Goal: Task Accomplishment & Management: Use online tool/utility

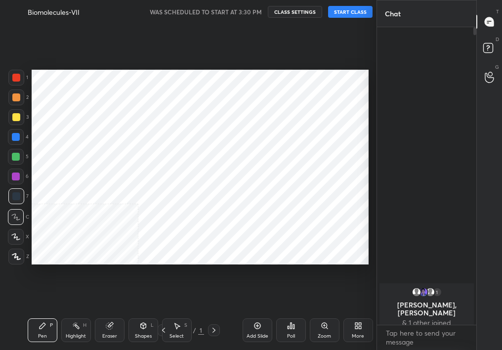
scroll to position [49151, 49101]
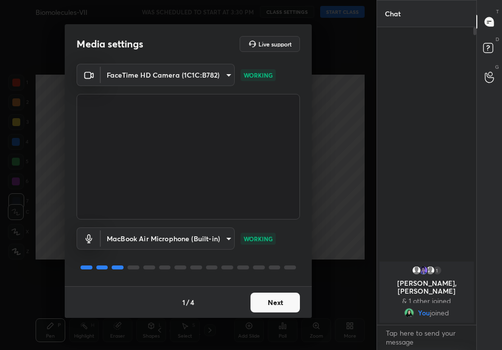
click at [291, 289] on div "1 / 4 Next" at bounding box center [188, 302] width 247 height 32
click at [294, 301] on button "Next" at bounding box center [275, 303] width 49 height 20
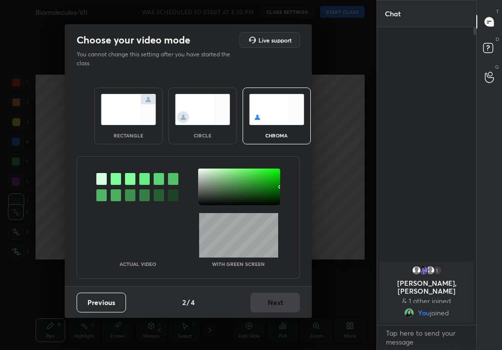
click at [206, 99] on img at bounding box center [202, 109] width 55 height 31
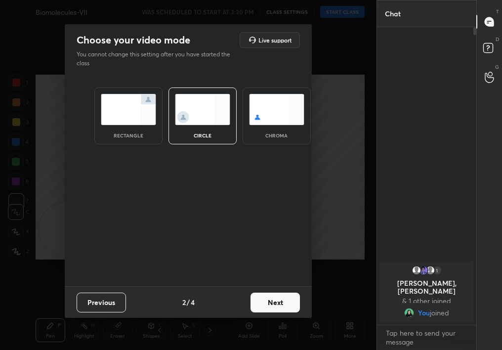
click at [288, 307] on button "Next" at bounding box center [275, 303] width 49 height 20
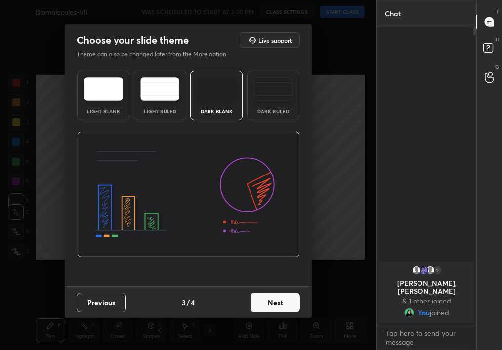
click at [282, 305] on button "Next" at bounding box center [275, 303] width 49 height 20
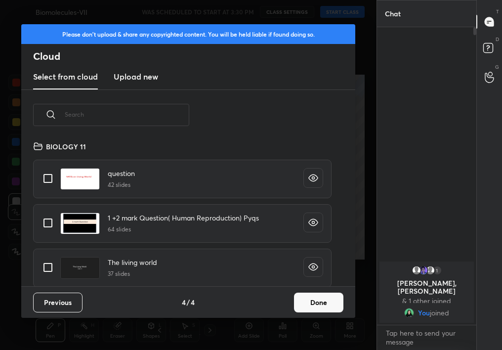
scroll to position [146, 317]
click at [329, 319] on div "Please don't upload & share any copyrighted content. You will be held liable if…" at bounding box center [188, 175] width 377 height 350
click at [320, 315] on div "Previous 4 / 4 Done" at bounding box center [188, 302] width 334 height 32
click at [319, 299] on button "Done" at bounding box center [318, 303] width 49 height 20
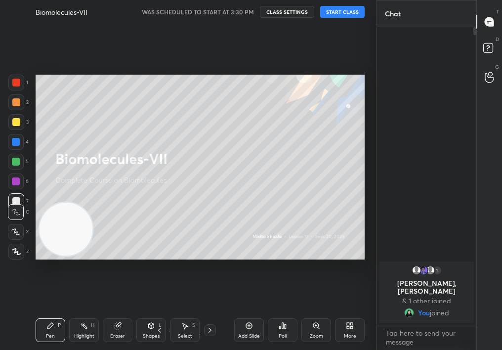
drag, startPoint x: 343, startPoint y: 17, endPoint x: 347, endPoint y: 13, distance: 6.3
click at [347, 13] on button "START CLASS" at bounding box center [342, 12] width 44 height 12
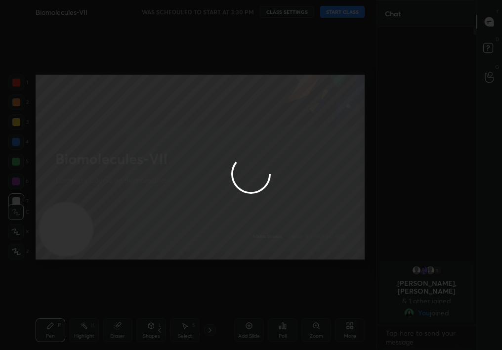
click at [347, 13] on div at bounding box center [251, 175] width 502 height 350
type textarea "x"
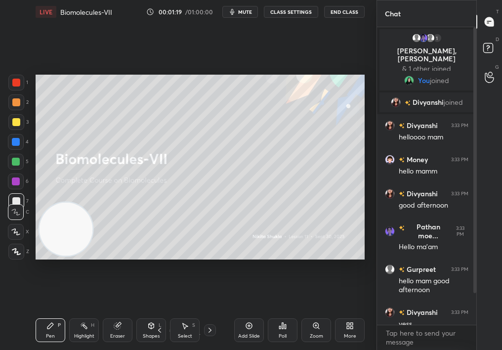
click at [357, 331] on div "More" at bounding box center [350, 330] width 30 height 24
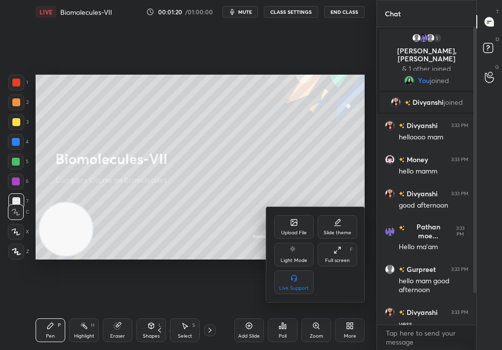
click at [296, 227] on div "Upload File" at bounding box center [294, 227] width 40 height 24
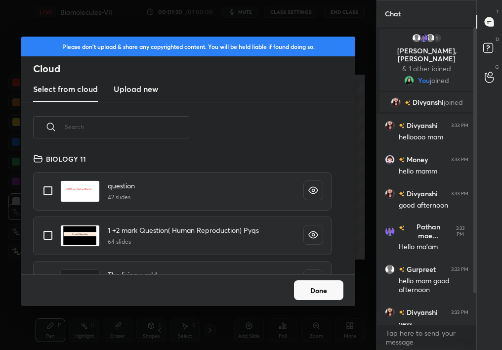
scroll to position [122, 317]
click at [124, 132] on input "text" at bounding box center [127, 127] width 125 height 42
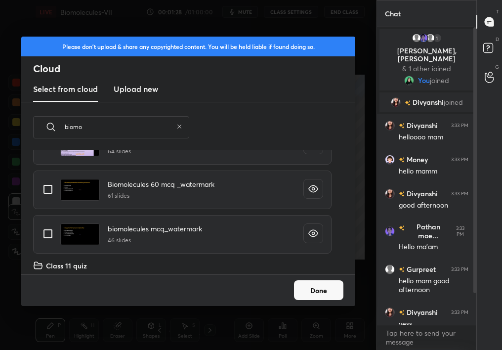
scroll to position [92, 0]
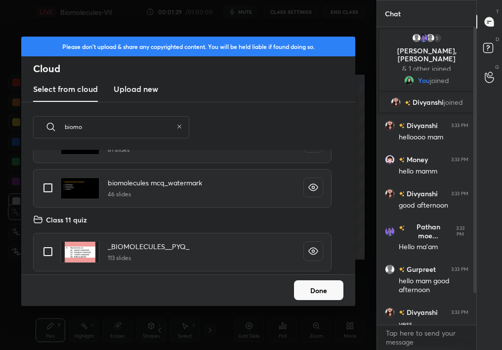
type input "biomo"
click at [41, 246] on input "grid" at bounding box center [48, 251] width 21 height 21
checkbox input "true"
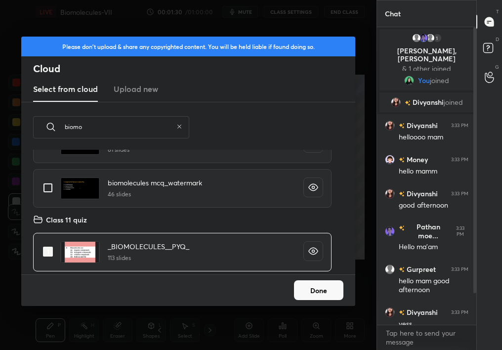
click at [321, 297] on button "Done" at bounding box center [318, 290] width 49 height 20
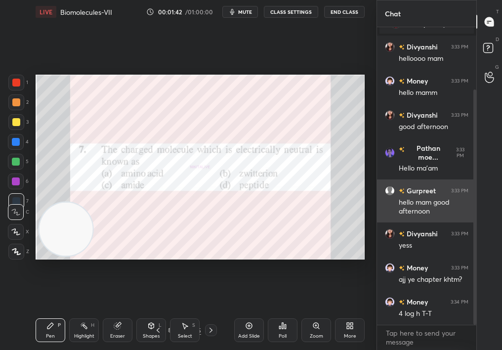
scroll to position [88, 0]
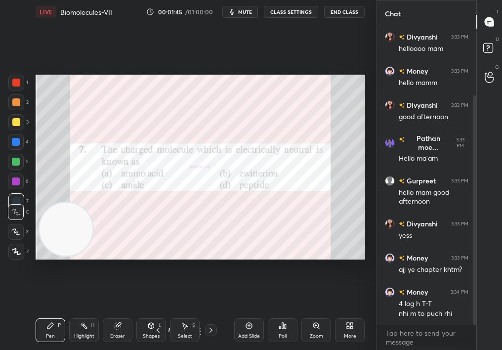
click at [272, 333] on div "Poll" at bounding box center [283, 330] width 30 height 24
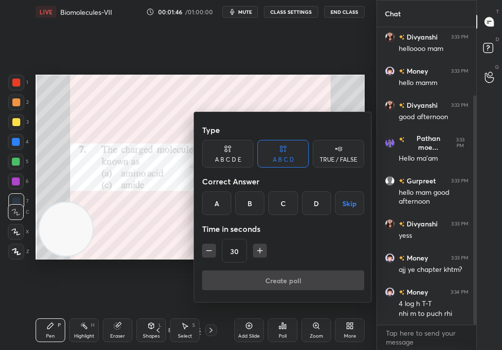
click at [331, 153] on div "TRUE / FALSE" at bounding box center [338, 154] width 51 height 28
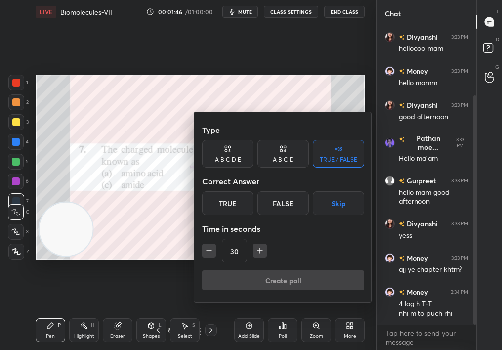
click at [238, 213] on div "True" at bounding box center [227, 203] width 51 height 24
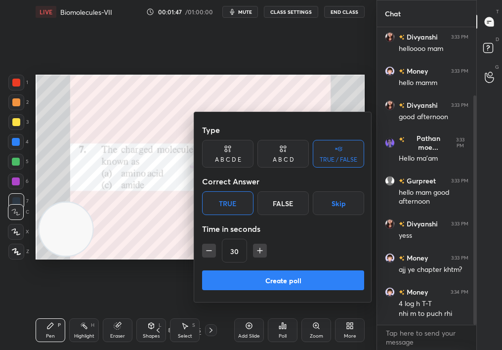
click at [258, 288] on button "Create poll" at bounding box center [283, 280] width 162 height 20
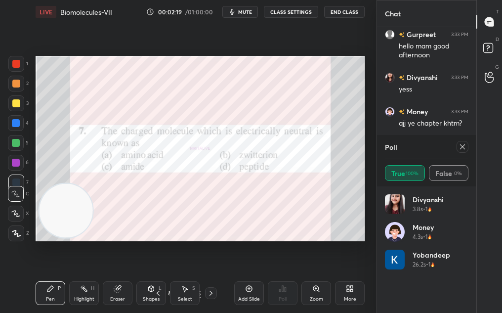
scroll to position [271, 0]
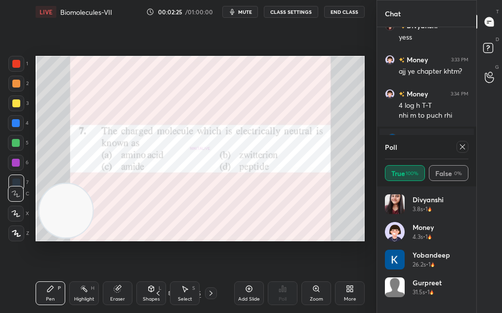
click at [462, 149] on icon at bounding box center [463, 147] width 8 height 8
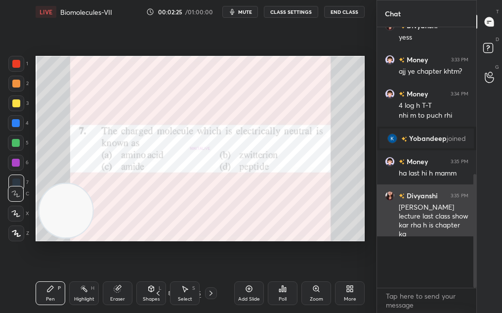
scroll to position [256, 0]
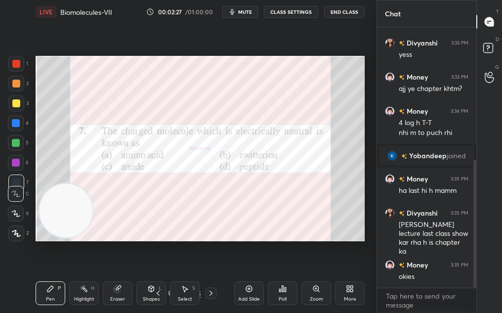
click at [349, 282] on div "More" at bounding box center [350, 293] width 30 height 24
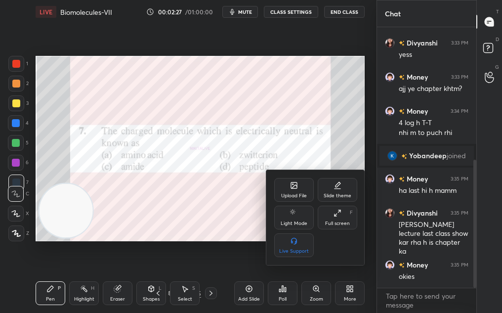
click at [339, 208] on div "Full screen F" at bounding box center [338, 218] width 40 height 24
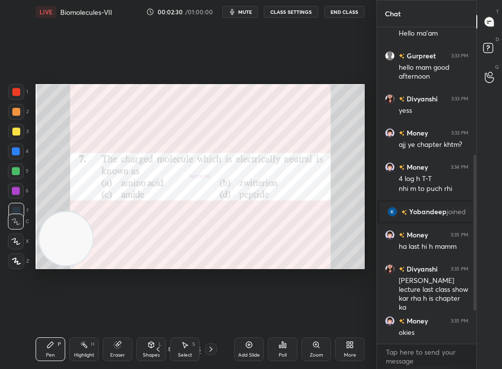
click at [280, 343] on icon at bounding box center [283, 345] width 8 height 8
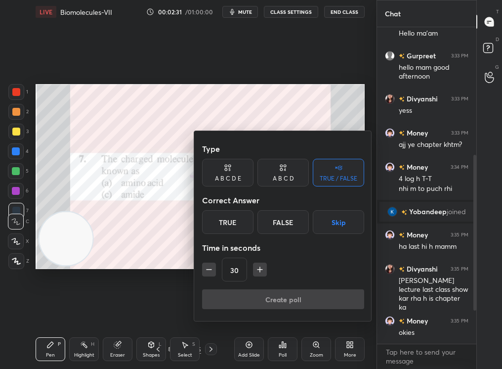
click at [178, 247] on div at bounding box center [251, 184] width 502 height 369
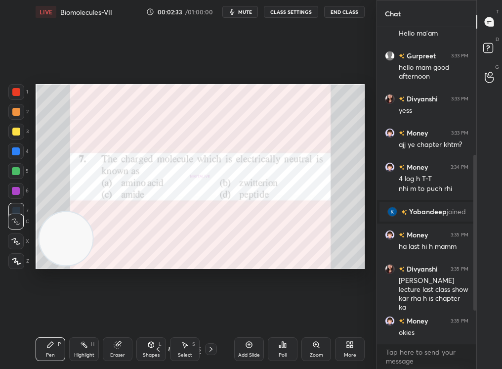
click at [289, 350] on div "Poll" at bounding box center [283, 349] width 30 height 24
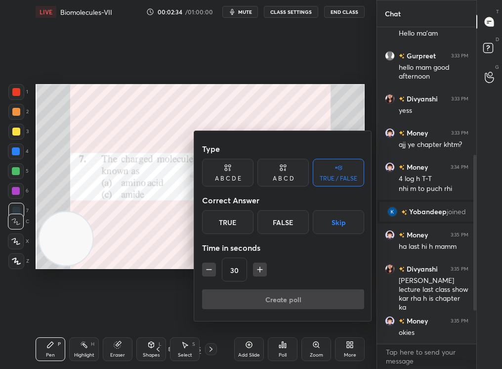
click at [277, 170] on div "A B C D" at bounding box center [283, 173] width 51 height 28
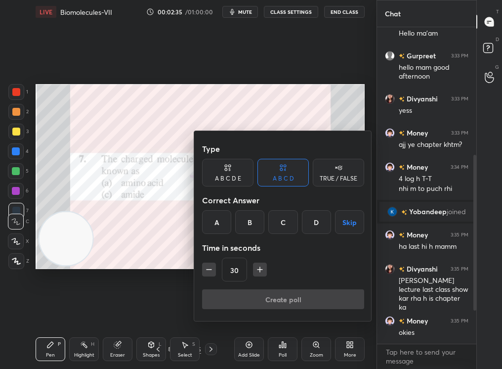
click at [245, 222] on div "B" at bounding box center [249, 222] width 29 height 24
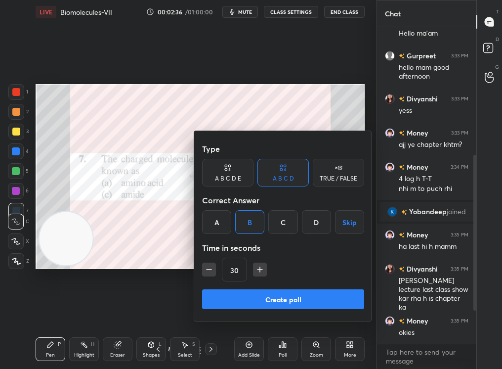
click at [270, 290] on button "Create poll" at bounding box center [283, 299] width 162 height 20
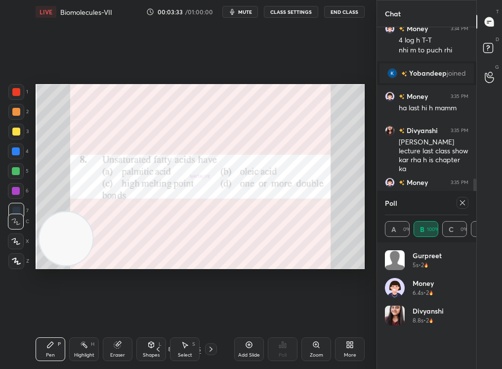
click at [459, 199] on icon at bounding box center [463, 203] width 8 height 8
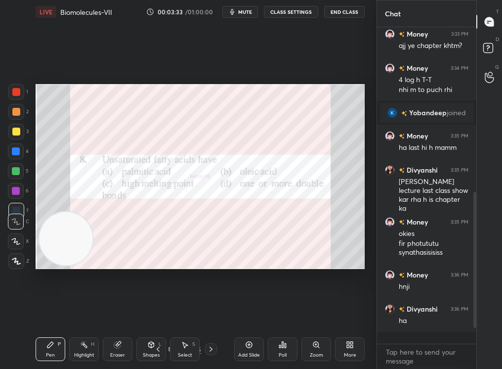
scroll to position [313, 96]
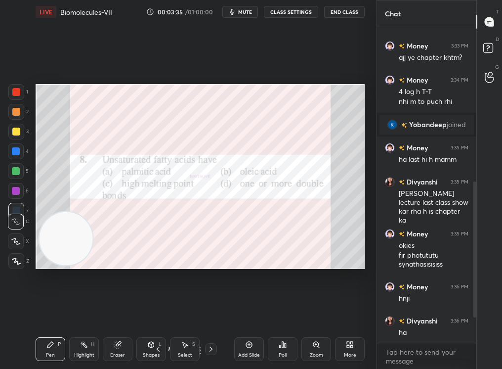
click at [283, 350] on div "Poll" at bounding box center [283, 349] width 30 height 24
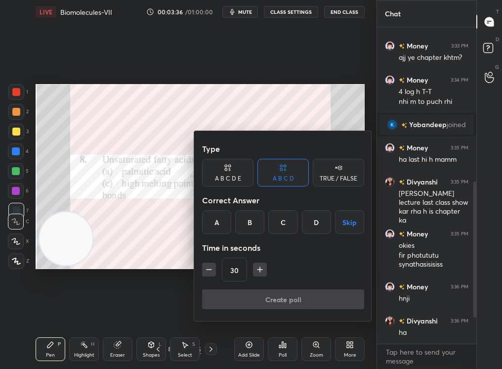
click at [302, 229] on div "D" at bounding box center [316, 222] width 29 height 24
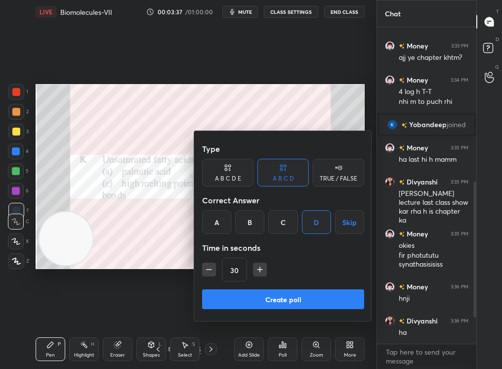
click at [308, 286] on div "Type A B C D E A B C D TRUE / FALSE Correct Answer A B C D Skip Time in seconds…" at bounding box center [283, 214] width 162 height 150
click at [306, 294] on button "Create poll" at bounding box center [283, 299] width 162 height 20
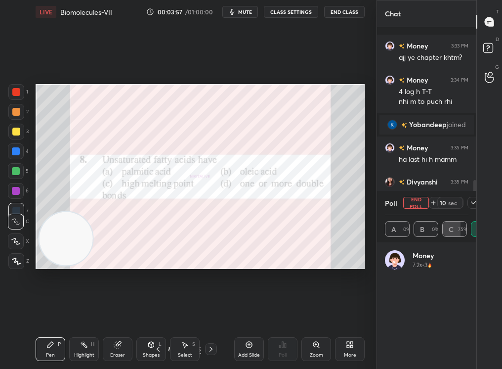
scroll to position [362, 0]
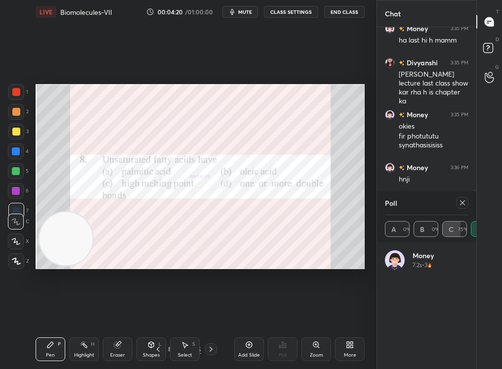
click at [468, 209] on div "Poll" at bounding box center [427, 203] width 84 height 24
click at [466, 209] on div "Poll" at bounding box center [427, 203] width 84 height 24
click at [467, 207] on div at bounding box center [463, 203] width 12 height 12
type textarea "x"
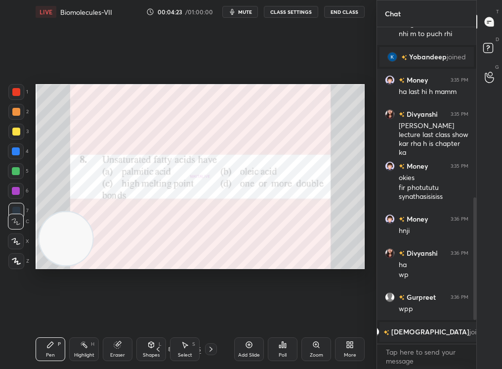
click at [262, 346] on div "Add Slide" at bounding box center [249, 349] width 30 height 24
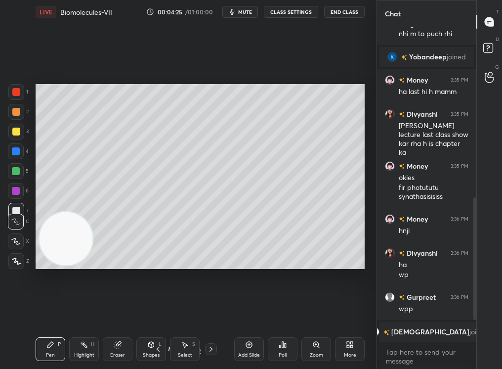
click at [324, 350] on div "Zoom" at bounding box center [317, 349] width 30 height 24
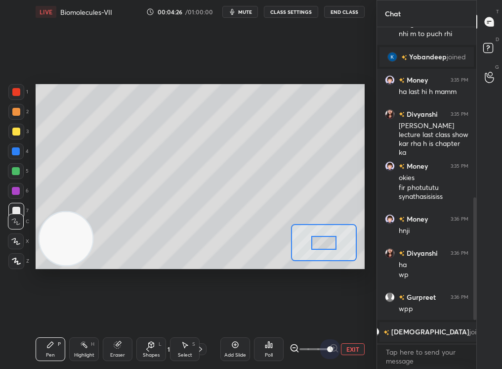
drag, startPoint x: 324, startPoint y: 350, endPoint x: 354, endPoint y: 344, distance: 30.7
click at [354, 344] on div "EXIT" at bounding box center [327, 349] width 75 height 12
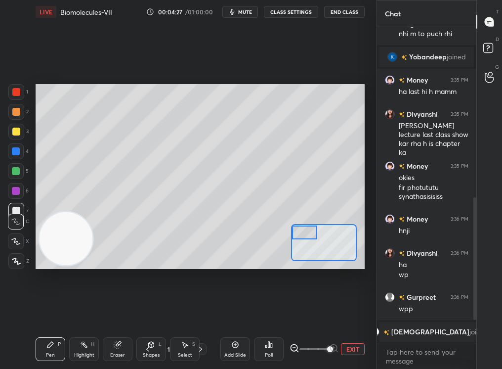
click at [284, 204] on div "Setting up your live class Poll for secs No correct answer Start poll" at bounding box center [200, 176] width 329 height 185
click at [347, 340] on div "Add Slide Poll EXIT" at bounding box center [292, 348] width 144 height 55
click at [346, 346] on button "EXIT" at bounding box center [353, 349] width 24 height 12
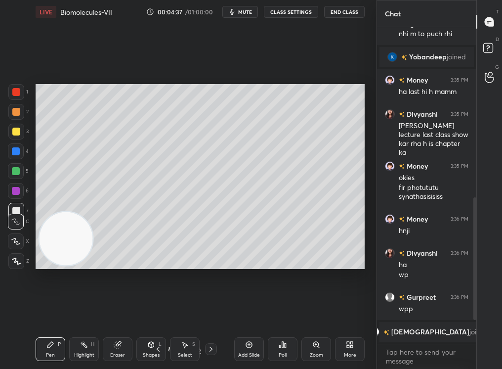
click at [346, 346] on icon at bounding box center [350, 345] width 8 height 8
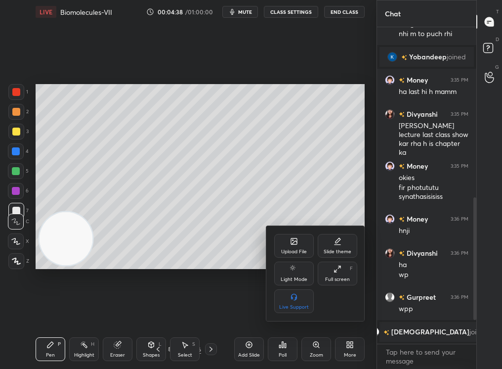
click at [287, 235] on div "Upload File" at bounding box center [294, 246] width 40 height 24
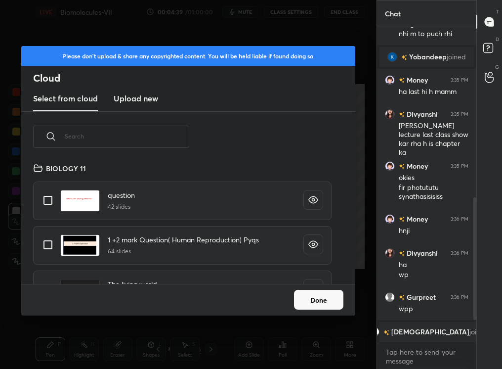
scroll to position [122, 317]
click at [133, 142] on input "text" at bounding box center [127, 136] width 125 height 42
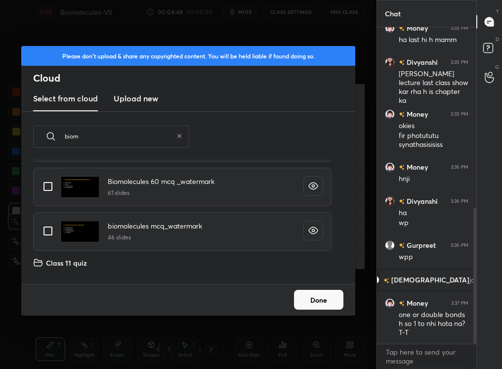
scroll to position [0, 0]
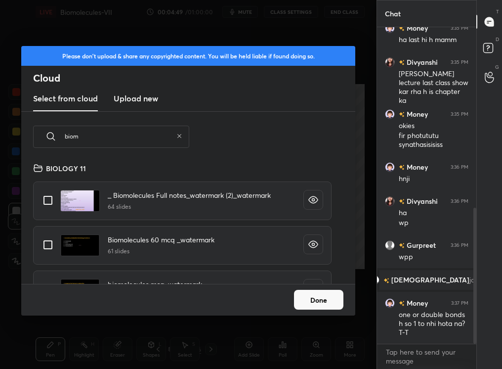
type input "biom"
click at [42, 194] on input "grid" at bounding box center [48, 200] width 21 height 21
checkbox input "true"
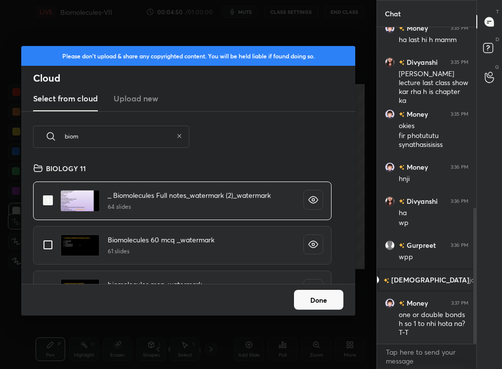
click at [312, 311] on div "Done" at bounding box center [188, 300] width 334 height 32
click at [314, 309] on button "Done" at bounding box center [318, 300] width 49 height 20
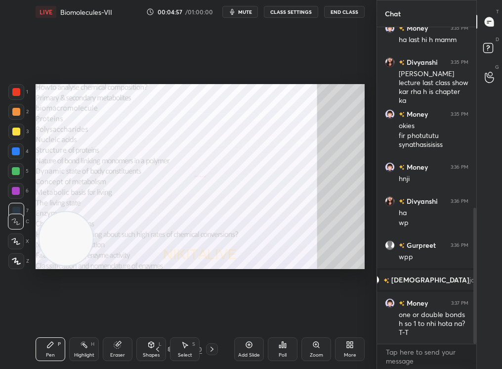
click at [162, 350] on div "Shapes L" at bounding box center [151, 349] width 30 height 24
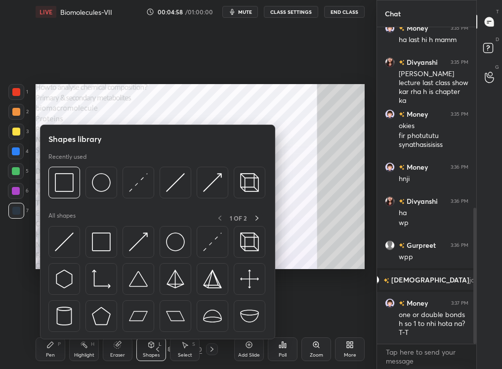
click at [213, 69] on div "Setting up your live class Poll for secs No correct answer Start poll" at bounding box center [200, 177] width 337 height 306
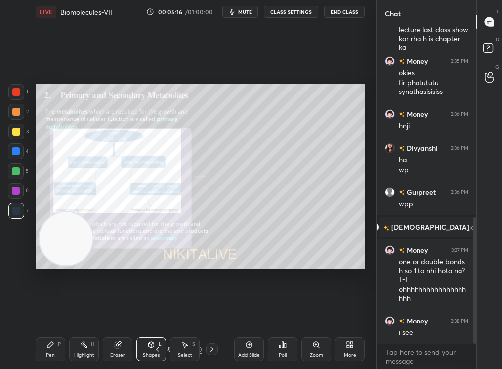
scroll to position [483, 0]
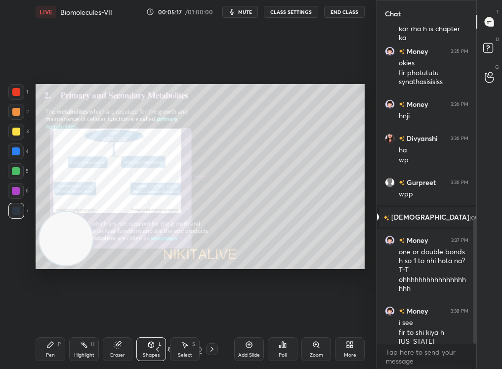
click at [169, 347] on icon at bounding box center [170, 348] width 5 height 2
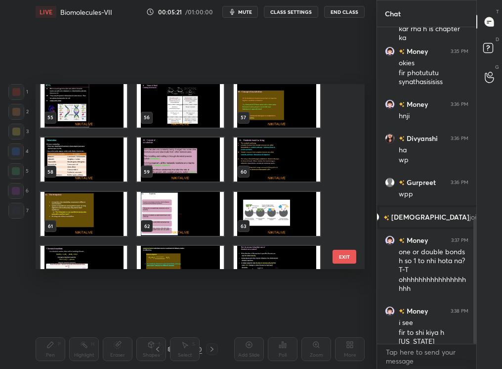
scroll to position [1009, 0]
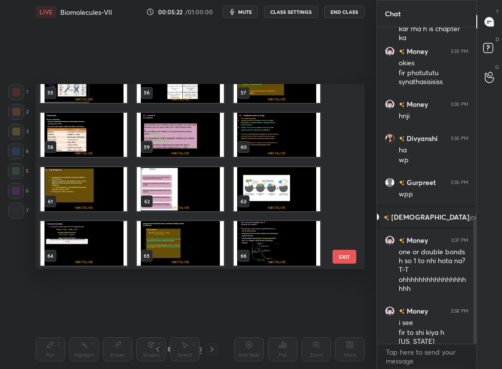
click at [160, 188] on img "grid" at bounding box center [180, 189] width 87 height 44
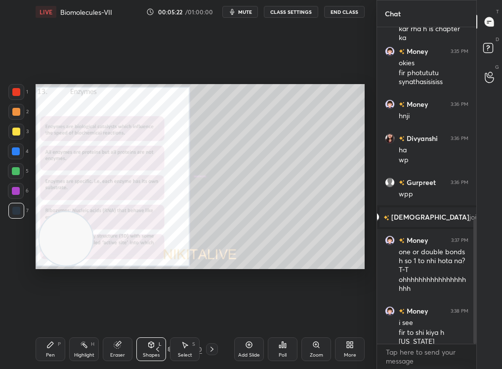
click at [160, 188] on img "grid" at bounding box center [180, 189] width 87 height 44
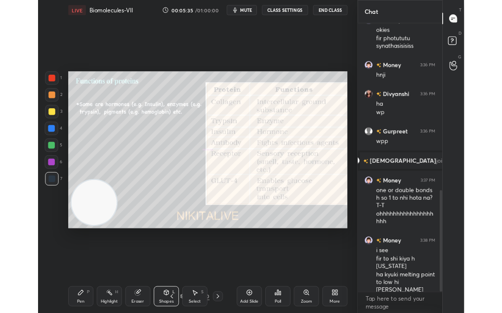
scroll to position [521, 0]
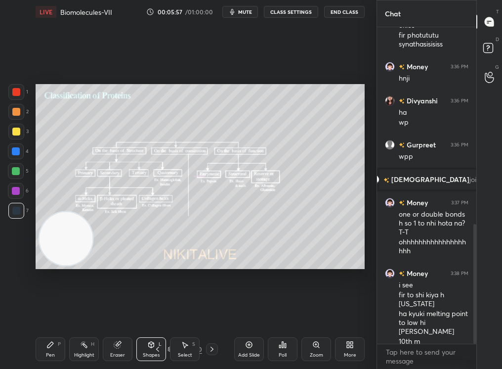
click at [252, 344] on div "Add Slide" at bounding box center [249, 349] width 30 height 24
click at [248, 9] on span "mute" at bounding box center [245, 11] width 14 height 7
click at [34, 22] on div "LIVE Biomolecules-VII 00:06:00 / 01:00:00 unmute CLASS SETTINGS End Class Setti…" at bounding box center [200, 184] width 337 height 369
click at [241, 14] on span "unmute" at bounding box center [244, 11] width 21 height 7
click at [242, 12] on span "unmute" at bounding box center [244, 11] width 21 height 7
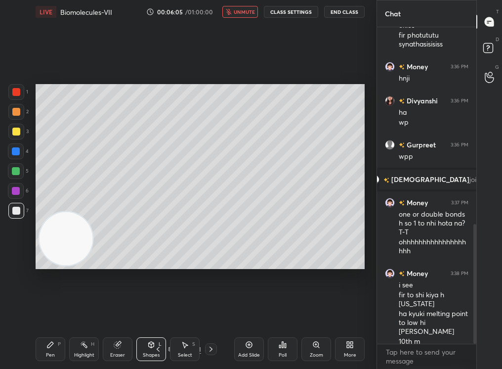
click at [246, 17] on button "unmute" at bounding box center [240, 12] width 36 height 12
click at [18, 110] on div at bounding box center [16, 112] width 8 height 8
click at [19, 109] on div at bounding box center [16, 112] width 8 height 8
click at [306, 350] on div "Zoom" at bounding box center [317, 349] width 30 height 24
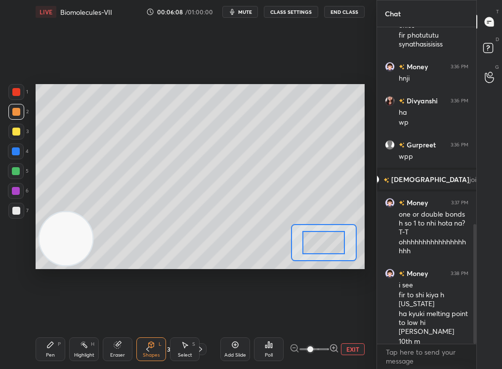
click at [311, 350] on span at bounding box center [311, 349] width 6 height 6
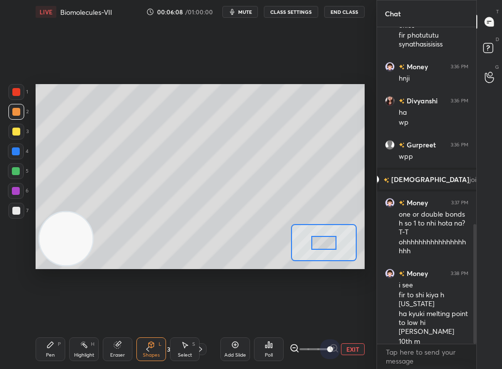
drag, startPoint x: 313, startPoint y: 351, endPoint x: 364, endPoint y: 348, distance: 51.5
click at [364, 347] on div "EXIT" at bounding box center [327, 349] width 75 height 12
drag, startPoint x: 323, startPoint y: 241, endPoint x: 320, endPoint y: 236, distance: 6.0
click at [321, 236] on div at bounding box center [322, 242] width 26 height 14
click at [320, 235] on div at bounding box center [322, 242] width 26 height 14
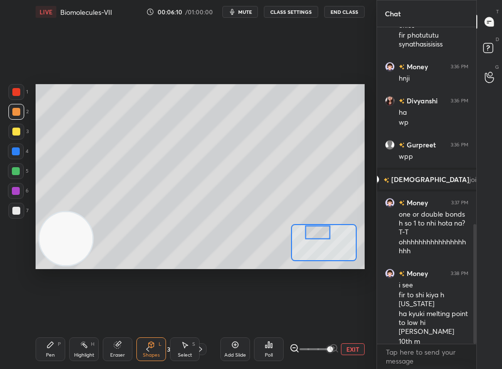
click at [315, 236] on div at bounding box center [318, 232] width 26 height 14
click at [315, 229] on div at bounding box center [318, 232] width 26 height 14
click at [45, 346] on div "Pen P" at bounding box center [51, 349] width 30 height 24
click at [49, 346] on icon at bounding box center [50, 345] width 8 height 8
click at [49, 344] on icon at bounding box center [50, 345] width 6 height 6
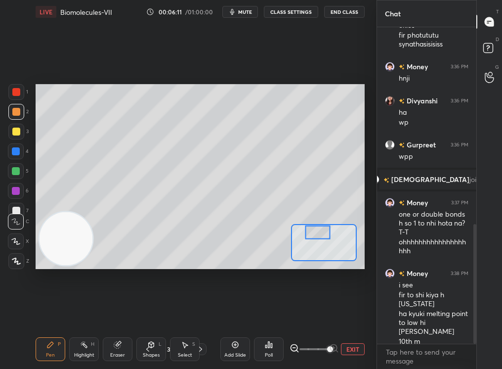
click at [20, 238] on div at bounding box center [16, 241] width 16 height 16
click at [18, 239] on icon at bounding box center [15, 241] width 9 height 7
click at [17, 238] on icon at bounding box center [15, 241] width 9 height 7
click at [18, 219] on icon at bounding box center [15, 221] width 9 height 7
click at [17, 220] on icon at bounding box center [15, 221] width 9 height 7
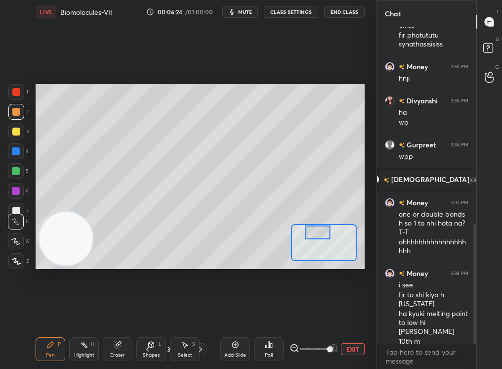
click at [17, 220] on icon at bounding box center [15, 221] width 9 height 7
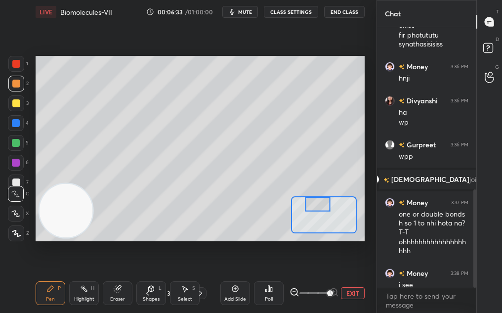
scroll to position [283, 96]
click at [325, 209] on div at bounding box center [318, 204] width 26 height 14
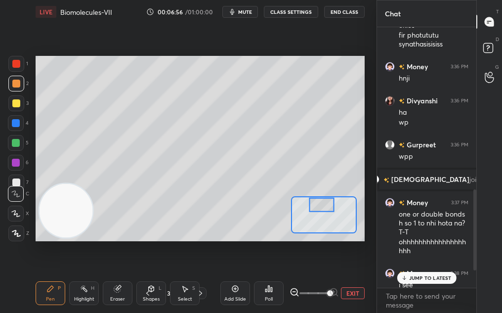
scroll to position [520, 0]
click at [15, 168] on div at bounding box center [16, 163] width 16 height 16
click at [16, 175] on div at bounding box center [16, 183] width 16 height 16
click at [15, 178] on div at bounding box center [16, 182] width 8 height 8
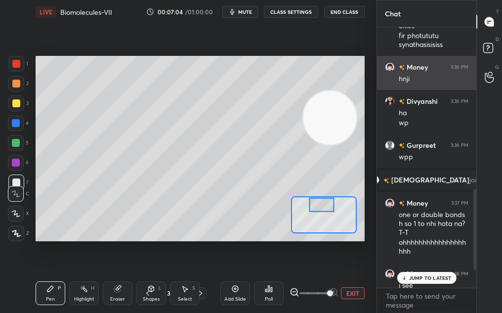
drag, startPoint x: 67, startPoint y: 210, endPoint x: 378, endPoint y: 65, distance: 342.6
click at [377, 65] on div "1 2 3 4 5 6 7 C X Z C X Z E E Erase all H H LIVE Biomolecules-VII 00:07:04 / 01…" at bounding box center [251, 156] width 502 height 313
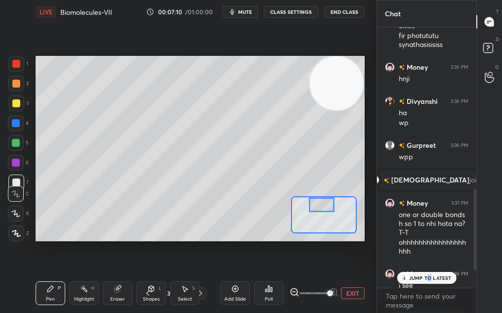
click at [431, 278] on p "JUMP TO LATEST" at bounding box center [430, 278] width 43 height 6
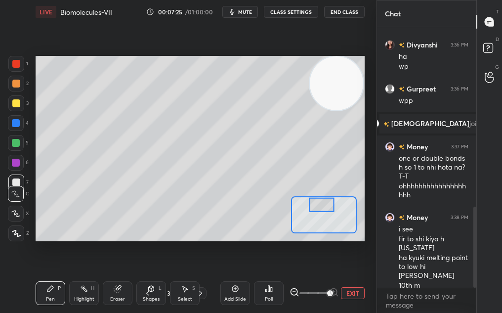
drag, startPoint x: 323, startPoint y: 210, endPoint x: 331, endPoint y: 210, distance: 7.9
click at [331, 211] on div at bounding box center [322, 205] width 26 height 14
drag, startPoint x: 326, startPoint y: 206, endPoint x: 327, endPoint y: 211, distance: 5.5
click at [327, 212] on div at bounding box center [330, 207] width 26 height 14
click at [315, 291] on span at bounding box center [315, 293] width 30 height 15
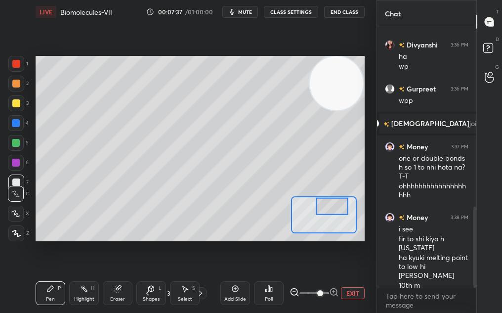
click at [331, 201] on div at bounding box center [332, 205] width 32 height 17
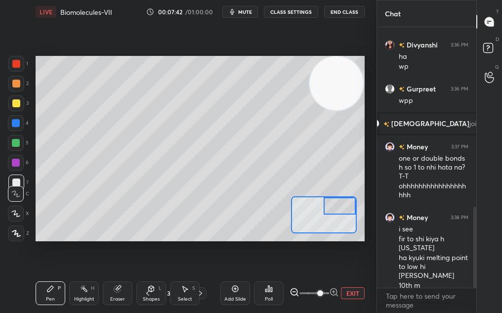
drag, startPoint x: 331, startPoint y: 211, endPoint x: 345, endPoint y: 210, distance: 13.9
click at [344, 210] on div at bounding box center [340, 205] width 32 height 17
click at [356, 294] on button "EXIT" at bounding box center [353, 293] width 24 height 12
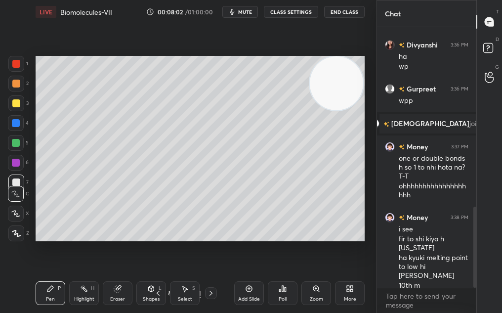
click at [315, 297] on div "Zoom" at bounding box center [316, 299] width 13 height 5
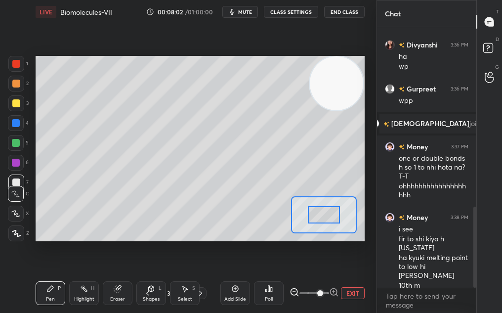
click at [317, 296] on span at bounding box center [320, 293] width 6 height 6
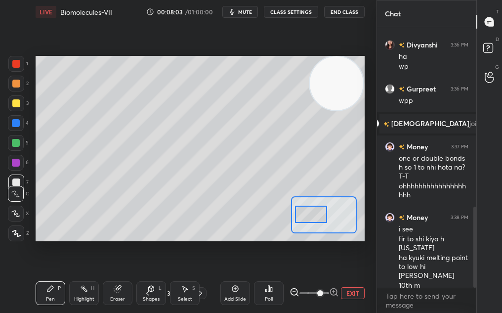
drag, startPoint x: 317, startPoint y: 215, endPoint x: 311, endPoint y: 214, distance: 6.5
click at [311, 214] on div at bounding box center [311, 214] width 32 height 17
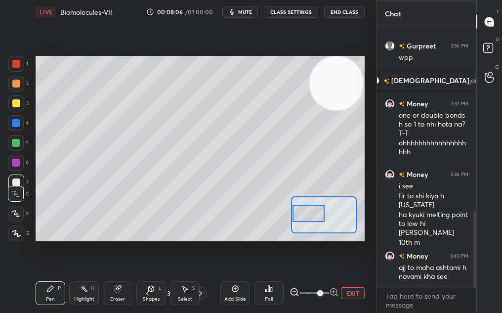
click at [18, 69] on div at bounding box center [16, 64] width 16 height 16
click at [15, 65] on div at bounding box center [16, 64] width 8 height 8
click at [152, 295] on div "Pen P Highlight H Eraser Shapes L Select S 36 / 181 Add Slide Poll EXIT" at bounding box center [200, 293] width 329 height 40
click at [118, 292] on div "Eraser" at bounding box center [118, 293] width 30 height 24
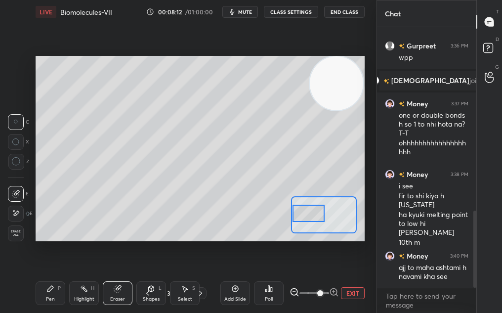
click at [54, 288] on div "Pen P" at bounding box center [51, 293] width 30 height 24
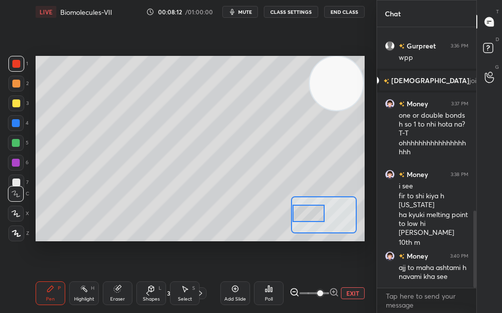
click at [50, 282] on div "Pen P" at bounding box center [51, 293] width 30 height 24
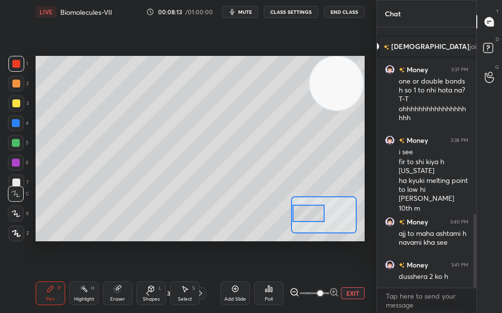
click at [14, 232] on icon at bounding box center [16, 233] width 9 height 7
click at [13, 232] on icon at bounding box center [16, 233] width 9 height 7
click at [11, 87] on div at bounding box center [16, 84] width 16 height 16
click at [11, 86] on div at bounding box center [16, 84] width 16 height 16
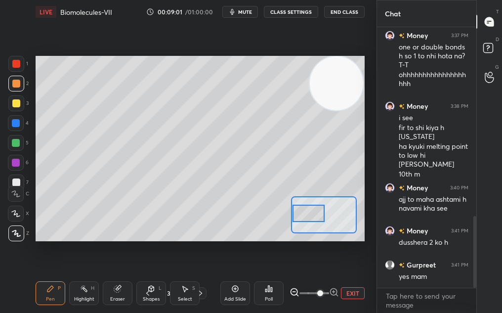
click at [12, 105] on div at bounding box center [16, 103] width 8 height 8
click at [14, 104] on div at bounding box center [16, 103] width 8 height 8
click at [9, 88] on div at bounding box center [16, 84] width 16 height 16
click at [15, 84] on div at bounding box center [16, 84] width 8 height 8
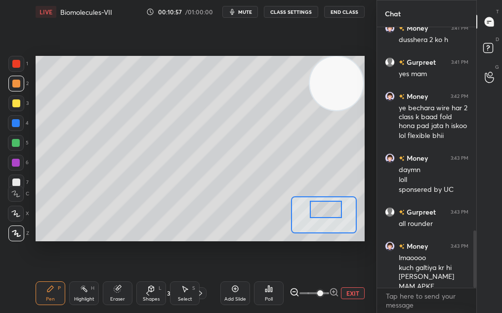
scroll to position [918, 0]
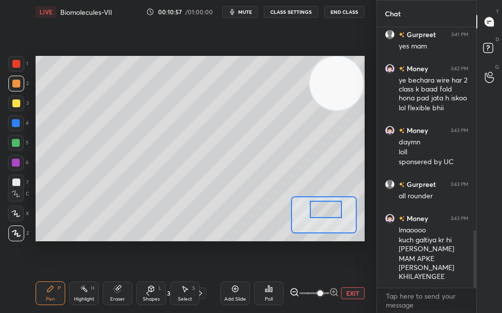
drag, startPoint x: 309, startPoint y: 213, endPoint x: 326, endPoint y: 209, distance: 17.7
click at [326, 209] on div at bounding box center [326, 209] width 32 height 17
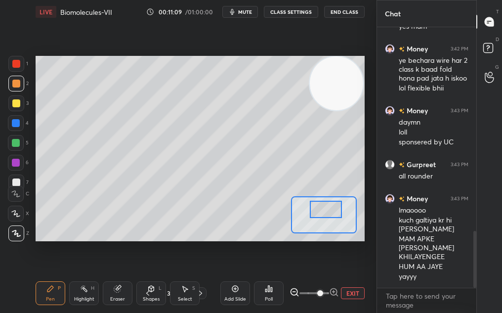
scroll to position [948, 0]
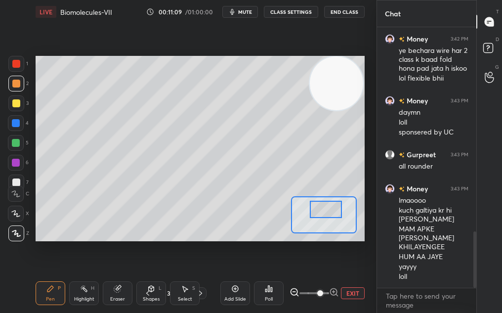
click at [19, 103] on div at bounding box center [16, 103] width 8 height 8
click at [13, 103] on div at bounding box center [16, 103] width 8 height 8
click at [356, 295] on button "EXIT" at bounding box center [353, 293] width 24 height 12
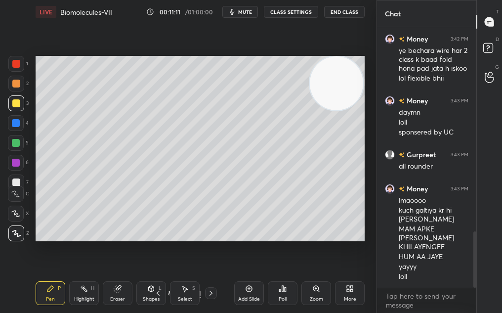
click at [357, 295] on div "More" at bounding box center [350, 293] width 30 height 24
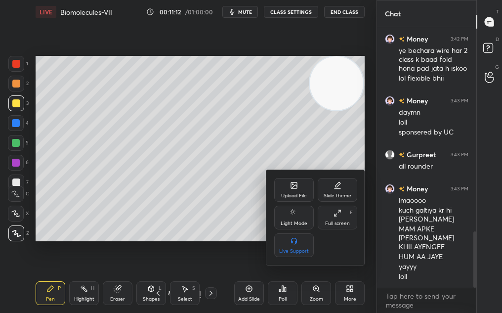
click at [346, 217] on div "Full screen F" at bounding box center [338, 218] width 40 height 24
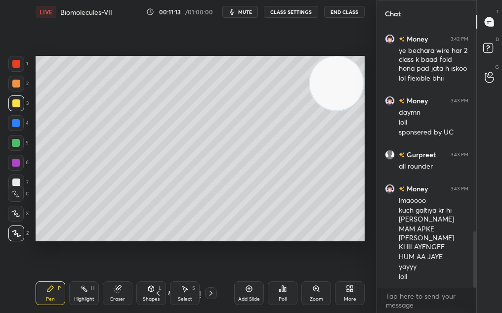
click at [312, 295] on div "Zoom" at bounding box center [317, 293] width 30 height 24
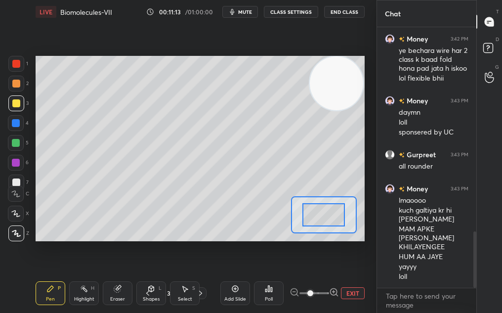
click at [313, 295] on span at bounding box center [311, 293] width 6 height 6
click at [352, 287] on div "EXIT" at bounding box center [327, 293] width 75 height 12
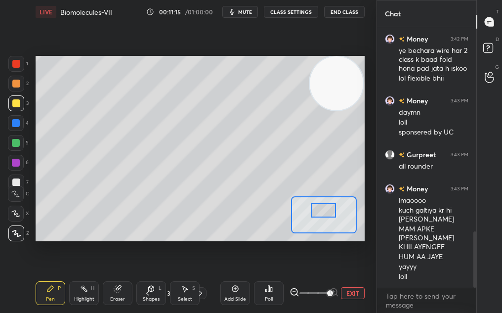
click at [327, 205] on div at bounding box center [324, 210] width 26 height 14
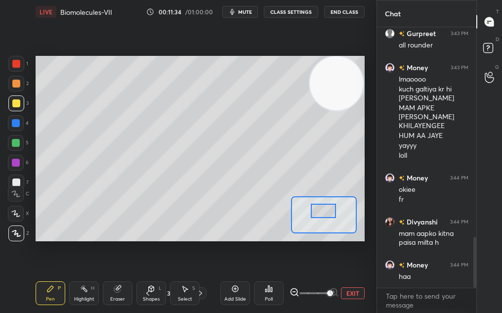
scroll to position [1079, 0]
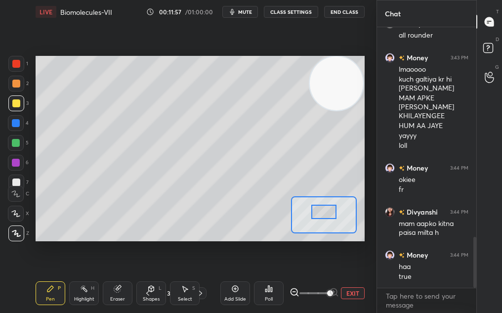
drag, startPoint x: 323, startPoint y: 212, endPoint x: 323, endPoint y: 217, distance: 5.4
click at [323, 218] on div at bounding box center [324, 212] width 26 height 14
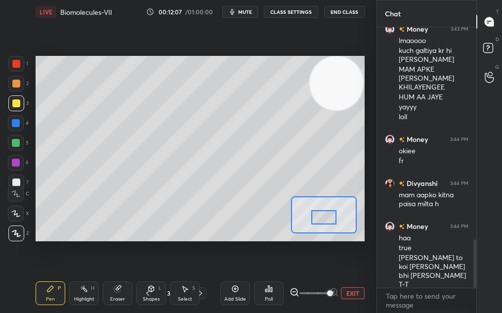
scroll to position [1142, 0]
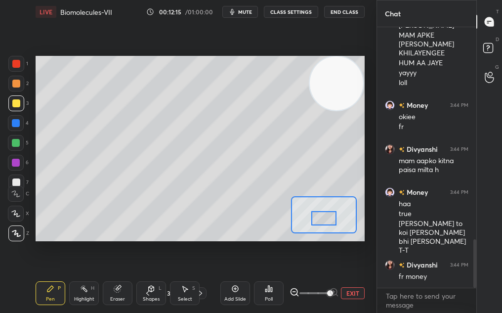
click at [333, 220] on div at bounding box center [324, 218] width 26 height 14
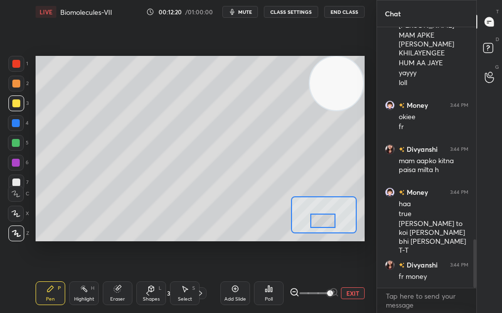
click at [345, 294] on button "EXIT" at bounding box center [353, 293] width 24 height 12
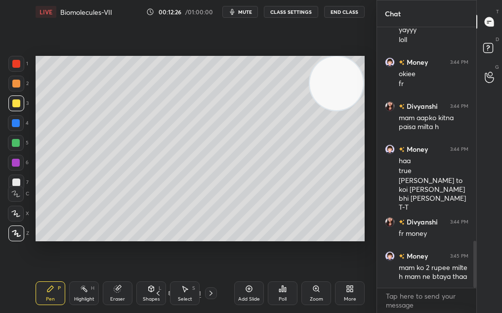
scroll to position [1194, 0]
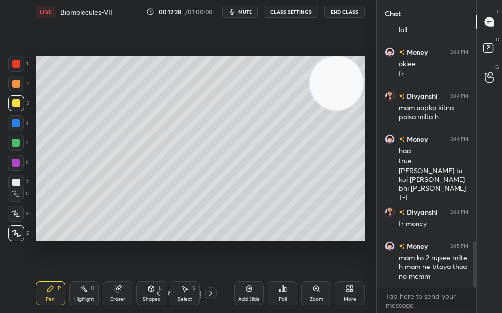
click at [187, 296] on div "Select S" at bounding box center [185, 293] width 30 height 24
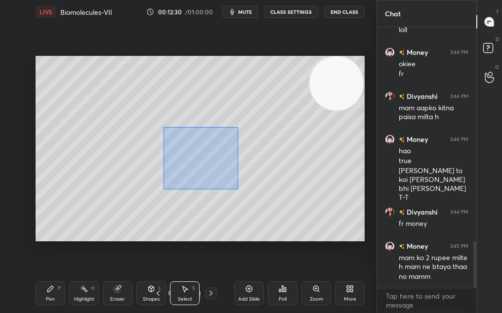
drag, startPoint x: 165, startPoint y: 131, endPoint x: 239, endPoint y: 190, distance: 94.3
click at [239, 190] on div "0 ° Undo Copy Duplicate Duplicate to new slide Delete" at bounding box center [200, 148] width 329 height 185
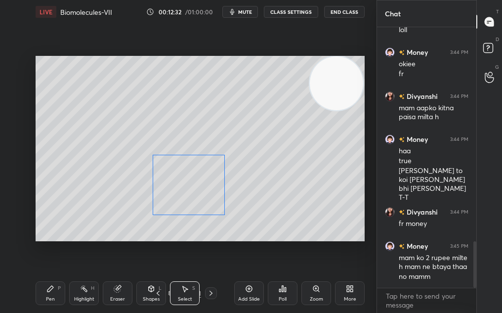
drag, startPoint x: 220, startPoint y: 165, endPoint x: 208, endPoint y: 194, distance: 31.7
click at [209, 193] on div "0 ° Undo Copy Duplicate Duplicate to new slide Delete" at bounding box center [200, 148] width 329 height 185
click at [269, 140] on div "0 ° Undo Copy Duplicate Duplicate to new slide Delete" at bounding box center [200, 148] width 329 height 185
click at [113, 295] on div "Eraser" at bounding box center [118, 293] width 30 height 24
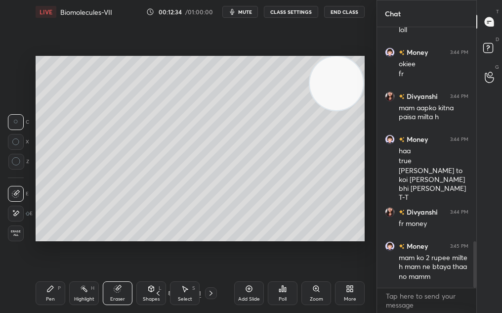
click at [44, 288] on div "Pen P" at bounding box center [51, 293] width 30 height 24
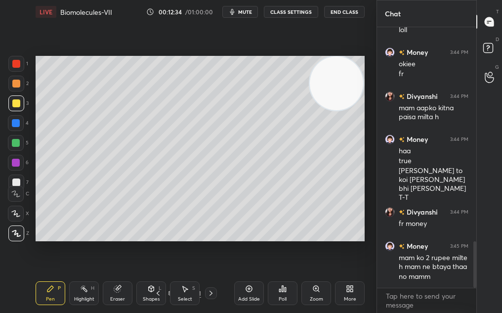
click at [39, 289] on div "Pen P" at bounding box center [51, 293] width 30 height 24
click at [10, 182] on div "C" at bounding box center [18, 192] width 21 height 20
click at [15, 180] on div at bounding box center [16, 182] width 8 height 8
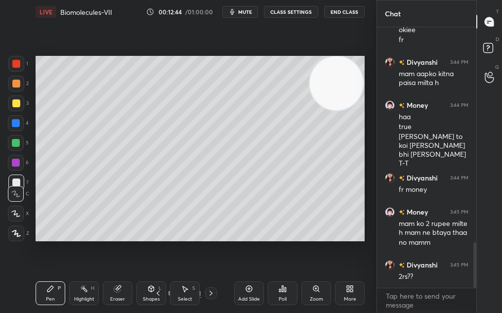
scroll to position [1263, 0]
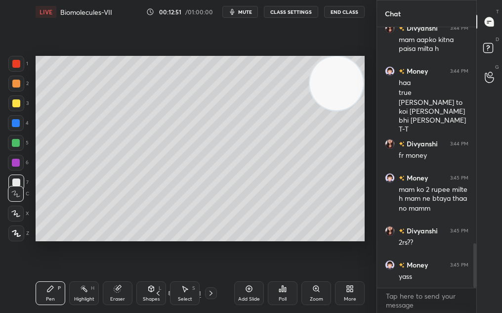
click at [18, 90] on div "2" at bounding box center [18, 86] width 20 height 20
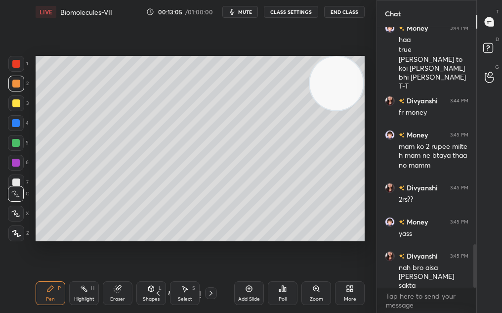
click at [19, 100] on div at bounding box center [16, 103] width 16 height 16
click at [16, 98] on div at bounding box center [16, 103] width 16 height 16
click at [16, 100] on div at bounding box center [16, 103] width 8 height 8
click at [319, 291] on icon at bounding box center [318, 290] width 1 height 1
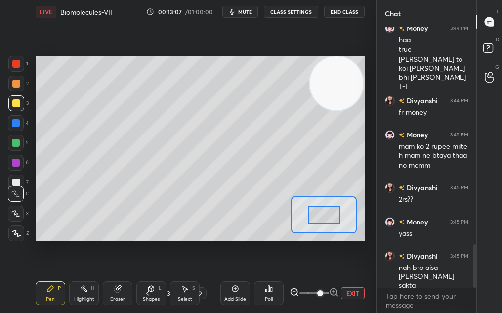
click at [317, 291] on span at bounding box center [320, 293] width 6 height 6
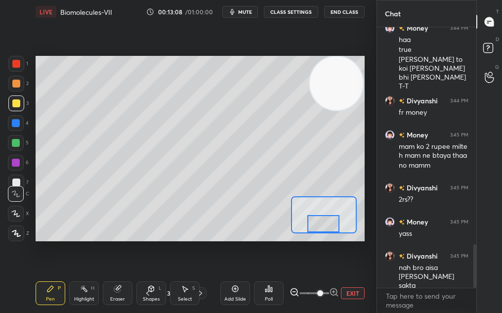
drag, startPoint x: 322, startPoint y: 218, endPoint x: 321, endPoint y: 227, distance: 9.4
click at [321, 226] on div at bounding box center [324, 223] width 32 height 17
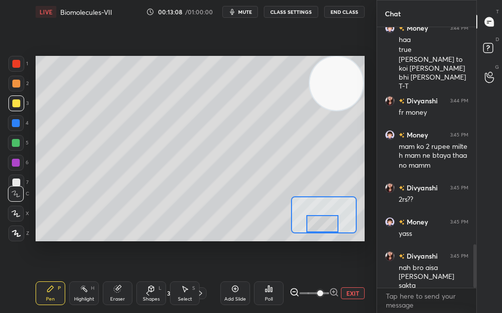
click at [326, 223] on div at bounding box center [324, 214] width 66 height 37
click at [103, 244] on div "Setting up your live class Poll for secs No correct answer Start poll" at bounding box center [200, 149] width 337 height 250
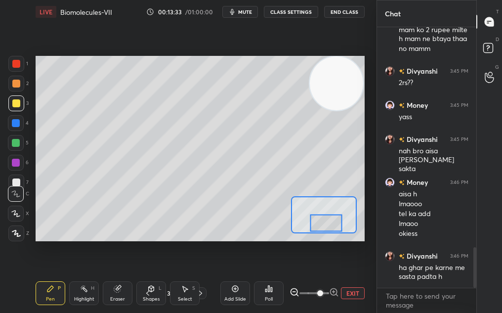
scroll to position [1456, 0]
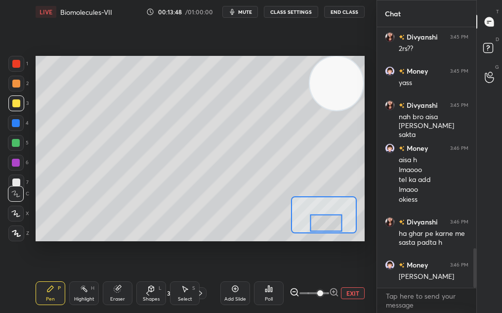
click at [176, 244] on div "Setting up your live class Poll for secs No correct answer Start poll" at bounding box center [200, 149] width 337 height 250
click at [177, 245] on div "Setting up your live class Poll for secs No correct answer Start poll" at bounding box center [200, 149] width 337 height 250
click at [16, 87] on div at bounding box center [16, 84] width 8 height 8
click at [17, 87] on div at bounding box center [16, 84] width 16 height 16
click at [171, 243] on div "Setting up your live class Poll for secs No correct answer Start poll" at bounding box center [200, 149] width 337 height 250
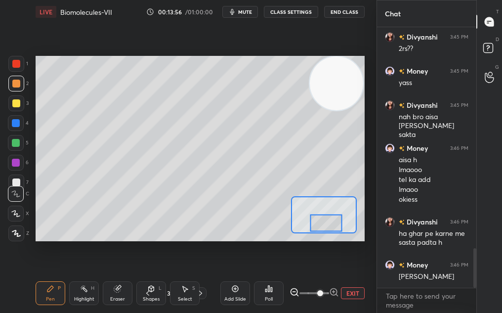
click at [240, 243] on div "Setting up your live class Poll for secs No correct answer Start poll" at bounding box center [200, 149] width 337 height 250
click at [254, 242] on div "Setting up your live class Poll for secs No correct answer Start poll" at bounding box center [200, 149] width 337 height 250
click at [114, 295] on div "Eraser" at bounding box center [118, 293] width 30 height 24
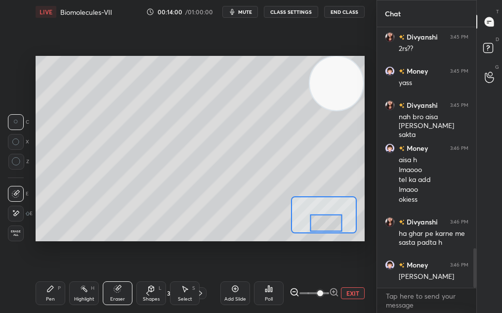
click at [56, 289] on div "Pen P" at bounding box center [51, 293] width 30 height 24
click at [56, 292] on div "Pen P" at bounding box center [51, 293] width 30 height 24
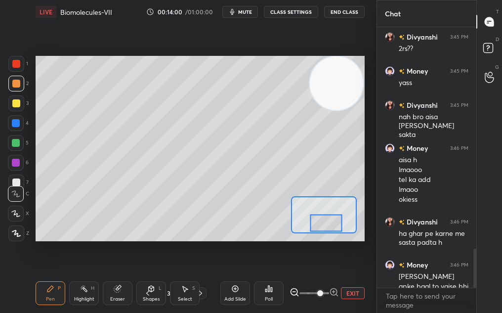
scroll to position [1475, 0]
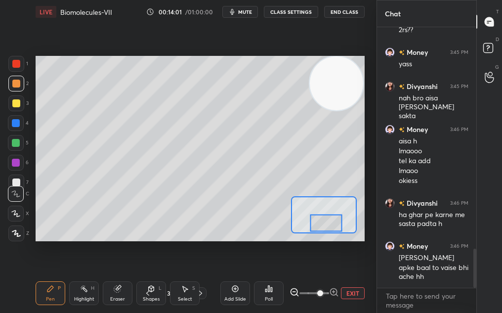
click at [174, 248] on div "Setting up your live class Poll for secs No correct answer Start poll" at bounding box center [200, 149] width 337 height 250
click at [18, 180] on div at bounding box center [16, 183] width 16 height 16
click at [17, 182] on div "C" at bounding box center [18, 192] width 21 height 20
click at [17, 183] on div "C" at bounding box center [18, 192] width 21 height 20
click at [18, 182] on div "C" at bounding box center [18, 192] width 21 height 20
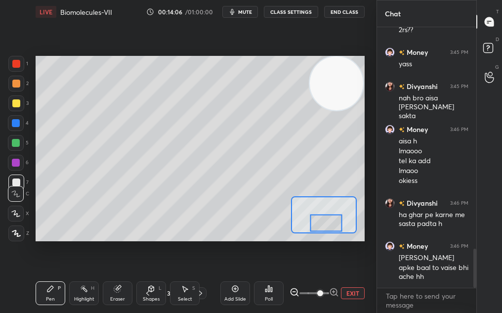
scroll to position [1494, 0]
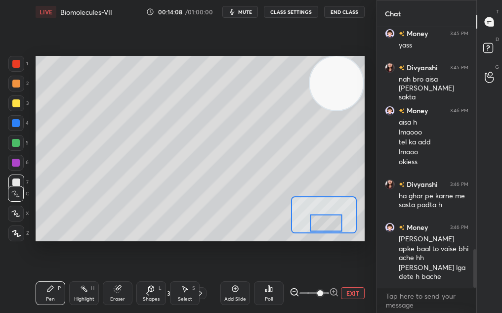
click at [325, 223] on div at bounding box center [326, 222] width 32 height 17
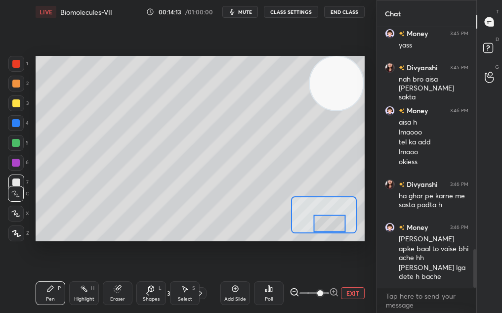
click at [348, 297] on button "EXIT" at bounding box center [353, 293] width 24 height 12
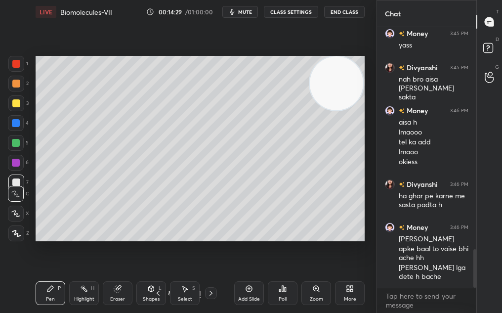
click at [117, 290] on icon at bounding box center [117, 289] width 6 height 6
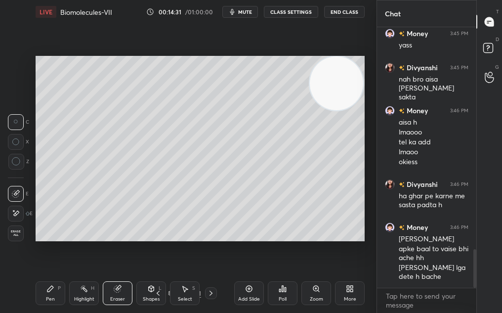
click at [56, 291] on div "Pen P" at bounding box center [51, 293] width 30 height 24
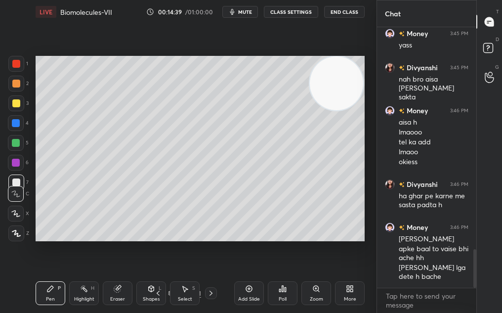
click at [17, 90] on div "2" at bounding box center [18, 86] width 20 height 20
click at [16, 87] on div at bounding box center [16, 84] width 16 height 16
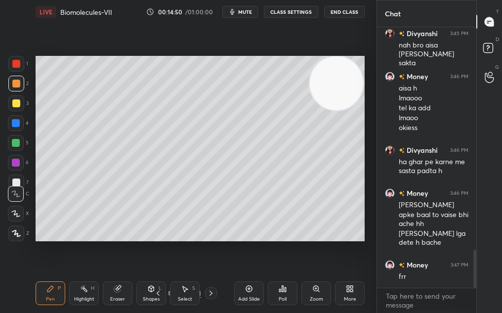
click at [110, 291] on div "Eraser" at bounding box center [118, 293] width 30 height 24
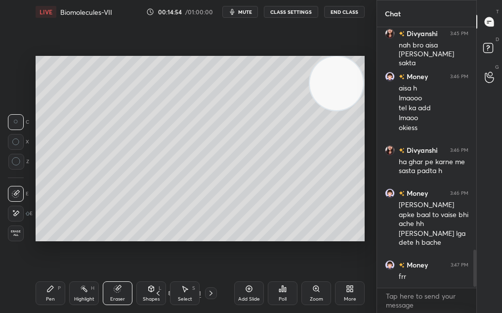
scroll to position [1571, 0]
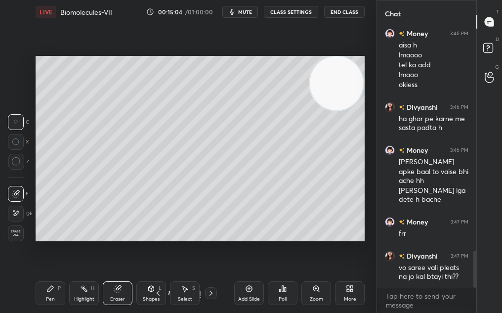
click at [74, 291] on div "Highlight H" at bounding box center [84, 293] width 30 height 24
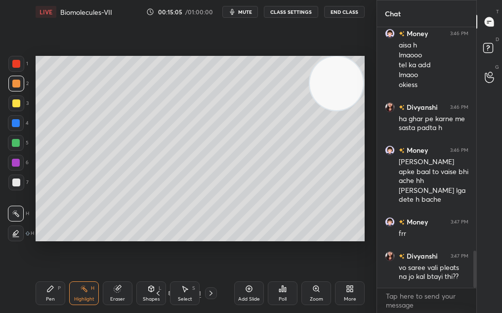
click at [63, 293] on div "Pen P Highlight H Eraser Shapes L Select S" at bounding box center [85, 293] width 99 height 24
click at [50, 294] on div "Pen P" at bounding box center [51, 293] width 30 height 24
click at [248, 288] on icon at bounding box center [249, 289] width 8 height 8
click at [149, 284] on div "Shapes L" at bounding box center [151, 293] width 30 height 24
click at [44, 303] on div "Pen P" at bounding box center [51, 293] width 30 height 24
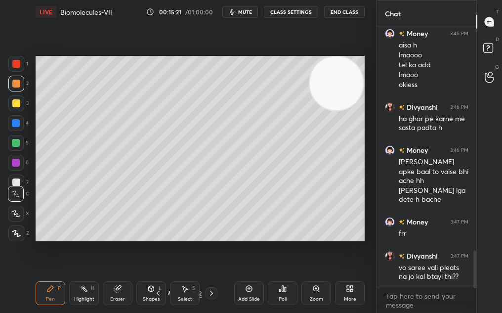
click at [45, 296] on div "Pen P" at bounding box center [51, 293] width 30 height 24
click at [17, 214] on icon at bounding box center [15, 213] width 9 height 7
click at [92, 290] on div "Highlight H" at bounding box center [84, 293] width 30 height 24
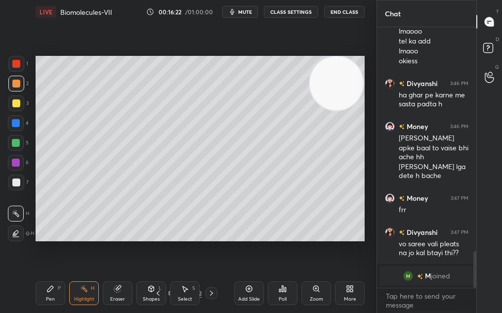
click at [249, 293] on div "Add Slide" at bounding box center [249, 293] width 30 height 24
click at [151, 287] on icon at bounding box center [151, 287] width 5 height 1
click at [46, 284] on div "Pen P" at bounding box center [51, 293] width 30 height 24
click at [50, 289] on icon at bounding box center [50, 289] width 6 height 6
click at [15, 218] on div at bounding box center [16, 214] width 16 height 16
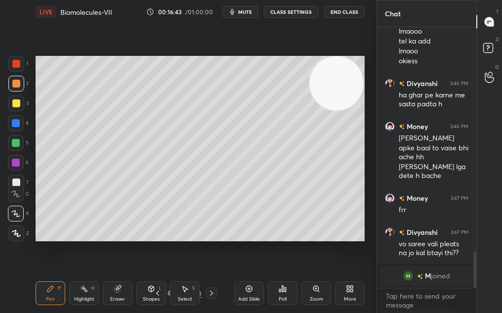
click at [15, 212] on icon at bounding box center [15, 213] width 9 height 7
click at [14, 106] on div at bounding box center [16, 103] width 8 height 8
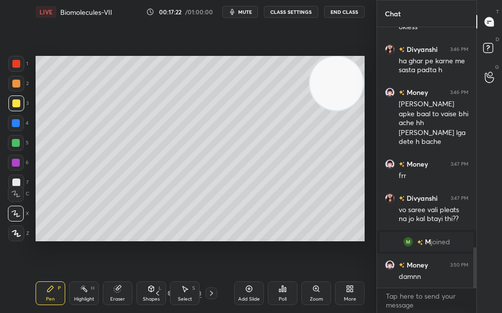
scroll to position [1432, 0]
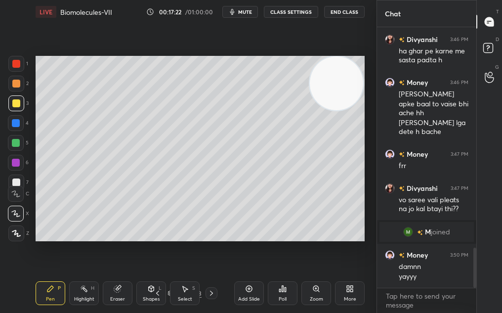
click at [16, 216] on icon at bounding box center [15, 213] width 9 height 7
click at [17, 220] on div at bounding box center [16, 214] width 16 height 16
click at [13, 220] on div at bounding box center [16, 214] width 16 height 16
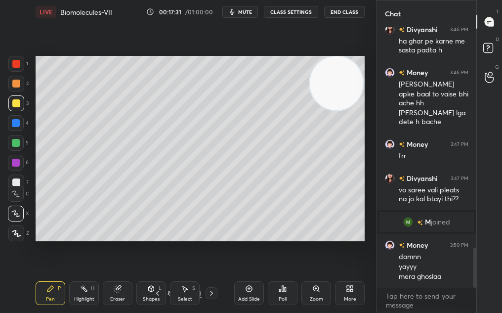
scroll to position [1494, 0]
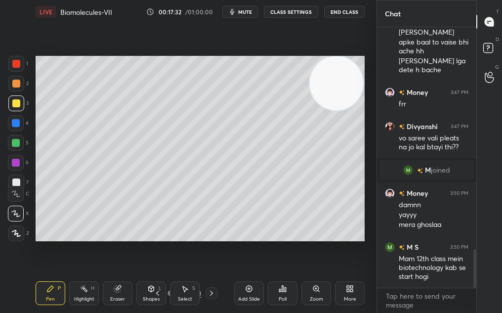
click at [19, 230] on icon at bounding box center [16, 233] width 9 height 7
click at [19, 229] on div at bounding box center [16, 233] width 16 height 16
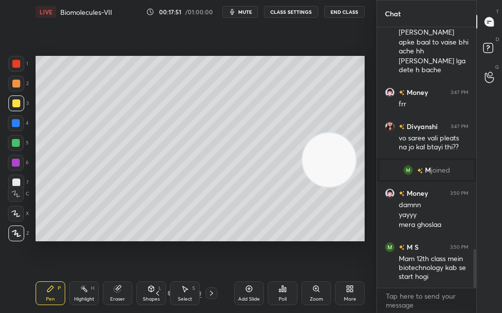
drag, startPoint x: 333, startPoint y: 162, endPoint x: 305, endPoint y: 236, distance: 79.3
click at [304, 186] on video at bounding box center [329, 159] width 53 height 53
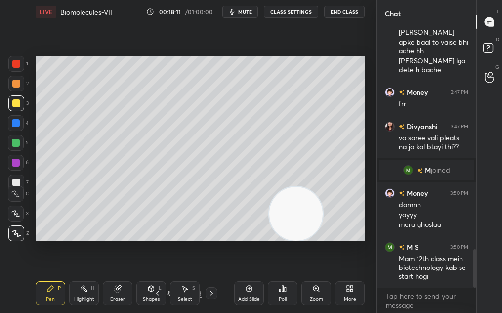
scroll to position [1528, 0]
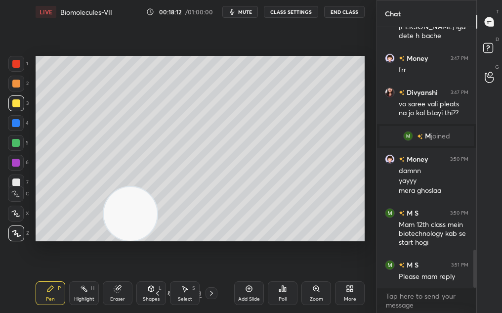
drag, startPoint x: 297, startPoint y: 202, endPoint x: 55, endPoint y: 203, distance: 241.8
click at [104, 203] on video at bounding box center [130, 213] width 53 height 53
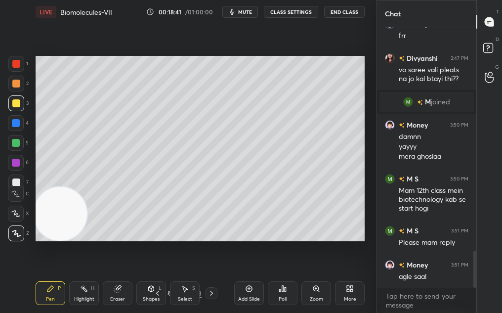
scroll to position [1572, 0]
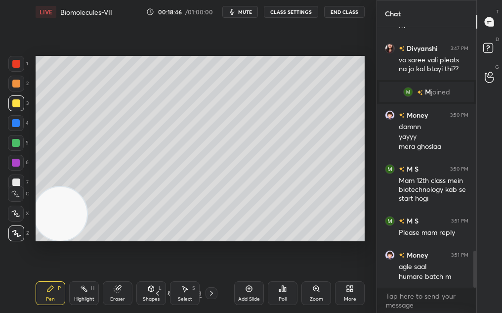
click at [250, 293] on div "Add Slide" at bounding box center [249, 293] width 30 height 24
click at [45, 293] on div "Pen P" at bounding box center [51, 293] width 30 height 24
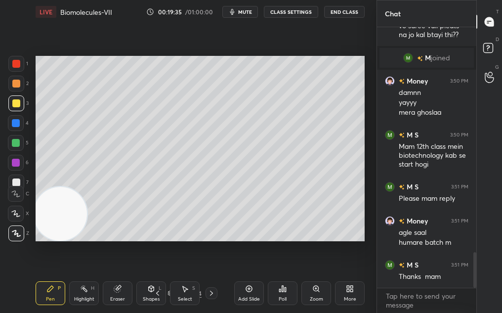
scroll to position [1640, 0]
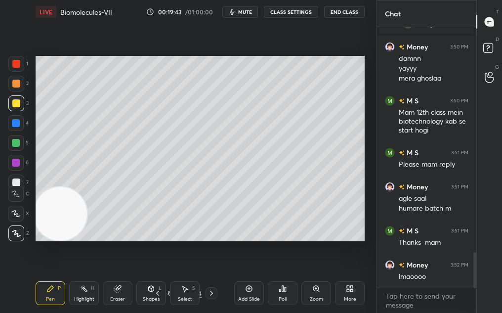
click at [21, 79] on div at bounding box center [16, 84] width 16 height 16
click at [19, 82] on div at bounding box center [16, 84] width 16 height 16
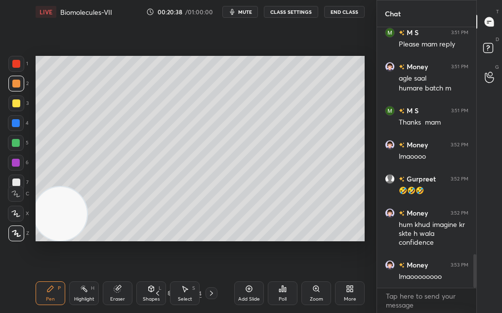
scroll to position [1795, 0]
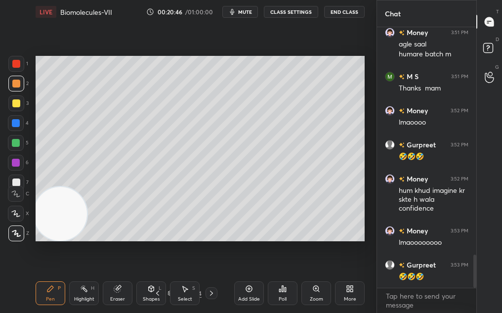
click at [86, 289] on rect at bounding box center [85, 289] width 5 height 5
click at [87, 299] on div "Highlight" at bounding box center [84, 299] width 20 height 5
click at [88, 294] on div "Highlight H" at bounding box center [84, 293] width 30 height 24
click at [49, 290] on icon at bounding box center [50, 289] width 8 height 8
click at [51, 289] on icon at bounding box center [50, 289] width 8 height 8
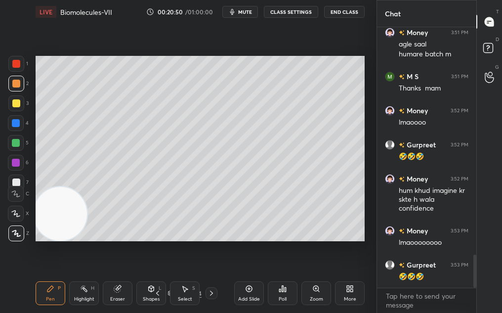
click at [19, 99] on div at bounding box center [16, 103] width 16 height 16
click at [19, 98] on div at bounding box center [16, 103] width 16 height 16
click at [11, 111] on div "3" at bounding box center [18, 103] width 20 height 16
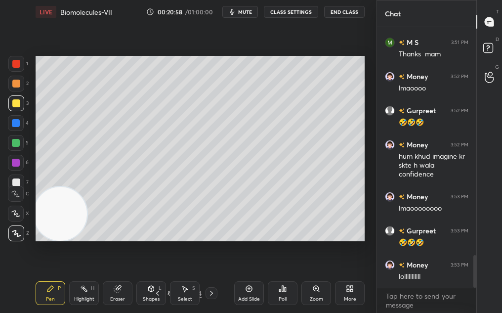
click at [83, 300] on div "Highlight" at bounding box center [84, 299] width 20 height 5
click at [85, 297] on div "Highlight" at bounding box center [84, 299] width 20 height 5
click at [47, 300] on div "Pen" at bounding box center [50, 299] width 9 height 5
click at [17, 86] on div at bounding box center [16, 84] width 16 height 16
click at [20, 80] on div at bounding box center [16, 84] width 16 height 16
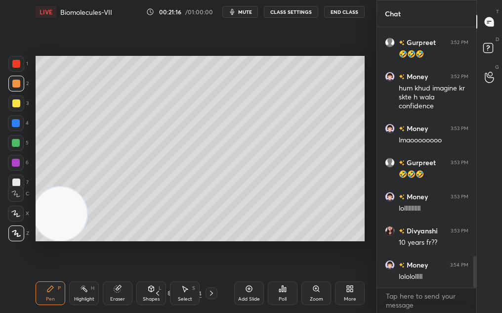
scroll to position [1907, 0]
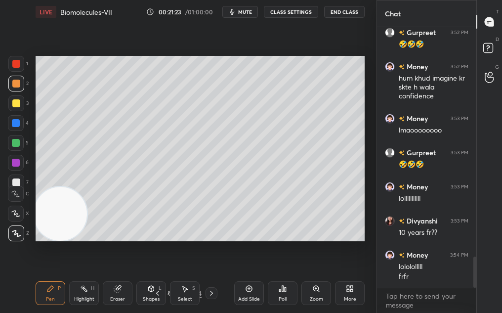
click at [49, 291] on icon at bounding box center [50, 289] width 6 height 6
click at [51, 293] on div "Pen P" at bounding box center [51, 293] width 30 height 24
click at [51, 291] on icon at bounding box center [50, 289] width 8 height 8
click at [251, 291] on div "Add Slide" at bounding box center [249, 293] width 30 height 24
click at [81, 294] on div "Highlight H" at bounding box center [84, 293] width 30 height 24
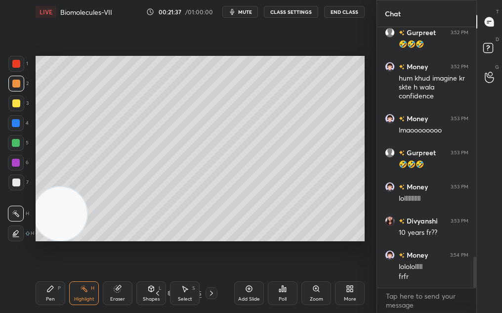
click at [82, 293] on div "Highlight H" at bounding box center [84, 293] width 30 height 24
click at [44, 290] on div "Pen P" at bounding box center [51, 293] width 30 height 24
click at [45, 292] on div "Pen P" at bounding box center [51, 293] width 30 height 24
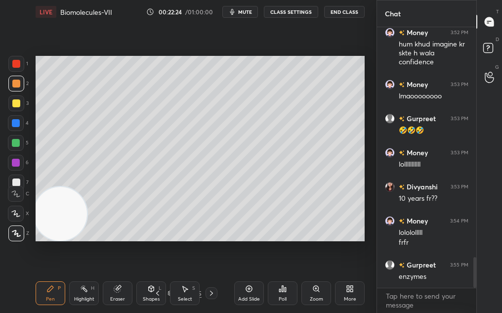
click at [110, 297] on div "Eraser" at bounding box center [118, 293] width 30 height 24
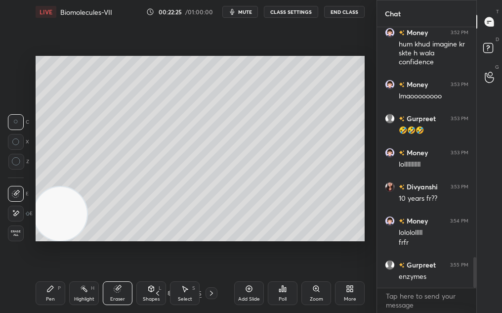
click at [37, 297] on div "Pen P" at bounding box center [51, 293] width 30 height 24
click at [39, 294] on div "Pen P" at bounding box center [51, 293] width 30 height 24
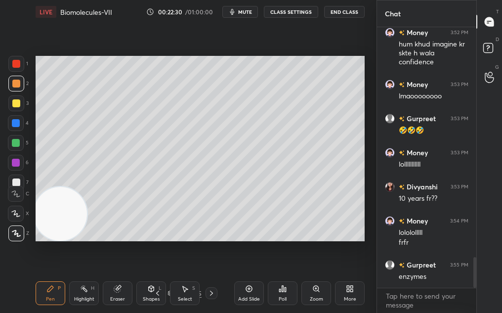
click at [14, 93] on div "2" at bounding box center [18, 86] width 20 height 20
click at [13, 102] on div at bounding box center [16, 103] width 8 height 8
click at [370, 210] on div "1 2 3 4 5 6 7 C X Z C X Z E E Erase all H H LIVE Biomolecules-VII 00:22:37 / 01…" at bounding box center [188, 156] width 377 height 313
click at [240, 291] on div "Add Slide" at bounding box center [249, 293] width 30 height 24
click at [15, 85] on div at bounding box center [16, 84] width 8 height 8
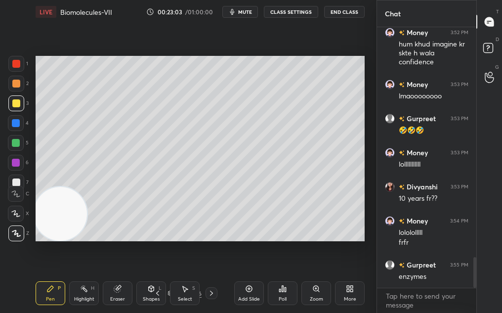
click at [12, 86] on div at bounding box center [16, 84] width 8 height 8
click at [116, 296] on div "Eraser" at bounding box center [118, 293] width 30 height 24
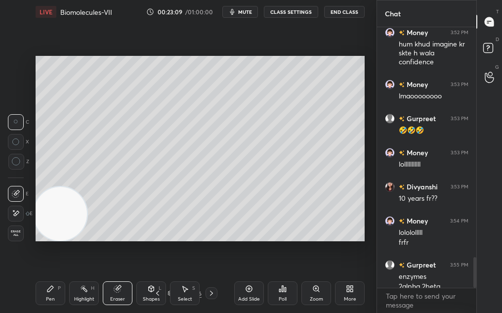
scroll to position [1951, 0]
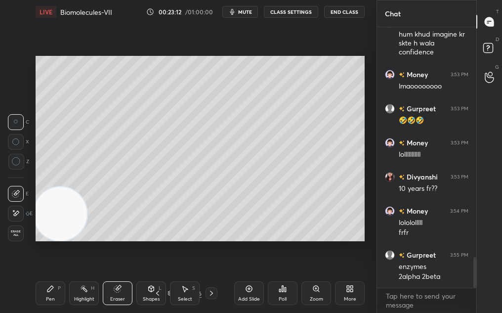
click at [27, 283] on div "1 2 3 4 5 6 7 C X Z C X Z E E Erase all H H LIVE Biomolecules-VII 00:23:12 / 01…" at bounding box center [184, 156] width 369 height 313
click at [26, 285] on div "1 2 3 4 5 6 7 C X Z C X Z E E Erase all H H LIVE Biomolecules-VII 00:23:12 / 01…" at bounding box center [184, 156] width 369 height 313
click at [25, 287] on div "1 2 3 4 5 6 7 C X Z C X Z E E Erase all H H LIVE Biomolecules-VII 00:23:12 / 01…" at bounding box center [184, 156] width 369 height 313
click at [37, 287] on div "Pen P" at bounding box center [51, 293] width 30 height 24
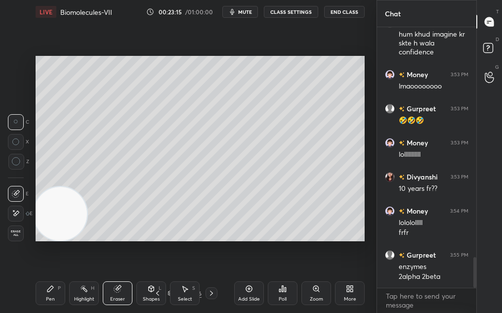
click at [47, 293] on div "Pen P" at bounding box center [51, 293] width 30 height 24
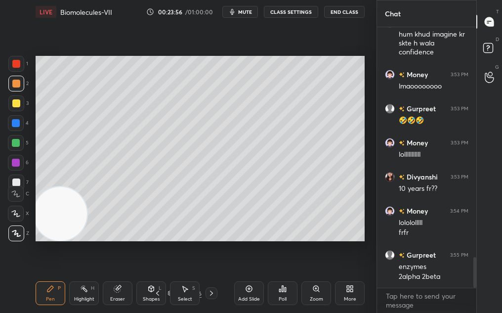
click at [244, 295] on div "Add Slide" at bounding box center [249, 293] width 30 height 24
click at [13, 104] on div at bounding box center [16, 103] width 8 height 8
click at [13, 106] on div at bounding box center [16, 103] width 8 height 8
click at [13, 87] on div at bounding box center [16, 84] width 16 height 16
click at [13, 83] on div at bounding box center [16, 84] width 8 height 8
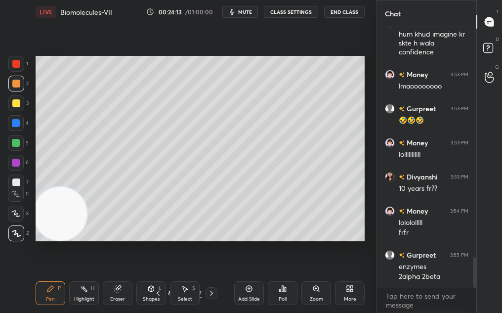
click at [13, 103] on div at bounding box center [16, 103] width 8 height 8
click at [14, 102] on div at bounding box center [16, 103] width 8 height 8
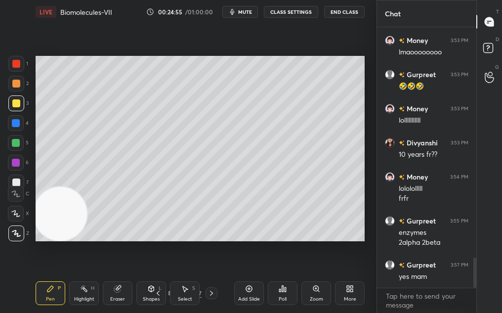
click at [206, 302] on div "Pen P Highlight H Eraser Shapes L Select S 39 / 187 Add Slide Poll Zoom More" at bounding box center [200, 293] width 329 height 40
click at [211, 297] on div at bounding box center [212, 293] width 12 height 12
click at [209, 293] on icon at bounding box center [212, 293] width 8 height 8
click at [154, 293] on icon at bounding box center [158, 293] width 8 height 8
click at [65, 299] on div "Pen P Highlight H Eraser Shapes L Select S" at bounding box center [85, 293] width 99 height 24
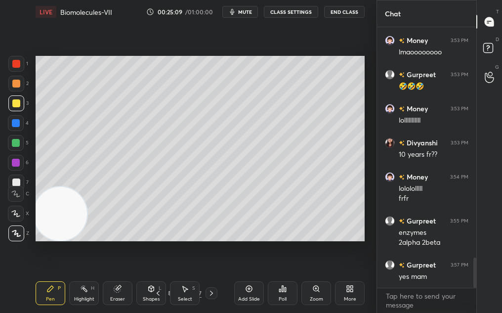
click at [75, 302] on div "Highlight" at bounding box center [84, 299] width 20 height 5
click at [77, 305] on div "Pen P Highlight H Eraser Shapes L Select S 39 / 187 Add Slide Poll Zoom More" at bounding box center [200, 293] width 329 height 40
click at [47, 297] on div "Pen" at bounding box center [50, 299] width 9 height 5
click at [47, 291] on div "Pen P" at bounding box center [51, 293] width 30 height 24
click at [57, 282] on div "Pen P" at bounding box center [51, 293] width 30 height 24
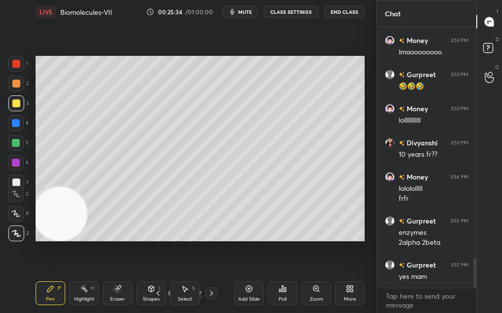
click at [14, 168] on div at bounding box center [16, 163] width 16 height 16
click at [16, 166] on div at bounding box center [16, 163] width 16 height 16
click at [15, 178] on div at bounding box center [16, 183] width 16 height 16
click at [16, 181] on div at bounding box center [16, 182] width 8 height 8
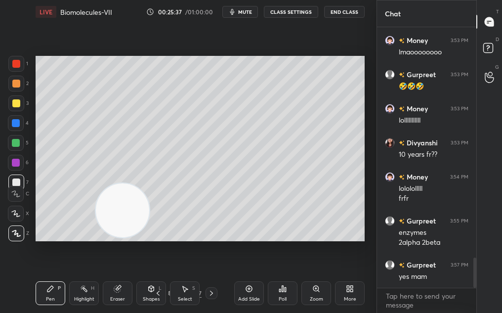
drag, startPoint x: 103, startPoint y: 186, endPoint x: 139, endPoint y: 183, distance: 36.2
click at [137, 183] on video at bounding box center [122, 209] width 53 height 53
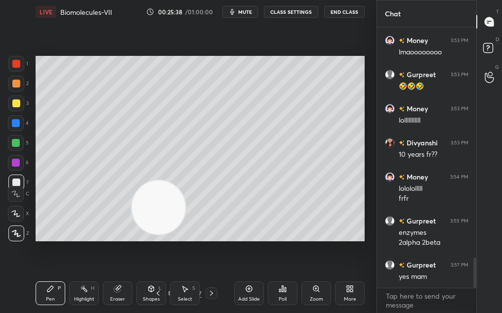
drag, startPoint x: 135, startPoint y: 182, endPoint x: 161, endPoint y: 180, distance: 25.8
click at [160, 180] on video at bounding box center [158, 206] width 53 height 53
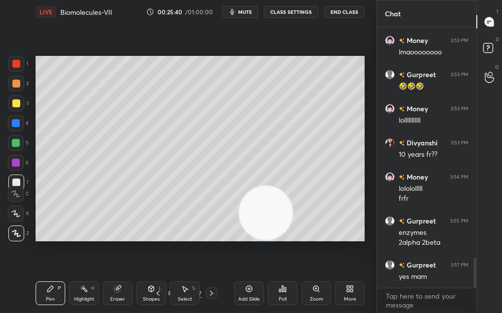
drag, startPoint x: 271, startPoint y: 216, endPoint x: 306, endPoint y: 211, distance: 34.9
click at [293, 210] on video at bounding box center [265, 212] width 53 height 53
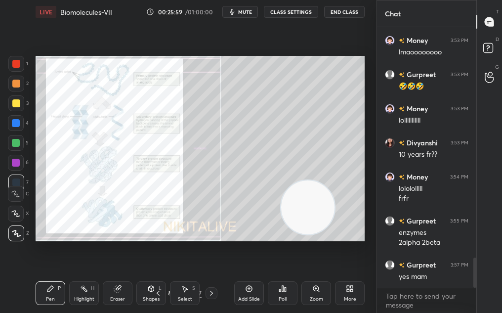
click at [13, 97] on div at bounding box center [16, 103] width 16 height 16
click at [13, 96] on div "1 2 3 4 5 6 7" at bounding box center [18, 125] width 21 height 138
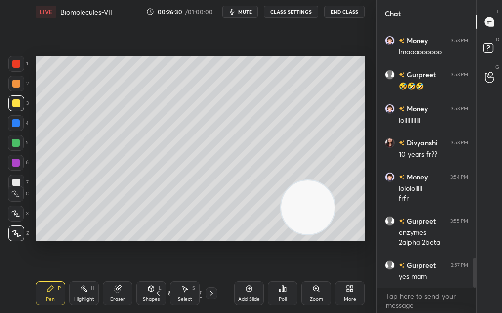
click at [244, 13] on span "mute" at bounding box center [245, 11] width 14 height 7
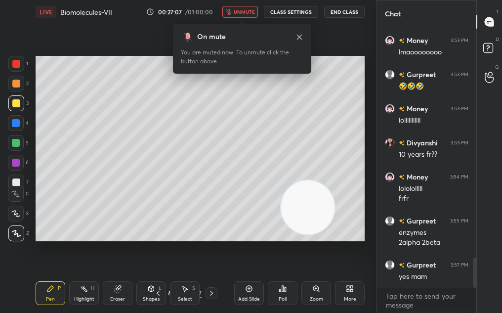
click at [244, 13] on span "unmute" at bounding box center [244, 11] width 21 height 7
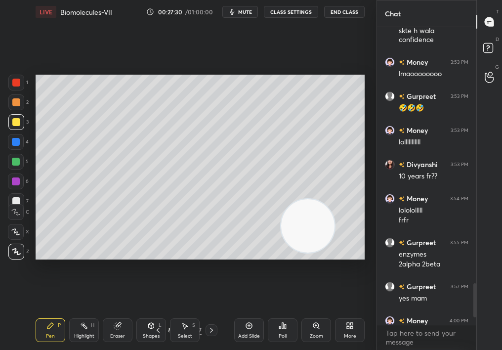
scroll to position [320, 96]
type textarea "x"
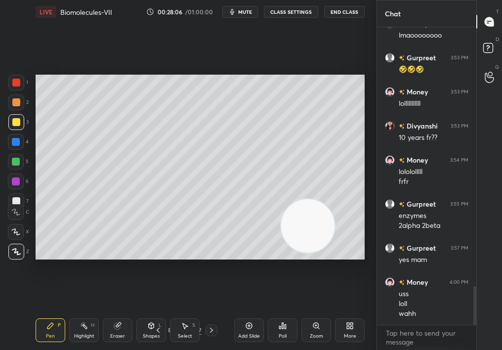
scroll to position [2045, 0]
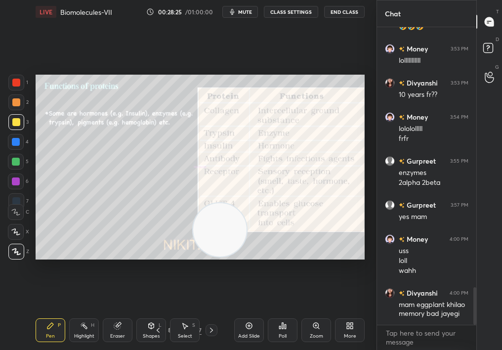
drag, startPoint x: 246, startPoint y: 236, endPoint x: 47, endPoint y: 264, distance: 200.7
click at [42, 266] on div "Setting up your live class Poll for secs No correct answer Start poll" at bounding box center [200, 167] width 337 height 287
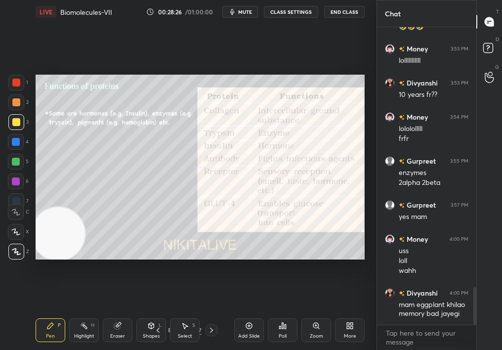
click at [16, 106] on div at bounding box center [16, 102] width 16 height 16
click at [13, 103] on div at bounding box center [16, 102] width 8 height 8
click at [12, 101] on div at bounding box center [16, 102] width 8 height 8
click at [19, 224] on div at bounding box center [16, 232] width 16 height 16
click at [17, 231] on icon at bounding box center [15, 231] width 9 height 7
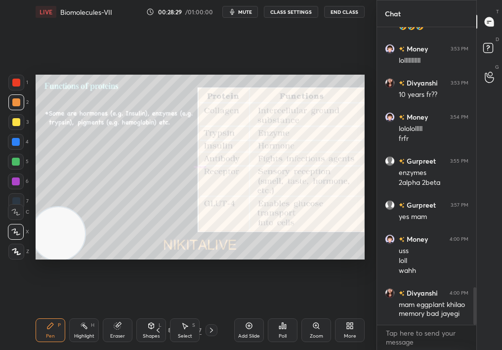
click at [16, 231] on icon at bounding box center [15, 231] width 9 height 7
click at [19, 127] on div at bounding box center [16, 122] width 16 height 16
click at [18, 125] on div at bounding box center [16, 122] width 16 height 16
click at [115, 329] on icon at bounding box center [118, 326] width 8 height 8
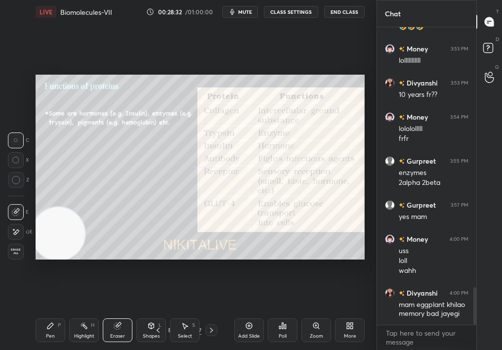
click at [113, 328] on div "Eraser" at bounding box center [118, 330] width 30 height 24
click at [44, 338] on div "Pen P" at bounding box center [51, 330] width 30 height 24
click at [41, 337] on div "Pen P" at bounding box center [51, 330] width 30 height 24
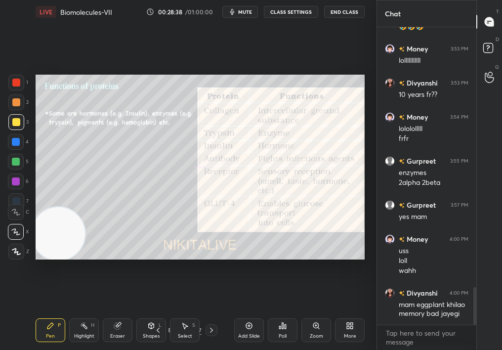
click at [120, 334] on div "Eraser" at bounding box center [117, 336] width 15 height 5
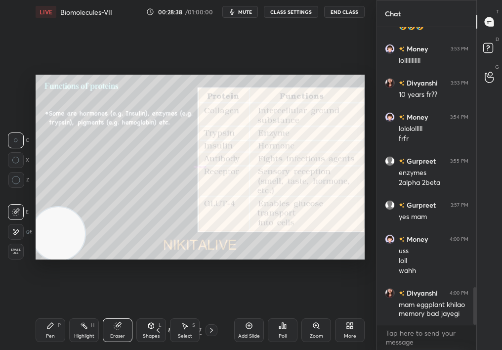
click at [179, 324] on div "Select S" at bounding box center [185, 330] width 30 height 24
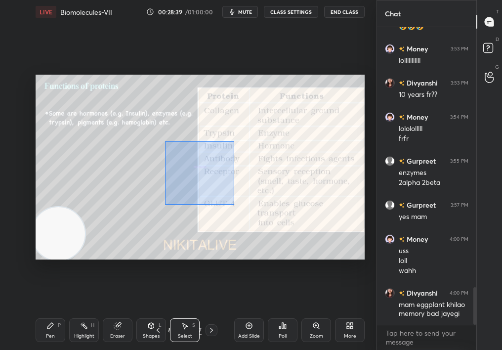
drag, startPoint x: 226, startPoint y: 188, endPoint x: 288, endPoint y: 302, distance: 129.2
click at [290, 303] on div "LIVE Biomolecules-VII 00:28:39 / 01:00:00 mute CLASS SETTINGS End Class 0 ° Und…" at bounding box center [200, 175] width 337 height 350
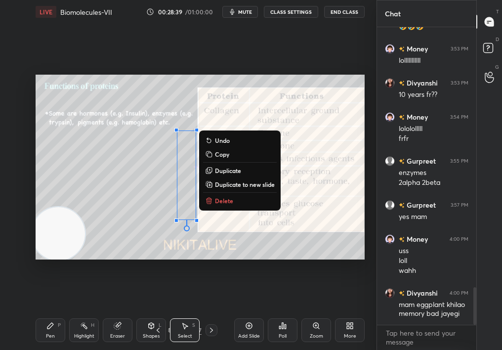
click at [229, 200] on p "Delete" at bounding box center [224, 201] width 18 height 8
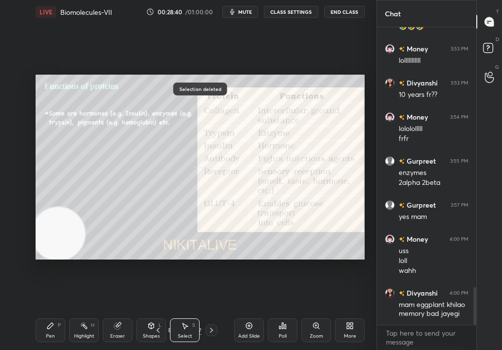
click at [47, 329] on div "Pen P" at bounding box center [51, 330] width 30 height 24
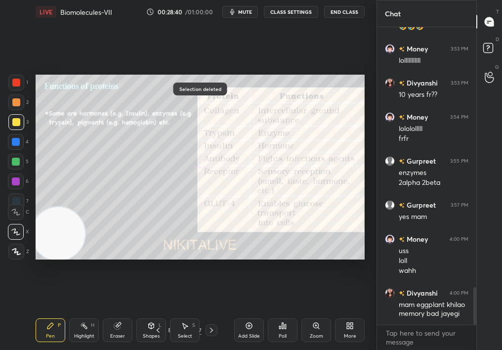
click at [50, 329] on icon at bounding box center [50, 326] width 8 height 8
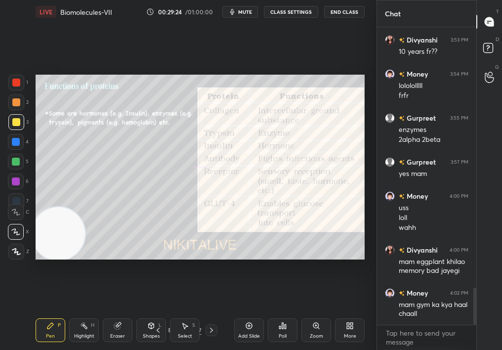
click at [250, 12] on span "mute" at bounding box center [245, 11] width 14 height 7
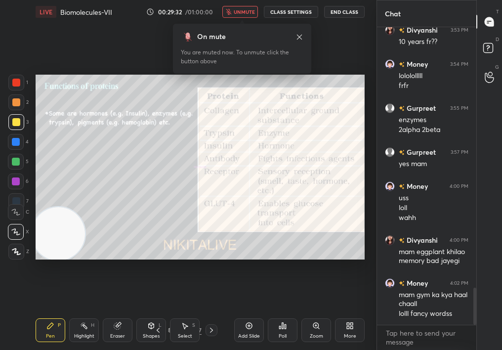
click at [245, 14] on body "1 2 3 4 5 6 7 C X Z C X Z E E Erase all H H LIVE Biomolecules-VII 00:29:32 / 01…" at bounding box center [251, 175] width 502 height 350
click at [246, 9] on span "unmute" at bounding box center [244, 11] width 21 height 7
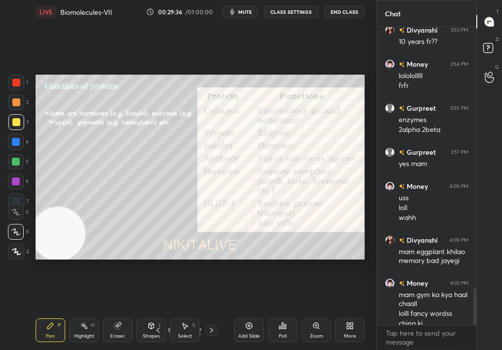
scroll to position [2116, 0]
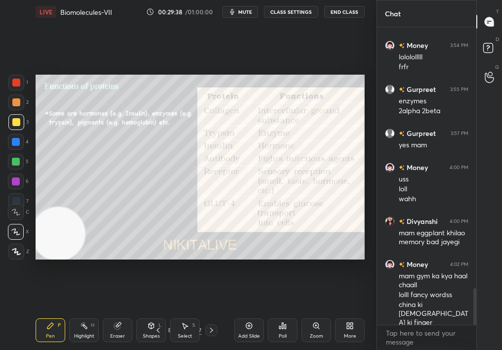
click at [23, 86] on div at bounding box center [16, 83] width 16 height 16
drag, startPoint x: 22, startPoint y: 82, endPoint x: 27, endPoint y: 87, distance: 7.3
click at [27, 88] on div "1" at bounding box center [18, 83] width 20 height 16
click at [370, 158] on div "1 2 3 4 5 6 7 C X Z C X Z E E Erase all H H LIVE Biomolecules-VII 00:29:53 / 01…" at bounding box center [188, 175] width 377 height 350
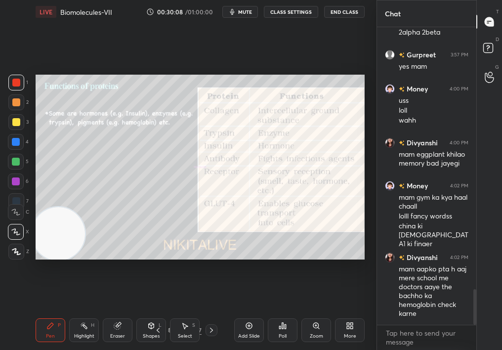
click at [15, 131] on div "3" at bounding box center [18, 124] width 20 height 20
click at [15, 118] on div at bounding box center [16, 122] width 16 height 16
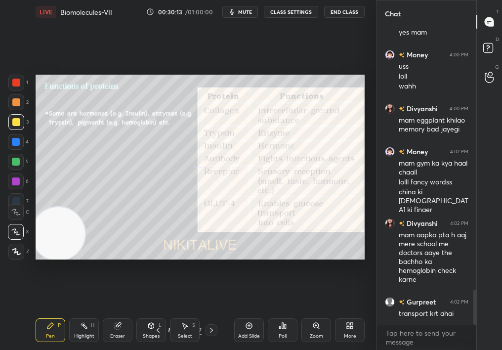
click at [15, 185] on div at bounding box center [16, 182] width 16 height 16
click at [15, 183] on div at bounding box center [16, 181] width 8 height 8
click at [18, 194] on div at bounding box center [16, 201] width 16 height 16
click at [19, 195] on div at bounding box center [16, 201] width 16 height 16
click at [15, 166] on div at bounding box center [16, 162] width 16 height 16
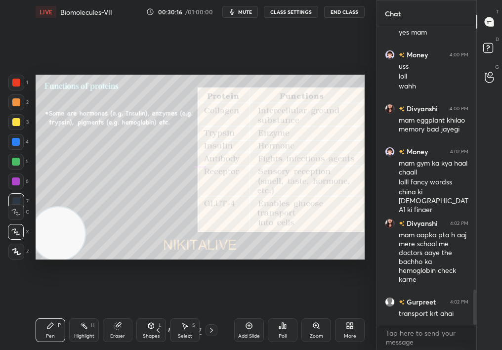
click at [18, 164] on div at bounding box center [16, 162] width 8 height 8
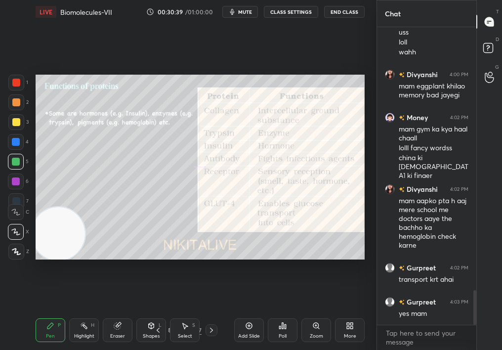
click at [71, 336] on div "Highlight H" at bounding box center [84, 330] width 30 height 24
click at [76, 334] on div "Highlight" at bounding box center [84, 336] width 20 height 5
click at [211, 174] on div "Setting up your live class Poll for secs No correct answer Start poll" at bounding box center [200, 167] width 337 height 287
click at [186, 332] on div "Select S" at bounding box center [185, 330] width 30 height 24
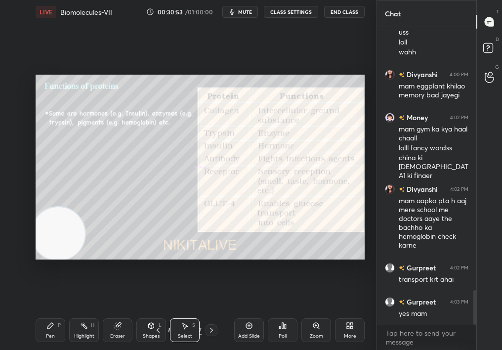
click at [186, 329] on div "Select S" at bounding box center [185, 330] width 30 height 24
drag, startPoint x: 89, startPoint y: 152, endPoint x: 270, endPoint y: 297, distance: 231.8
click at [272, 298] on div "0 ° Undo Copy Duplicate Duplicate to new slide Delete Setting up your live clas…" at bounding box center [200, 167] width 337 height 287
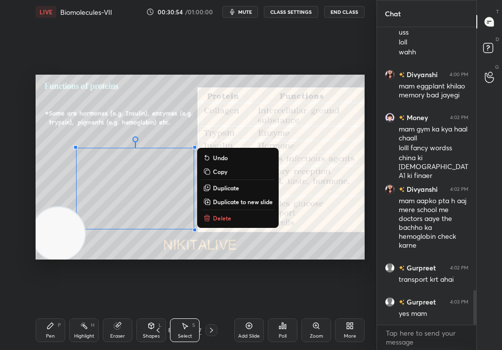
click at [219, 212] on button "Delete" at bounding box center [238, 218] width 74 height 12
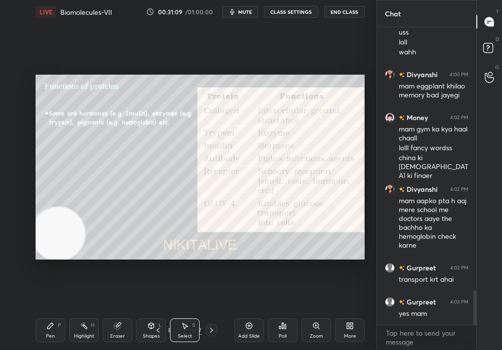
drag, startPoint x: 57, startPoint y: 328, endPoint x: 52, endPoint y: 332, distance: 6.3
click at [51, 333] on div "Pen P" at bounding box center [51, 330] width 30 height 24
click at [52, 334] on div "Pen" at bounding box center [50, 336] width 9 height 5
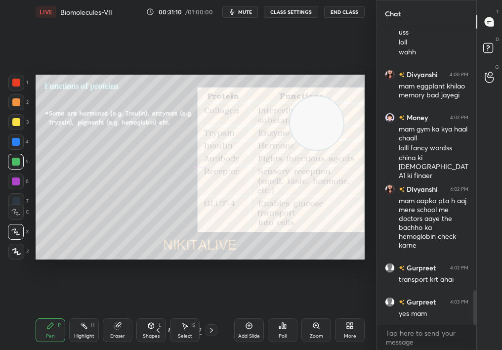
drag, startPoint x: 69, startPoint y: 235, endPoint x: 376, endPoint y: 85, distance: 341.8
click at [375, 85] on div "1 2 3 4 5 6 7 C X Z C X Z E E Erase all H H LIVE Biomolecules-VII 00:31:10 / 01…" at bounding box center [188, 175] width 377 height 350
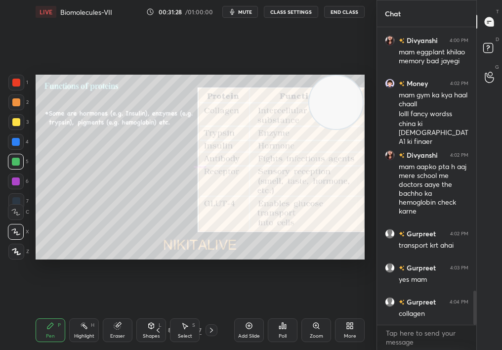
click at [14, 104] on div at bounding box center [16, 102] width 16 height 16
click at [14, 103] on div at bounding box center [16, 102] width 8 height 8
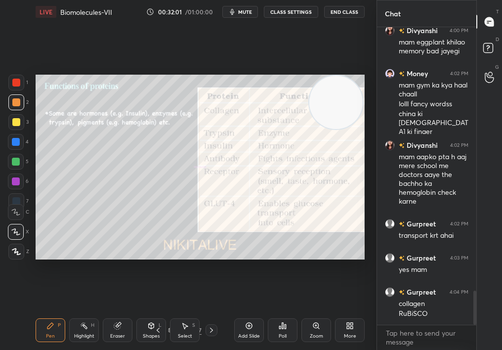
click at [251, 324] on icon at bounding box center [249, 326] width 8 height 8
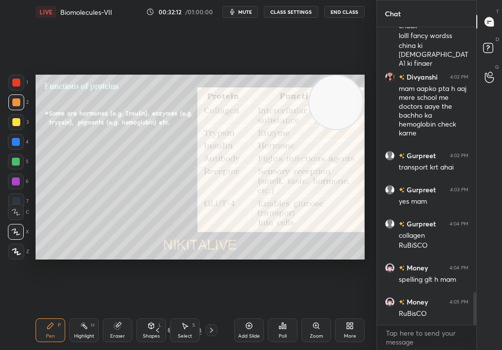
scroll to position [2418, 0]
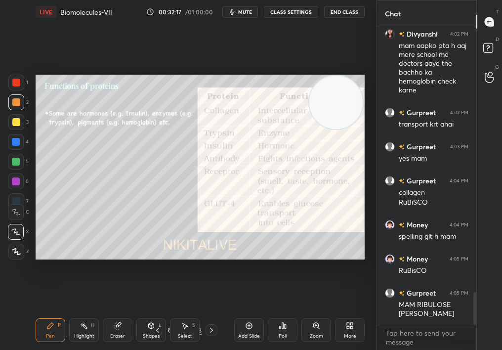
click at [253, 327] on div "Add Slide" at bounding box center [249, 330] width 30 height 24
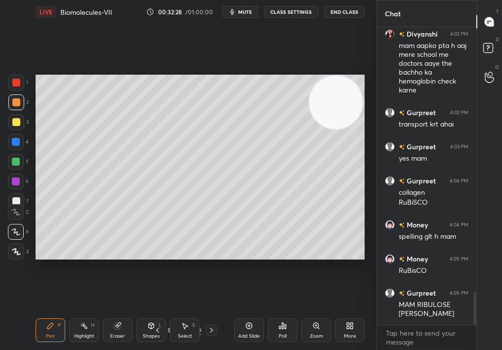
click at [313, 129] on video at bounding box center [335, 102] width 53 height 53
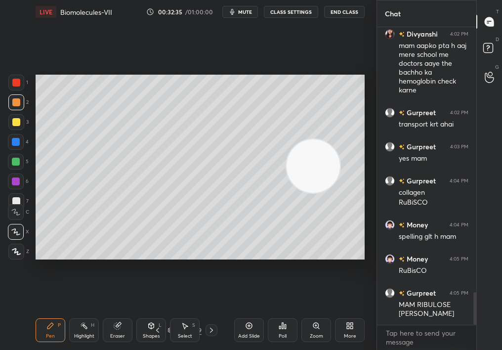
click at [120, 327] on div "Eraser" at bounding box center [118, 330] width 30 height 24
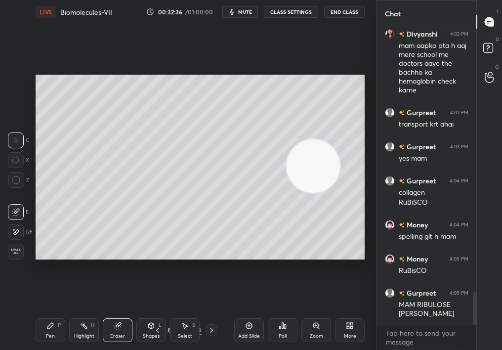
click at [57, 320] on div "Pen P" at bounding box center [51, 330] width 30 height 24
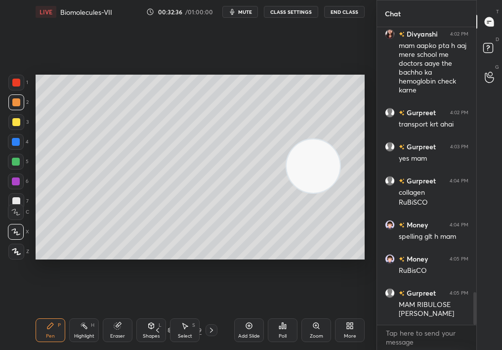
click at [56, 328] on div "Pen P" at bounding box center [51, 330] width 30 height 24
click at [52, 334] on div "Pen P" at bounding box center [51, 330] width 30 height 24
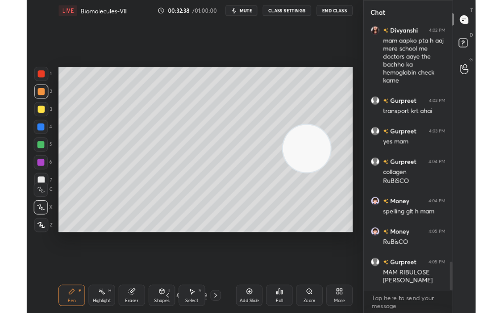
scroll to position [2453, 0]
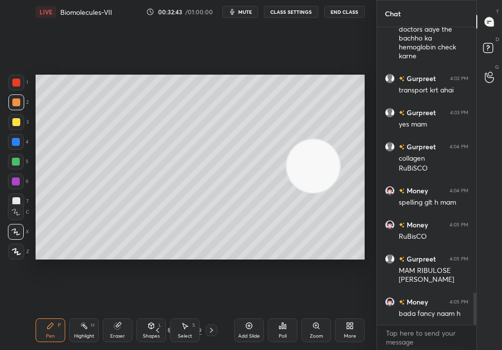
click at [307, 139] on div "Setting up your live class Poll for secs No correct answer Start poll" at bounding box center [200, 167] width 329 height 185
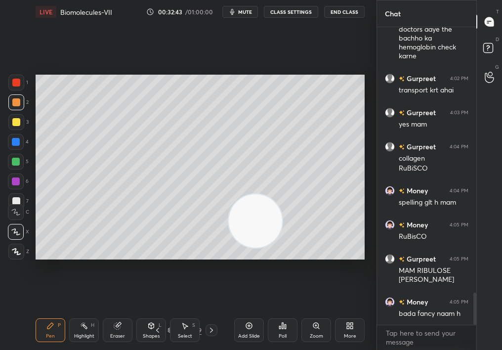
drag, startPoint x: 258, startPoint y: 213, endPoint x: 238, endPoint y: 226, distance: 23.5
click at [237, 226] on video at bounding box center [255, 220] width 53 height 53
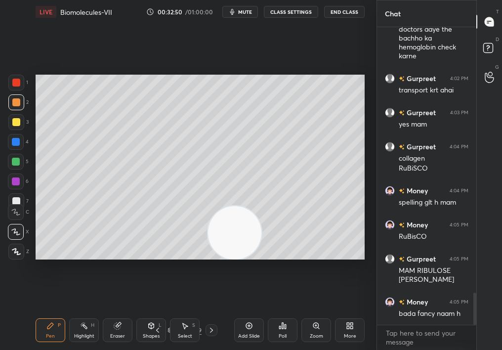
click at [14, 123] on div at bounding box center [16, 122] width 16 height 16
click at [14, 123] on div at bounding box center [16, 122] width 8 height 8
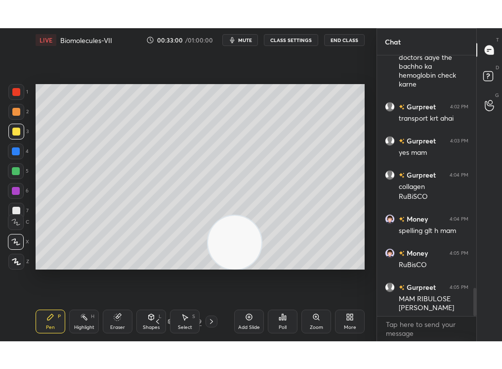
scroll to position [49188, 49101]
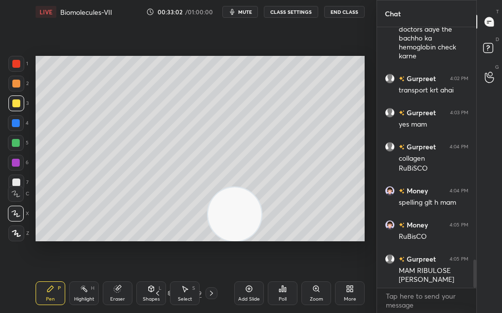
click at [349, 291] on icon at bounding box center [348, 290] width 2 height 2
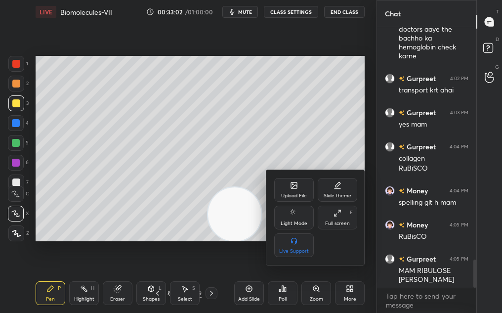
click at [349, 211] on div "Full screen F" at bounding box center [338, 218] width 40 height 24
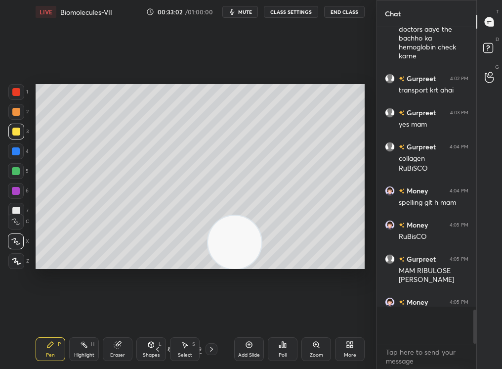
scroll to position [2434, 0]
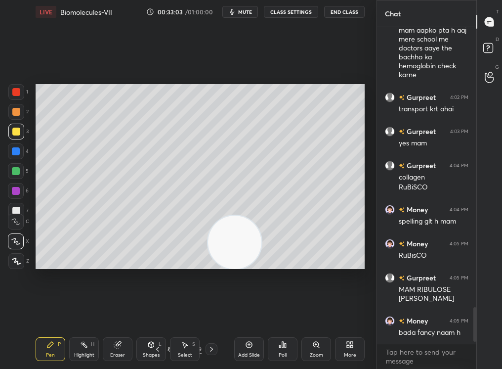
click at [212, 350] on icon at bounding box center [212, 349] width 8 height 8
click at [211, 349] on icon at bounding box center [212, 349] width 8 height 8
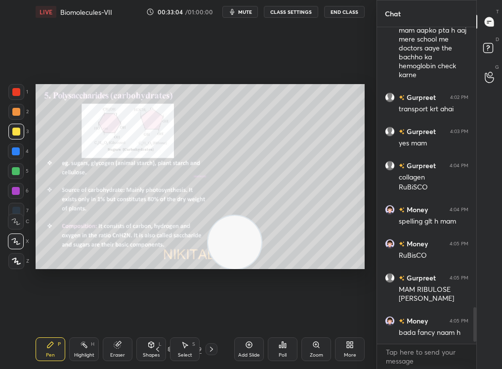
click at [217, 341] on div "Pen P Highlight H Eraser Shapes L Select S 52 / 189 Add Slide Poll Zoom More" at bounding box center [200, 349] width 329 height 40
click at [216, 340] on div "Pen P Highlight H Eraser Shapes L Select S 52 / 189 Add Slide Poll Zoom More" at bounding box center [200, 349] width 329 height 40
click at [158, 348] on icon at bounding box center [158, 349] width 8 height 8
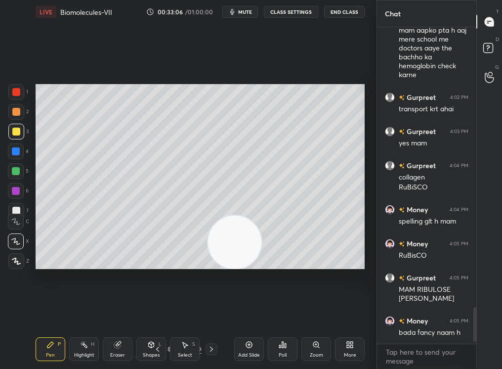
click at [156, 345] on icon at bounding box center [158, 349] width 8 height 8
click at [157, 342] on div "Pen P Highlight H Eraser Shapes L Select S 50 / 189 Add Slide Poll Zoom More" at bounding box center [200, 349] width 329 height 40
click at [157, 339] on div "Shapes L" at bounding box center [151, 349] width 30 height 24
click at [157, 337] on div "Shapes L" at bounding box center [151, 349] width 30 height 24
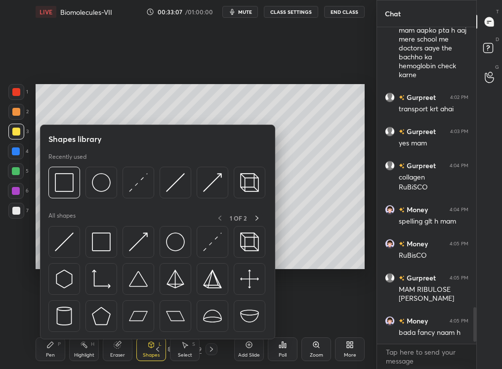
click at [153, 343] on icon at bounding box center [151, 345] width 8 height 8
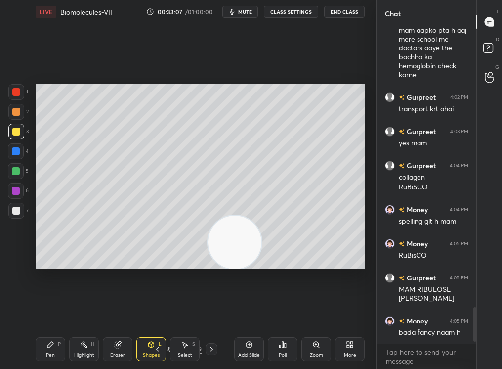
click at [157, 347] on icon at bounding box center [158, 349] width 8 height 8
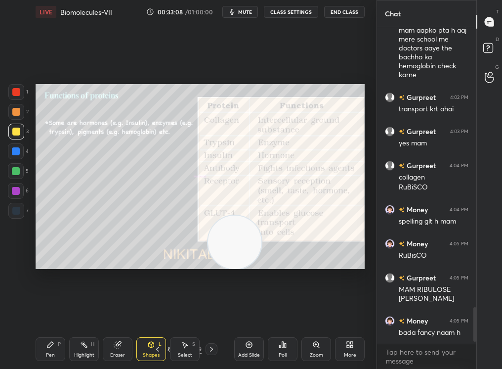
click at [157, 350] on icon at bounding box center [158, 349] width 8 height 8
click at [158, 348] on icon at bounding box center [158, 349] width 8 height 8
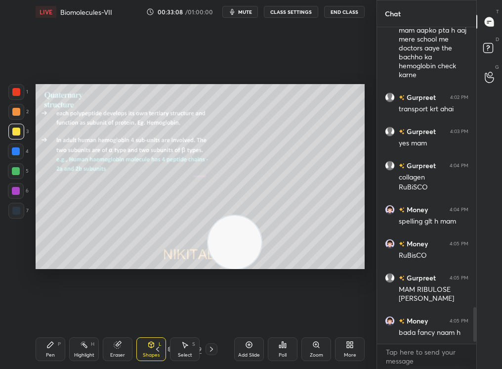
click at [159, 346] on icon at bounding box center [158, 349] width 8 height 8
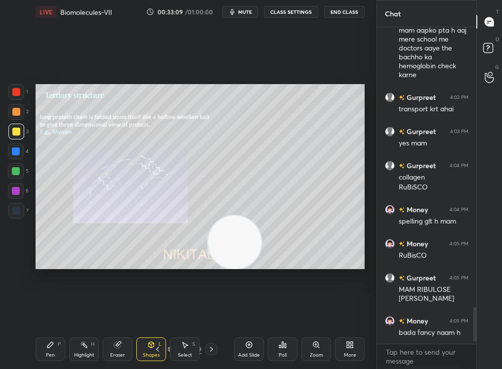
click at [207, 343] on div "Pen P Highlight H Eraser Shapes L Select S 46 / 189 Add Slide Poll Zoom More" at bounding box center [200, 349] width 329 height 40
click at [211, 345] on div at bounding box center [212, 349] width 12 height 12
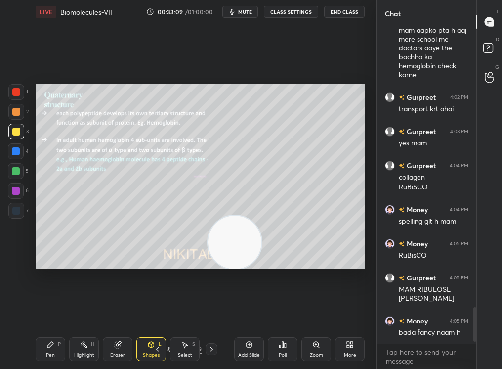
click at [211, 347] on icon at bounding box center [212, 349] width 8 height 8
click at [213, 344] on div at bounding box center [212, 349] width 12 height 12
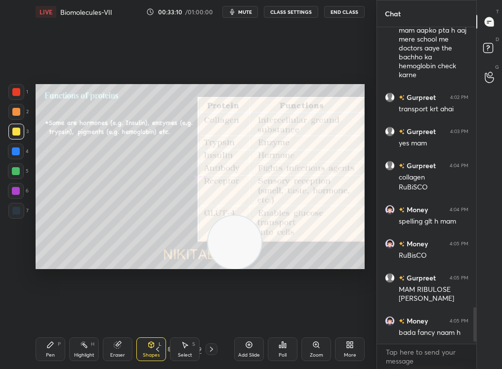
click at [213, 345] on icon at bounding box center [212, 349] width 8 height 8
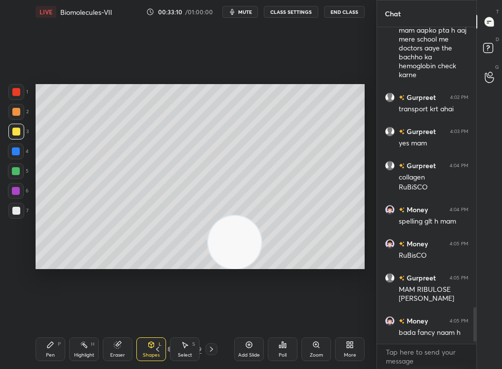
click at [213, 344] on div at bounding box center [212, 349] width 12 height 12
click at [214, 345] on icon at bounding box center [212, 349] width 8 height 8
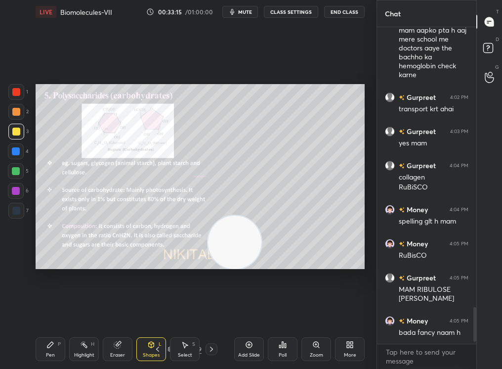
click at [170, 344] on div "Pen P Highlight H Eraser Shapes L Select S 52 / 189 Add Slide Poll Zoom More" at bounding box center [200, 349] width 329 height 40
click at [169, 347] on icon at bounding box center [171, 349] width 6 height 6
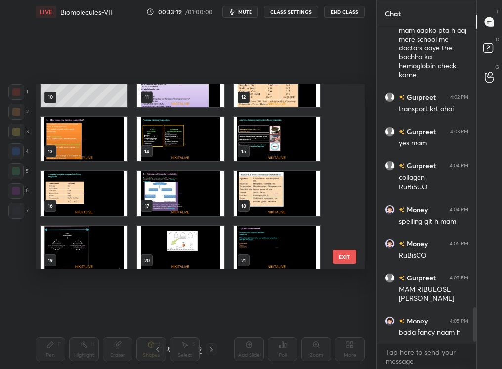
scroll to position [214, 0]
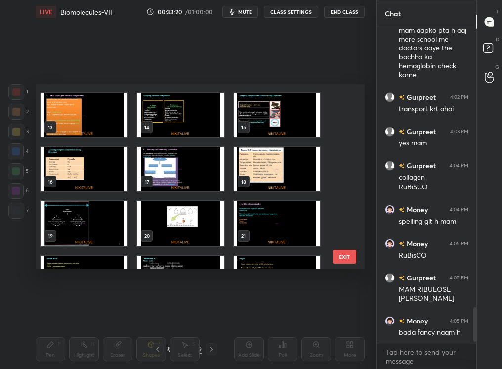
click at [199, 176] on img "grid" at bounding box center [180, 169] width 87 height 44
click at [201, 175] on img "grid" at bounding box center [180, 169] width 87 height 44
click at [201, 176] on img "grid" at bounding box center [180, 169] width 87 height 44
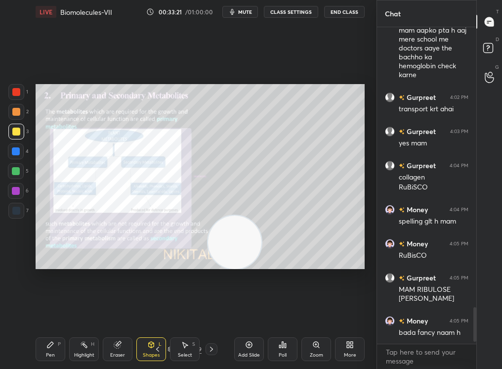
click at [202, 176] on img "grid" at bounding box center [180, 169] width 87 height 44
click at [213, 350] on div at bounding box center [212, 349] width 12 height 12
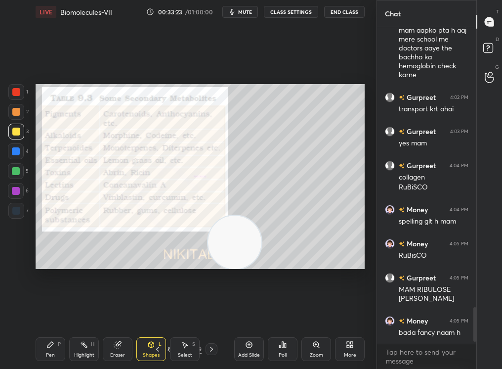
click at [213, 348] on icon at bounding box center [212, 349] width 8 height 8
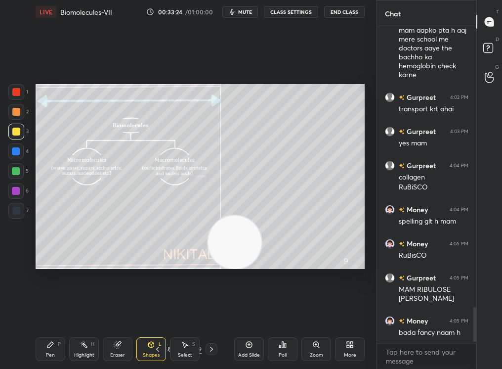
click at [215, 348] on icon at bounding box center [212, 349] width 8 height 8
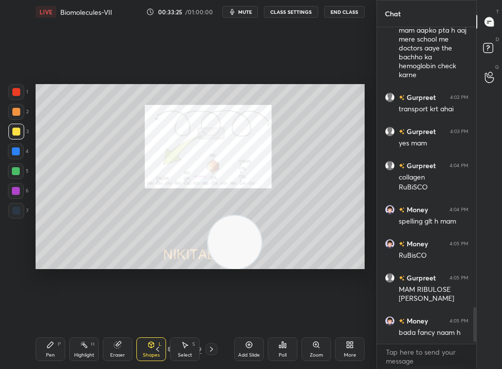
click at [219, 346] on div "20 / 189" at bounding box center [184, 349] width 99 height 12
click at [220, 344] on div "20 / 189" at bounding box center [184, 349] width 99 height 12
click at [212, 348] on icon at bounding box center [212, 349] width 8 height 8
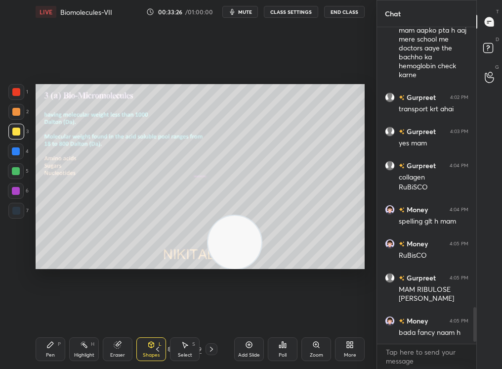
click at [215, 348] on icon at bounding box center [212, 349] width 8 height 8
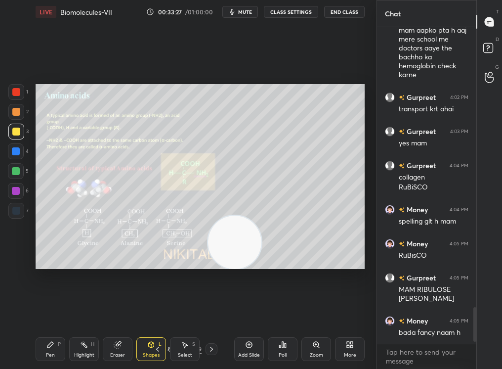
click at [215, 348] on div at bounding box center [212, 349] width 12 height 12
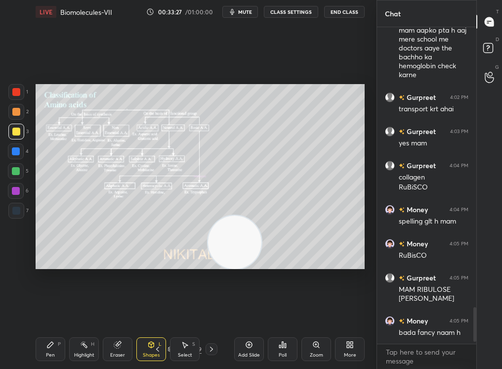
click at [215, 348] on icon at bounding box center [212, 349] width 8 height 8
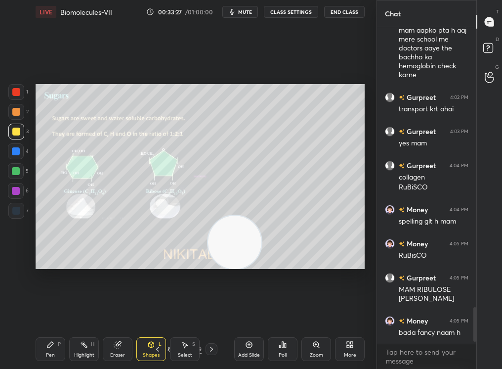
click at [213, 350] on icon at bounding box center [212, 349] width 8 height 8
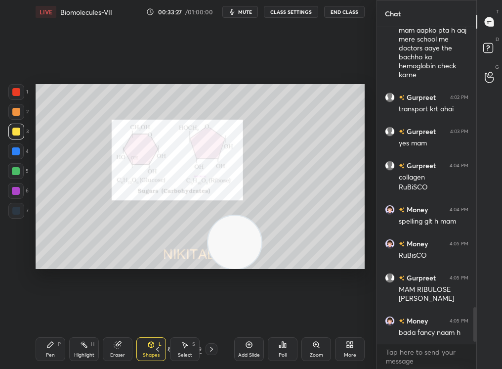
click at [213, 348] on icon at bounding box center [212, 349] width 8 height 8
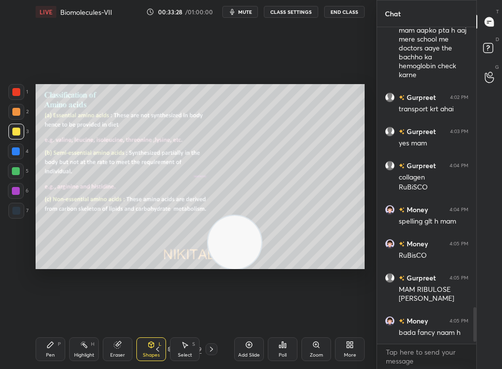
click at [159, 346] on icon at bounding box center [158, 349] width 8 height 8
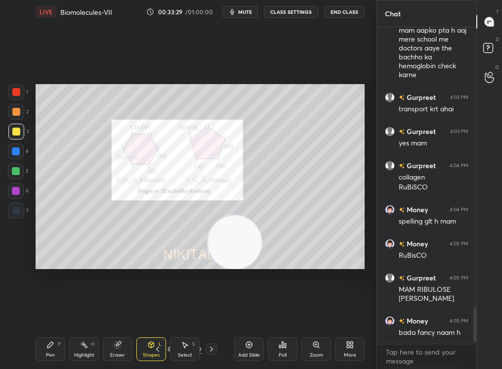
click at [157, 350] on icon at bounding box center [158, 349] width 8 height 8
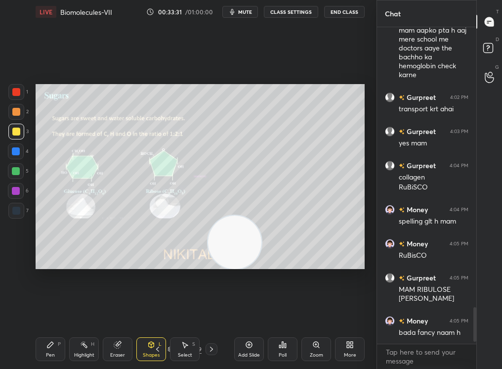
click at [224, 249] on div "Setting up your live class Poll for secs No correct answer Start poll" at bounding box center [200, 176] width 329 height 185
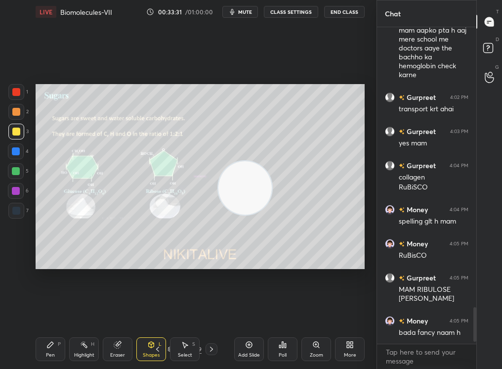
drag, startPoint x: 242, startPoint y: 169, endPoint x: 279, endPoint y: 127, distance: 56.0
click at [272, 161] on video at bounding box center [245, 187] width 53 height 53
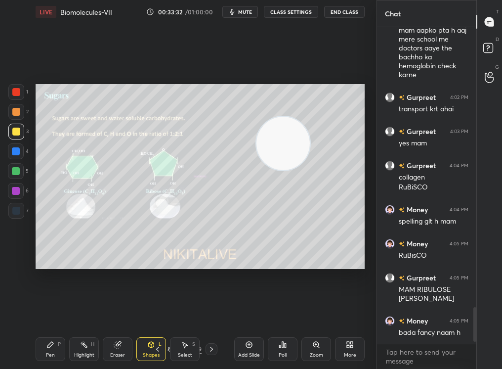
click at [157, 350] on icon at bounding box center [158, 349] width 8 height 8
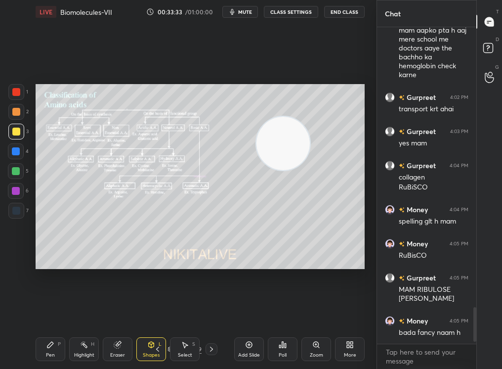
click at [242, 350] on div "Add Slide" at bounding box center [249, 354] width 22 height 5
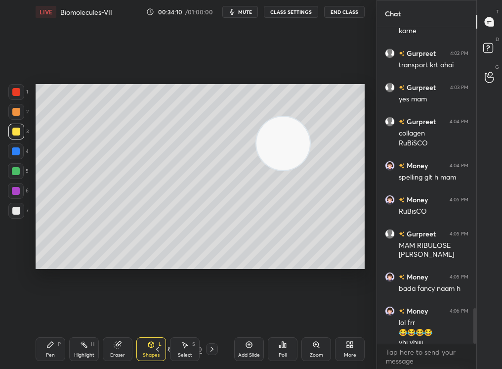
scroll to position [2488, 0]
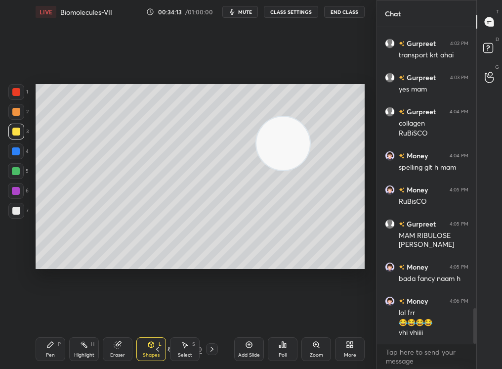
click at [162, 350] on div "Pen P Highlight H Eraser Shapes L Select S 24 / 190 Add Slide Poll Zoom More" at bounding box center [200, 349] width 329 height 40
click at [155, 345] on div "Pen P Highlight H Eraser Shapes L Select S 24 / 190 Add Slide Poll Zoom More" at bounding box center [200, 349] width 329 height 40
click at [157, 348] on icon at bounding box center [158, 349] width 8 height 8
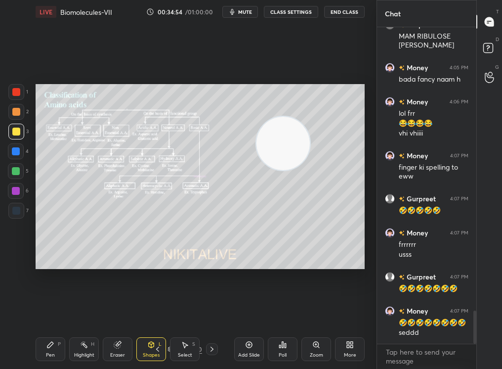
scroll to position [2697, 0]
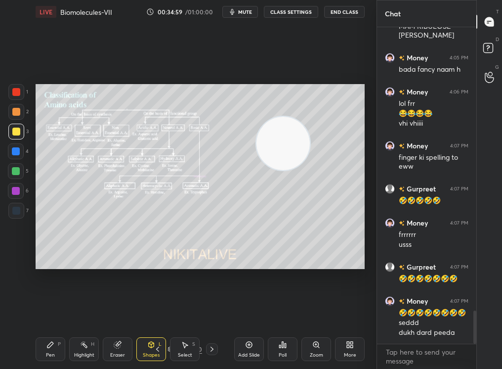
click at [249, 350] on div "Add Slide" at bounding box center [249, 354] width 22 height 5
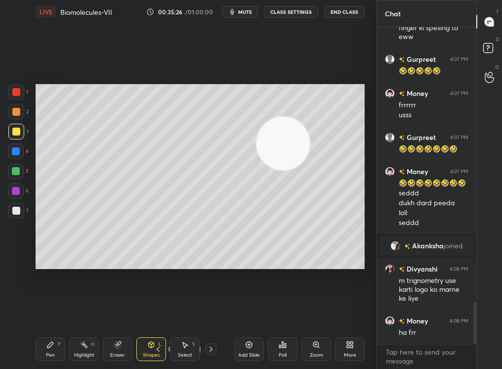
scroll to position [2100, 0]
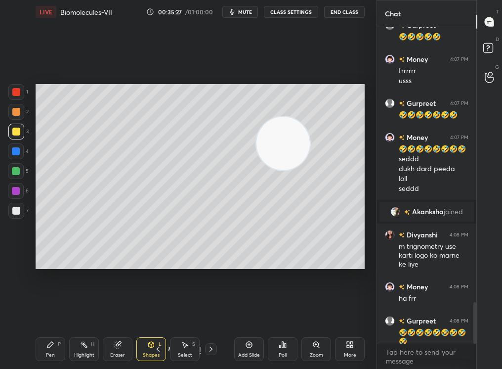
click at [320, 350] on div "Zoom" at bounding box center [317, 349] width 30 height 24
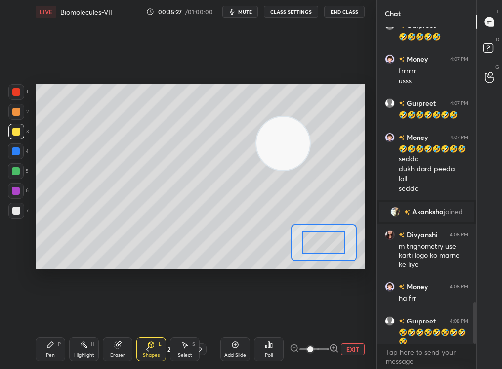
click at [313, 348] on span at bounding box center [311, 349] width 6 height 6
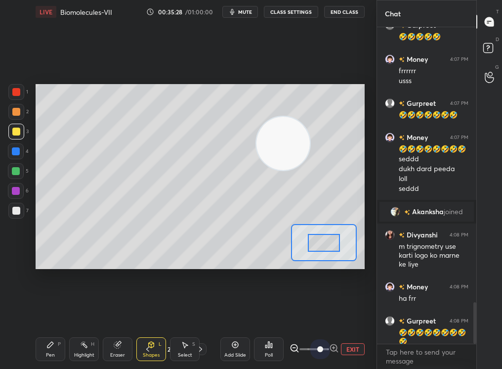
drag, startPoint x: 315, startPoint y: 346, endPoint x: 363, endPoint y: 342, distance: 48.1
click at [363, 343] on div "EXIT" at bounding box center [327, 349] width 75 height 12
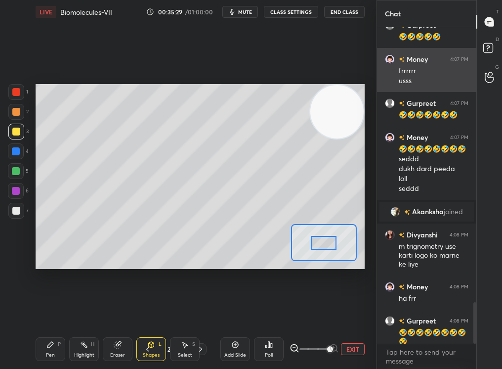
drag, startPoint x: 350, startPoint y: 96, endPoint x: 381, endPoint y: 85, distance: 33.6
click at [382, 85] on div "1 2 3 4 5 6 7 C X Z C X Z E E Erase all H H LIVE Biomolecules-VII 00:35:29 / 01…" at bounding box center [251, 184] width 502 height 369
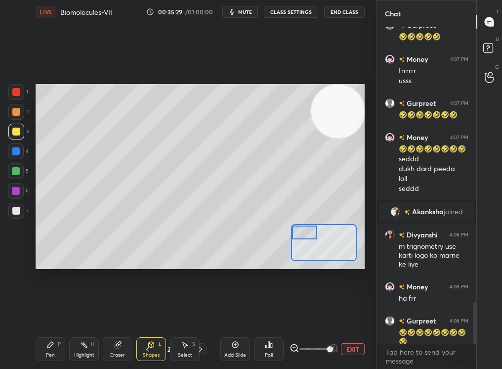
click at [286, 214] on div "Setting up your live class Poll for secs No correct answer Start poll" at bounding box center [200, 176] width 329 height 185
click at [146, 345] on icon at bounding box center [148, 349] width 8 height 8
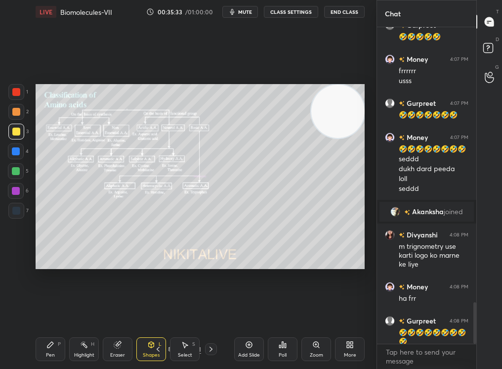
click at [242, 345] on div "Add Slide" at bounding box center [249, 349] width 30 height 24
click at [314, 348] on div "Zoom" at bounding box center [317, 349] width 30 height 24
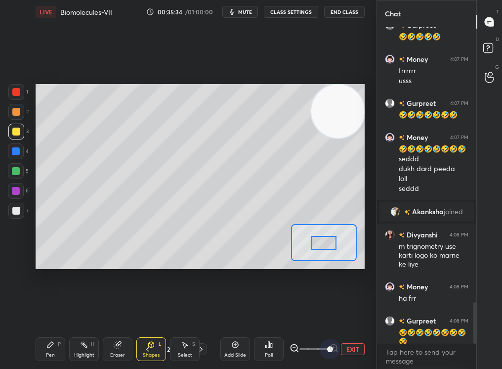
drag, startPoint x: 337, startPoint y: 350, endPoint x: 371, endPoint y: 345, distance: 34.1
click at [370, 344] on div "1 2 3 4 5 6 7 C X Z C X Z E E Erase all H H LIVE Biomolecules-VII 00:35:34 / 01…" at bounding box center [188, 184] width 377 height 369
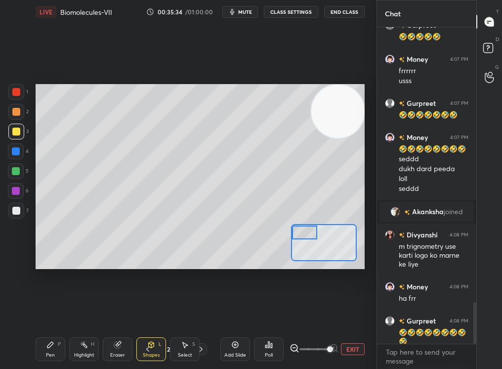
click at [295, 221] on div "Setting up your live class Poll for secs No correct answer Start poll" at bounding box center [200, 176] width 329 height 185
click at [149, 338] on div "Shapes L" at bounding box center [151, 349] width 30 height 24
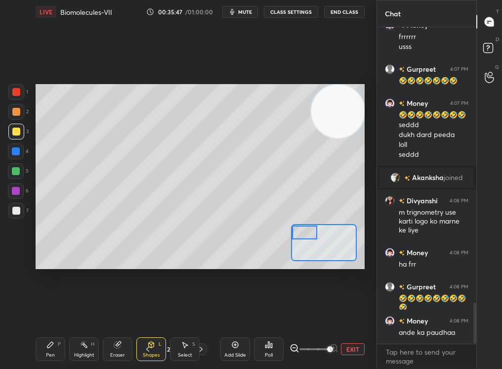
scroll to position [2168, 0]
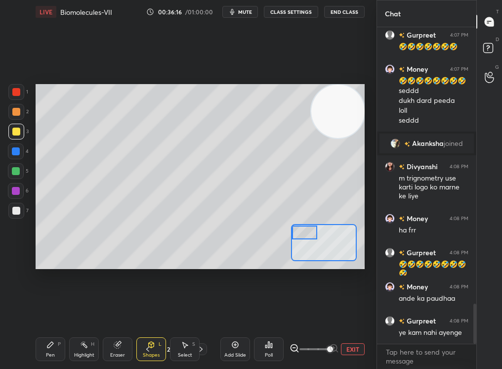
click at [60, 342] on div "P" at bounding box center [59, 344] width 3 height 5
click at [60, 346] on div "Pen P" at bounding box center [51, 349] width 30 height 24
click at [59, 346] on div "P" at bounding box center [59, 344] width 3 height 5
click at [18, 109] on div at bounding box center [16, 112] width 8 height 8
click at [20, 109] on div at bounding box center [16, 112] width 16 height 16
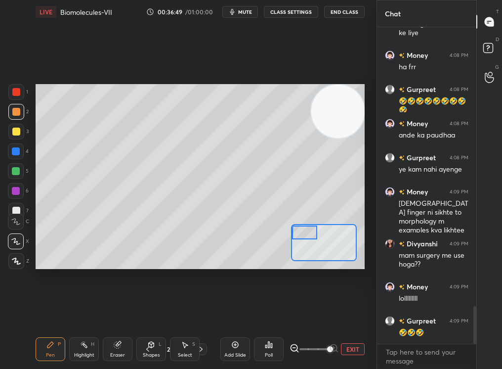
scroll to position [2366, 0]
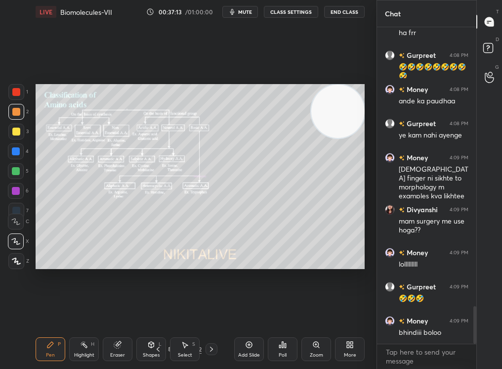
click at [210, 349] on icon at bounding box center [212, 349] width 8 height 8
click at [314, 347] on icon at bounding box center [316, 345] width 8 height 8
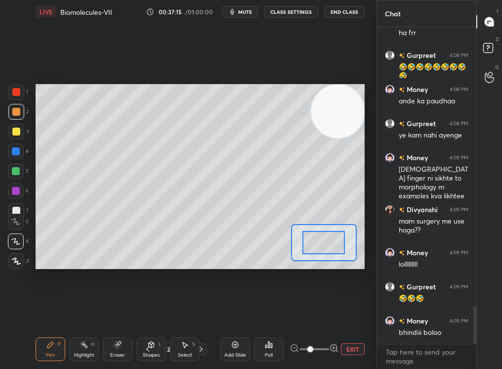
click at [311, 349] on span at bounding box center [311, 349] width 6 height 6
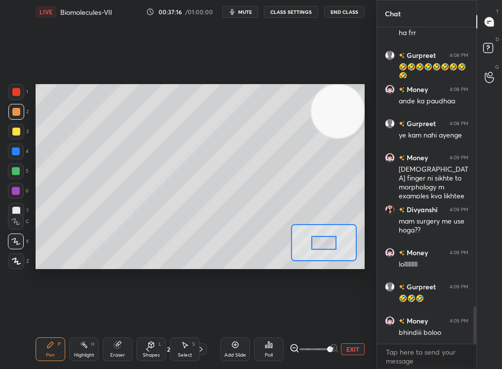
drag, startPoint x: 315, startPoint y: 348, endPoint x: 366, endPoint y: 347, distance: 51.4
click at [367, 346] on div "LIVE Biomolecules-VII 00:37:16 / 01:00:00 mute CLASS SETTINGS End Class Setting…" at bounding box center [200, 184] width 337 height 369
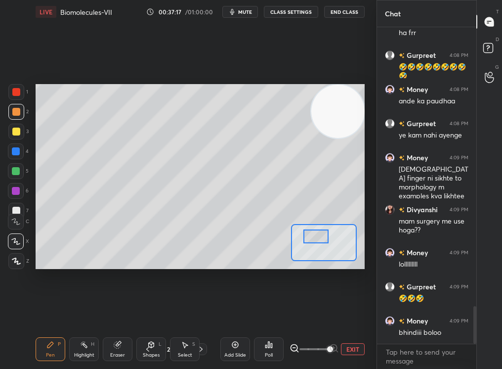
drag, startPoint x: 311, startPoint y: 232, endPoint x: 298, endPoint y: 226, distance: 14.2
click at [304, 229] on div at bounding box center [317, 236] width 26 height 14
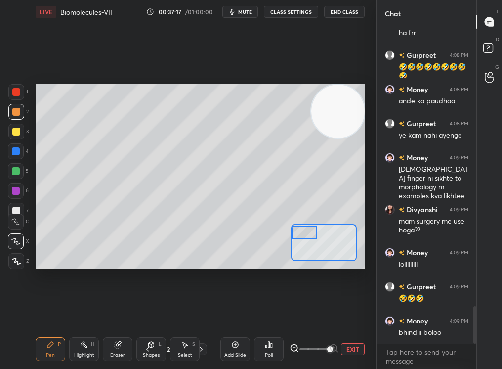
click at [293, 222] on div "Setting up your live class Poll for secs No correct answer Start poll" at bounding box center [200, 176] width 329 height 185
click at [48, 349] on div "Pen P" at bounding box center [51, 349] width 30 height 24
click at [15, 234] on div at bounding box center [16, 241] width 16 height 16
click at [17, 246] on div at bounding box center [16, 241] width 16 height 16
click at [17, 247] on div at bounding box center [16, 241] width 16 height 16
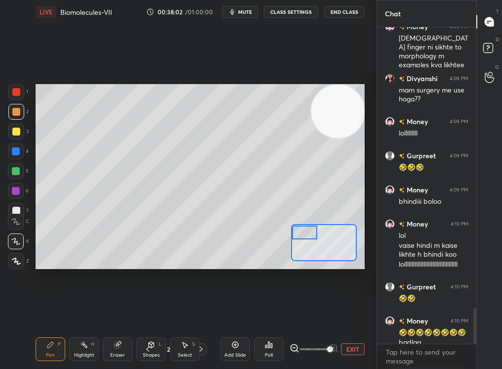
scroll to position [2506, 0]
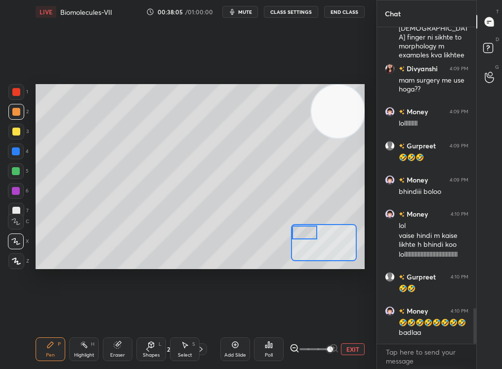
click at [17, 213] on div "C" at bounding box center [18, 220] width 21 height 20
click at [16, 206] on div "1 2 3 4 5 6 7 C X Z C X Z E E Erase all H H" at bounding box center [16, 176] width 32 height 185
click at [16, 203] on div at bounding box center [16, 211] width 16 height 16
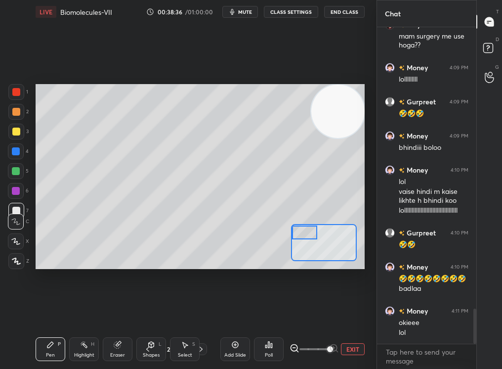
scroll to position [2560, 0]
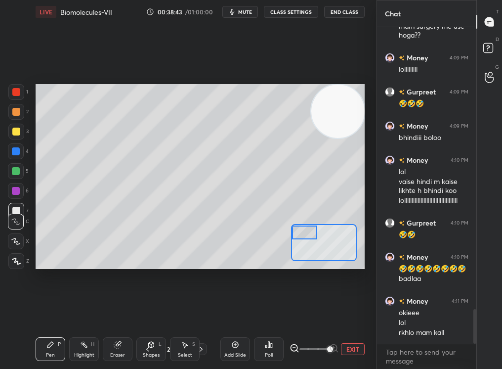
click at [19, 350] on div "1 2 3 4 5 6 7 C X Z C X Z E E Erase all H H LIVE Biomolecules-VII 00:38:43 / 01…" at bounding box center [184, 184] width 369 height 369
click at [33, 349] on div "LIVE Biomolecules-VII 00:38:43 / 01:00:00 mute CLASS SETTINGS End Class Setting…" at bounding box center [200, 184] width 337 height 369
click at [42, 350] on div "Pen P" at bounding box center [51, 349] width 30 height 24
click at [44, 348] on div "Pen P" at bounding box center [51, 349] width 30 height 24
click at [21, 106] on div "2" at bounding box center [18, 112] width 20 height 16
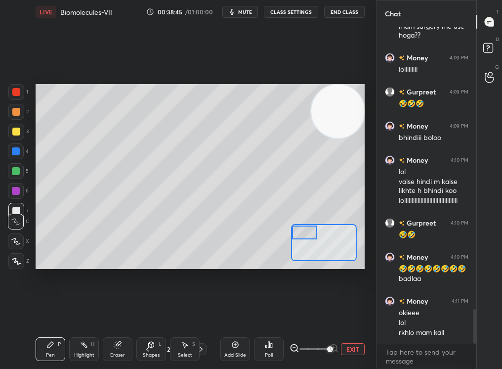
click at [17, 110] on div at bounding box center [16, 112] width 8 height 8
click at [19, 110] on div at bounding box center [16, 112] width 16 height 16
click at [21, 208] on div at bounding box center [16, 211] width 16 height 16
click at [17, 205] on div at bounding box center [16, 211] width 16 height 16
click at [17, 204] on div at bounding box center [16, 211] width 16 height 16
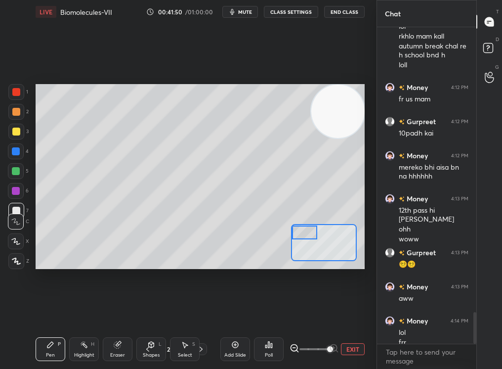
scroll to position [2866, 0]
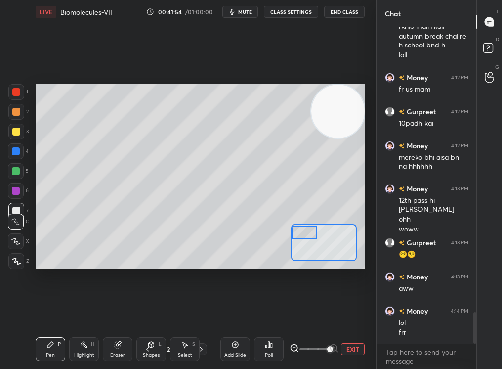
click at [13, 172] on div at bounding box center [16, 171] width 8 height 8
click at [15, 171] on div at bounding box center [16, 171] width 8 height 8
click at [13, 219] on icon at bounding box center [15, 221] width 9 height 7
click at [15, 205] on div at bounding box center [16, 211] width 16 height 16
click at [15, 209] on div at bounding box center [16, 211] width 8 height 8
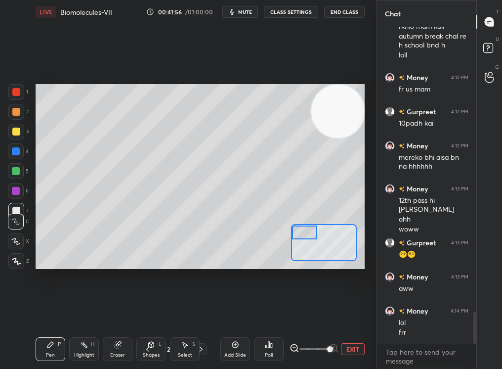
click at [9, 228] on div "C" at bounding box center [18, 222] width 21 height 16
click at [13, 237] on div at bounding box center [16, 241] width 16 height 16
click at [13, 238] on icon at bounding box center [15, 241] width 9 height 7
click at [16, 240] on icon at bounding box center [15, 241] width 9 height 7
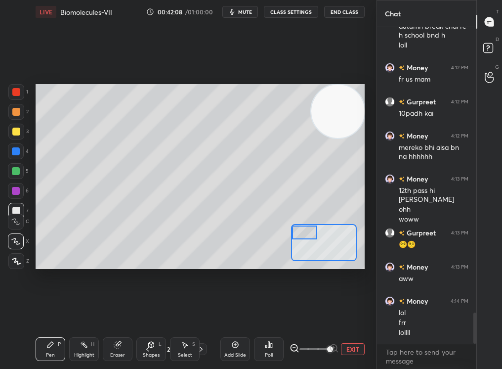
click at [245, 13] on span "mute" at bounding box center [245, 11] width 14 height 7
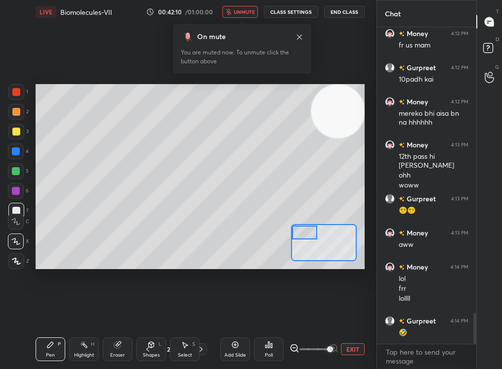
click at [231, 14] on icon "button" at bounding box center [228, 12] width 5 height 6
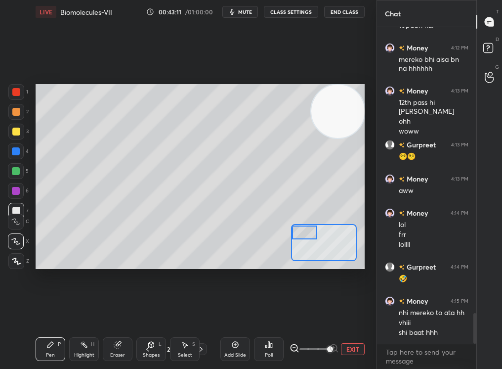
scroll to position [2998, 0]
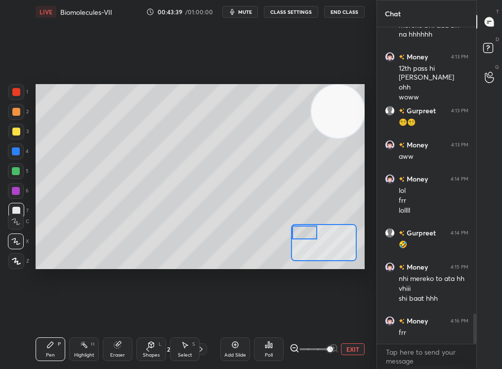
click at [15, 130] on div at bounding box center [16, 132] width 8 height 8
click at [15, 131] on div at bounding box center [16, 132] width 8 height 8
click at [15, 130] on div at bounding box center [16, 132] width 8 height 8
click at [290, 14] on button "CLASS SETTINGS" at bounding box center [291, 12] width 54 height 12
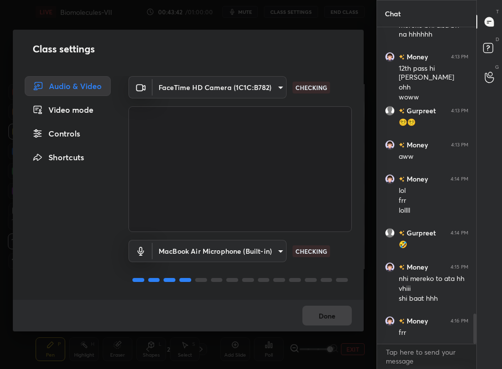
click at [64, 125] on div "Controls" at bounding box center [68, 134] width 86 height 20
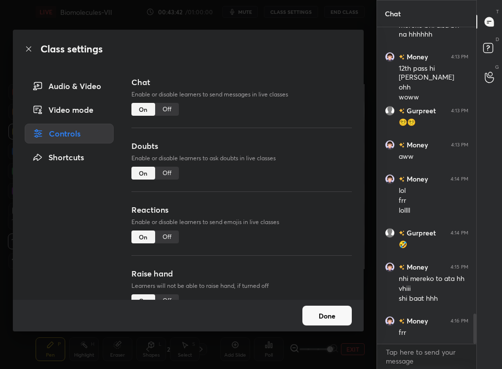
click at [56, 140] on div "Controls" at bounding box center [69, 134] width 89 height 20
click at [328, 316] on button "Done" at bounding box center [327, 316] width 49 height 20
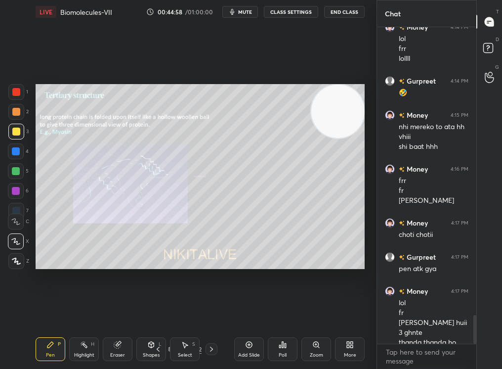
scroll to position [3169, 0]
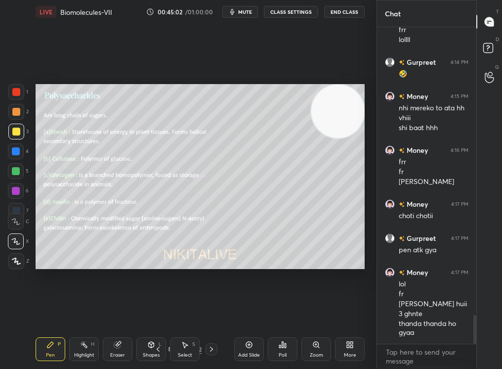
click at [170, 350] on div "61 / 192" at bounding box center [185, 349] width 34 height 9
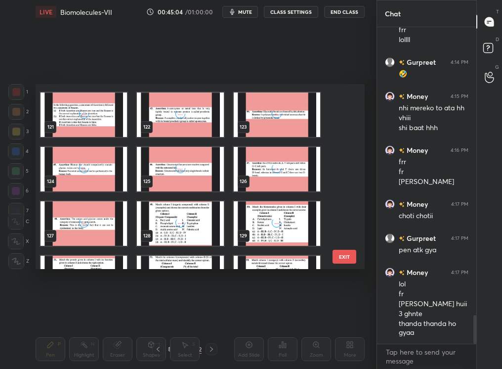
scroll to position [2175, 0]
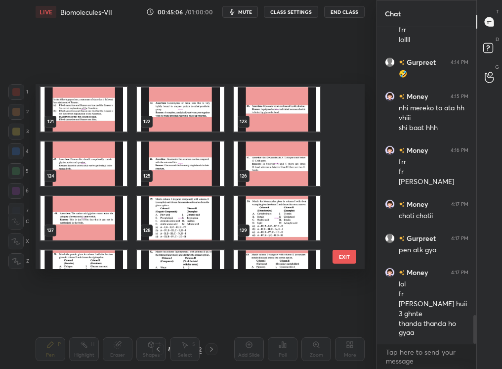
click at [193, 163] on img "grid" at bounding box center [180, 163] width 87 height 44
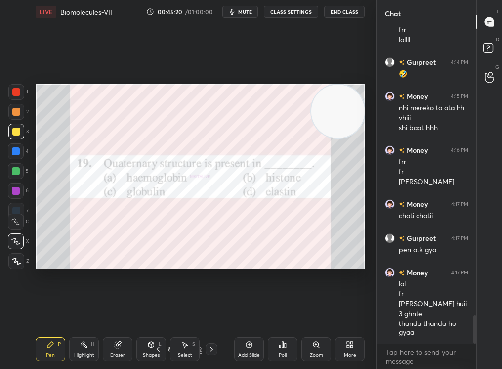
click at [17, 90] on div at bounding box center [16, 92] width 8 height 8
click at [15, 170] on div at bounding box center [16, 171] width 8 height 8
click at [290, 343] on div "Poll" at bounding box center [283, 349] width 30 height 24
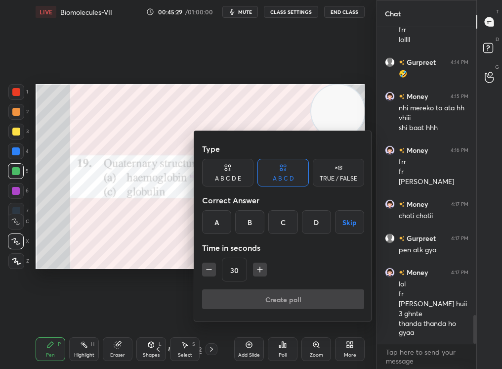
click at [211, 220] on div "A" at bounding box center [216, 222] width 29 height 24
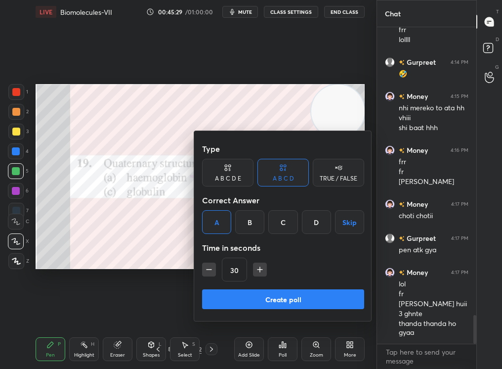
click at [219, 294] on button "Create poll" at bounding box center [283, 299] width 162 height 20
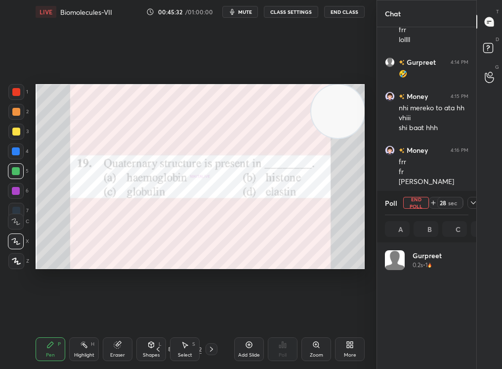
scroll to position [116, 81]
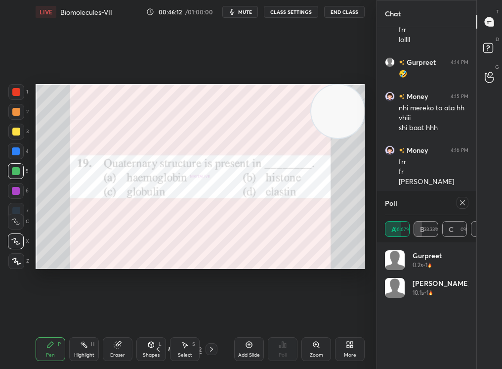
click at [464, 204] on icon at bounding box center [463, 203] width 8 height 8
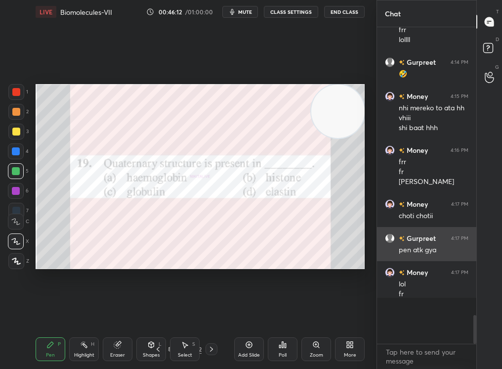
scroll to position [333, 96]
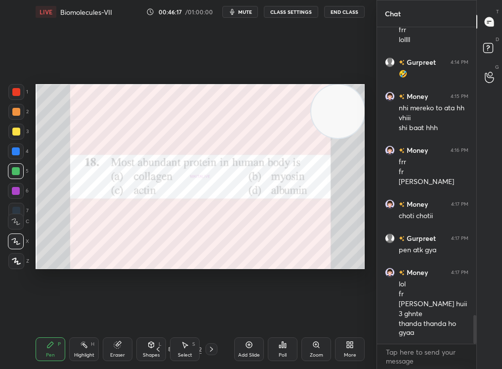
click at [281, 346] on icon at bounding box center [279, 346] width 1 height 2
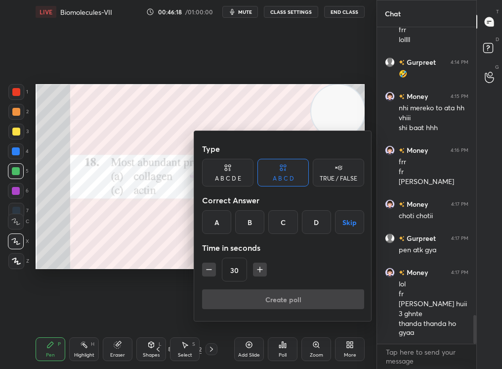
click at [211, 214] on div "A" at bounding box center [216, 222] width 29 height 24
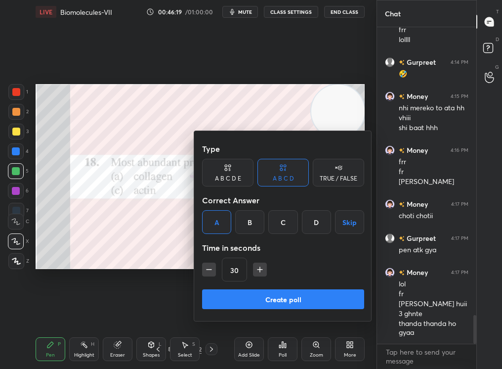
click at [258, 296] on button "Create poll" at bounding box center [283, 299] width 162 height 20
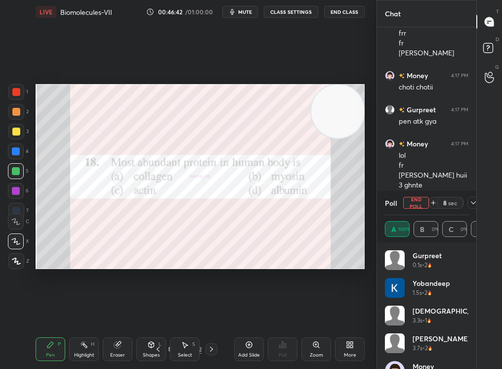
scroll to position [20, 0]
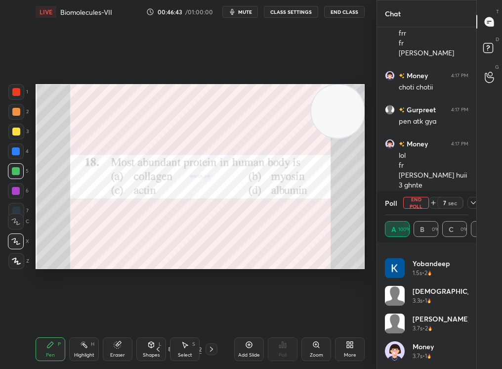
click at [473, 201] on icon at bounding box center [474, 203] width 8 height 8
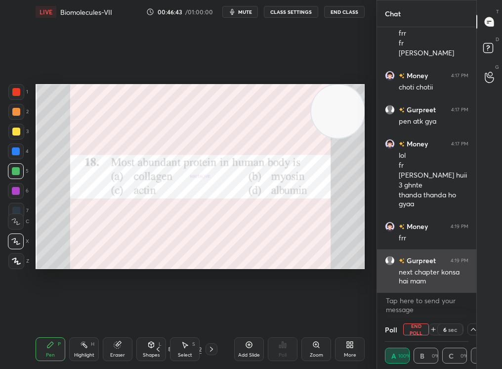
scroll to position [0, 0]
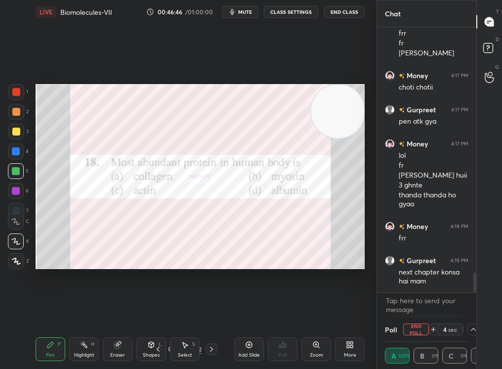
click at [472, 330] on icon at bounding box center [474, 329] width 8 height 8
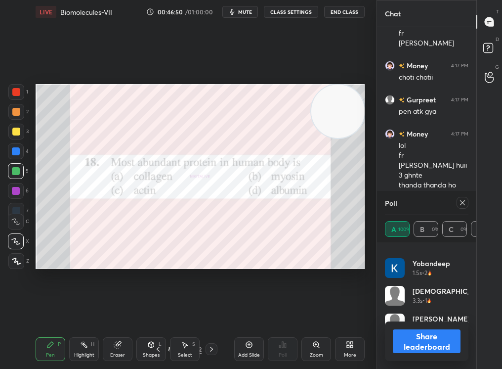
click at [420, 203] on div "Poll" at bounding box center [427, 203] width 84 height 24
click at [459, 203] on icon at bounding box center [463, 203] width 8 height 8
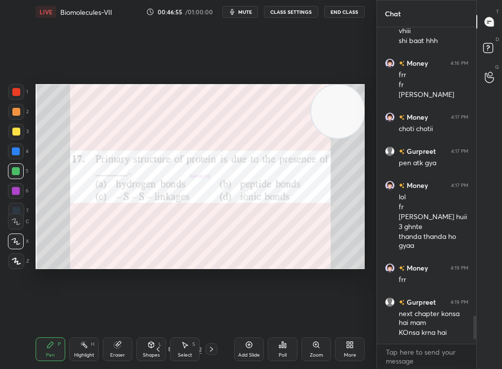
click at [320, 91] on div "Setting up your live class Poll for secs No correct answer Start poll" at bounding box center [200, 176] width 329 height 185
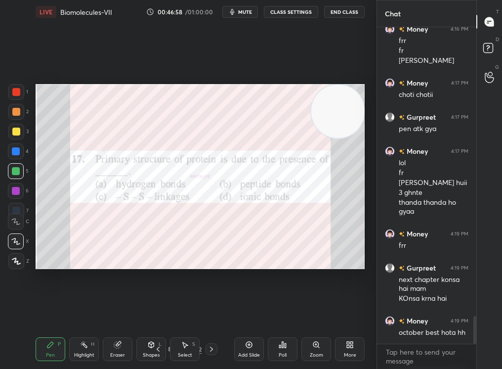
click at [280, 348] on icon at bounding box center [279, 346] width 1 height 2
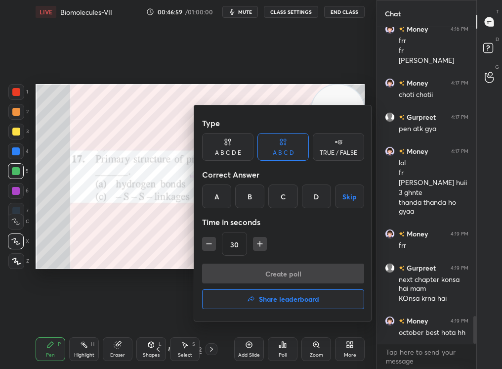
click at [260, 198] on div "B" at bounding box center [249, 196] width 29 height 24
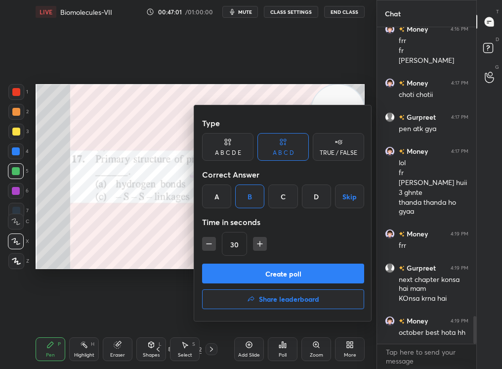
click at [271, 273] on button "Create poll" at bounding box center [283, 274] width 162 height 20
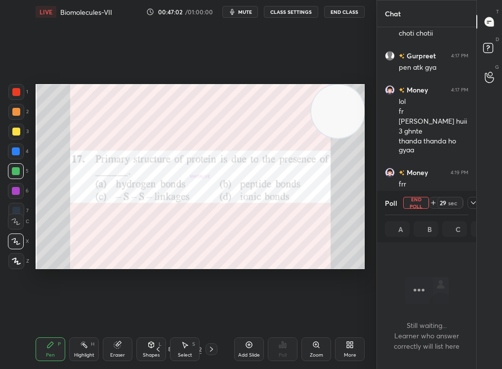
click at [474, 199] on icon at bounding box center [474, 203] width 8 height 8
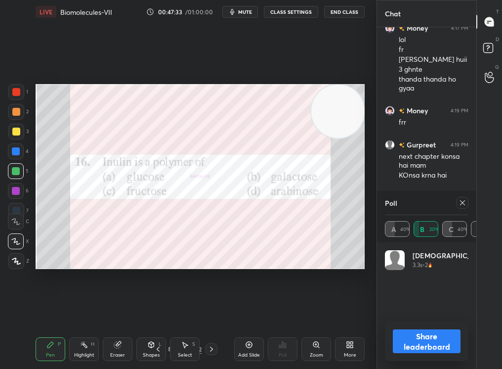
click at [462, 203] on icon at bounding box center [462, 202] width 5 height 5
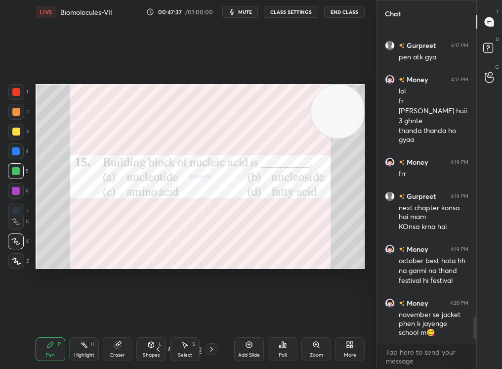
click at [282, 344] on icon at bounding box center [282, 345] width 1 height 6
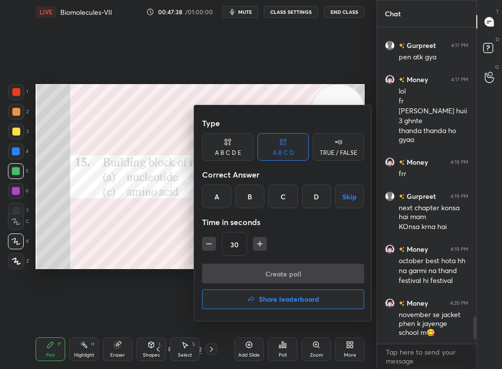
click at [225, 193] on div "A" at bounding box center [216, 196] width 29 height 24
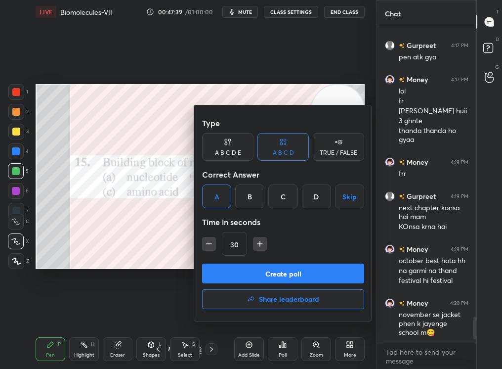
click at [260, 268] on button "Create poll" at bounding box center [283, 274] width 162 height 20
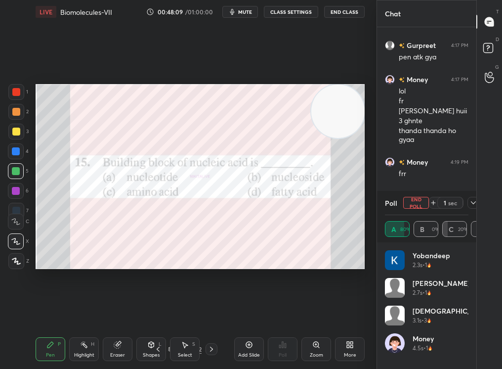
click at [413, 210] on div "Poll End Poll 1 sec" at bounding box center [427, 203] width 84 height 24
click at [416, 203] on button "End Poll" at bounding box center [416, 203] width 26 height 12
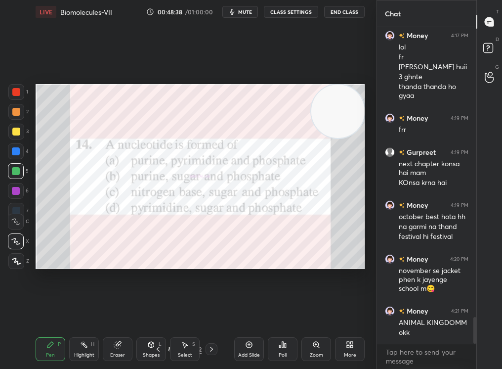
click at [279, 339] on div "Poll" at bounding box center [283, 349] width 30 height 24
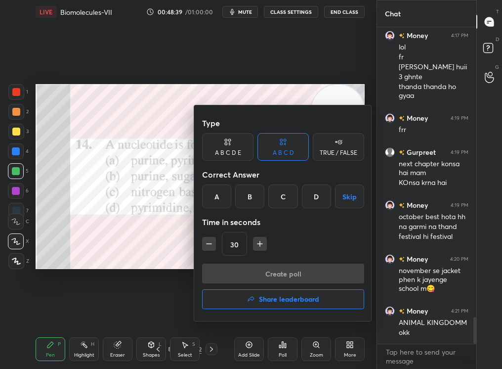
click at [232, 197] on div "A B C D Skip" at bounding box center [283, 196] width 162 height 24
click at [217, 202] on div "A" at bounding box center [216, 196] width 29 height 24
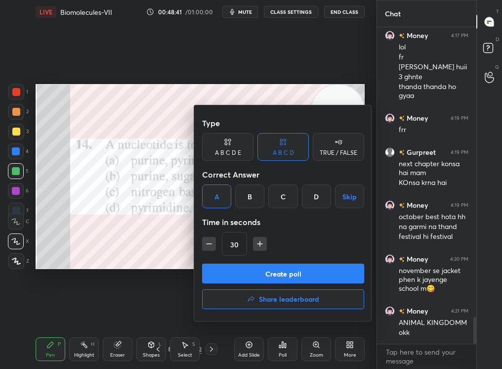
click at [235, 272] on button "Create poll" at bounding box center [283, 274] width 162 height 20
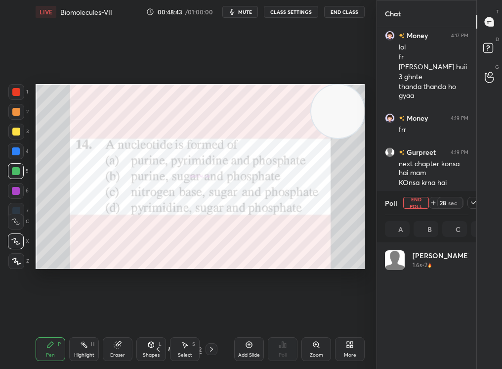
scroll to position [116, 81]
click at [476, 201] on icon at bounding box center [474, 203] width 8 height 8
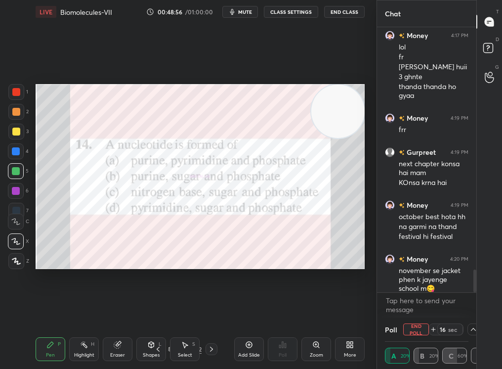
scroll to position [0, 3]
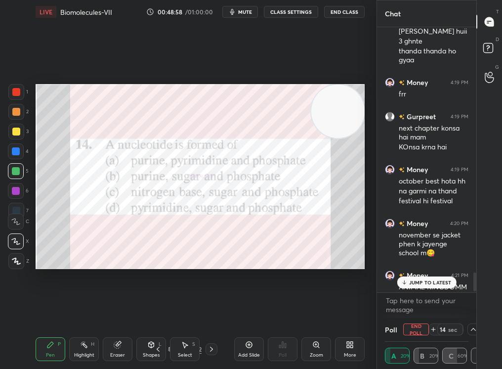
click at [244, 16] on button "mute" at bounding box center [240, 12] width 36 height 12
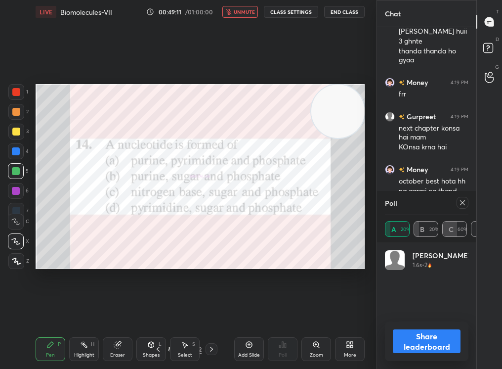
scroll to position [116, 81]
click at [250, 15] on button "unmute" at bounding box center [240, 12] width 36 height 12
click at [415, 334] on button "Share leaderboard" at bounding box center [427, 341] width 68 height 24
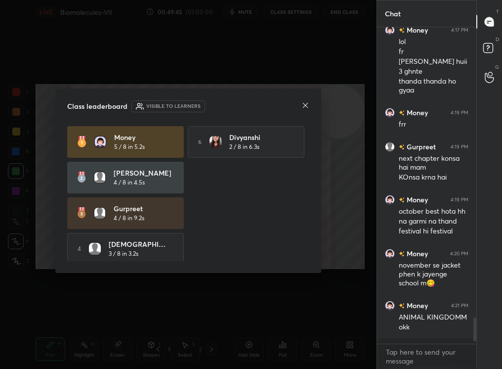
scroll to position [3406, 0]
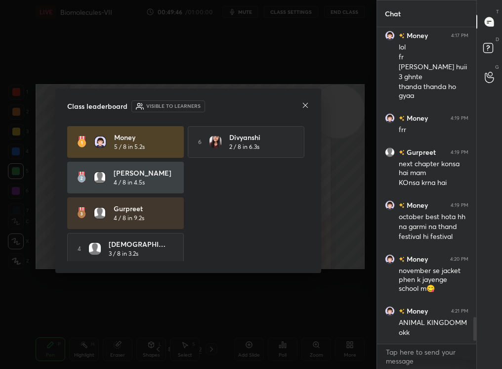
click at [304, 108] on div "Class leaderboard Visible to learners Money 5 / 8 in 5.2s 6 Divyanshi 2 / 8 in …" at bounding box center [188, 180] width 266 height 184
click at [304, 105] on icon at bounding box center [306, 105] width 8 height 8
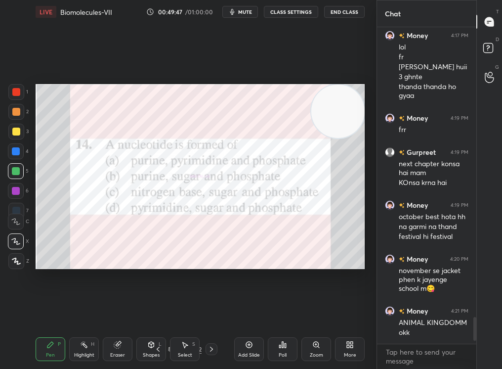
click at [245, 14] on span "mute" at bounding box center [245, 11] width 14 height 7
click at [17, 99] on div "1" at bounding box center [18, 94] width 20 height 20
click at [17, 94] on div at bounding box center [16, 92] width 16 height 16
click at [17, 267] on div at bounding box center [16, 261] width 16 height 16
click at [15, 263] on div at bounding box center [16, 261] width 16 height 16
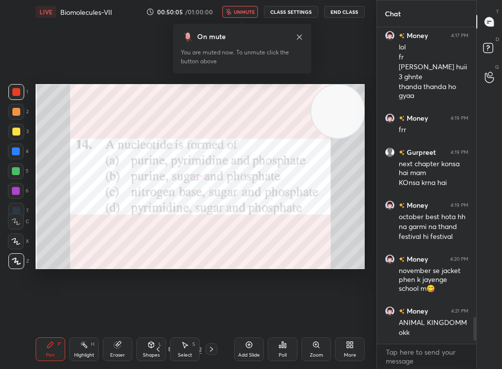
click at [246, 14] on button "unmute" at bounding box center [240, 12] width 36 height 12
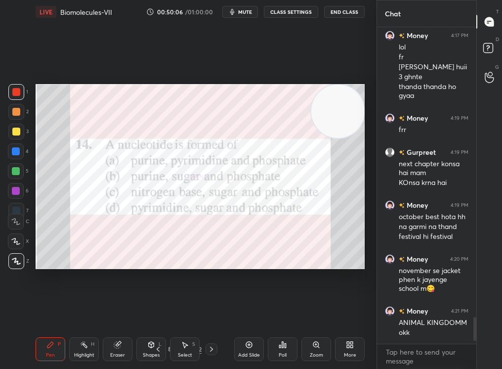
click at [250, 345] on icon at bounding box center [249, 345] width 8 height 8
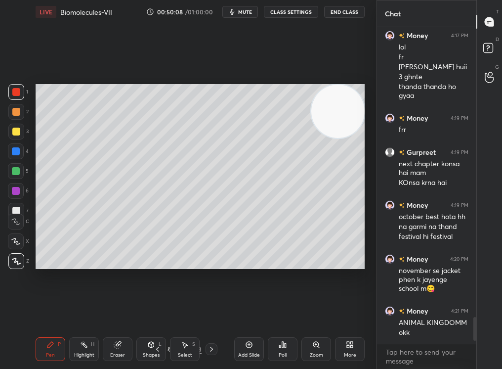
click at [318, 350] on div "Zoom" at bounding box center [316, 354] width 13 height 5
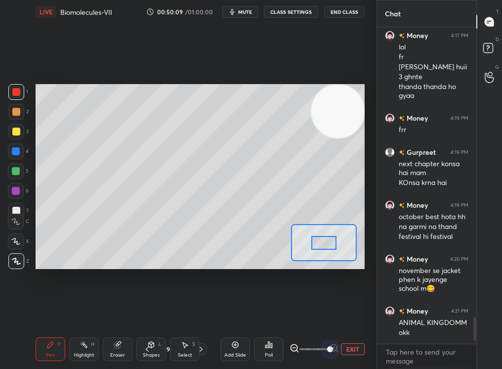
drag, startPoint x: 333, startPoint y: 346, endPoint x: 372, endPoint y: 340, distance: 39.5
click at [373, 339] on div "1 2 3 4 5 6 7 C X Z C X Z E E Erase all H H LIVE Biomolecules-VII 00:50:09 / 01…" at bounding box center [188, 184] width 377 height 369
click at [317, 203] on div "Setting up your live class Poll for secs No correct answer Start poll" at bounding box center [200, 176] width 329 height 185
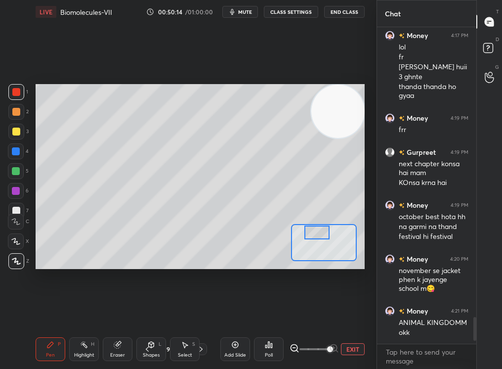
click at [147, 348] on icon at bounding box center [147, 349] width 3 height 5
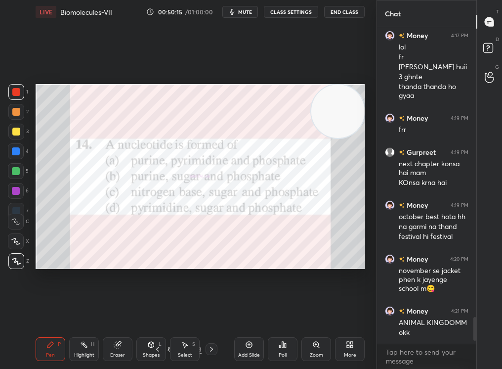
click at [251, 346] on icon at bounding box center [249, 345] width 8 height 8
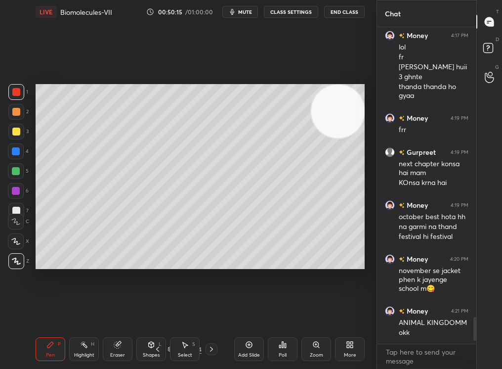
click at [317, 348] on icon at bounding box center [316, 345] width 8 height 8
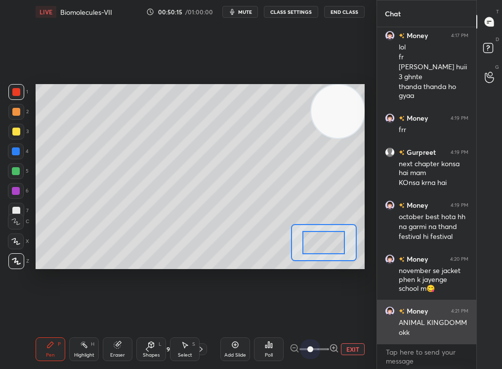
click at [392, 342] on div "1 2 3 4 5 6 7 C X Z C X Z E E Erase all H H LIVE Biomolecules-VII 00:50:15 / 01…" at bounding box center [251, 184] width 502 height 369
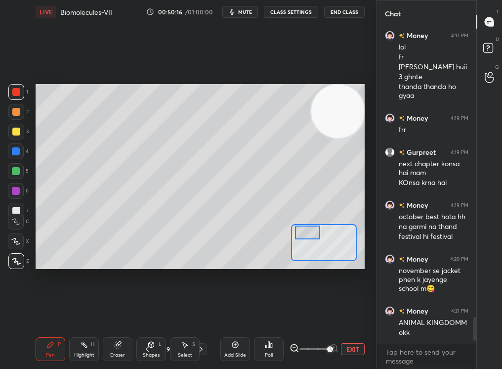
click at [296, 211] on div "Setting up your live class Poll for secs No correct answer Start poll" at bounding box center [200, 176] width 329 height 185
click at [151, 340] on div "Shapes L" at bounding box center [151, 349] width 30 height 24
click at [43, 350] on div "Pen P" at bounding box center [51, 349] width 30 height 24
click at [47, 350] on div "Pen P" at bounding box center [51, 349] width 30 height 24
click at [19, 132] on div at bounding box center [16, 132] width 8 height 8
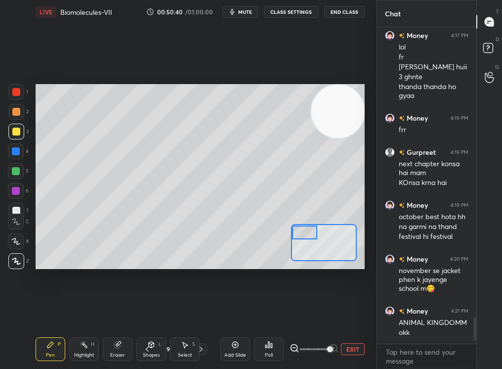
click at [17, 157] on div at bounding box center [16, 151] width 16 height 16
click at [15, 154] on div at bounding box center [16, 151] width 16 height 16
click at [16, 169] on div at bounding box center [16, 171] width 8 height 8
click at [118, 344] on div "Eraser" at bounding box center [118, 349] width 30 height 24
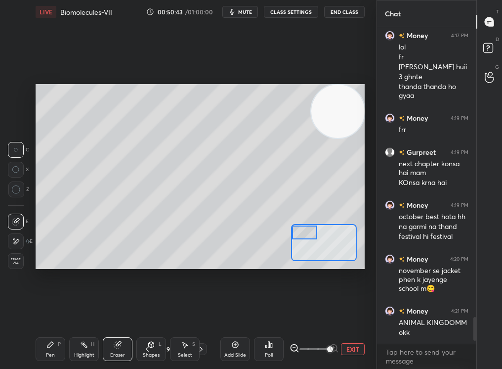
click at [54, 350] on div "Pen" at bounding box center [50, 354] width 9 height 5
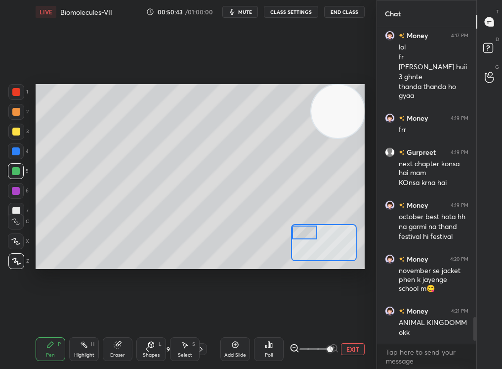
click at [51, 348] on div "Pen P" at bounding box center [51, 349] width 30 height 24
click at [22, 118] on div "2" at bounding box center [18, 112] width 20 height 16
click at [13, 126] on div at bounding box center [16, 132] width 16 height 16
click at [15, 128] on div at bounding box center [16, 132] width 8 height 8
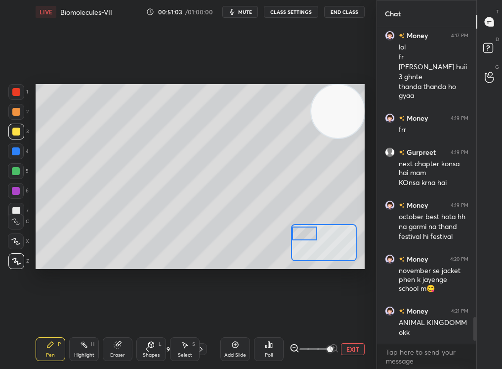
drag, startPoint x: 304, startPoint y: 235, endPoint x: 303, endPoint y: 241, distance: 5.5
click at [303, 240] on div at bounding box center [305, 233] width 26 height 14
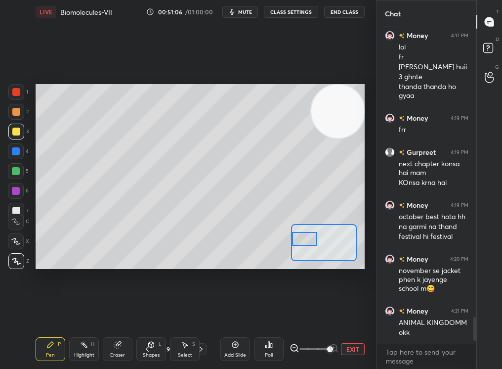
click at [122, 350] on div "Eraser" at bounding box center [118, 349] width 30 height 24
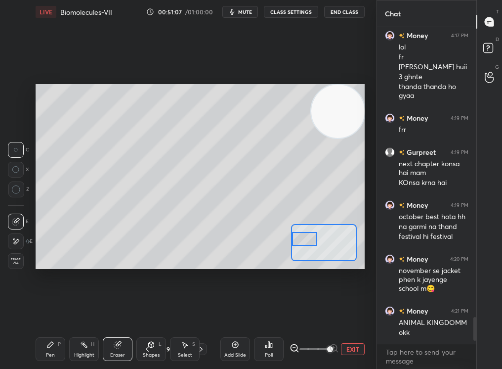
drag, startPoint x: 51, startPoint y: 348, endPoint x: 52, endPoint y: 343, distance: 5.5
click at [51, 348] on div "Pen P" at bounding box center [51, 349] width 30 height 24
drag, startPoint x: 52, startPoint y: 343, endPoint x: 45, endPoint y: 337, distance: 8.8
click at [45, 336] on div "Pen P Highlight H Eraser Shapes L Select S 93 / 194 Add Slide Poll EXIT" at bounding box center [200, 349] width 329 height 40
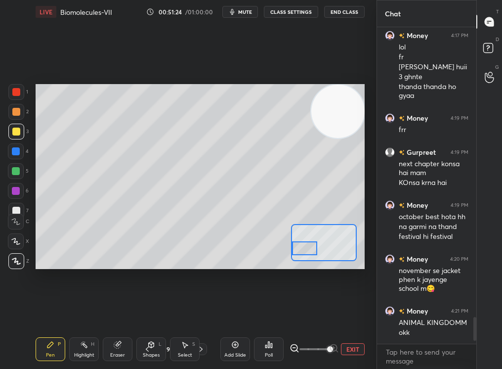
click at [297, 244] on div at bounding box center [305, 248] width 26 height 14
click at [12, 118] on div "2" at bounding box center [18, 114] width 20 height 20
click at [14, 118] on div at bounding box center [16, 112] width 16 height 16
click at [15, 117] on div at bounding box center [16, 112] width 16 height 16
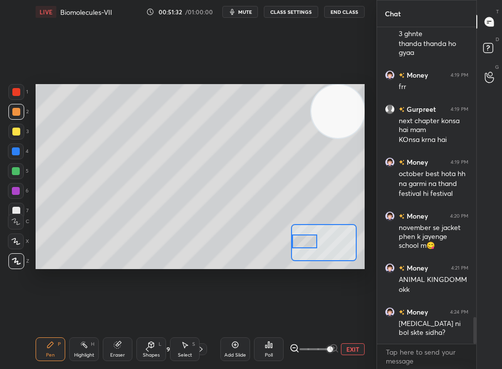
click at [299, 240] on div at bounding box center [305, 241] width 26 height 14
click at [19, 157] on div "4" at bounding box center [18, 151] width 21 height 16
click at [15, 156] on div at bounding box center [16, 151] width 16 height 16
click at [16, 158] on div at bounding box center [16, 151] width 16 height 16
click at [299, 244] on div at bounding box center [305, 241] width 26 height 14
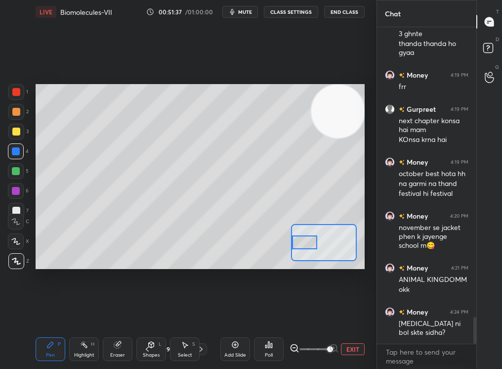
click at [297, 239] on div at bounding box center [305, 242] width 26 height 14
click at [129, 347] on div "Pen P Highlight H Eraser Shapes L Select S 93 / 194 Add Slide Poll EXIT" at bounding box center [200, 349] width 329 height 40
click at [119, 342] on g at bounding box center [117, 344] width 7 height 7
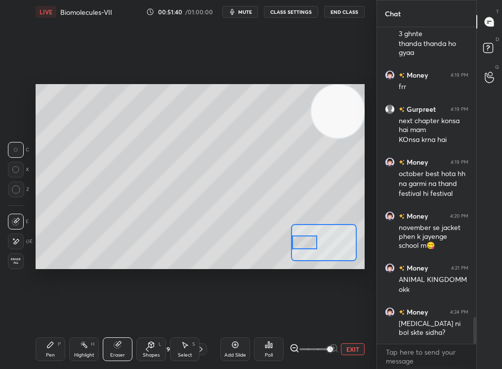
click at [43, 344] on div "Pen P" at bounding box center [51, 349] width 30 height 24
click at [43, 326] on div "LIVE Biomolecules-VII 00:51:40 / 01:00:00 mute CLASS SETTINGS End Class Setting…" at bounding box center [200, 184] width 337 height 369
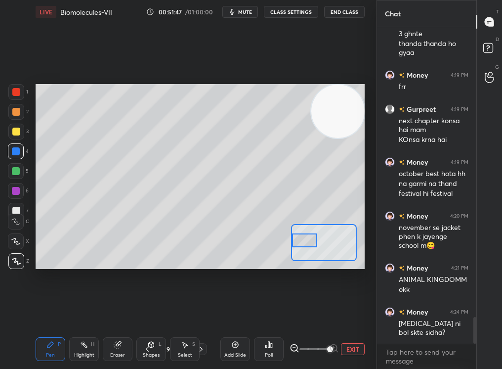
click at [307, 235] on div at bounding box center [305, 240] width 26 height 14
click at [315, 233] on div at bounding box center [324, 242] width 66 height 37
click at [310, 243] on div at bounding box center [316, 242] width 26 height 14
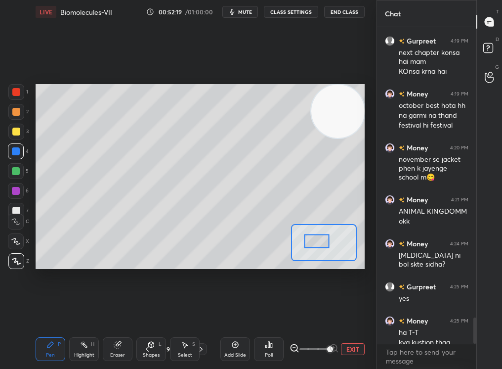
scroll to position [3527, 0]
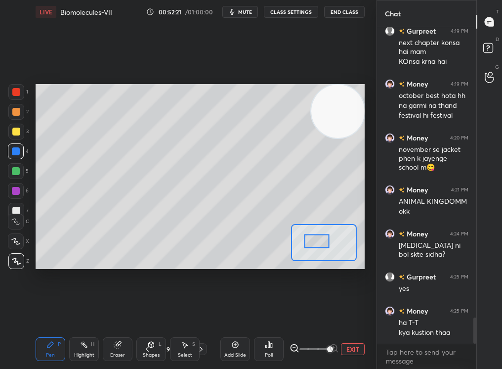
click at [316, 345] on span at bounding box center [315, 349] width 30 height 15
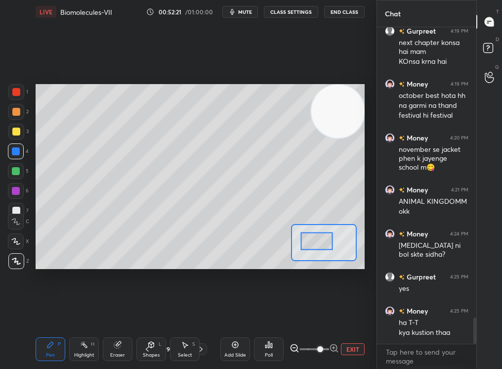
scroll to position [3561, 0]
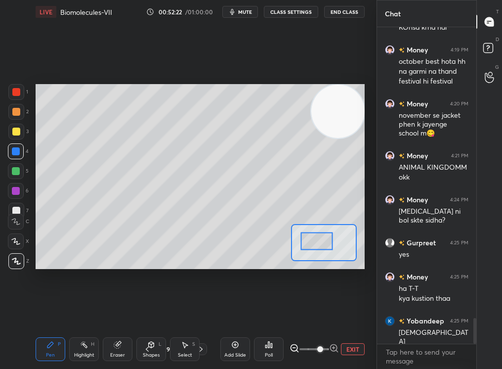
click at [344, 350] on button "EXIT" at bounding box center [353, 349] width 24 height 12
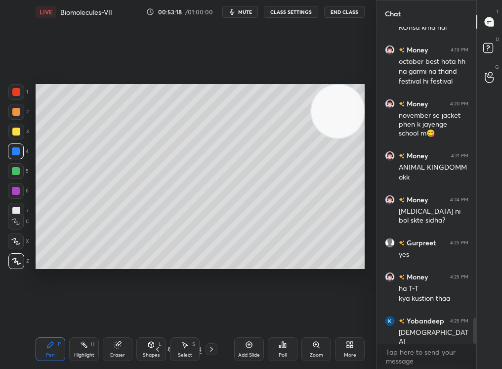
click at [15, 173] on div at bounding box center [16, 171] width 8 height 8
click at [12, 174] on div at bounding box center [16, 171] width 16 height 16
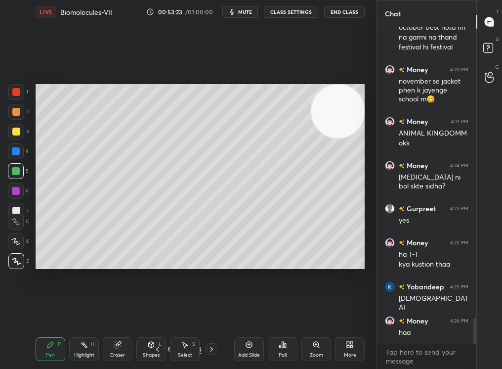
click at [139, 271] on div "Setting up your live class Poll for secs No correct answer Start poll" at bounding box center [200, 177] width 337 height 306
click at [120, 348] on div "Eraser" at bounding box center [118, 349] width 30 height 24
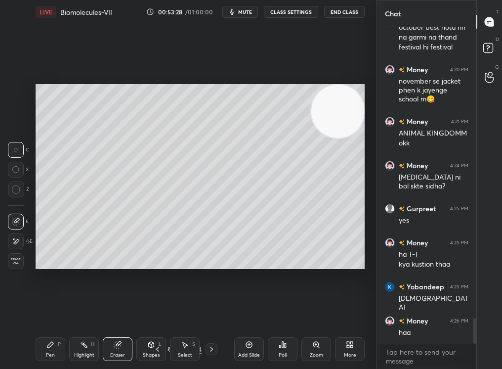
click at [45, 343] on div "Pen P Highlight H Eraser Shapes L Select S 93 / 194 Add Slide Poll Zoom More" at bounding box center [200, 349] width 329 height 40
drag, startPoint x: 45, startPoint y: 340, endPoint x: 44, endPoint y: 335, distance: 5.5
click at [44, 333] on div "Pen P Highlight H Eraser Shapes L Select S 93 / 194 Add Slide Poll Zoom More" at bounding box center [200, 349] width 329 height 40
click at [51, 344] on div "Pen P" at bounding box center [51, 349] width 30 height 24
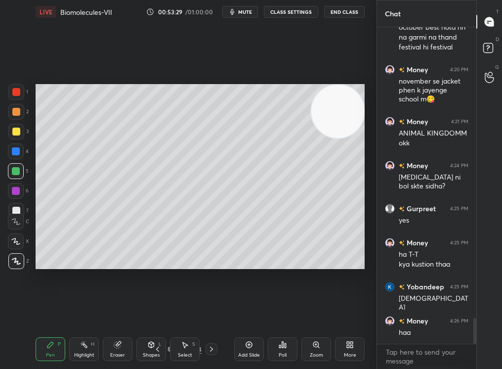
click at [47, 334] on div "Pen P Highlight H Eraser Shapes L Select S 93 / 194 Add Slide Poll Zoom More" at bounding box center [200, 349] width 329 height 40
click at [16, 156] on div at bounding box center [16, 151] width 16 height 16
click at [14, 153] on div at bounding box center [16, 151] width 8 height 8
click at [15, 172] on div at bounding box center [16, 171] width 8 height 8
click at [15, 170] on div at bounding box center [16, 171] width 8 height 8
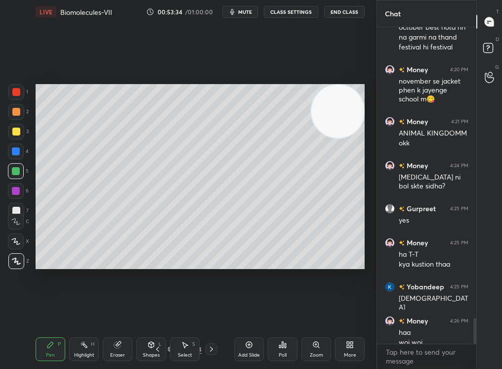
scroll to position [3605, 0]
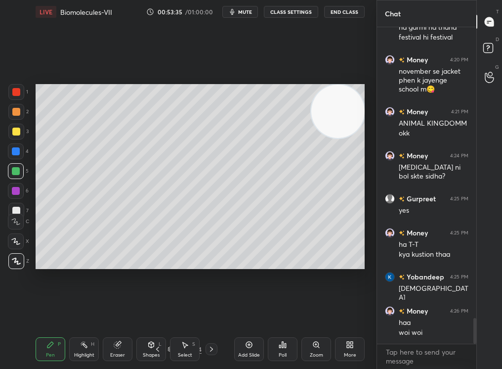
click at [81, 271] on div "Setting up your live class Poll for secs No correct answer Start poll" at bounding box center [200, 177] width 337 height 306
click at [11, 188] on div at bounding box center [16, 191] width 16 height 16
click at [12, 191] on div at bounding box center [16, 191] width 8 height 8
click at [245, 343] on icon at bounding box center [249, 345] width 8 height 8
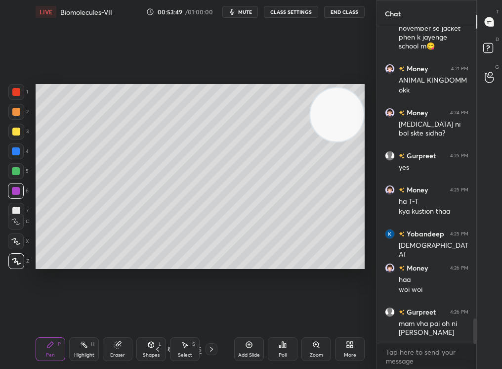
drag, startPoint x: 352, startPoint y: 106, endPoint x: 336, endPoint y: 171, distance: 67.1
click at [336, 141] on video at bounding box center [336, 114] width 53 height 53
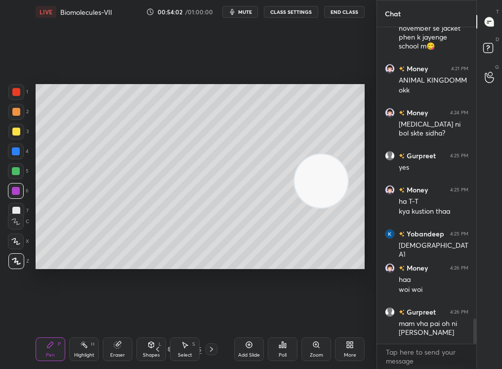
click at [9, 171] on div "1 2 3 4 5 6 7 C X Z C X Z E E Erase all H H" at bounding box center [16, 176] width 32 height 185
click at [13, 170] on div at bounding box center [16, 171] width 8 height 8
click at [14, 208] on div at bounding box center [16, 211] width 8 height 8
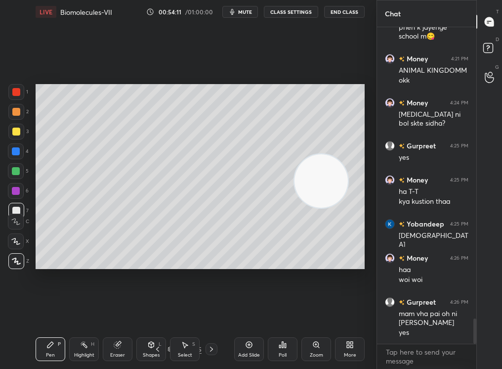
click at [212, 347] on icon at bounding box center [212, 349] width 8 height 8
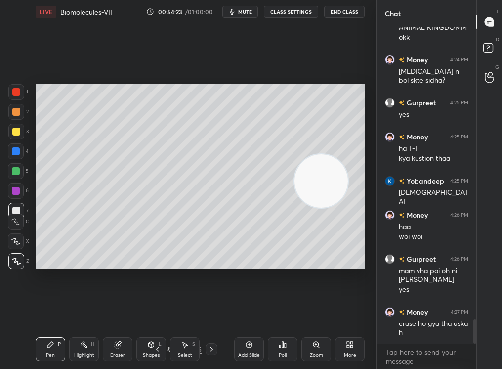
click at [15, 150] on div at bounding box center [16, 151] width 8 height 8
click at [21, 143] on div at bounding box center [16, 151] width 16 height 16
click at [15, 128] on div at bounding box center [16, 132] width 8 height 8
click at [315, 208] on video at bounding box center [321, 180] width 53 height 53
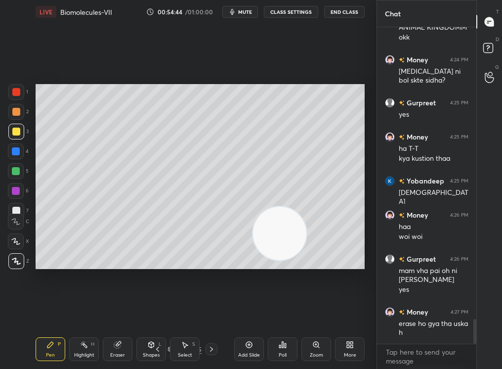
drag, startPoint x: 287, startPoint y: 237, endPoint x: 185, endPoint y: 274, distance: 107.9
click at [183, 274] on div "Setting up your live class Poll for secs No correct answer Start poll" at bounding box center [200, 177] width 337 height 306
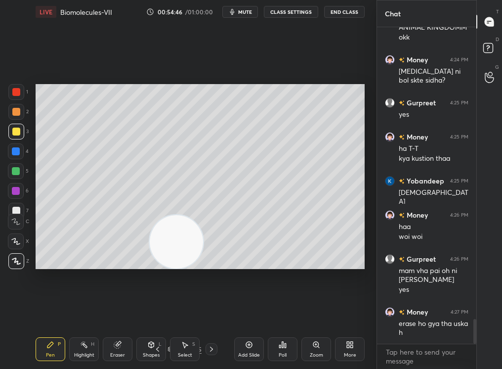
click at [114, 350] on div "Eraser" at bounding box center [117, 354] width 15 height 5
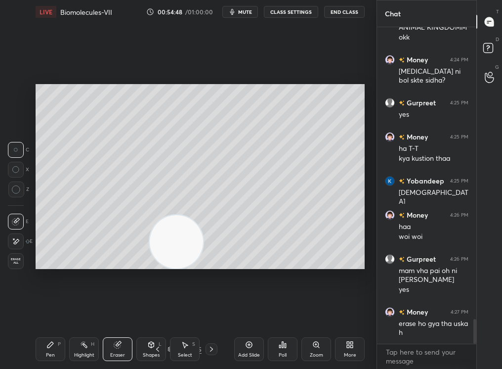
click at [47, 340] on div "Pen P Highlight H Eraser Shapes L Select S 94 / 195 Add Slide Poll Zoom More" at bounding box center [200, 349] width 329 height 40
click at [43, 346] on div "Pen P" at bounding box center [51, 349] width 30 height 24
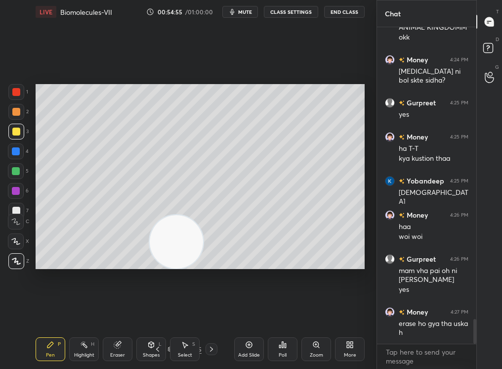
drag, startPoint x: 143, startPoint y: 272, endPoint x: 77, endPoint y: 303, distance: 73.7
click at [75, 304] on div "Setting up your live class Poll for secs No correct answer Start poll" at bounding box center [200, 177] width 337 height 306
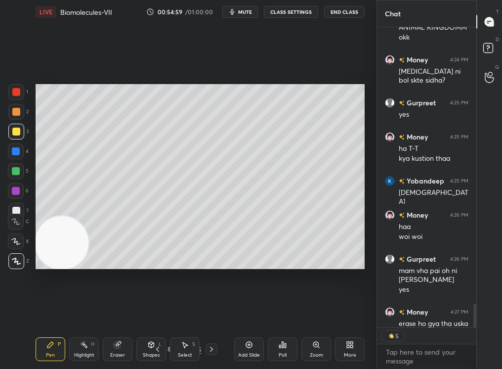
scroll to position [3, 3]
click at [19, 184] on div "1 2 3 4 5 6 7" at bounding box center [18, 153] width 21 height 138
click at [16, 172] on div at bounding box center [16, 171] width 16 height 16
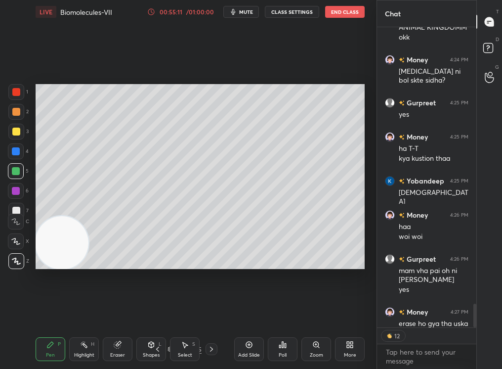
click at [19, 173] on div at bounding box center [16, 171] width 8 height 8
click at [175, 12] on div "00:55:23 / 01:00:00" at bounding box center [181, 12] width 68 height 8
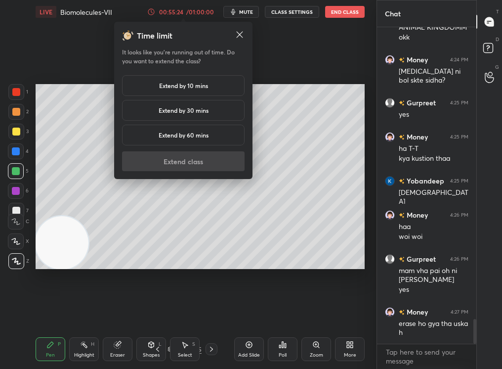
click at [185, 108] on h5 "Extend by 30 mins" at bounding box center [184, 110] width 50 height 9
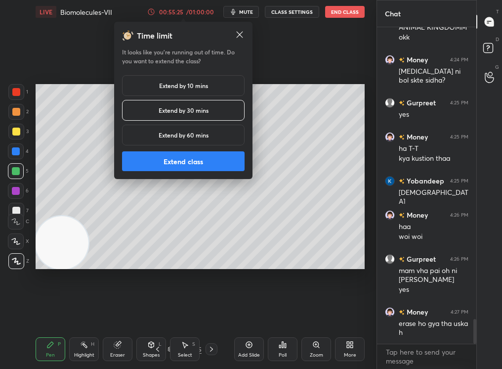
click at [183, 160] on button "Extend class" at bounding box center [183, 161] width 123 height 20
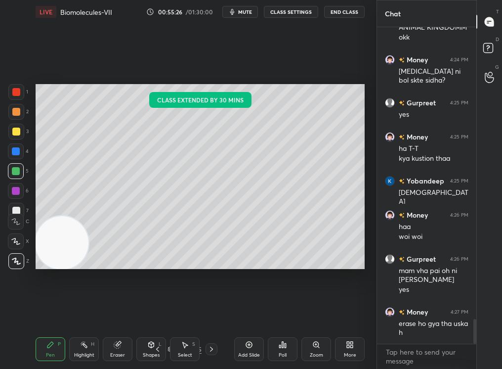
scroll to position [3735, 0]
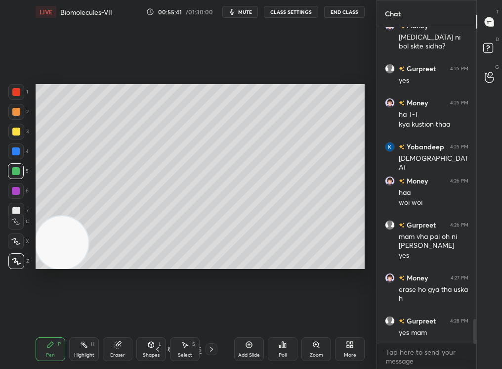
click at [157, 348] on icon at bounding box center [158, 349] width 8 height 8
click at [158, 349] on icon at bounding box center [158, 349] width 8 height 8
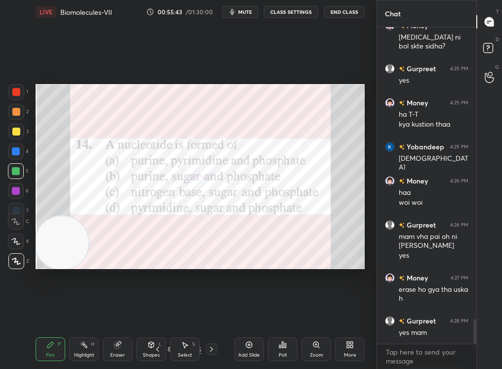
click at [209, 348] on icon at bounding box center [212, 349] width 8 height 8
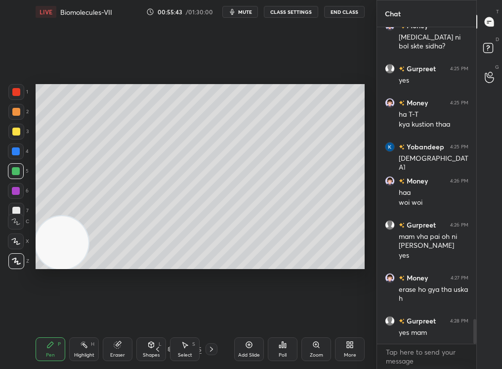
click at [205, 347] on div "93 / 195" at bounding box center [185, 349] width 66 height 12
click at [280, 350] on div "Poll" at bounding box center [283, 349] width 30 height 24
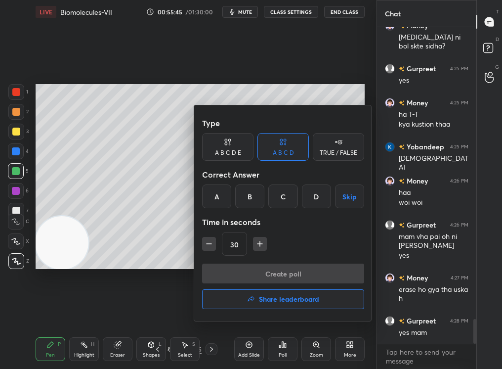
click at [332, 147] on div "TRUE / FALSE" at bounding box center [338, 147] width 51 height 28
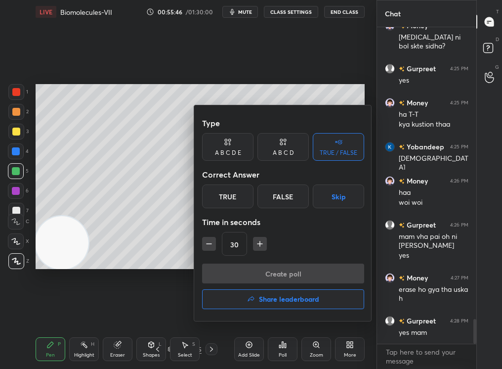
click at [232, 194] on div "True" at bounding box center [227, 196] width 51 height 24
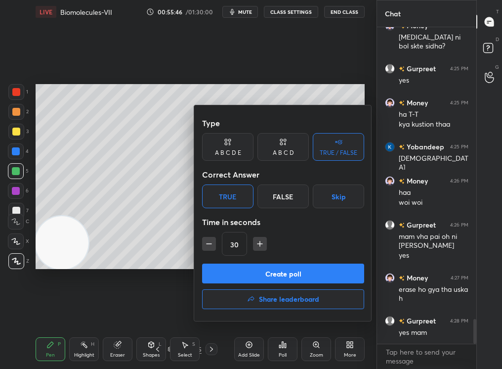
click at [236, 270] on button "Create poll" at bounding box center [283, 274] width 162 height 20
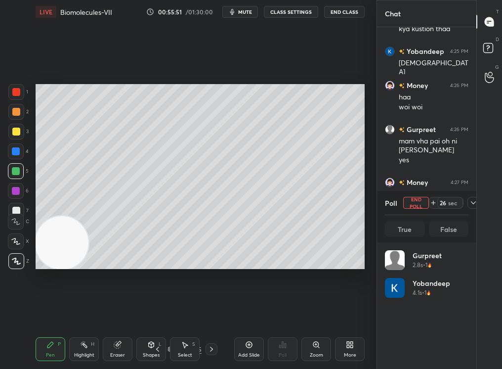
scroll to position [116, 81]
click at [473, 202] on icon at bounding box center [474, 203] width 8 height 8
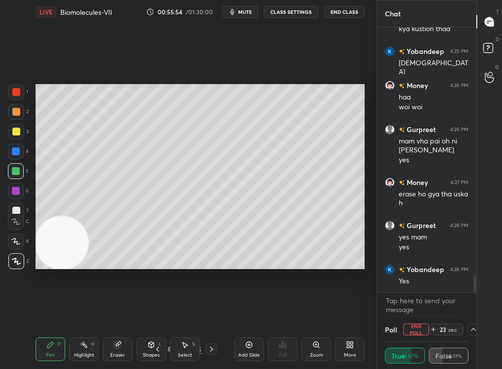
scroll to position [0, 3]
click at [240, 14] on span "mute" at bounding box center [245, 11] width 14 height 7
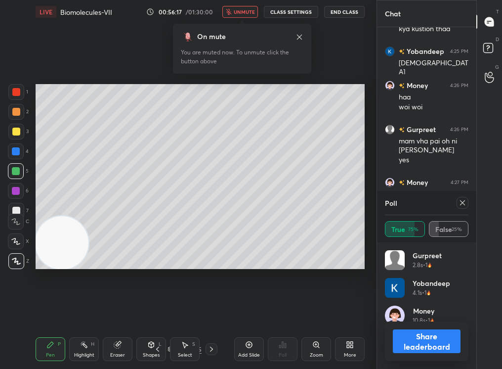
scroll to position [116, 81]
click at [249, 13] on button "unmute" at bounding box center [240, 12] width 36 height 12
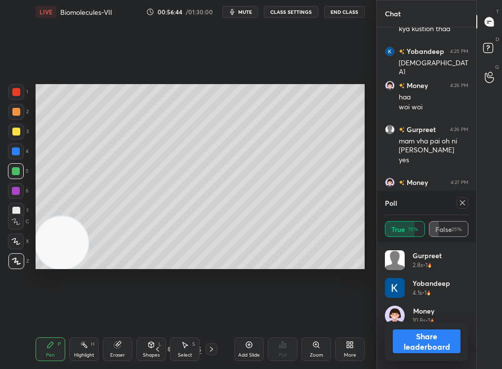
click at [421, 342] on button "Share leaderboard" at bounding box center [427, 341] width 68 height 24
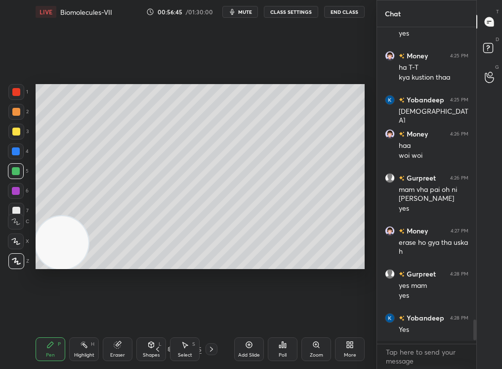
scroll to position [339, 96]
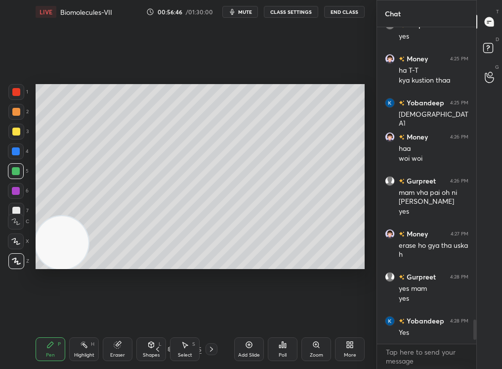
click at [208, 350] on icon at bounding box center [212, 349] width 8 height 8
click at [209, 348] on icon at bounding box center [212, 349] width 8 height 8
click at [244, 12] on span "mute" at bounding box center [245, 11] width 14 height 7
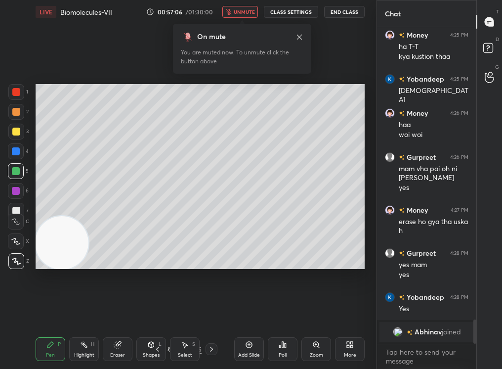
scroll to position [3815, 0]
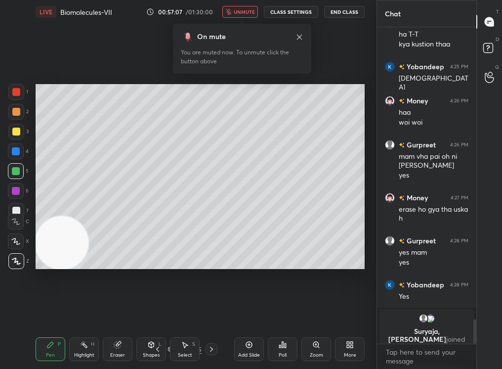
click at [244, 14] on span "unmute" at bounding box center [244, 11] width 21 height 7
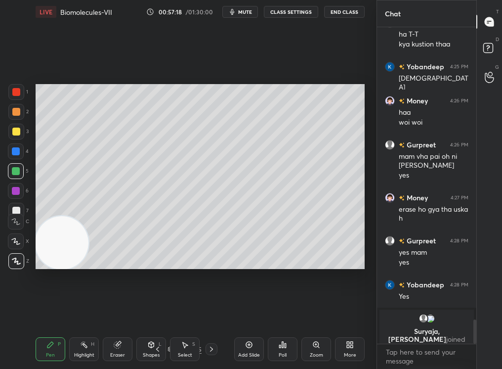
click at [13, 132] on div at bounding box center [16, 132] width 8 height 8
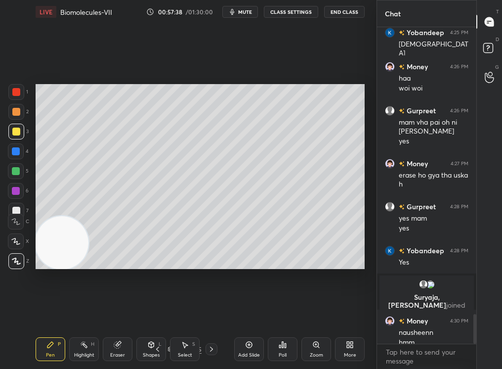
scroll to position [3087, 0]
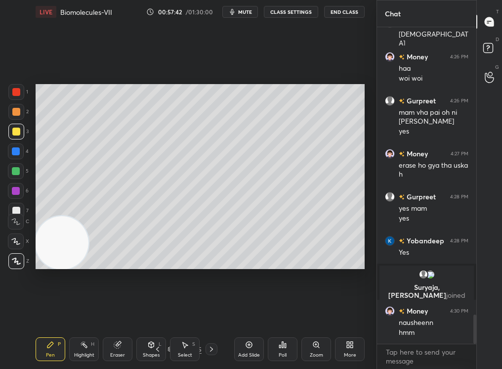
click at [13, 171] on div at bounding box center [16, 171] width 8 height 8
click at [13, 173] on div at bounding box center [16, 171] width 8 height 8
click at [15, 203] on div "1 2 3 4 5 6 7" at bounding box center [18, 153] width 21 height 138
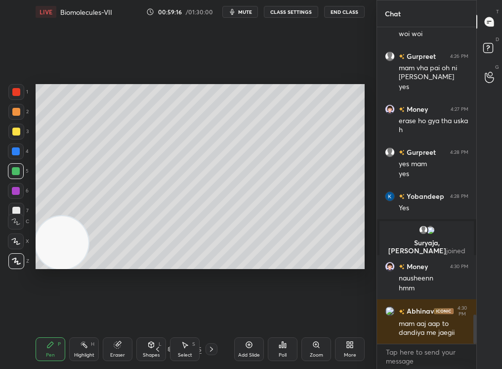
click at [210, 349] on icon at bounding box center [212, 349] width 8 height 8
click at [211, 345] on icon at bounding box center [212, 349] width 8 height 8
click at [21, 130] on div at bounding box center [16, 132] width 16 height 16
click at [16, 130] on div at bounding box center [16, 132] width 8 height 8
click at [177, 270] on div "Setting up your live class Poll for secs No correct answer Start poll" at bounding box center [200, 177] width 337 height 306
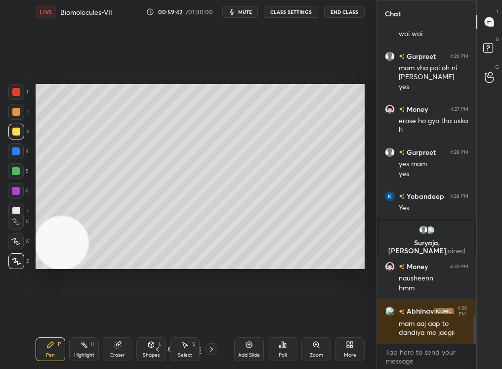
click at [193, 273] on div "Setting up your live class Poll for secs No correct answer Start poll" at bounding box center [200, 177] width 337 height 306
click at [117, 346] on div "Eraser" at bounding box center [118, 349] width 30 height 24
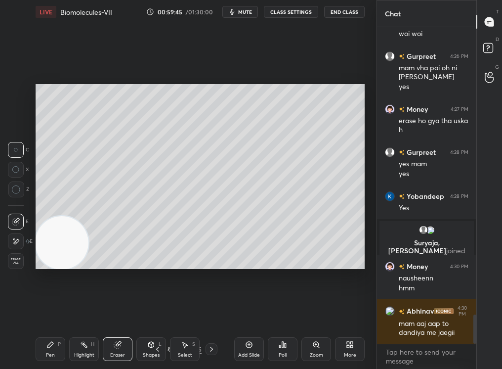
click at [191, 266] on div "Setting up your live class Poll for secs No correct answer Start poll" at bounding box center [200, 177] width 337 height 306
click at [37, 348] on div "Pen P" at bounding box center [51, 349] width 30 height 24
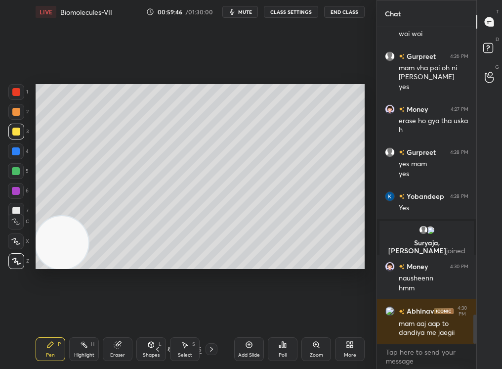
click at [200, 271] on div "Setting up your live class Poll for secs No correct answer Start poll" at bounding box center [200, 177] width 337 height 306
click at [110, 350] on div "Eraser" at bounding box center [117, 354] width 15 height 5
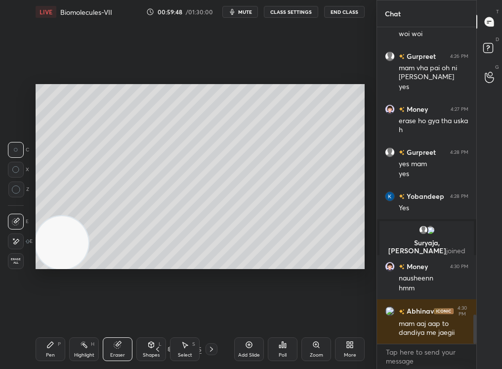
click at [188, 268] on div "Setting up your live class Poll for secs No correct answer Start poll" at bounding box center [200, 177] width 337 height 306
click at [200, 350] on div "95 / 195" at bounding box center [185, 349] width 66 height 12
click at [182, 350] on div "Select S" at bounding box center [185, 349] width 30 height 24
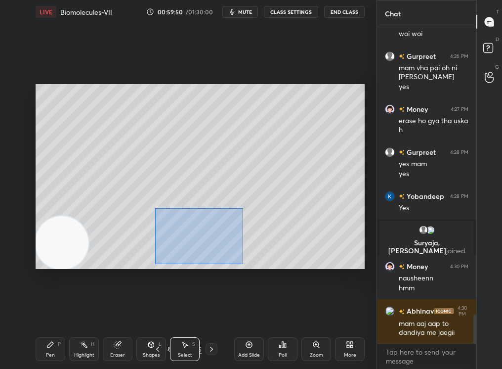
drag, startPoint x: 191, startPoint y: 227, endPoint x: 264, endPoint y: 285, distance: 92.5
click at [264, 285] on div "0 ° Undo Copy Duplicate Duplicate to new slide Delete Setting up your live clas…" at bounding box center [200, 177] width 337 height 306
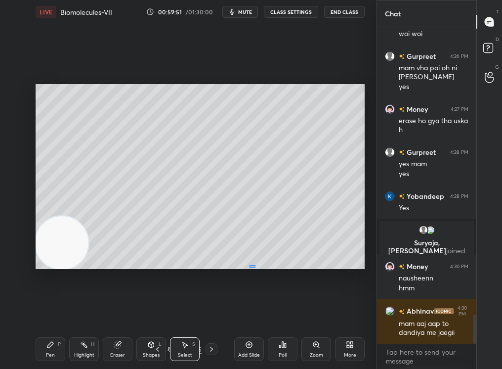
drag, startPoint x: 252, startPoint y: 266, endPoint x: 248, endPoint y: 261, distance: 6.7
click at [248, 261] on div "0 ° Undo Copy Duplicate Duplicate to new slide Delete" at bounding box center [200, 176] width 329 height 185
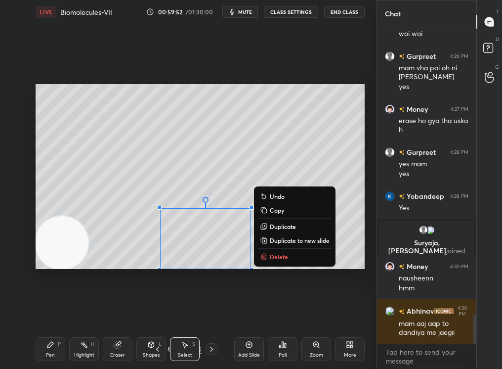
drag, startPoint x: 162, startPoint y: 209, endPoint x: 272, endPoint y: 281, distance: 131.4
click at [272, 281] on div "0 ° Undo Copy Duplicate Duplicate to new slide Delete Setting up your live clas…" at bounding box center [200, 177] width 337 height 306
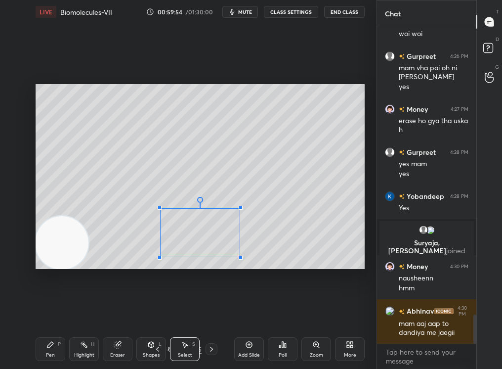
drag, startPoint x: 247, startPoint y: 265, endPoint x: 240, endPoint y: 257, distance: 11.2
click at [240, 257] on div at bounding box center [241, 258] width 4 height 4
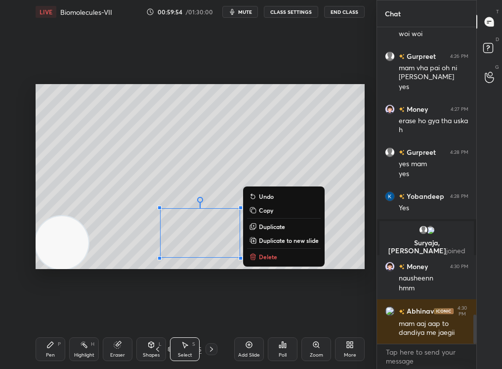
click at [347, 229] on div "0 ° Undo Copy Duplicate Duplicate to new slide Delete" at bounding box center [200, 176] width 329 height 185
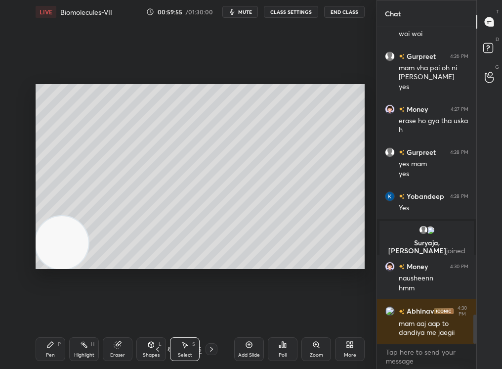
click at [44, 347] on div "Pen P" at bounding box center [51, 349] width 30 height 24
click at [44, 348] on div "Pen P" at bounding box center [51, 349] width 30 height 24
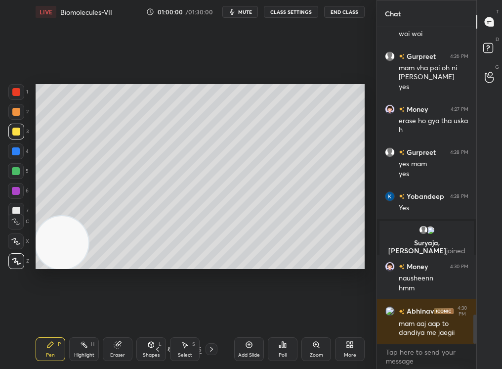
click at [16, 175] on div at bounding box center [16, 171] width 16 height 16
click at [15, 175] on div at bounding box center [16, 171] width 16 height 16
click at [19, 119] on div "2" at bounding box center [18, 114] width 20 height 20
click at [15, 118] on div at bounding box center [16, 112] width 16 height 16
click at [17, 118] on div at bounding box center [16, 112] width 16 height 16
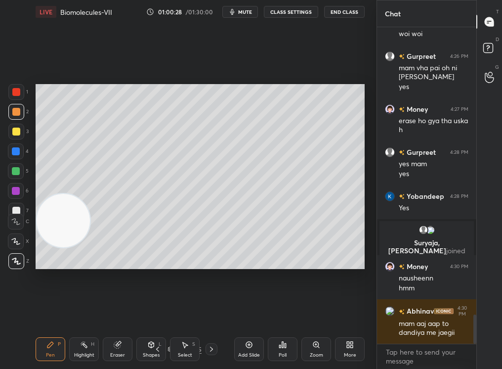
drag, startPoint x: 67, startPoint y: 231, endPoint x: 77, endPoint y: 183, distance: 49.0
click at [77, 194] on video at bounding box center [63, 220] width 53 height 53
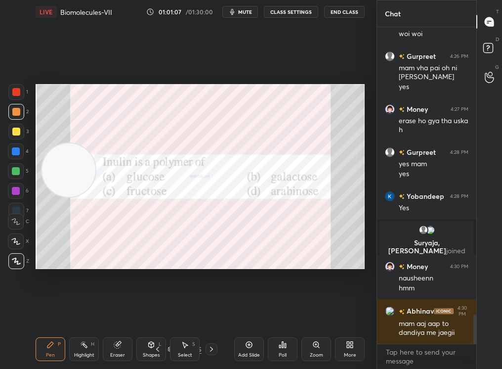
click at [17, 93] on div at bounding box center [16, 92] width 16 height 16
click at [15, 92] on div at bounding box center [16, 92] width 8 height 8
click at [150, 108] on div "Setting up your live class Poll for secs No correct answer Start poll" at bounding box center [200, 176] width 329 height 185
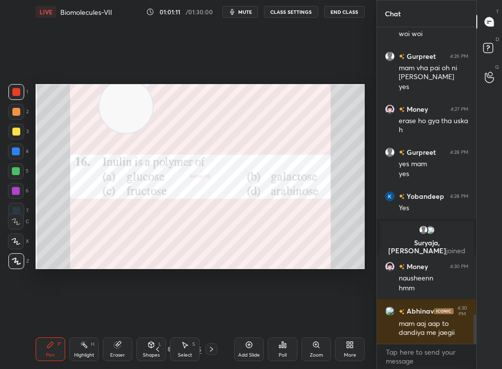
click at [282, 349] on div "Poll" at bounding box center [283, 349] width 30 height 24
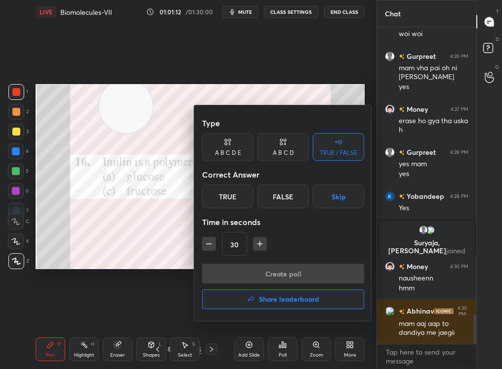
click at [293, 149] on div "A B C D" at bounding box center [283, 147] width 51 height 28
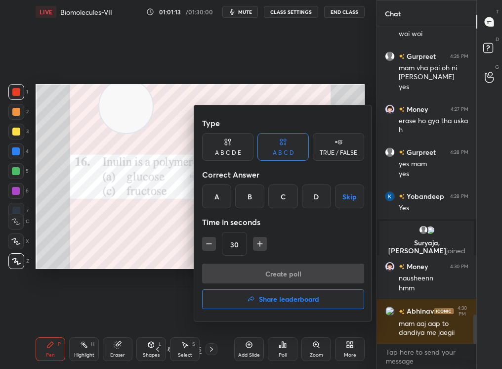
click at [294, 193] on div "C" at bounding box center [282, 196] width 29 height 24
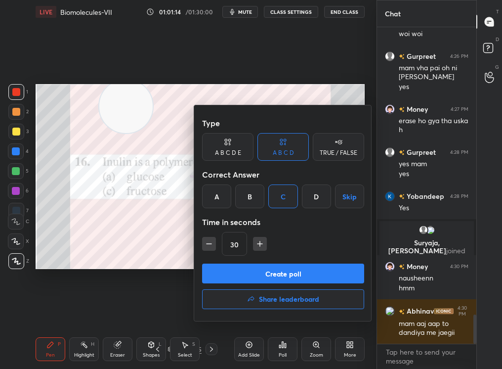
click at [302, 262] on div "Type A B C D E A B C D TRUE / FALSE Correct Answer A B C D Skip Time in seconds…" at bounding box center [283, 213] width 178 height 216
click at [287, 255] on div "Type A B C D E A B C D TRUE / FALSE Correct Answer A B C D Skip Time in seconds…" at bounding box center [283, 188] width 162 height 150
click at [264, 270] on button "Create poll" at bounding box center [283, 274] width 162 height 20
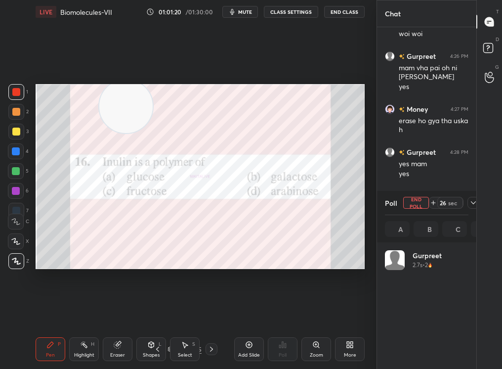
scroll to position [116, 81]
click at [172, 349] on div "Select S" at bounding box center [185, 349] width 30 height 24
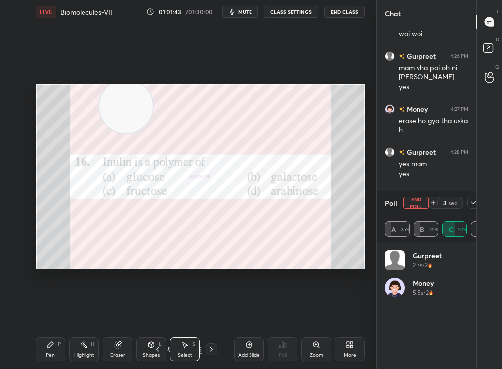
click at [167, 348] on div "97 / 195" at bounding box center [185, 349] width 66 height 12
click at [168, 346] on icon at bounding box center [171, 349] width 6 height 6
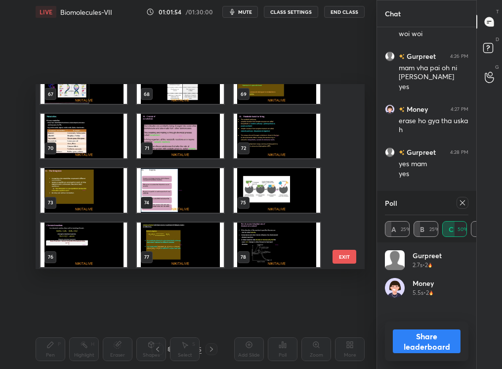
scroll to position [1225, 0]
click at [203, 143] on img "grid" at bounding box center [180, 136] width 87 height 44
click at [204, 143] on img "grid" at bounding box center [180, 136] width 87 height 44
click at [206, 144] on img "grid" at bounding box center [180, 136] width 87 height 44
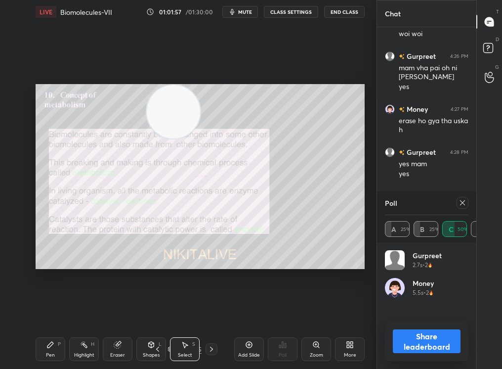
drag, startPoint x: 170, startPoint y: 115, endPoint x: 335, endPoint y: 126, distance: 165.4
click at [200, 127] on video at bounding box center [173, 111] width 53 height 53
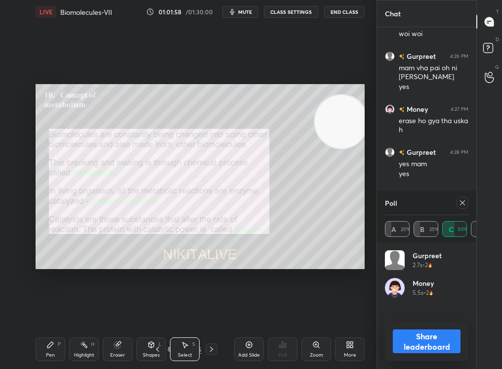
click at [205, 350] on div "71 / 195" at bounding box center [185, 349] width 66 height 12
click at [208, 347] on icon at bounding box center [212, 349] width 8 height 8
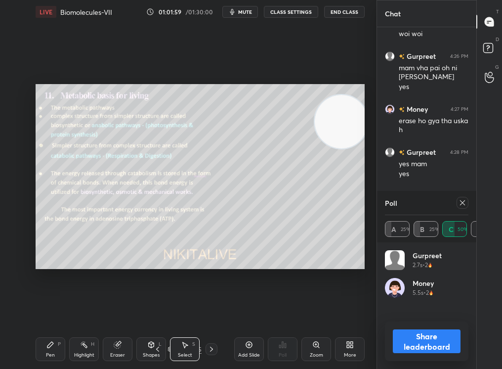
click at [210, 347] on icon at bounding box center [212, 349] width 8 height 8
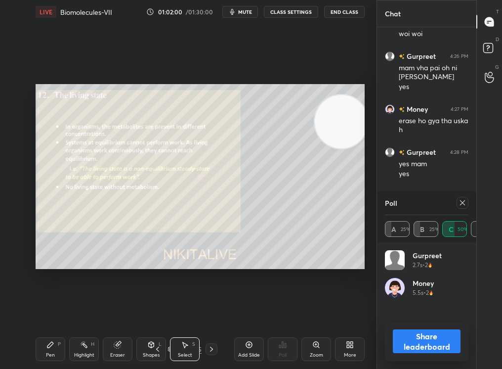
click at [209, 347] on icon at bounding box center [212, 349] width 8 height 8
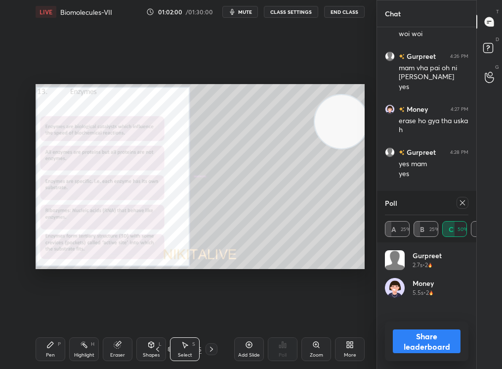
click at [208, 348] on icon at bounding box center [212, 349] width 8 height 8
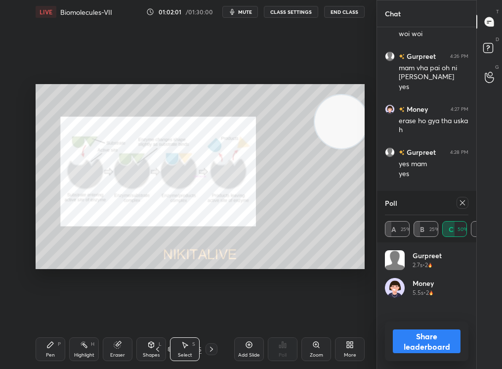
click at [208, 348] on icon at bounding box center [212, 349] width 8 height 8
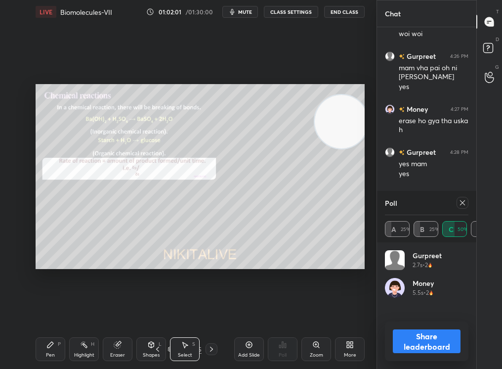
click at [158, 346] on icon at bounding box center [158, 349] width 8 height 8
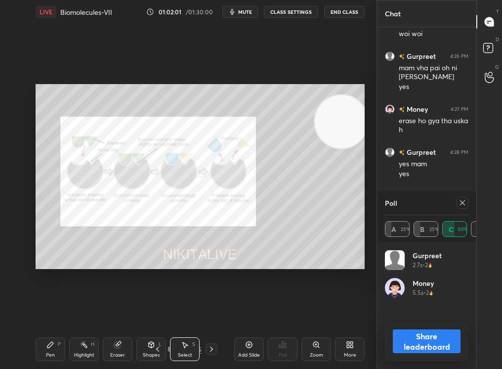
click at [156, 345] on icon at bounding box center [158, 349] width 8 height 8
click at [157, 345] on icon at bounding box center [158, 349] width 8 height 8
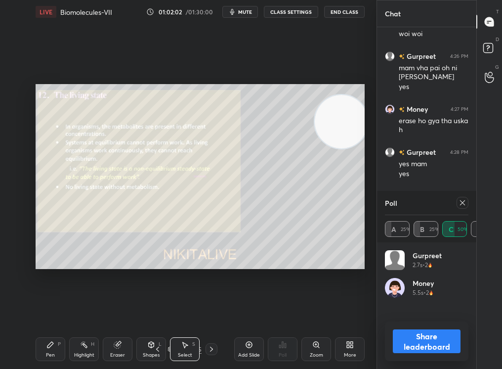
click at [158, 345] on div "Pen P Highlight H Eraser Shapes L Select S 73 / 195 Add Slide Poll Zoom More" at bounding box center [200, 349] width 329 height 40
click at [158, 348] on icon at bounding box center [158, 349] width 8 height 8
click at [159, 347] on icon at bounding box center [158, 349] width 8 height 8
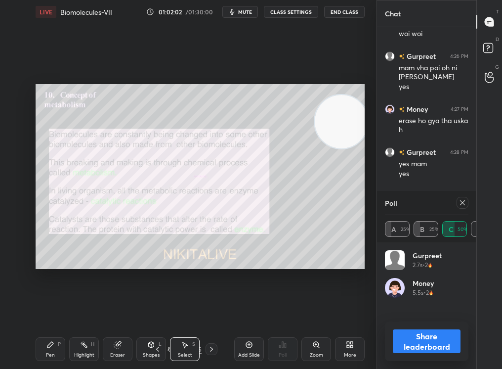
click at [159, 347] on icon at bounding box center [158, 349] width 8 height 8
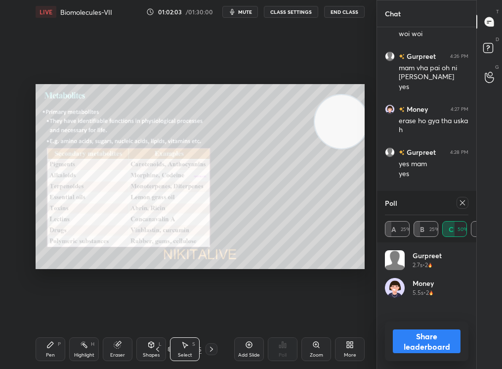
click at [159, 348] on icon at bounding box center [158, 349] width 8 height 8
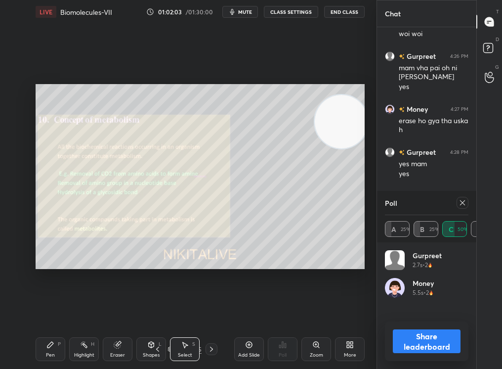
click at [159, 348] on icon at bounding box center [158, 349] width 8 height 8
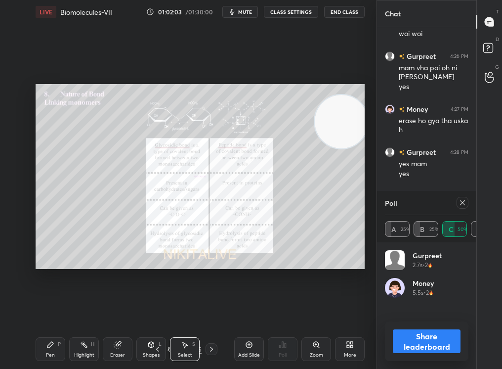
click at [159, 347] on icon at bounding box center [158, 349] width 8 height 8
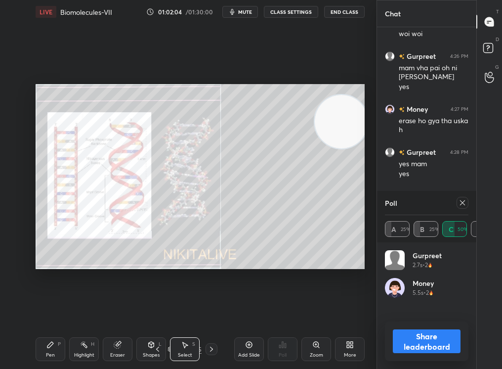
click at [158, 347] on icon at bounding box center [158, 349] width 8 height 8
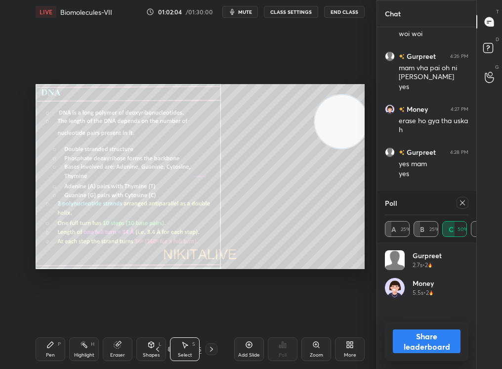
click at [206, 344] on div at bounding box center [212, 349] width 12 height 12
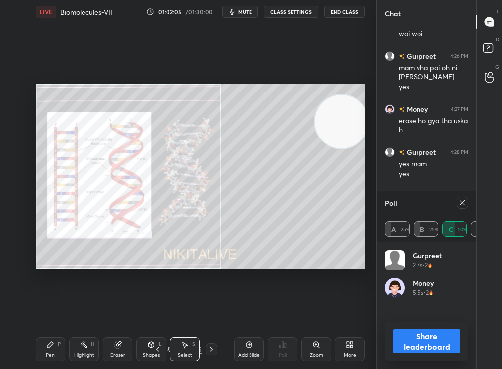
click at [205, 345] on div "66 / 195" at bounding box center [185, 349] width 66 height 12
click at [204, 344] on div "66 / 195" at bounding box center [185, 349] width 66 height 12
click at [205, 345] on div "66 / 195" at bounding box center [185, 349] width 66 height 12
click at [208, 347] on icon at bounding box center [212, 349] width 8 height 8
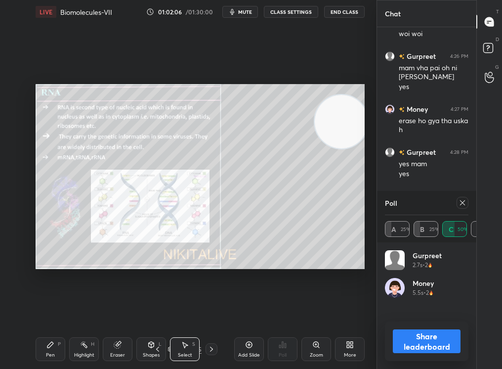
click at [208, 347] on icon at bounding box center [212, 349] width 8 height 8
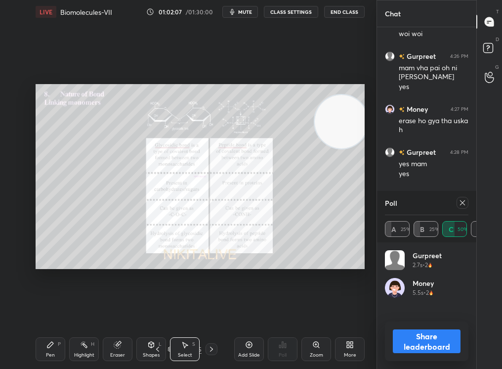
click at [160, 346] on icon at bounding box center [158, 349] width 8 height 8
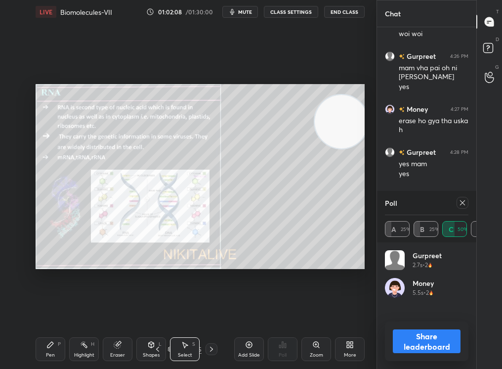
click at [162, 346] on div "Shapes L" at bounding box center [151, 349] width 30 height 24
click at [163, 346] on div "Shapes L" at bounding box center [151, 349] width 30 height 24
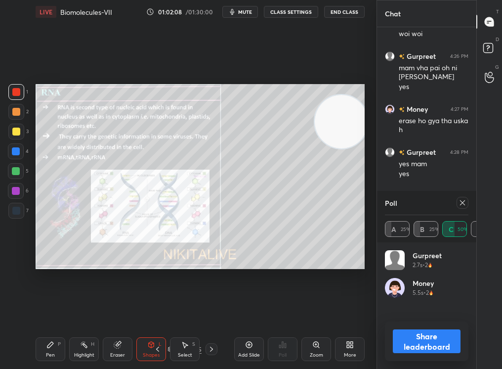
click at [163, 347] on div "Shapes L" at bounding box center [151, 349] width 30 height 24
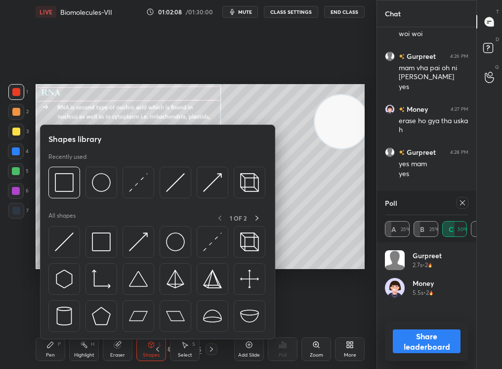
click at [164, 347] on div "Shapes L" at bounding box center [151, 349] width 30 height 24
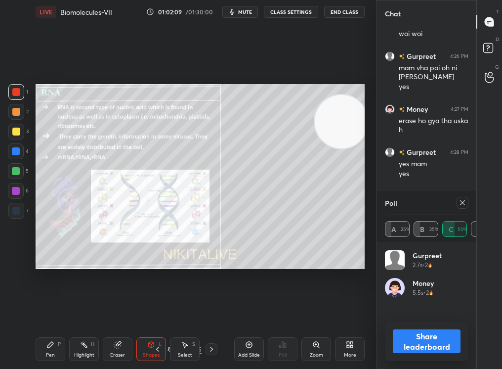
click at [167, 346] on div "67 / 195" at bounding box center [185, 349] width 66 height 12
click at [163, 349] on div "Pen P Highlight H Eraser Shapes L Select S 67 / 195 Add Slide Poll Zoom More" at bounding box center [200, 349] width 329 height 40
click at [158, 349] on icon at bounding box center [158, 349] width 8 height 8
click at [157, 348] on icon at bounding box center [158, 349] width 8 height 8
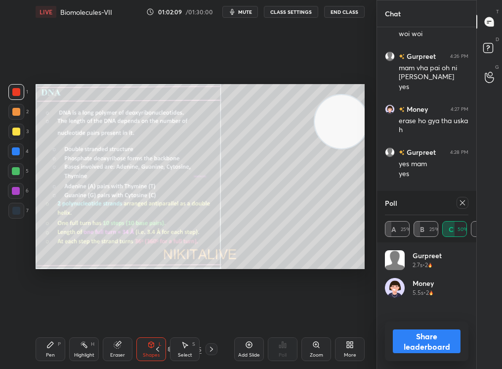
click at [158, 348] on icon at bounding box center [158, 349] width 8 height 8
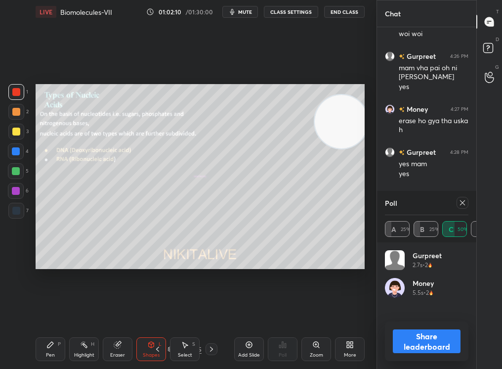
click at [157, 348] on icon at bounding box center [158, 349] width 8 height 8
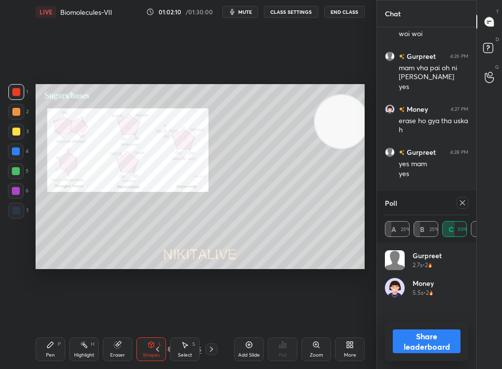
click at [157, 347] on icon at bounding box center [158, 349] width 8 height 8
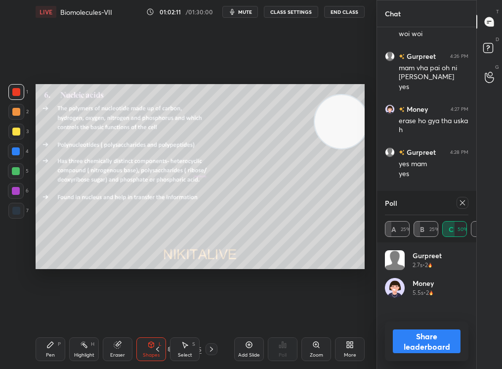
click at [209, 348] on icon at bounding box center [212, 349] width 8 height 8
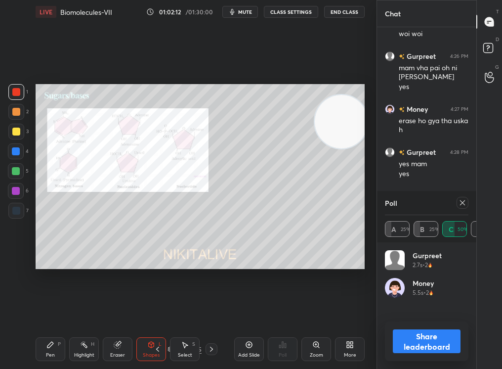
click at [456, 203] on div at bounding box center [461, 203] width 16 height 12
click at [459, 203] on icon at bounding box center [463, 203] width 8 height 8
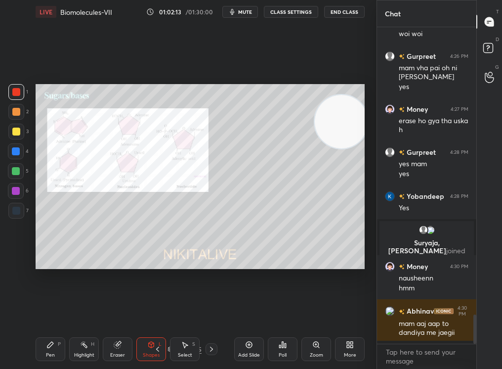
scroll to position [3, 3]
click at [159, 349] on icon at bounding box center [158, 349] width 8 height 8
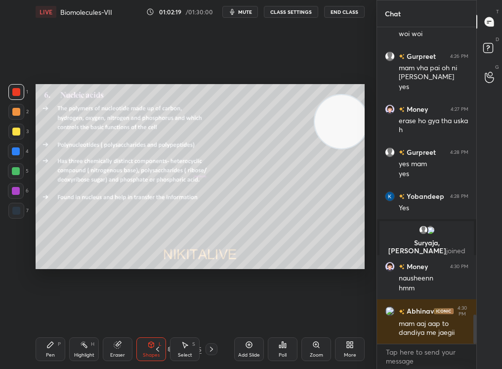
click at [159, 348] on icon at bounding box center [158, 349] width 8 height 8
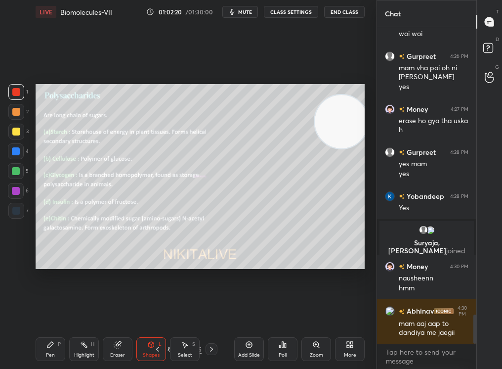
click at [159, 347] on icon at bounding box center [158, 349] width 8 height 8
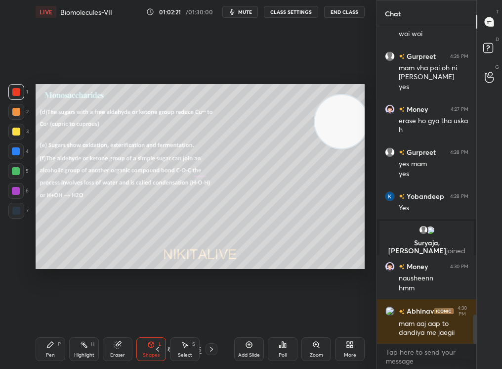
click at [195, 345] on div "Pen P Highlight H Eraser Shapes L Select S 60 / 195 Add Slide Poll Zoom More" at bounding box center [200, 349] width 329 height 40
click at [206, 347] on div at bounding box center [212, 349] width 12 height 12
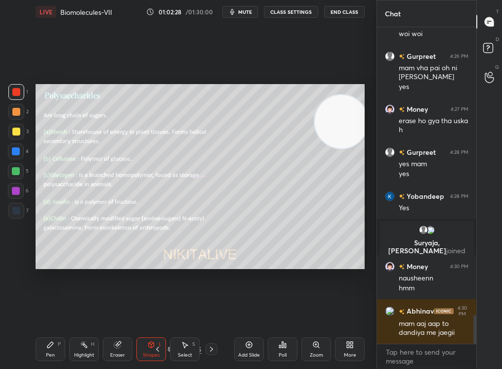
scroll to position [3166, 0]
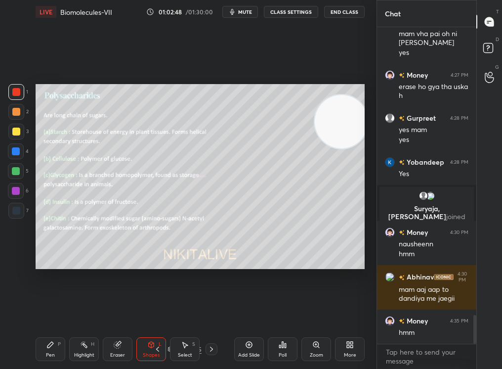
click at [13, 170] on div at bounding box center [16, 171] width 8 height 8
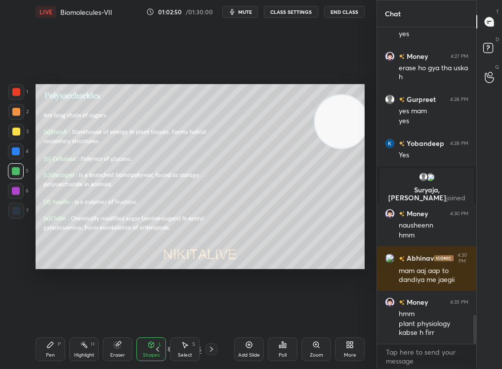
click at [49, 347] on icon at bounding box center [50, 345] width 6 height 6
click at [48, 346] on icon at bounding box center [50, 345] width 6 height 6
click at [129, 350] on div "Eraser" at bounding box center [118, 349] width 30 height 24
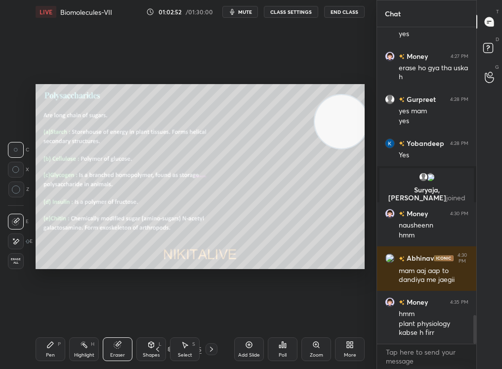
scroll to position [3195, 0]
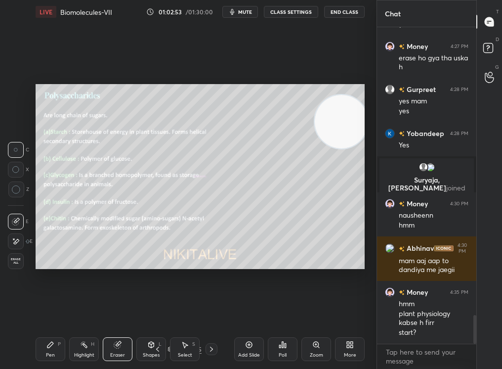
click at [52, 342] on icon at bounding box center [50, 345] width 6 height 6
click at [52, 341] on icon at bounding box center [50, 345] width 8 height 8
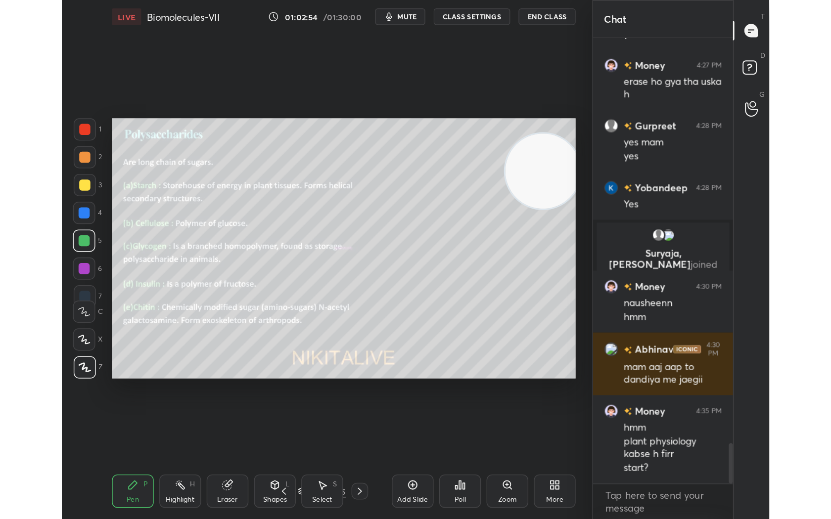
scroll to position [3230, 0]
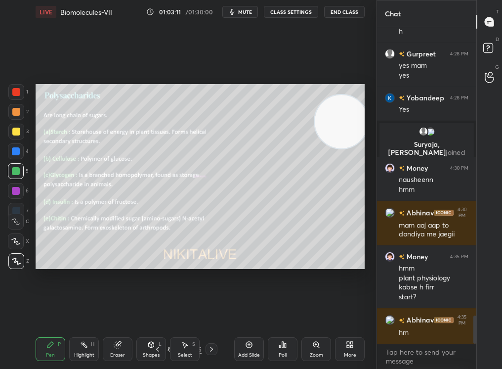
click at [15, 244] on icon at bounding box center [15, 241] width 9 height 7
click at [15, 242] on icon at bounding box center [15, 241] width 9 height 7
click at [14, 241] on icon at bounding box center [15, 241] width 9 height 7
click at [13, 241] on icon at bounding box center [15, 241] width 9 height 7
click at [13, 242] on icon at bounding box center [15, 241] width 9 height 7
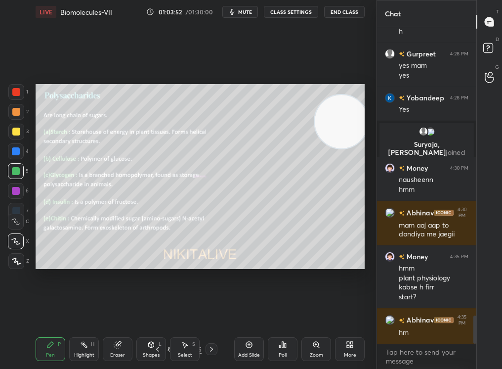
click at [213, 349] on icon at bounding box center [212, 349] width 8 height 8
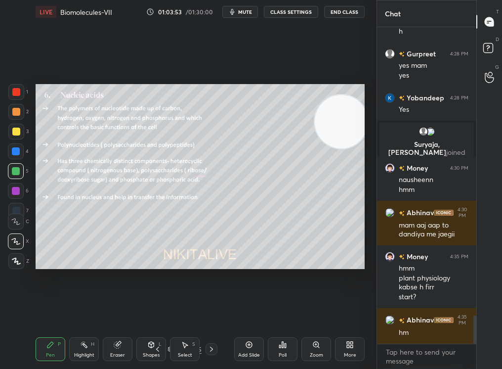
click at [213, 349] on icon at bounding box center [212, 349] width 8 height 8
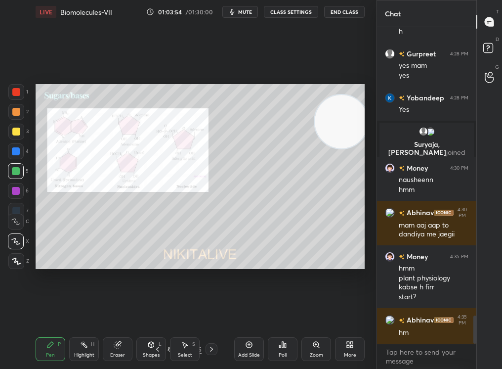
click at [209, 348] on icon at bounding box center [212, 349] width 8 height 8
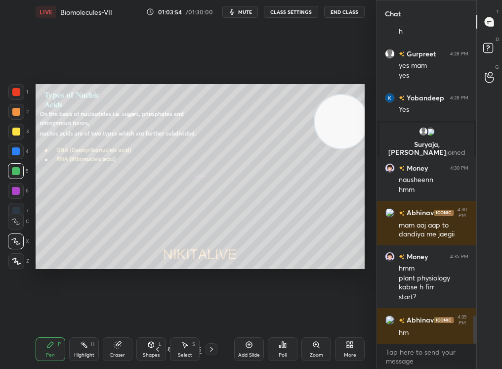
click at [209, 348] on icon at bounding box center [212, 349] width 8 height 8
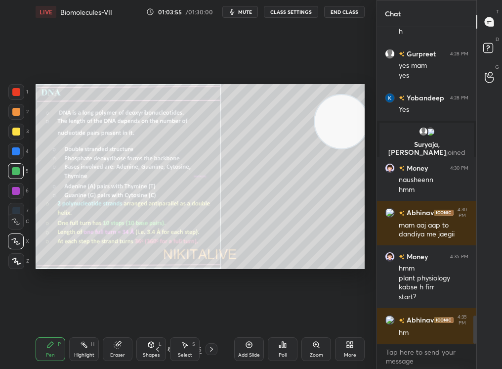
click at [209, 347] on icon at bounding box center [212, 349] width 8 height 8
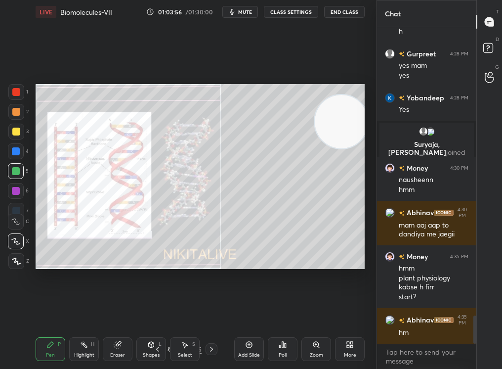
click at [157, 347] on icon at bounding box center [158, 349] width 8 height 8
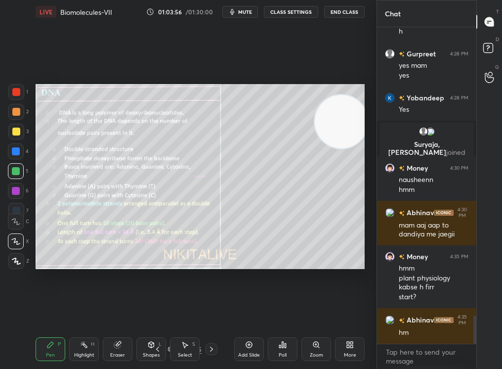
click at [161, 347] on icon at bounding box center [158, 349] width 8 height 8
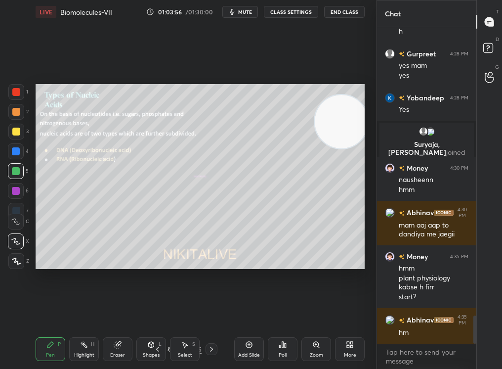
click at [159, 347] on icon at bounding box center [158, 349] width 8 height 8
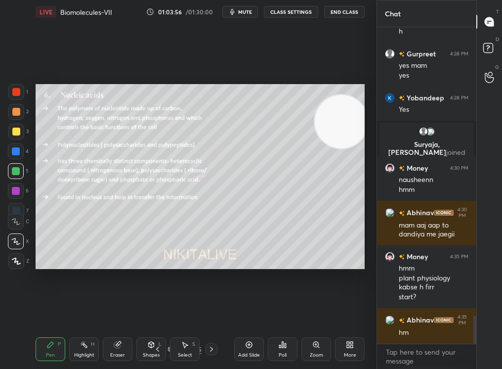
click at [158, 347] on icon at bounding box center [158, 349] width 8 height 8
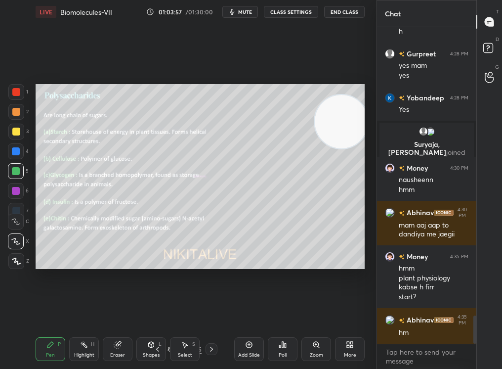
click at [158, 348] on icon at bounding box center [157, 349] width 3 height 5
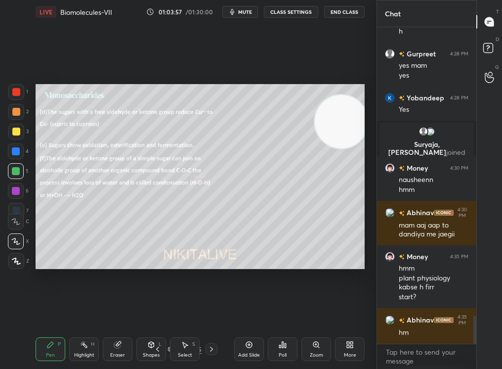
click at [157, 348] on icon at bounding box center [158, 349] width 8 height 8
click at [157, 347] on icon at bounding box center [158, 349] width 8 height 8
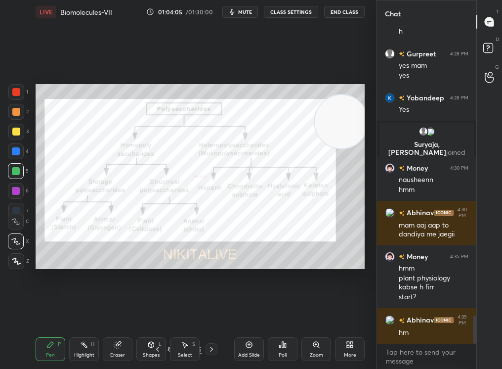
click at [11, 91] on div at bounding box center [16, 92] width 16 height 16
click at [6, 94] on div "1 2 3 4 5 6 7 C X Z C X Z E E Erase all H H" at bounding box center [16, 176] width 32 height 185
click at [197, 350] on div "Select S" at bounding box center [185, 349] width 30 height 24
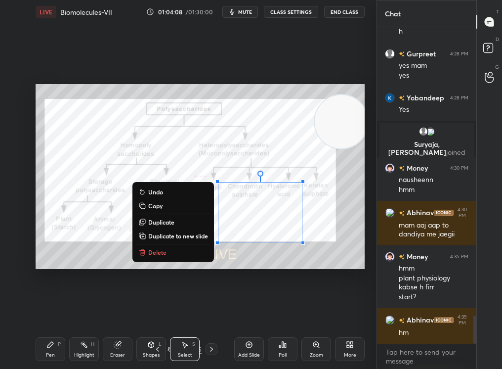
drag, startPoint x: 199, startPoint y: 164, endPoint x: 349, endPoint y: 291, distance: 196.4
click at [351, 292] on div "0 ° Undo Copy Duplicate Duplicate to new slide Delete Setting up your live clas…" at bounding box center [200, 177] width 337 height 306
click at [169, 244] on div "0 ° Undo Copy Duplicate Duplicate to new slide Delete" at bounding box center [200, 176] width 329 height 185
click at [171, 248] on button "Delete" at bounding box center [173, 252] width 74 height 12
click at [164, 253] on div "0 ° Undo Copy Duplicate Duplicate to new slide Delete" at bounding box center [200, 176] width 329 height 185
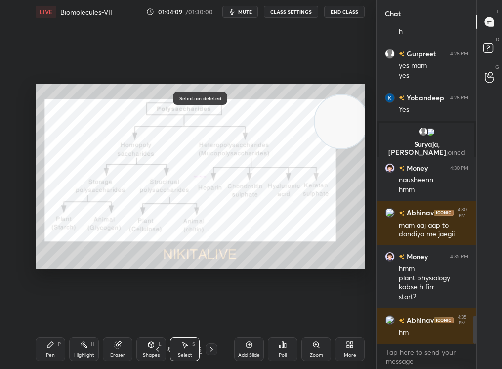
click at [34, 346] on div "LIVE Biomolecules-VII 01:04:09 / 01:30:00 mute CLASS SETTINGS End Class 0 ° Und…" at bounding box center [200, 184] width 337 height 369
click at [39, 349] on div "Pen P" at bounding box center [51, 349] width 30 height 24
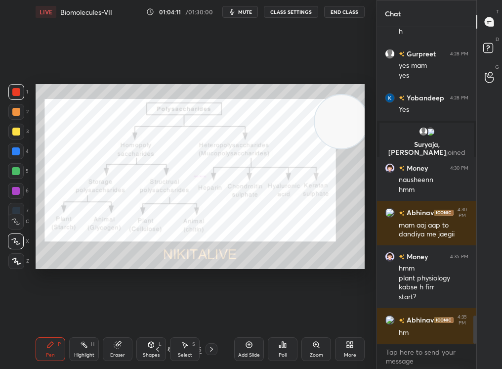
click at [15, 88] on div at bounding box center [16, 92] width 8 height 8
click at [83, 350] on div "Highlight" at bounding box center [84, 354] width 20 height 5
click at [81, 350] on div "Highlight" at bounding box center [84, 354] width 20 height 5
click at [47, 350] on div "Pen" at bounding box center [50, 354] width 9 height 5
click at [47, 343] on icon at bounding box center [50, 345] width 8 height 8
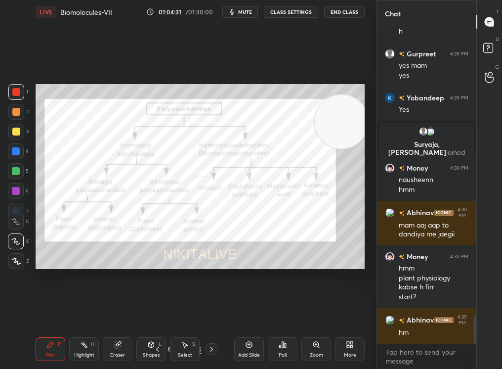
click at [9, 190] on div at bounding box center [16, 191] width 16 height 16
click at [10, 189] on div at bounding box center [16, 191] width 16 height 16
click at [11, 189] on div at bounding box center [16, 191] width 16 height 16
click at [191, 348] on div "Select S" at bounding box center [185, 349] width 30 height 24
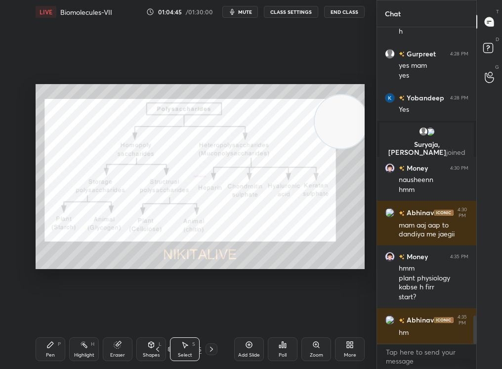
click at [195, 350] on div "Select S" at bounding box center [185, 349] width 30 height 24
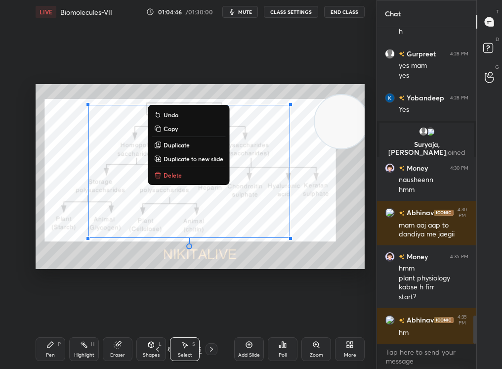
drag, startPoint x: 128, startPoint y: 155, endPoint x: 327, endPoint y: 313, distance: 254.7
click at [327, 312] on div "0 ° Undo Copy Duplicate Duplicate to new slide Delete Setting up your live clas…" at bounding box center [200, 177] width 337 height 306
click at [177, 170] on button "Delete" at bounding box center [189, 175] width 74 height 12
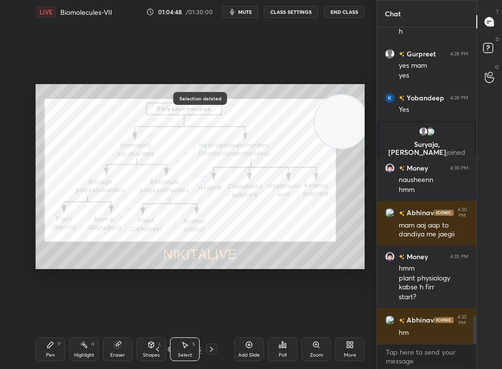
click at [37, 345] on div "Pen P" at bounding box center [51, 349] width 30 height 24
click at [41, 344] on div "Pen P" at bounding box center [51, 349] width 30 height 24
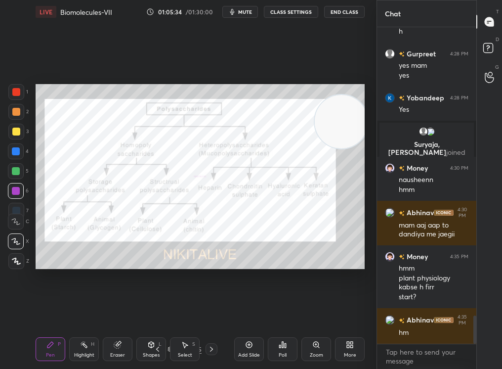
click at [248, 348] on icon at bounding box center [249, 345] width 8 height 8
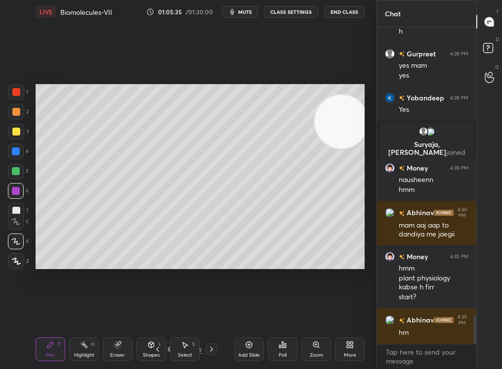
click at [153, 350] on div "Shapes L" at bounding box center [151, 349] width 30 height 24
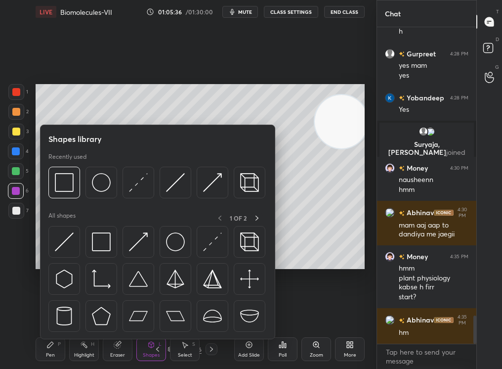
click at [316, 269] on div "Setting up your live class Poll for secs No correct answer Start poll" at bounding box center [200, 177] width 337 height 306
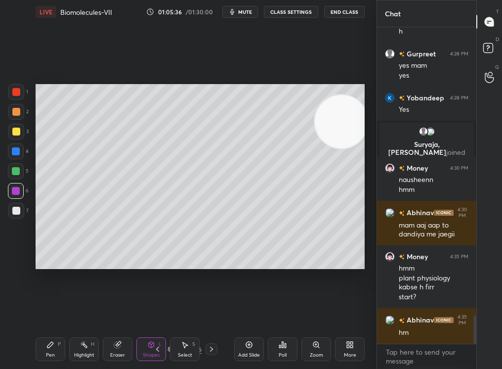
click at [157, 347] on icon at bounding box center [158, 349] width 8 height 8
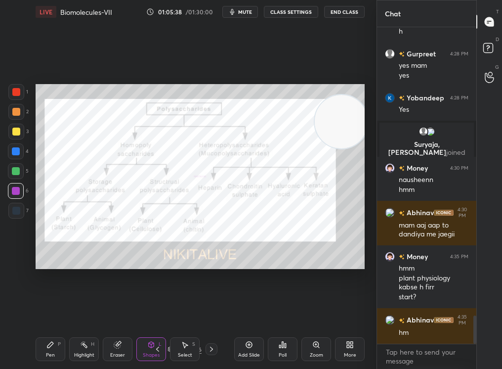
click at [247, 345] on icon at bounding box center [249, 345] width 8 height 8
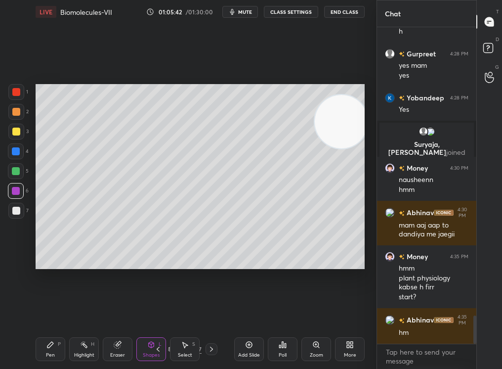
click at [14, 131] on div at bounding box center [16, 132] width 8 height 8
click at [16, 131] on div at bounding box center [16, 132] width 8 height 8
click at [155, 348] on icon at bounding box center [158, 349] width 8 height 8
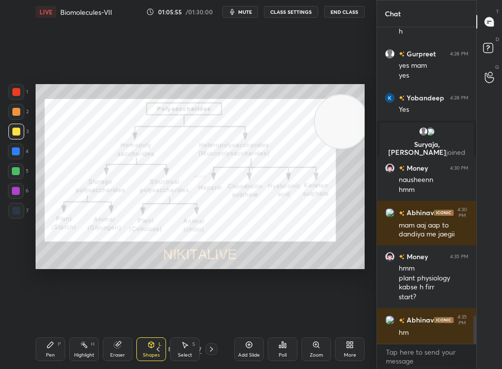
click at [157, 348] on icon at bounding box center [158, 349] width 8 height 8
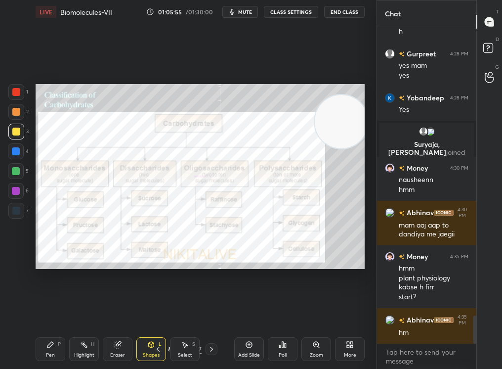
click at [157, 349] on icon at bounding box center [158, 349] width 8 height 8
click at [159, 350] on icon at bounding box center [158, 349] width 8 height 8
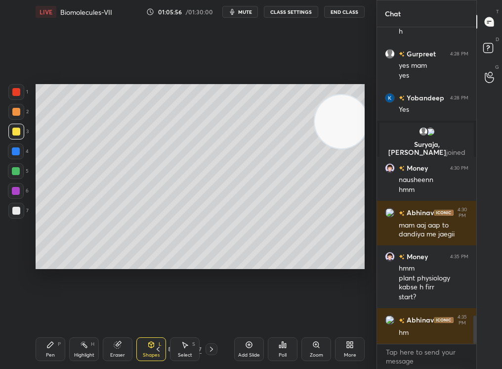
click at [212, 348] on icon at bounding box center [212, 349] width 8 height 8
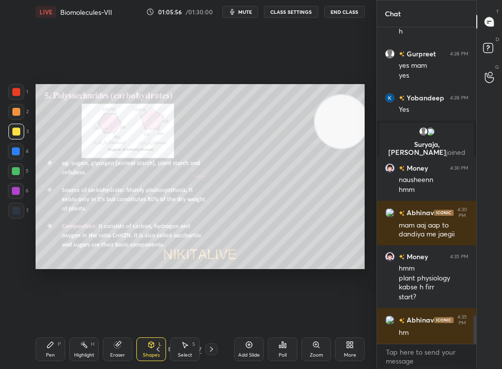
click at [212, 347] on icon at bounding box center [212, 349] width 8 height 8
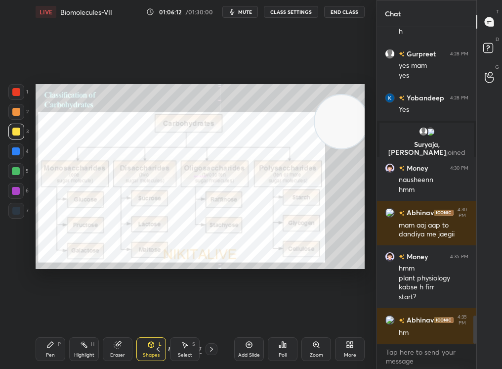
click at [17, 109] on div at bounding box center [16, 112] width 8 height 8
click at [19, 112] on div at bounding box center [16, 112] width 8 height 8
click at [56, 326] on div "Setting up your live class Poll for secs No correct answer Start poll" at bounding box center [200, 177] width 337 height 306
click at [57, 328] on div "LIVE Biomolecules-VII 01:06:14 / 01:30:00 mute CLASS SETTINGS End Class Setting…" at bounding box center [200, 184] width 337 height 369
click at [110, 348] on div "Eraser" at bounding box center [118, 349] width 30 height 24
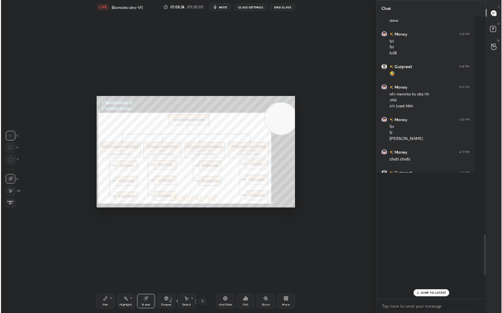
scroll to position [49188, 49101]
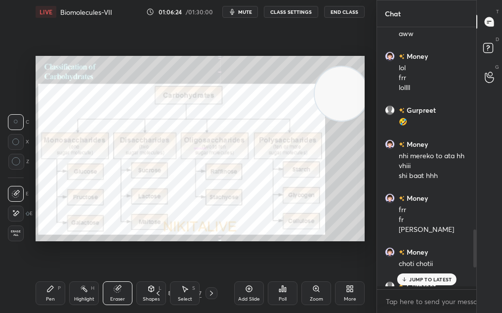
type textarea "x"
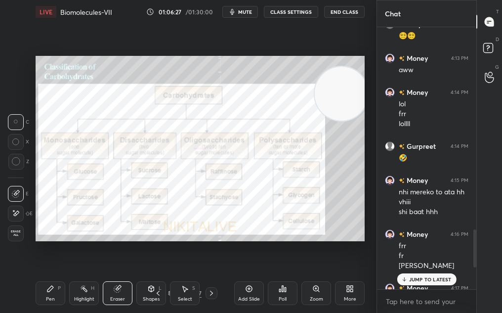
click at [49, 295] on div "Pen P" at bounding box center [51, 293] width 30 height 24
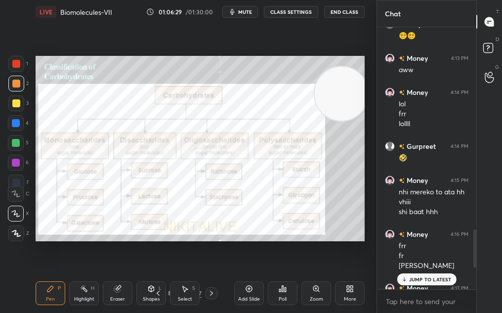
click at [412, 280] on p "JUMP TO LATEST" at bounding box center [430, 279] width 43 height 6
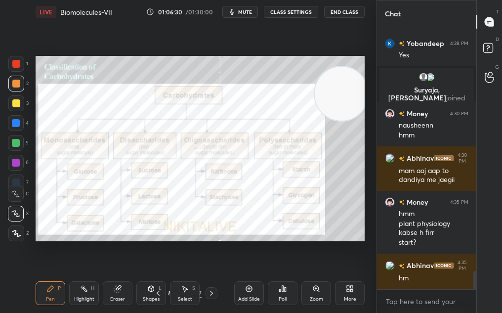
click at [19, 64] on div at bounding box center [16, 64] width 8 height 8
click at [305, 287] on div "Zoom" at bounding box center [317, 293] width 30 height 24
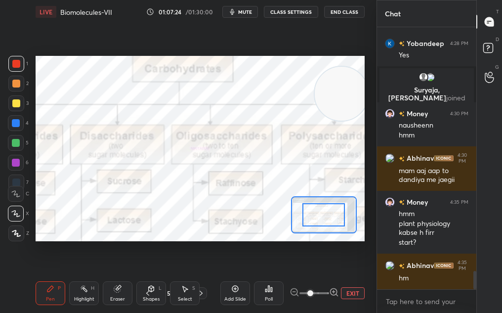
click at [308, 290] on span at bounding box center [311, 293] width 6 height 6
drag, startPoint x: 316, startPoint y: 214, endPoint x: 317, endPoint y: 226, distance: 11.9
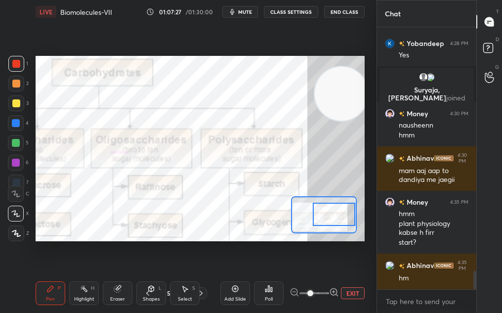
drag, startPoint x: 315, startPoint y: 221, endPoint x: 334, endPoint y: 220, distance: 18.8
click at [334, 220] on div at bounding box center [334, 214] width 43 height 23
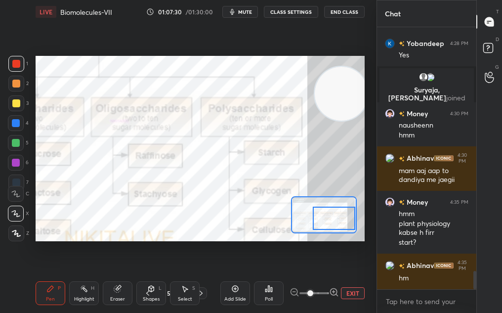
drag, startPoint x: 325, startPoint y: 208, endPoint x: 331, endPoint y: 212, distance: 6.7
click at [331, 213] on div at bounding box center [334, 218] width 43 height 23
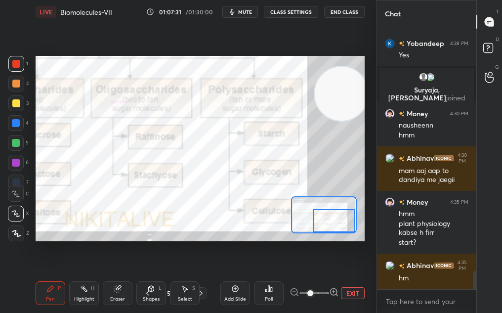
drag, startPoint x: 331, startPoint y: 212, endPoint x: 329, endPoint y: 231, distance: 18.9
click at [330, 232] on div at bounding box center [324, 214] width 66 height 37
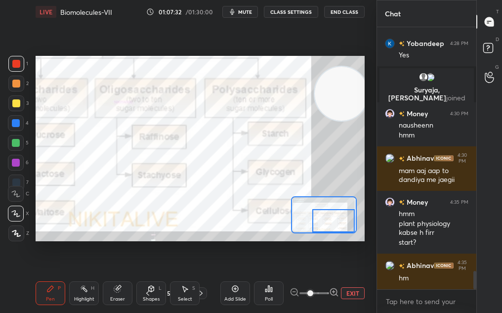
click at [349, 294] on button "EXIT" at bounding box center [353, 293] width 24 height 12
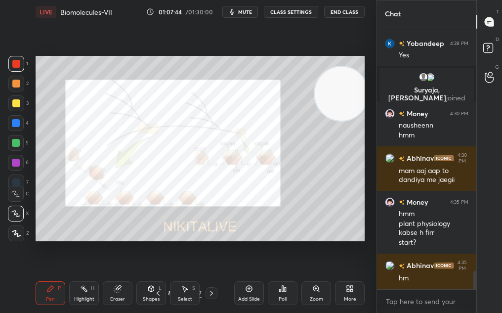
click at [233, 14] on icon "button" at bounding box center [232, 12] width 4 height 6
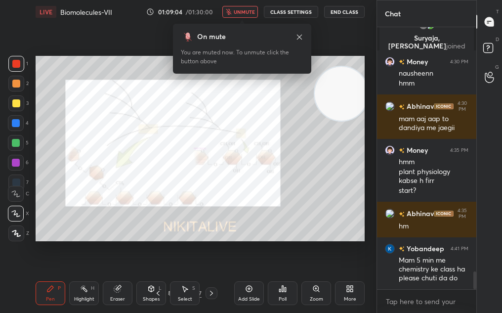
click at [233, 14] on button "unmute" at bounding box center [240, 12] width 36 height 12
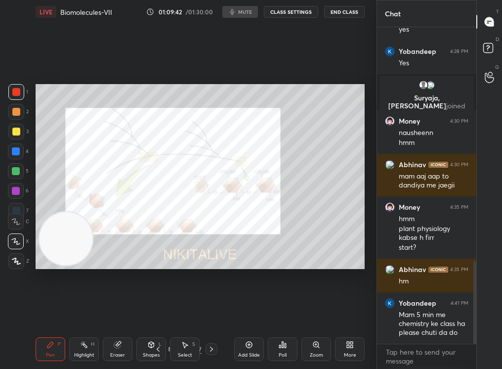
scroll to position [3, 3]
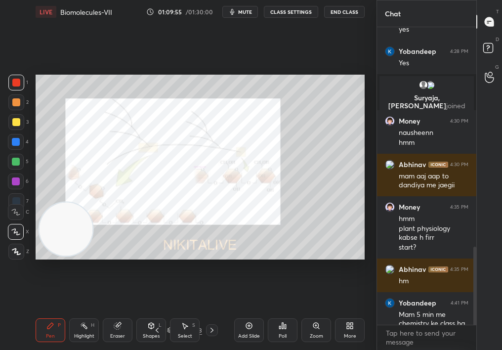
click at [244, 312] on div "Add Slide" at bounding box center [249, 336] width 22 height 5
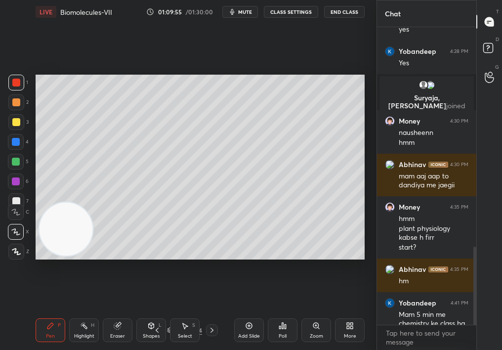
click at [249, 312] on div "Add Slide" at bounding box center [249, 330] width 30 height 24
click at [45, 312] on div "Pen P" at bounding box center [51, 330] width 30 height 24
click at [39, 312] on div "Pen P Highlight H Eraser Shapes L Select S 59 / 395 Add Slide Poll Zoom More" at bounding box center [200, 330] width 329 height 40
click at [17, 256] on div at bounding box center [16, 252] width 16 height 16
click at [15, 251] on icon at bounding box center [16, 251] width 9 height 7
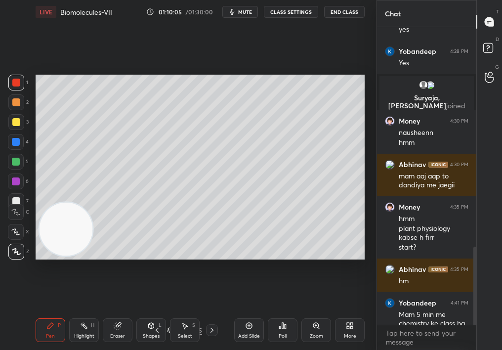
click at [18, 106] on div at bounding box center [16, 102] width 16 height 16
click at [18, 105] on div at bounding box center [16, 102] width 16 height 16
click at [13, 140] on div at bounding box center [16, 142] width 8 height 8
click at [17, 158] on div at bounding box center [16, 162] width 8 height 8
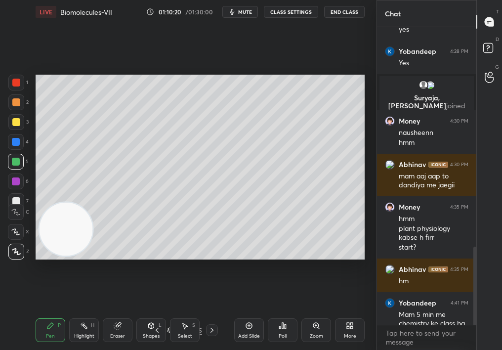
click at [16, 162] on div at bounding box center [16, 162] width 8 height 8
click at [212, 312] on icon at bounding box center [212, 330] width 8 height 8
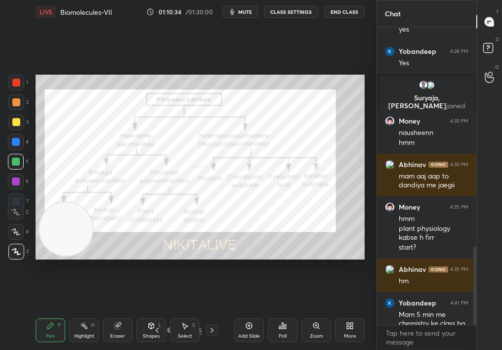
click at [158, 312] on icon at bounding box center [157, 330] width 8 height 8
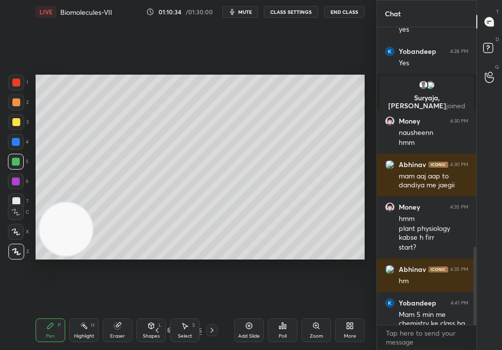
click at [158, 312] on icon at bounding box center [157, 330] width 8 height 8
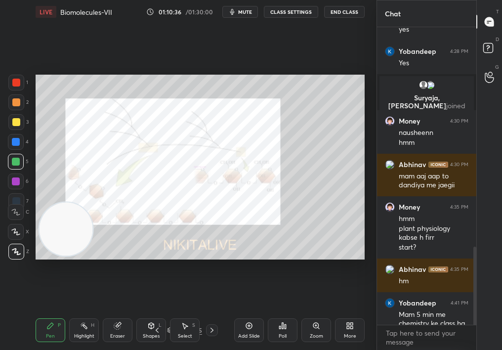
click at [313, 312] on icon at bounding box center [315, 325] width 5 height 5
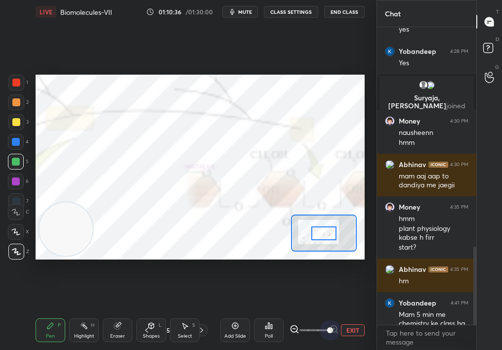
click at [345, 312] on div "EXIT" at bounding box center [327, 330] width 75 height 12
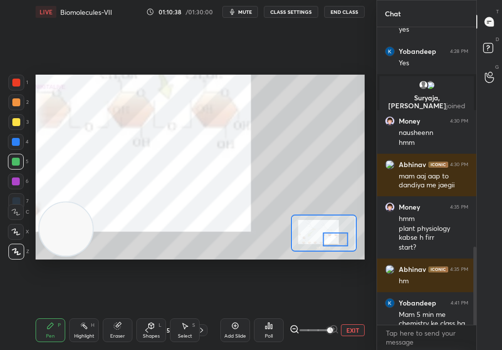
drag, startPoint x: 332, startPoint y: 241, endPoint x: 326, endPoint y: 236, distance: 7.0
click at [326, 236] on div at bounding box center [336, 239] width 26 height 14
click at [10, 85] on div at bounding box center [16, 83] width 16 height 16
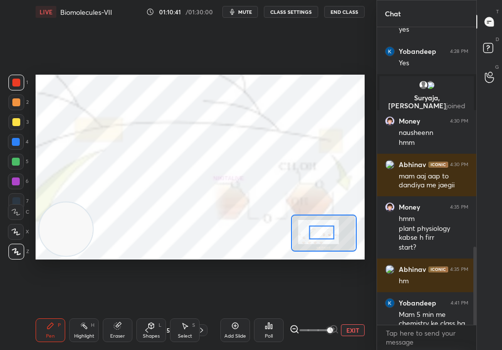
click at [315, 234] on div at bounding box center [322, 232] width 26 height 14
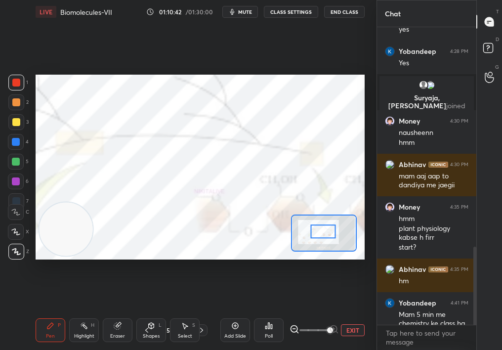
drag, startPoint x: 316, startPoint y: 231, endPoint x: 323, endPoint y: 234, distance: 7.1
click at [323, 234] on div at bounding box center [323, 231] width 26 height 14
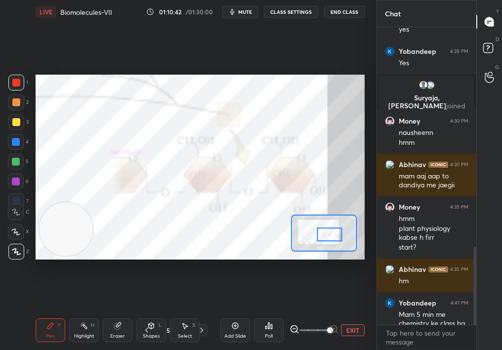
click at [345, 312] on div "Add Slide Poll EXIT" at bounding box center [292, 330] width 144 height 55
click at [345, 312] on button "EXIT" at bounding box center [353, 330] width 24 height 12
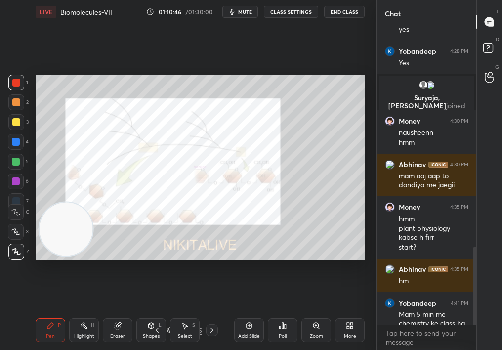
scroll to position [942, 0]
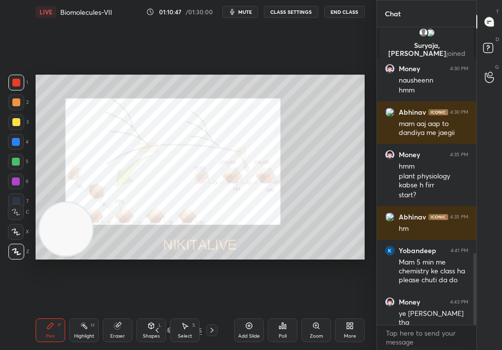
click at [241, 15] on button "mute" at bounding box center [240, 12] width 36 height 12
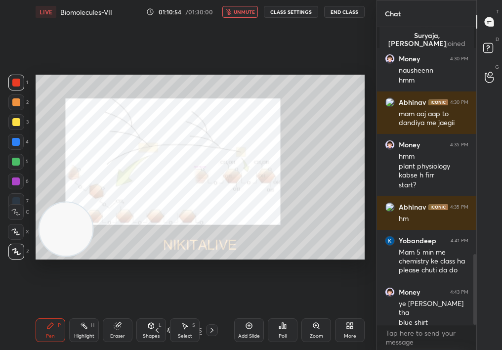
click at [245, 11] on span "unmute" at bounding box center [244, 11] width 21 height 7
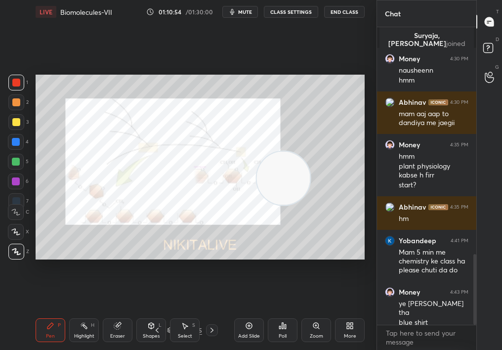
drag, startPoint x: 119, startPoint y: 222, endPoint x: 350, endPoint y: 195, distance: 233.0
click at [310, 196] on video at bounding box center [283, 177] width 53 height 53
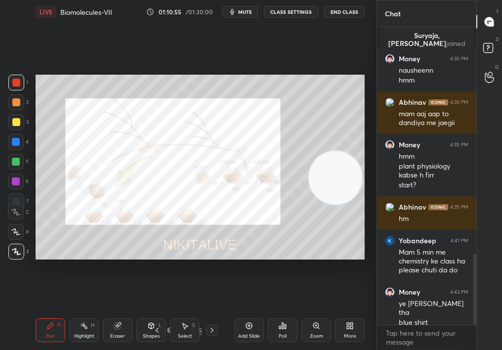
click at [173, 312] on div "Select S" at bounding box center [185, 330] width 30 height 24
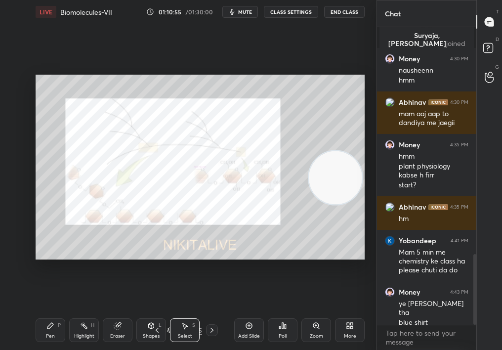
click at [177, 312] on div "Select S" at bounding box center [185, 330] width 30 height 24
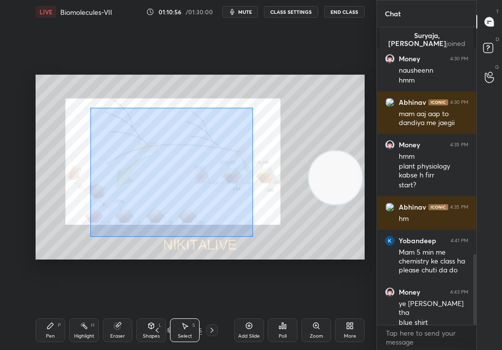
drag, startPoint x: 173, startPoint y: 176, endPoint x: 350, endPoint y: 288, distance: 210.0
click at [352, 290] on div "0 ° Undo Copy Duplicate Duplicate to new slide Delete Setting up your live clas…" at bounding box center [200, 167] width 337 height 287
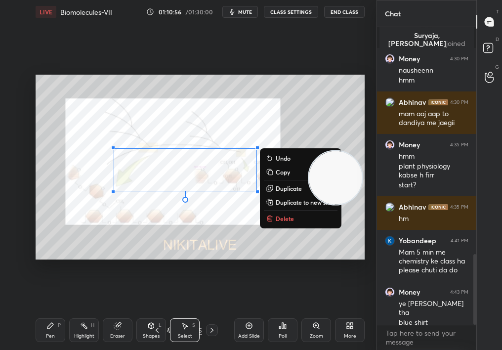
click at [281, 218] on p "Delete" at bounding box center [285, 219] width 18 height 8
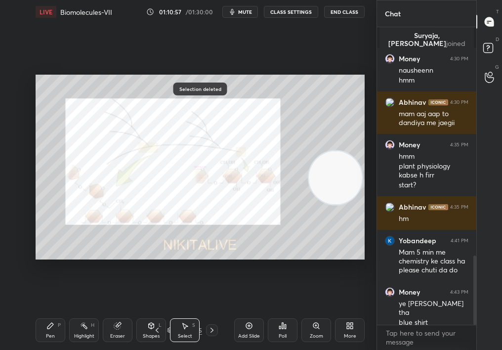
scroll to position [985, 0]
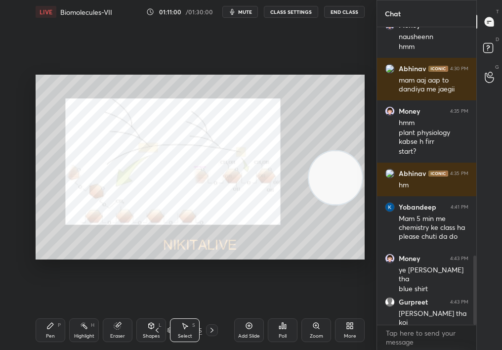
click at [48, 312] on div "Pen P Highlight H Eraser Shapes L Select S 57 / 395 Add Slide Poll Zoom More" at bounding box center [200, 330] width 329 height 40
click at [53, 312] on div "Pen P" at bounding box center [51, 330] width 30 height 24
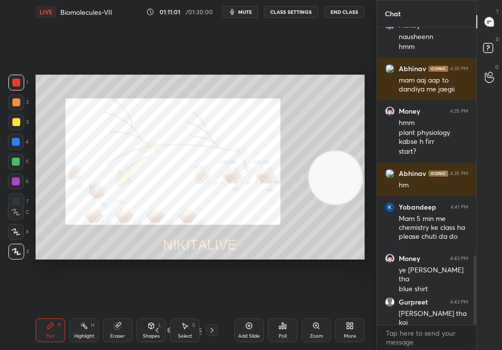
scroll to position [1021, 0]
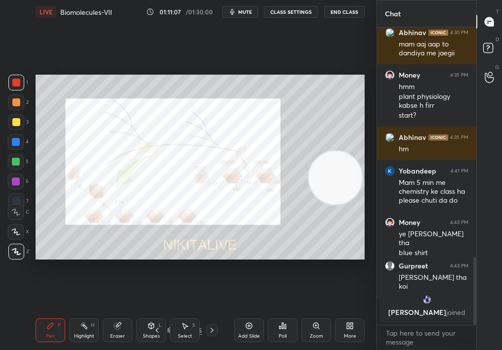
click at [11, 105] on div at bounding box center [16, 102] width 16 height 16
click at [17, 102] on div at bounding box center [16, 102] width 8 height 8
click at [244, 312] on div "Add Slide" at bounding box center [249, 330] width 30 height 24
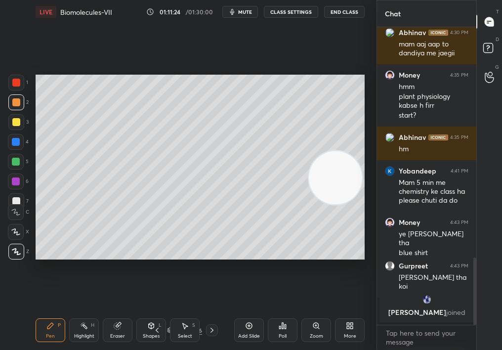
click at [345, 17] on button "End Class" at bounding box center [344, 12] width 41 height 12
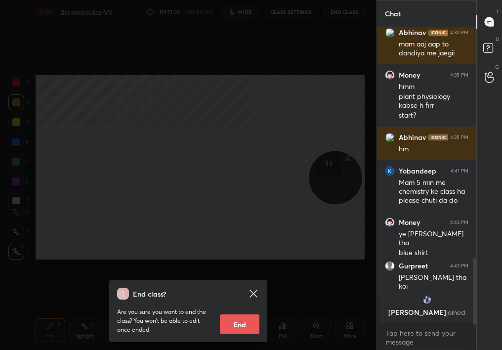
click at [343, 14] on div "End class? Are you sure you want to end the class? You won’t be able to edit on…" at bounding box center [188, 175] width 377 height 350
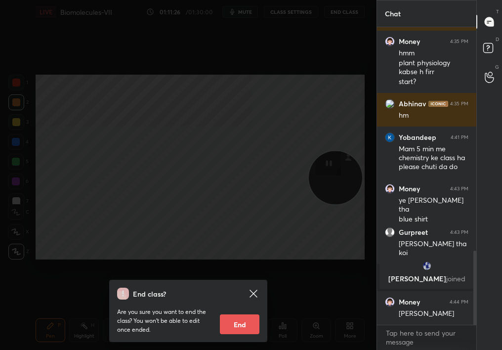
click at [241, 312] on button "End" at bounding box center [240, 324] width 40 height 20
type textarea "x"
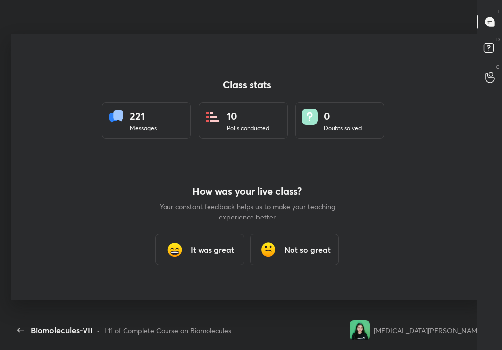
scroll to position [287, 494]
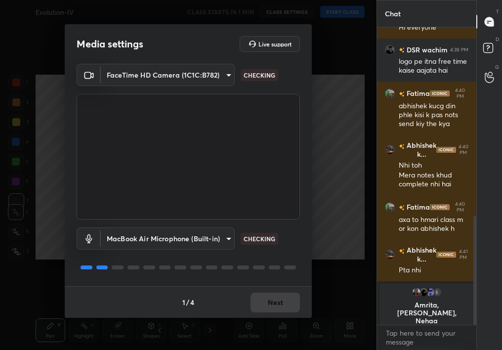
scroll to position [540, 0]
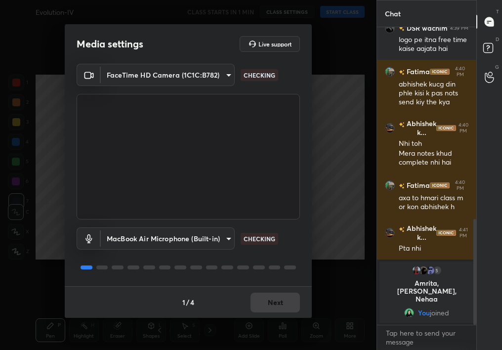
click at [256, 283] on div "MacBook Air Microphone (Built-in) 92115a44de1f9367e8a650f6af50748d7dfbc0d35c788…" at bounding box center [188, 253] width 223 height 66
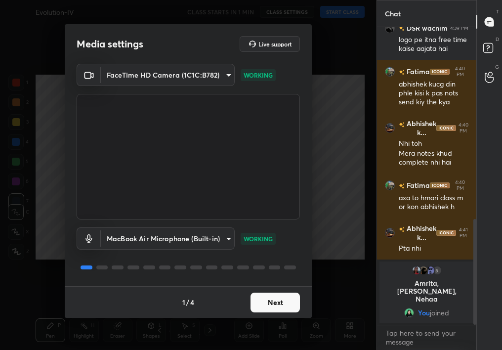
click at [264, 296] on button "Next" at bounding box center [275, 303] width 49 height 20
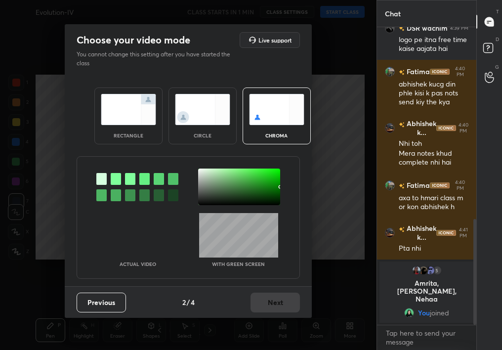
click at [200, 100] on img at bounding box center [202, 109] width 55 height 31
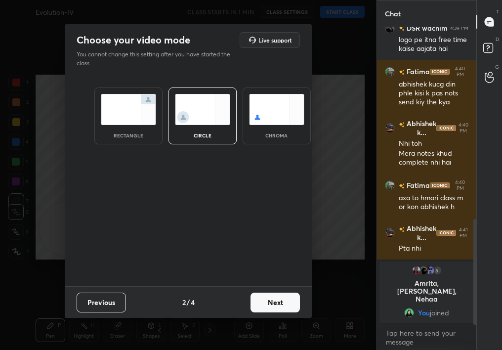
click at [267, 315] on div "Previous 2 / 4 Next" at bounding box center [188, 302] width 247 height 32
click at [267, 312] on div "Previous 2 / 4 Next" at bounding box center [188, 302] width 247 height 32
click at [278, 312] on button "Next" at bounding box center [275, 303] width 49 height 20
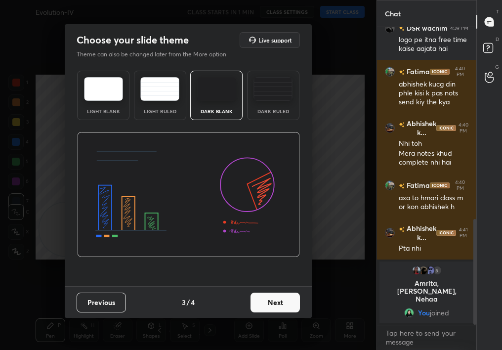
click at [271, 311] on button "Next" at bounding box center [275, 303] width 49 height 20
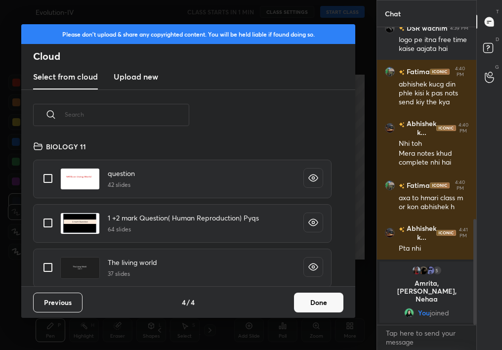
scroll to position [146, 317]
click at [322, 296] on button "Done" at bounding box center [318, 303] width 49 height 20
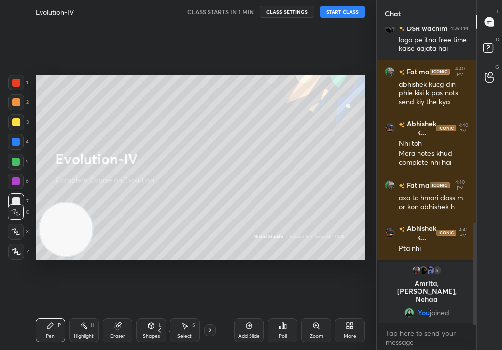
click at [342, 14] on button "START CLASS" at bounding box center [342, 12] width 44 height 12
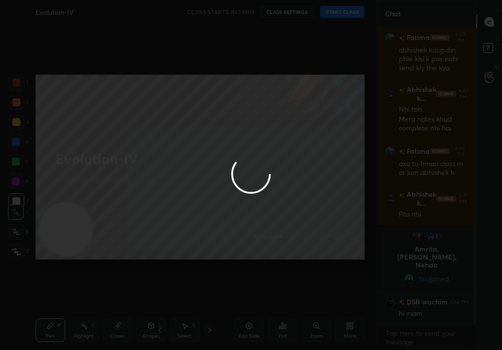
type textarea "x"
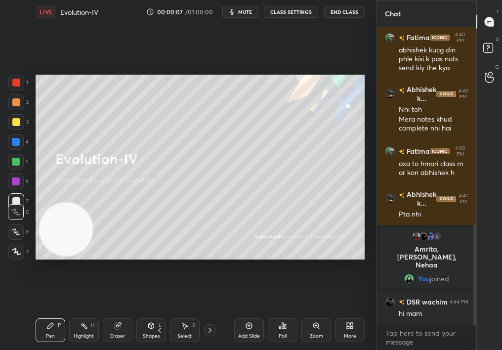
click at [242, 17] on button "mute" at bounding box center [240, 12] width 36 height 12
click at [245, 11] on span "unmute" at bounding box center [244, 11] width 21 height 7
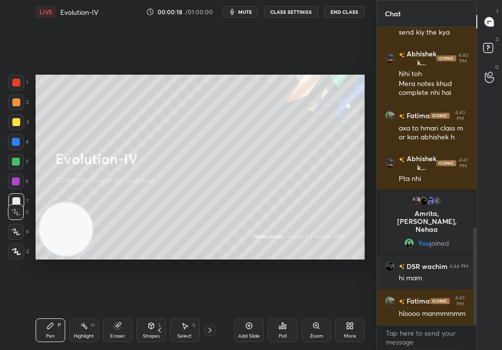
click at [13, 104] on div at bounding box center [16, 102] width 8 height 8
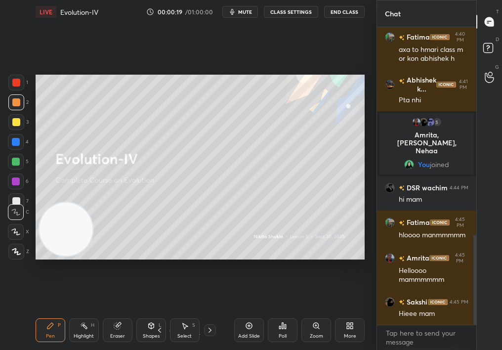
click at [15, 102] on div at bounding box center [16, 102] width 8 height 8
click at [244, 328] on div "Add Slide" at bounding box center [249, 330] width 30 height 24
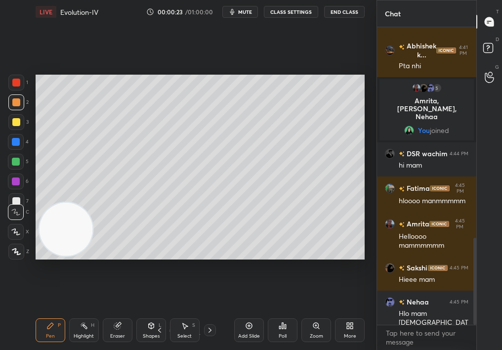
click at [324, 332] on div "Zoom" at bounding box center [317, 330] width 30 height 24
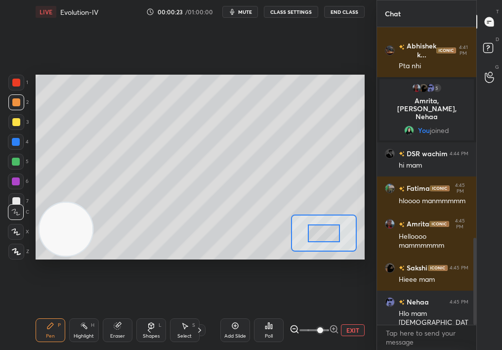
click at [319, 330] on span at bounding box center [315, 330] width 30 height 15
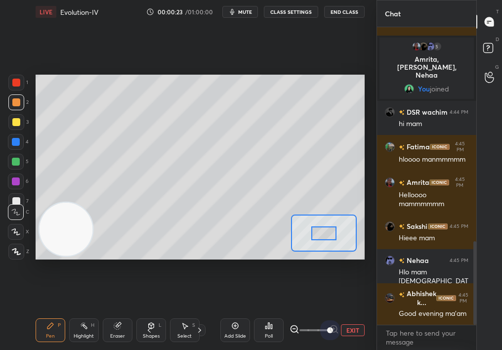
drag, startPoint x: 319, startPoint y: 331, endPoint x: 357, endPoint y: 333, distance: 37.6
click at [356, 333] on div "EXIT" at bounding box center [327, 330] width 75 height 12
click at [360, 329] on button "EXIT" at bounding box center [353, 330] width 24 height 12
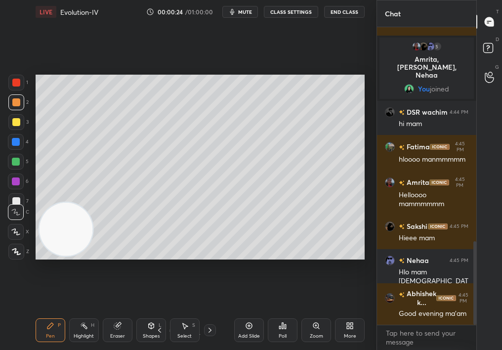
click at [354, 329] on div "More" at bounding box center [350, 330] width 30 height 24
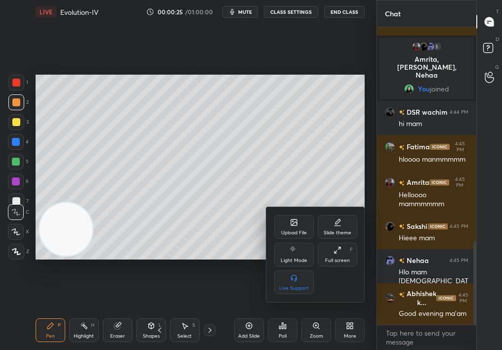
click at [301, 220] on div "Upload File" at bounding box center [294, 227] width 40 height 24
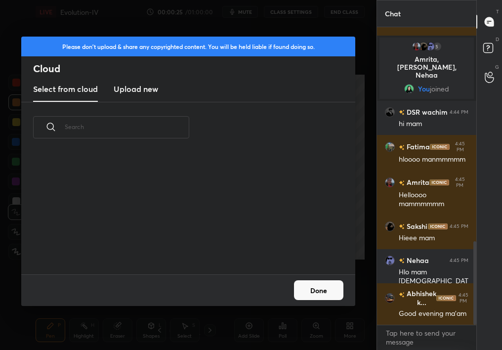
click at [107, 124] on input "text" at bounding box center [127, 127] width 125 height 42
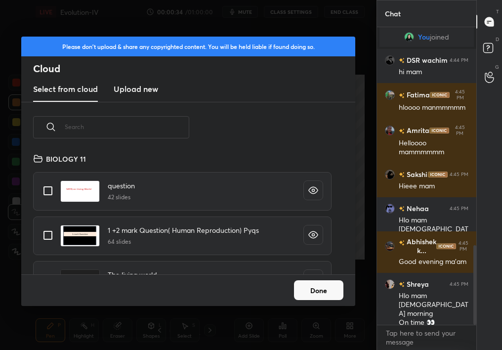
scroll to position [839, 0]
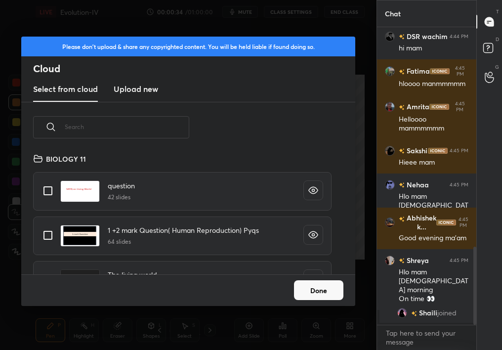
click at [41, 287] on div "Done" at bounding box center [188, 290] width 334 height 32
click at [104, 127] on input "text" at bounding box center [127, 127] width 125 height 42
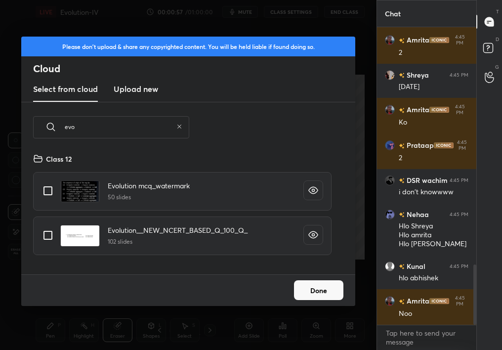
type input "evo"
click at [43, 238] on input "grid" at bounding box center [48, 235] width 21 height 21
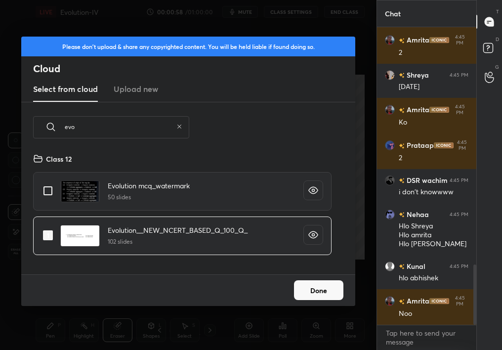
click at [48, 230] on input "grid" at bounding box center [48, 235] width 21 height 21
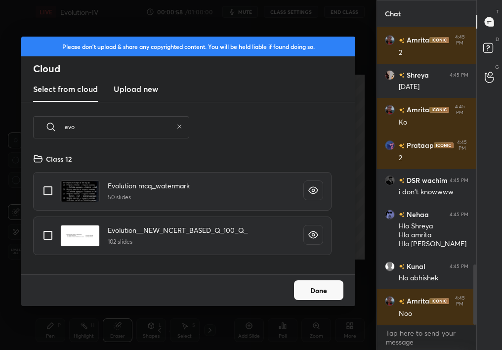
click at [38, 238] on input "grid" at bounding box center [48, 235] width 21 height 21
checkbox input "true"
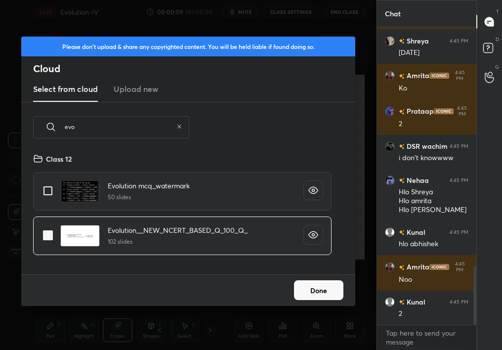
click at [316, 295] on button "Done" at bounding box center [318, 290] width 49 height 20
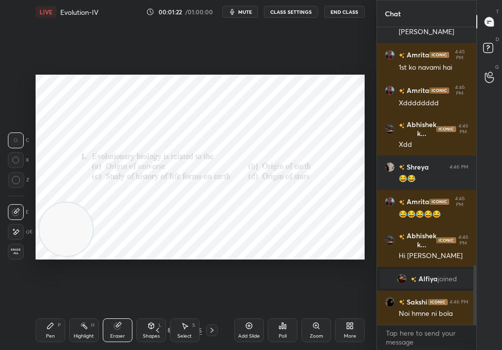
click at [53, 334] on div "Pen P" at bounding box center [51, 330] width 30 height 24
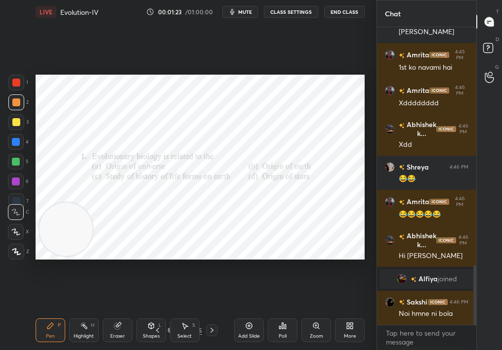
click at [53, 334] on div "Pen P" at bounding box center [51, 330] width 30 height 24
drag, startPoint x: 7, startPoint y: 88, endPoint x: 7, endPoint y: 95, distance: 7.4
click at [8, 95] on div "1 2 3 4 5 6 7" at bounding box center [18, 144] width 21 height 138
click at [0, 98] on div "1 2 3 4 5 6 7 C X Z C X Z E E Erase all H H" at bounding box center [16, 167] width 32 height 185
click at [17, 255] on div at bounding box center [16, 252] width 16 height 16
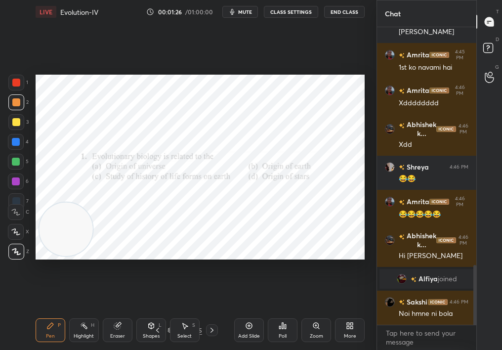
click at [14, 249] on icon at bounding box center [16, 252] width 8 height 6
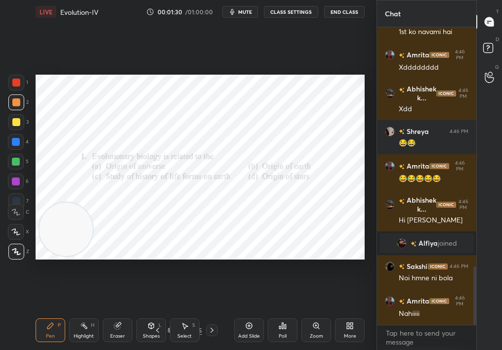
click at [286, 332] on div "Poll" at bounding box center [283, 330] width 30 height 24
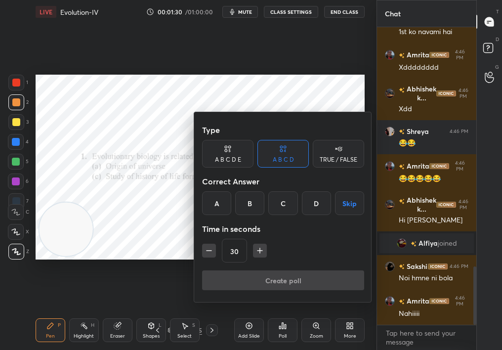
click at [275, 200] on div "C" at bounding box center [282, 203] width 29 height 24
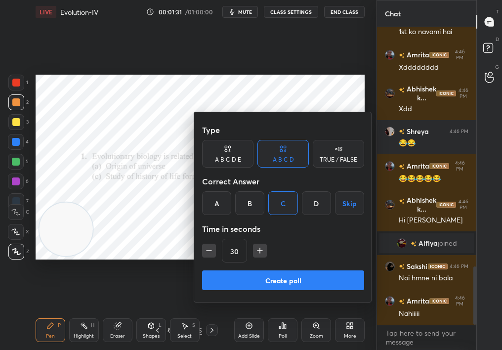
click at [268, 277] on button "Create poll" at bounding box center [283, 280] width 162 height 20
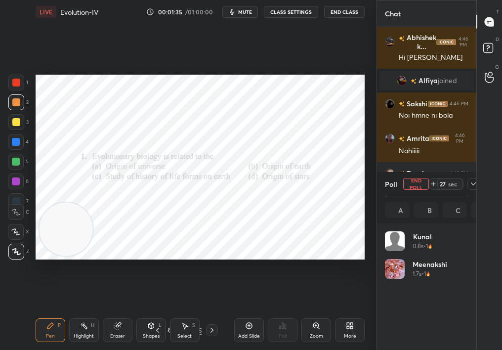
click at [250, 8] on span "mute" at bounding box center [245, 11] width 14 height 7
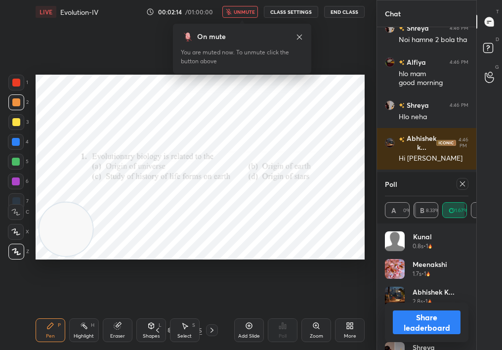
scroll to position [1594, 0]
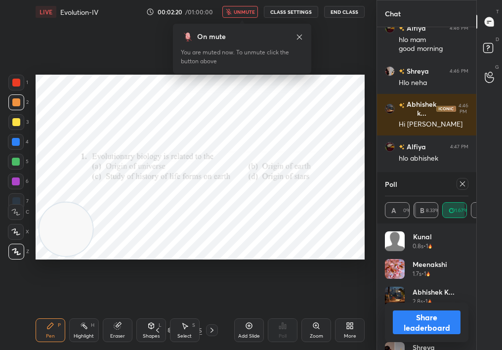
click at [234, 16] on button "unmute" at bounding box center [240, 12] width 36 height 12
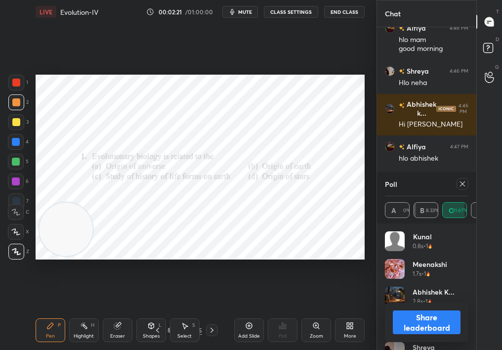
drag, startPoint x: 479, startPoint y: 182, endPoint x: 473, endPoint y: 183, distance: 5.5
click at [472, 184] on div "Chat Shreya 4:46 PM Noi hamne 2 bola tha [PERSON_NAME] 4:46 PM hlo mam good mor…" at bounding box center [440, 175] width 126 height 350
click at [461, 182] on icon at bounding box center [463, 184] width 8 height 8
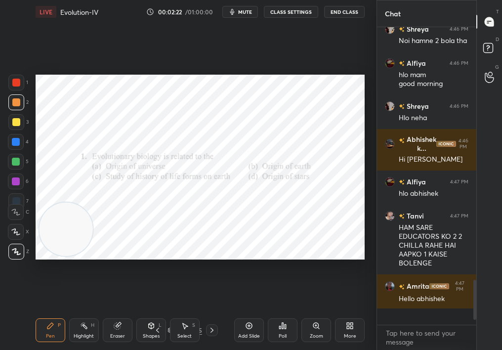
scroll to position [1548, 0]
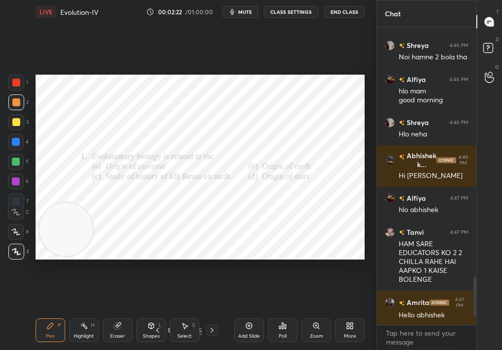
click at [221, 330] on div "4 / 105" at bounding box center [184, 330] width 99 height 12
click at [211, 332] on icon at bounding box center [212, 330] width 8 height 8
click at [278, 335] on div "Poll" at bounding box center [283, 330] width 30 height 24
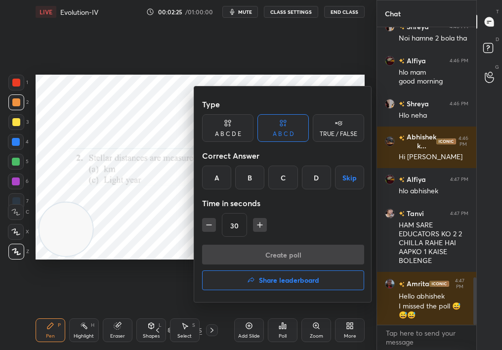
click at [275, 174] on div "C" at bounding box center [282, 178] width 29 height 24
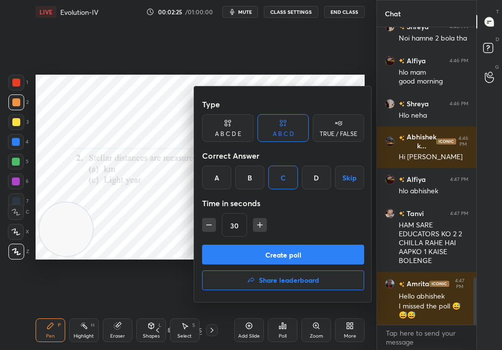
click at [273, 257] on button "Create poll" at bounding box center [283, 255] width 162 height 20
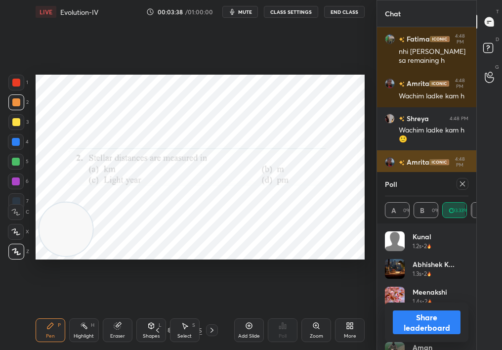
scroll to position [2153, 0]
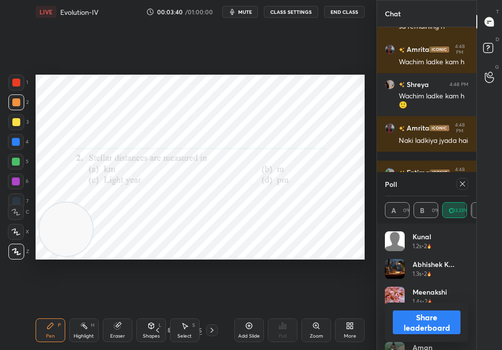
click at [463, 186] on icon at bounding box center [463, 184] width 8 height 8
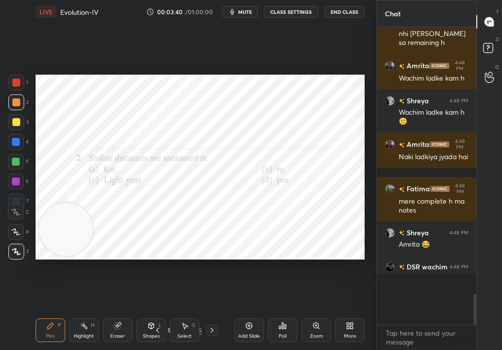
scroll to position [2107, 0]
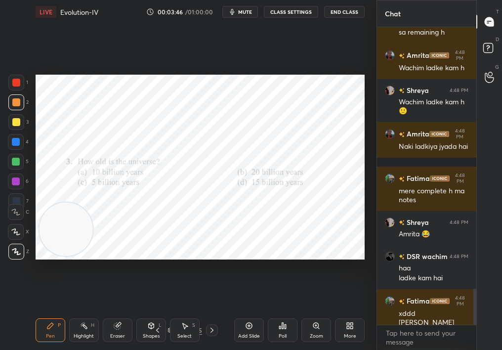
click at [301, 336] on div "Add Slide Poll Zoom More" at bounding box center [299, 330] width 131 height 55
click at [293, 322] on div "Poll" at bounding box center [283, 330] width 30 height 24
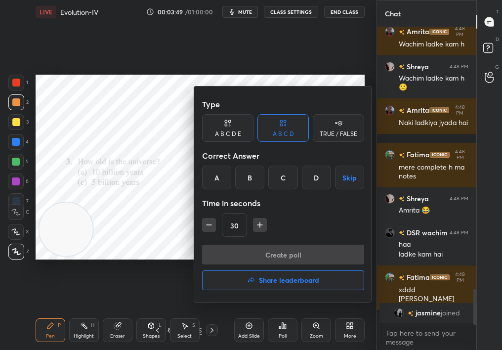
click at [239, 175] on div "B" at bounding box center [249, 178] width 29 height 24
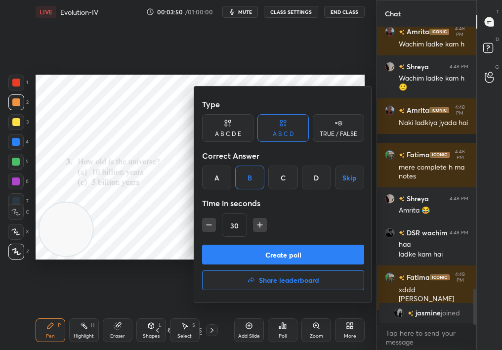
click at [296, 230] on div "30" at bounding box center [283, 225] width 162 height 24
click at [306, 246] on button "Create poll" at bounding box center [283, 255] width 162 height 20
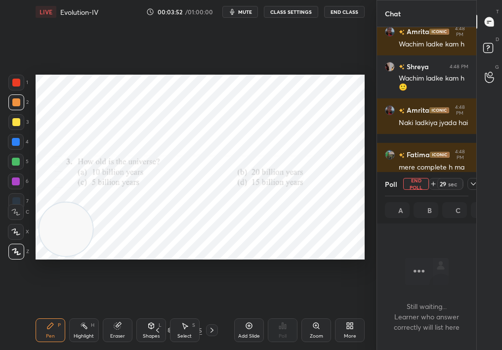
click at [254, 8] on button "mute" at bounding box center [240, 12] width 36 height 12
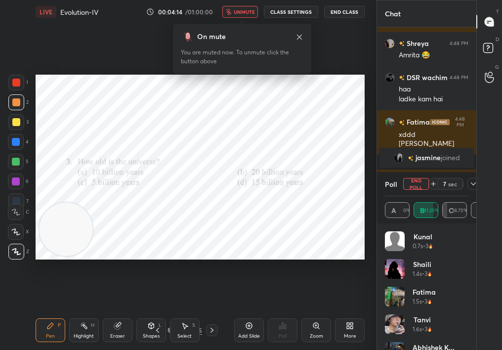
click at [254, 8] on span "unmute" at bounding box center [244, 11] width 21 height 7
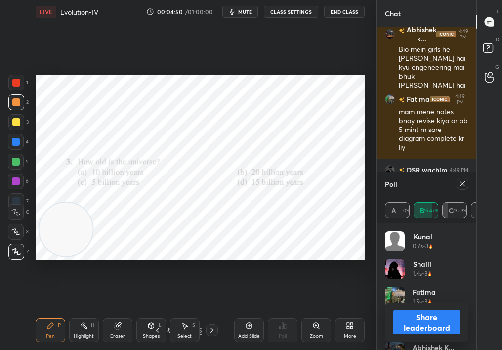
scroll to position [2275, 0]
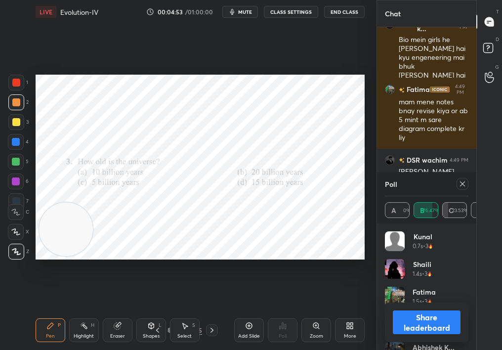
click at [468, 186] on div at bounding box center [463, 184] width 12 height 12
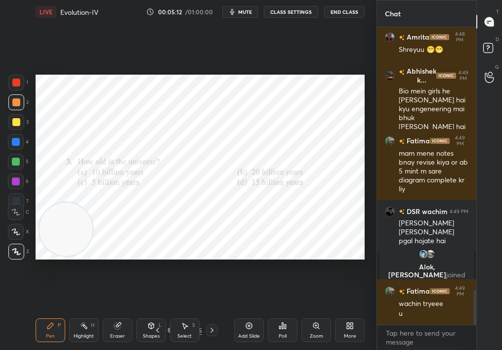
scroll to position [2257, 0]
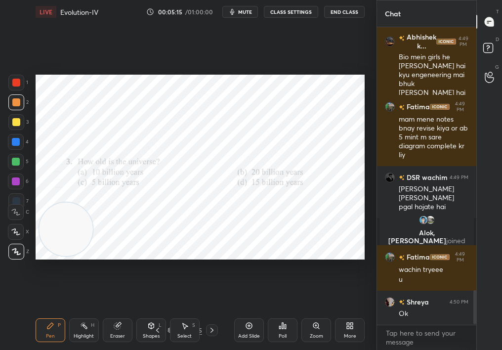
click at [258, 8] on div "LIVE Evolution-IV 00:05:15 / 01:00:00 mute CLASS SETTINGS End Class" at bounding box center [200, 12] width 329 height 24
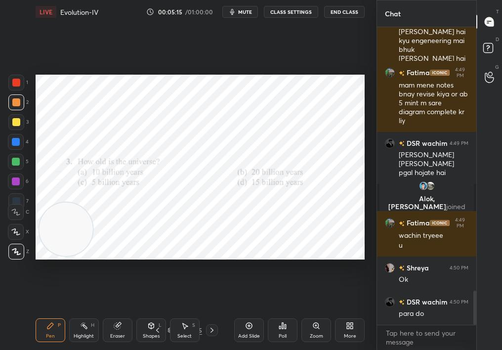
click at [252, 8] on span "mute" at bounding box center [245, 11] width 14 height 7
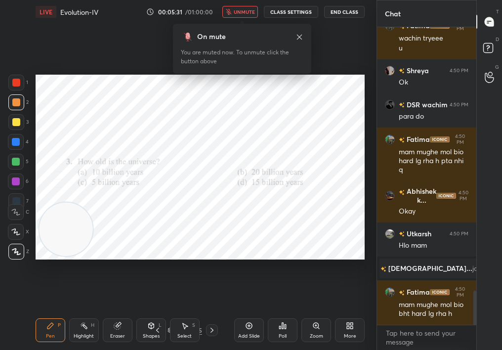
scroll to position [2303, 0]
click at [237, 15] on button "unmute" at bounding box center [240, 12] width 36 height 12
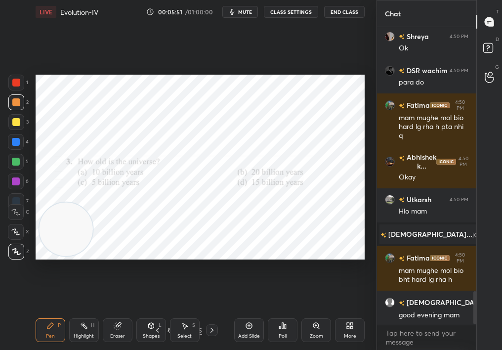
scroll to position [2371, 0]
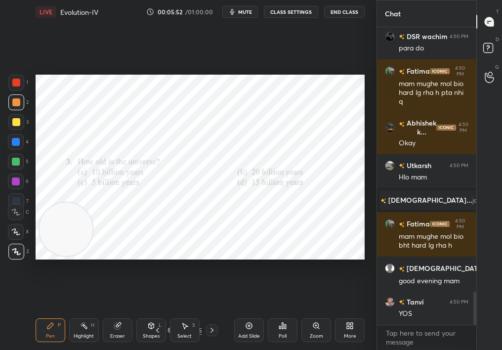
click at [209, 325] on div at bounding box center [212, 330] width 12 height 12
click at [284, 325] on icon at bounding box center [283, 326] width 8 height 8
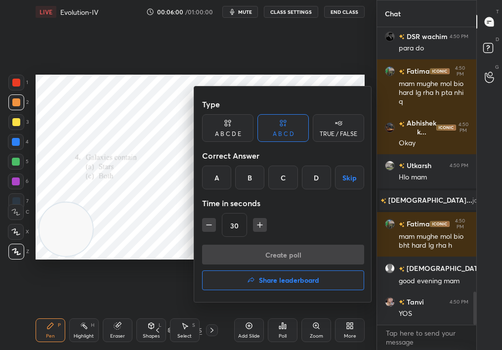
click at [273, 190] on div "Type A B C D E A B C D TRUE / FALSE Correct Answer A B C D Skip Time in seconds…" at bounding box center [283, 169] width 162 height 150
click at [287, 176] on div "C" at bounding box center [282, 178] width 29 height 24
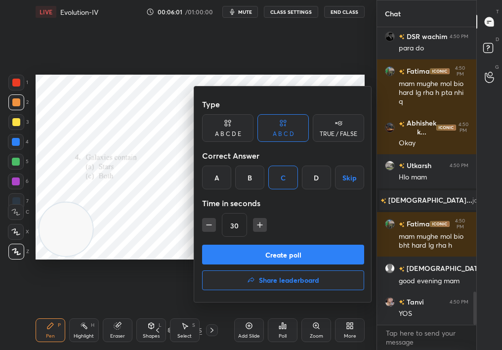
click at [262, 253] on button "Create poll" at bounding box center [283, 255] width 162 height 20
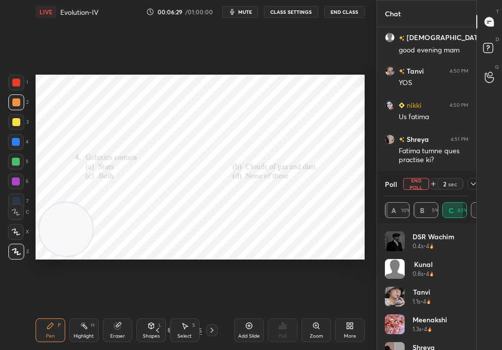
scroll to position [2548, 0]
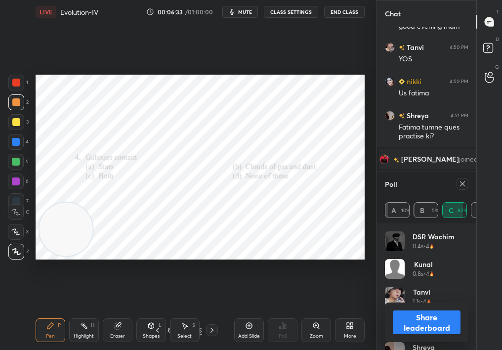
click at [430, 317] on button "Share leaderboard" at bounding box center [427, 322] width 68 height 24
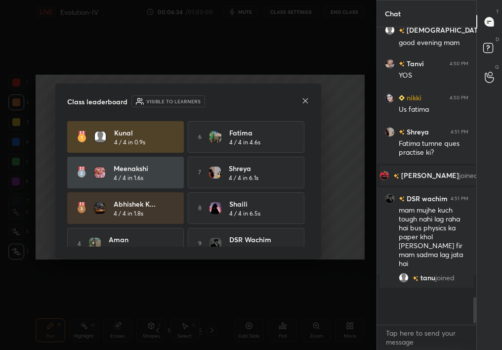
scroll to position [314, 96]
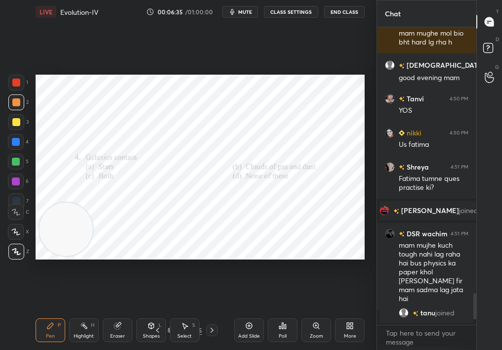
click at [208, 331] on icon at bounding box center [212, 330] width 8 height 8
click at [246, 12] on span "mute" at bounding box center [245, 11] width 14 height 7
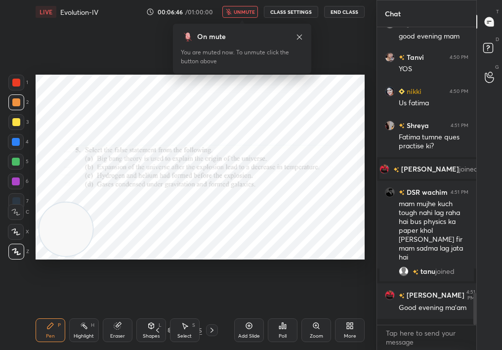
click at [75, 208] on div "Setting up your live class Poll for secs No correct answer Start poll" at bounding box center [200, 167] width 329 height 185
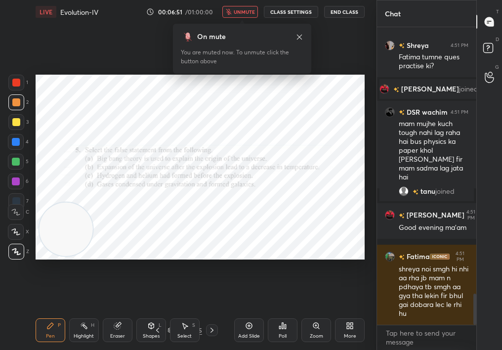
click at [243, 12] on span "unmute" at bounding box center [244, 11] width 21 height 7
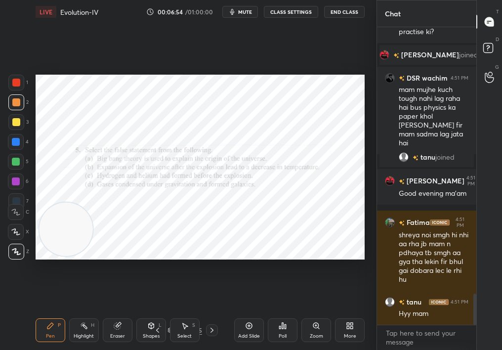
click at [253, 324] on icon at bounding box center [249, 326] width 8 height 8
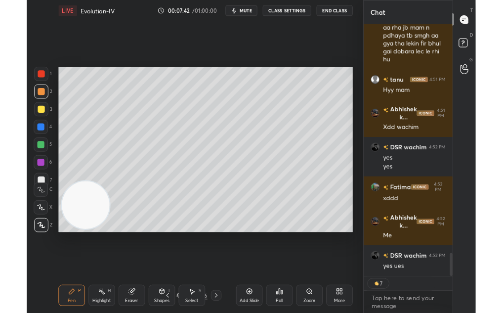
scroll to position [3, 3]
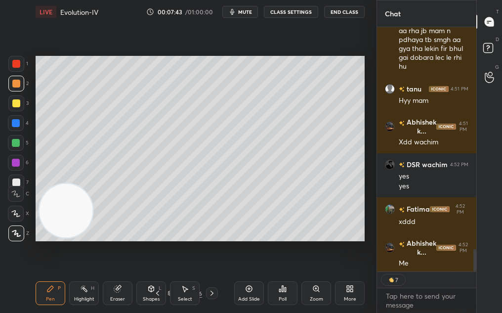
click at [106, 13] on div "LIVE Evolution-IV" at bounding box center [89, 12] width 107 height 24
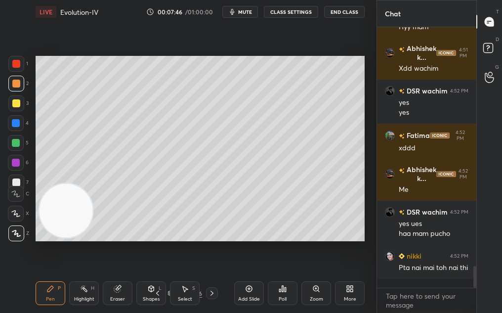
click at [289, 297] on div "Poll" at bounding box center [283, 293] width 30 height 24
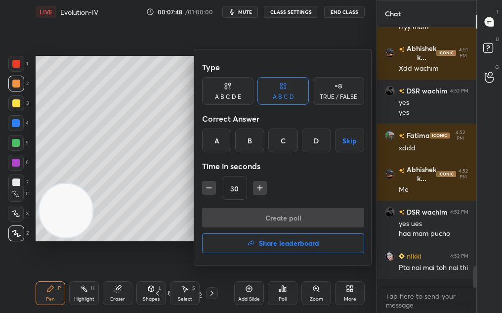
click at [339, 85] on icon at bounding box center [340, 87] width 4 height 4
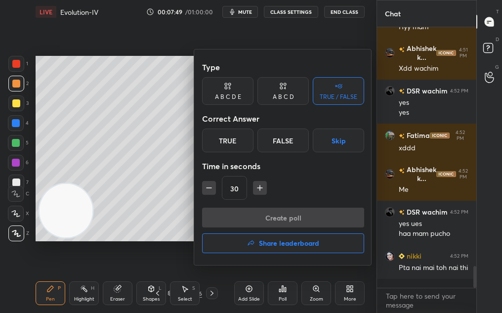
click at [230, 142] on div "True" at bounding box center [227, 141] width 51 height 24
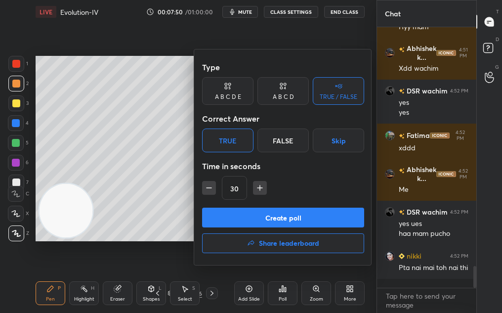
click at [282, 225] on button "Create poll" at bounding box center [283, 218] width 162 height 20
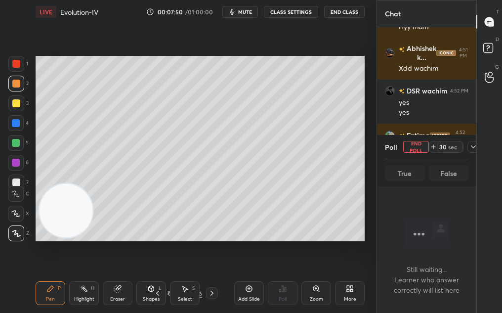
scroll to position [206, 96]
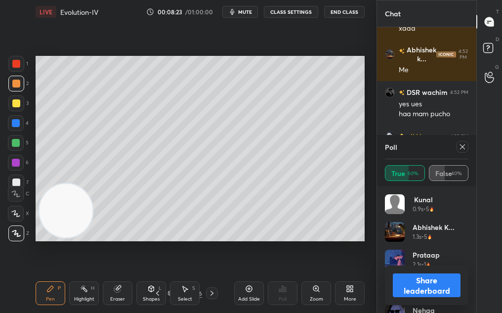
click at [418, 291] on button "Share leaderboard" at bounding box center [427, 285] width 68 height 24
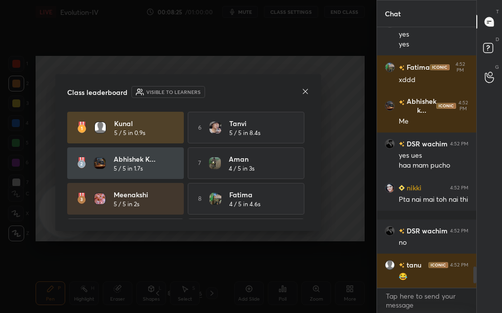
click at [306, 90] on icon at bounding box center [306, 92] width 8 height 8
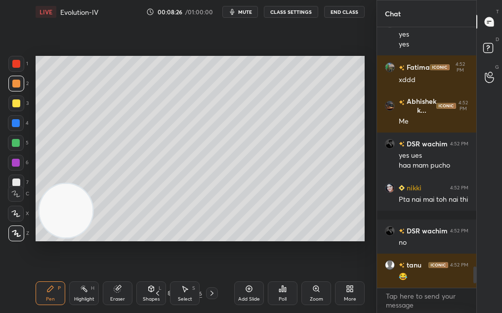
click at [289, 295] on div "Poll" at bounding box center [283, 293] width 30 height 24
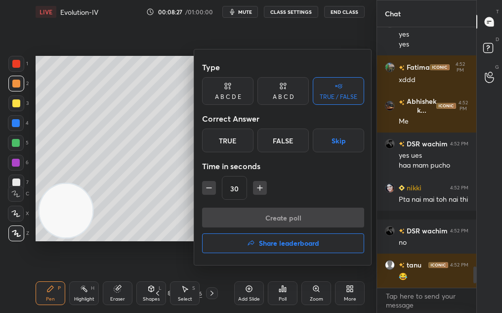
click at [233, 160] on div "Time in seconds" at bounding box center [283, 166] width 162 height 20
click at [234, 134] on div "True" at bounding box center [227, 141] width 51 height 24
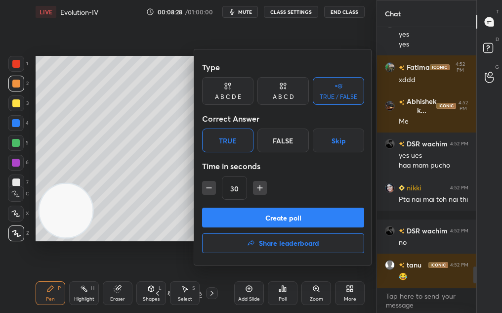
click at [288, 212] on button "Create poll" at bounding box center [283, 218] width 162 height 20
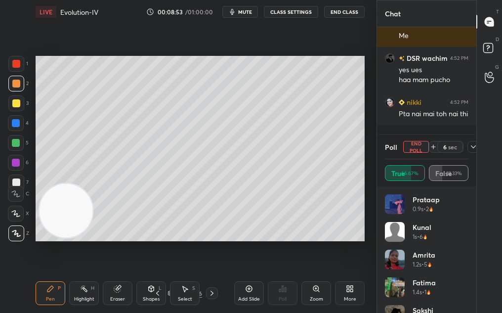
scroll to position [3019, 0]
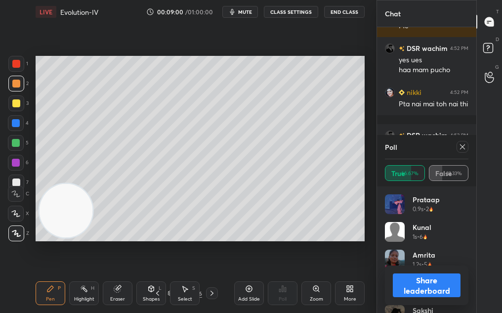
click at [397, 278] on button "Share leaderboard" at bounding box center [427, 285] width 68 height 24
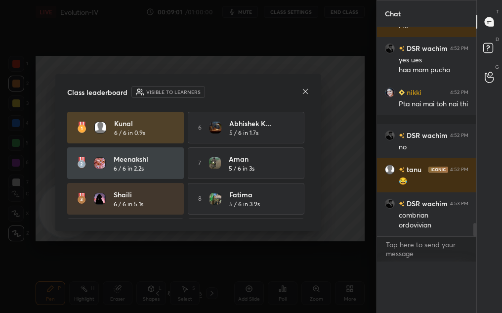
scroll to position [0, 0]
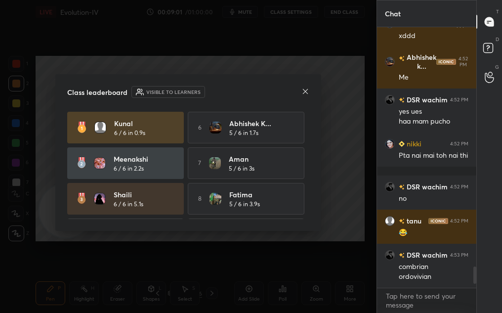
click at [306, 89] on icon at bounding box center [306, 92] width 8 height 8
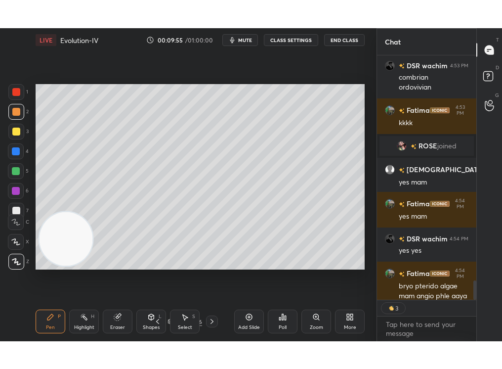
scroll to position [3, 3]
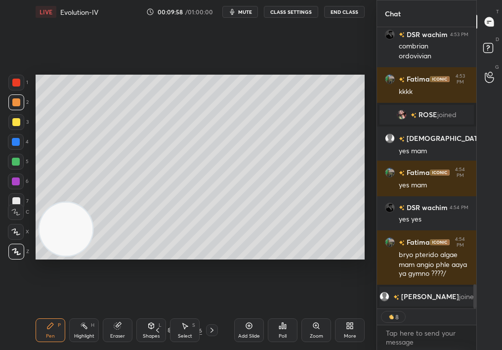
click at [49, 323] on icon at bounding box center [50, 326] width 8 height 8
click at [55, 321] on div "Pen P" at bounding box center [51, 330] width 30 height 24
click at [17, 111] on div "2" at bounding box center [18, 104] width 20 height 20
click at [15, 119] on div at bounding box center [16, 122] width 8 height 8
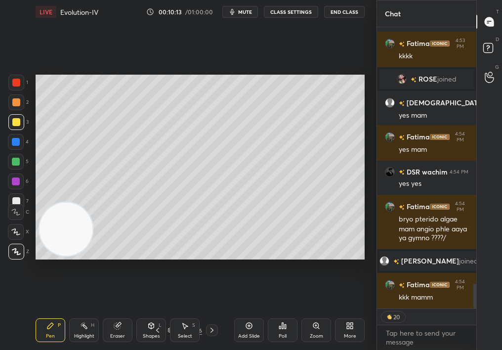
click at [9, 122] on div at bounding box center [16, 122] width 16 height 16
click at [9, 139] on div at bounding box center [16, 142] width 16 height 16
click at [9, 141] on div at bounding box center [16, 142] width 16 height 16
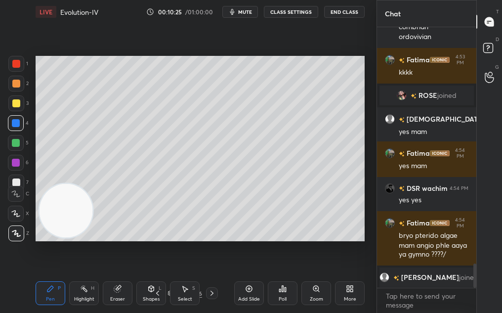
click at [345, 287] on div "More" at bounding box center [350, 293] width 30 height 24
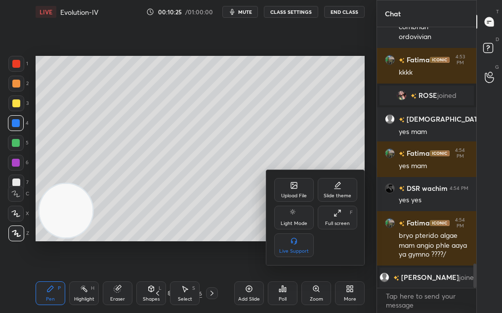
click at [292, 196] on div "Upload File" at bounding box center [294, 195] width 26 height 5
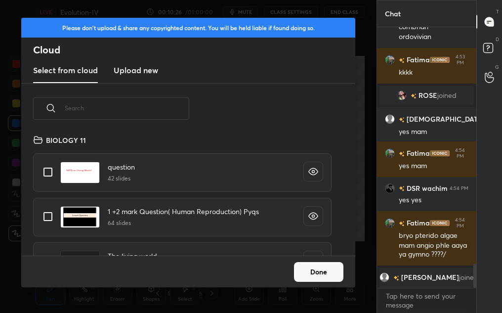
scroll to position [122, 317]
click at [138, 68] on h3 "Upload new" at bounding box center [136, 70] width 44 height 12
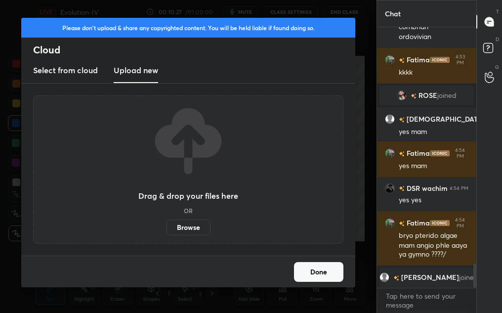
click at [184, 232] on label "Browse" at bounding box center [189, 228] width 44 height 16
click at [167, 232] on input "Browse" at bounding box center [167, 228] width 0 height 16
click at [318, 269] on button "Done" at bounding box center [318, 272] width 49 height 20
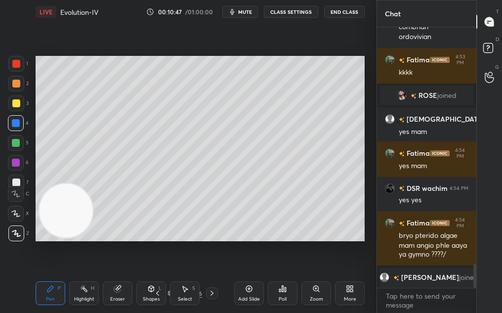
click at [47, 292] on div "Pen P" at bounding box center [51, 293] width 30 height 24
click at [50, 281] on div "Pen P Highlight H Eraser Shapes L Select S 9 / 106 Add Slide Poll Zoom More" at bounding box center [200, 293] width 329 height 40
click at [19, 144] on div at bounding box center [16, 143] width 8 height 8
click at [18, 143] on div at bounding box center [16, 143] width 8 height 8
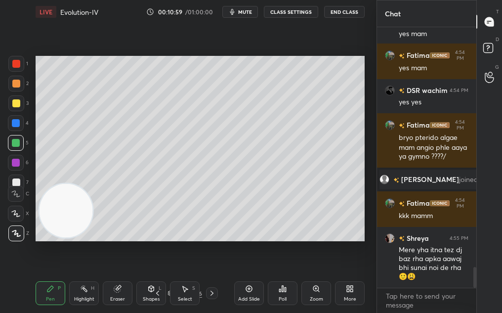
scroll to position [3050, 0]
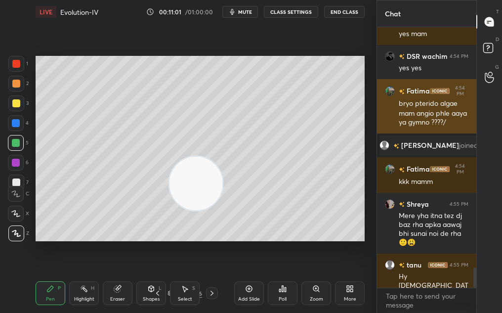
drag, startPoint x: 122, startPoint y: 196, endPoint x: 380, endPoint y: 97, distance: 275.7
click at [380, 97] on div "1 2 3 4 5 6 7 C X Z C X Z E E Erase all H H LIVE Evolution-IV 00:11:01 / 01:00:…" at bounding box center [251, 156] width 502 height 313
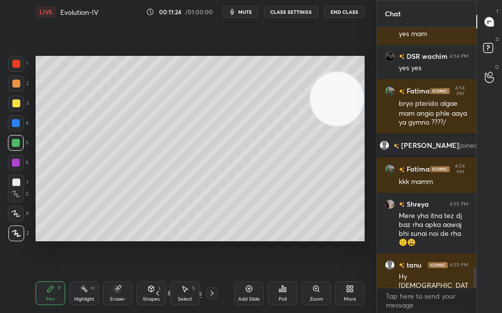
click at [242, 17] on button "mute" at bounding box center [240, 12] width 36 height 12
click at [242, 16] on button "unmute" at bounding box center [240, 12] width 36 height 12
click at [250, 14] on button "mute" at bounding box center [240, 12] width 36 height 12
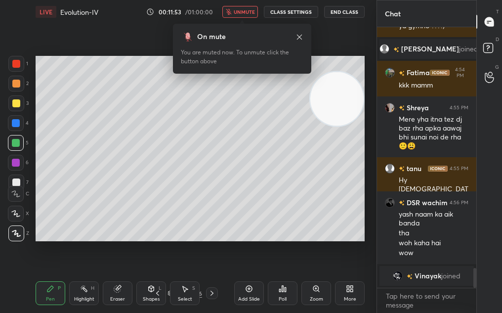
scroll to position [3064, 0]
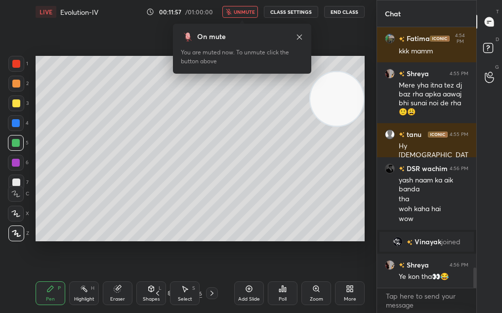
click at [248, 12] on span "unmute" at bounding box center [244, 11] width 21 height 7
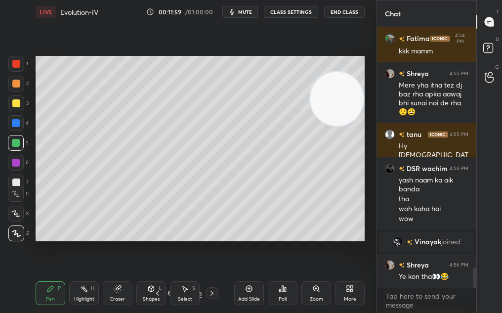
click at [123, 293] on div "Eraser" at bounding box center [118, 293] width 30 height 24
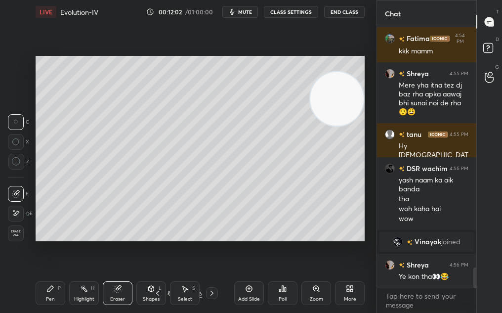
click at [49, 300] on div "Pen P" at bounding box center [51, 293] width 30 height 24
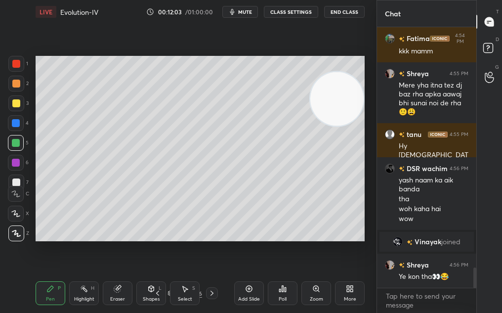
click at [48, 294] on div "Pen P" at bounding box center [51, 293] width 30 height 24
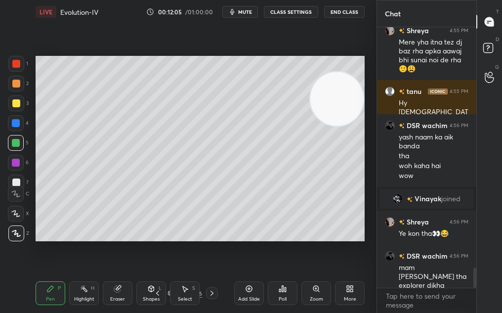
click at [41, 291] on div "Pen P" at bounding box center [51, 293] width 30 height 24
click at [120, 297] on div "Eraser" at bounding box center [117, 299] width 15 height 5
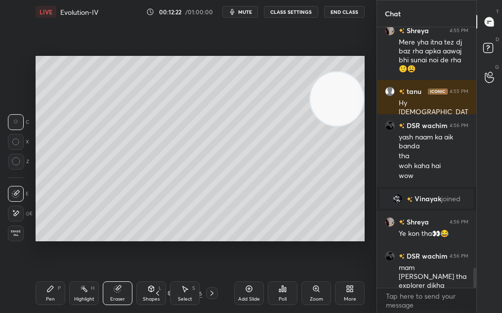
click at [67, 291] on div "Pen P Highlight H Eraser Shapes L Select S" at bounding box center [85, 293] width 99 height 24
click at [63, 297] on div "Pen P" at bounding box center [51, 293] width 30 height 24
click at [59, 298] on div "Pen P" at bounding box center [51, 293] width 30 height 24
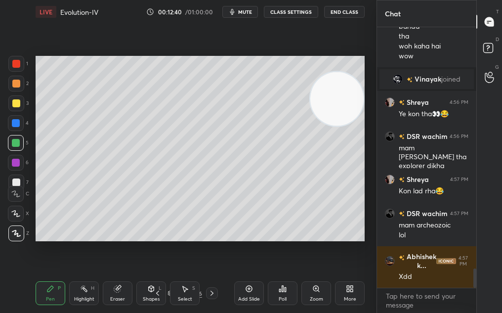
scroll to position [3261, 0]
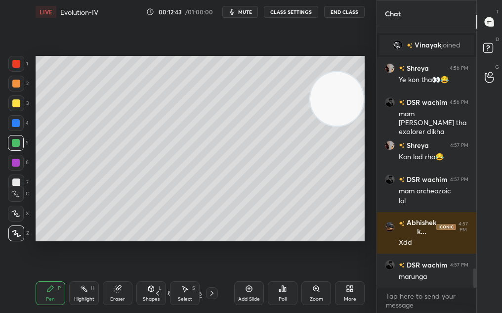
click at [248, 11] on span "mute" at bounding box center [245, 11] width 14 height 7
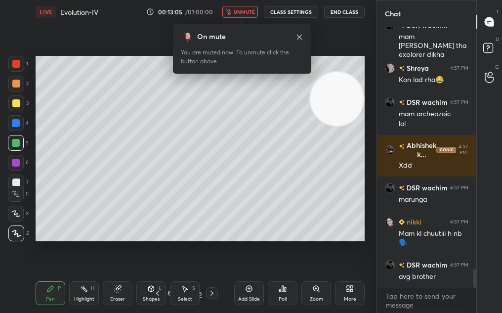
scroll to position [3381, 0]
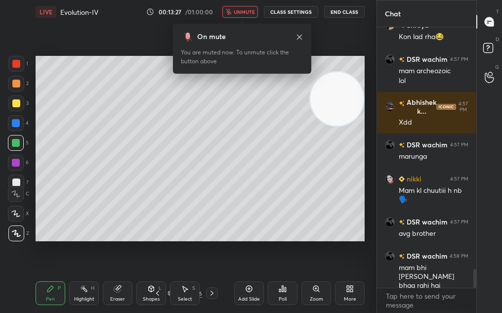
click at [248, 11] on span "unmute" at bounding box center [244, 11] width 21 height 7
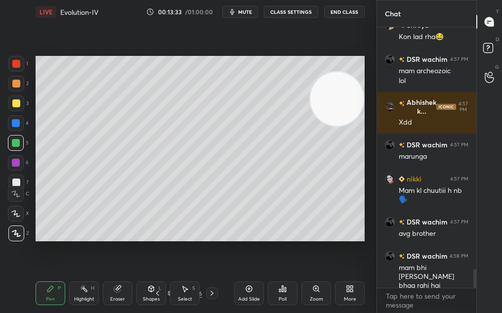
click at [21, 78] on div at bounding box center [16, 84] width 16 height 16
click at [18, 80] on div at bounding box center [16, 84] width 8 height 8
click at [17, 82] on div at bounding box center [16, 84] width 8 height 8
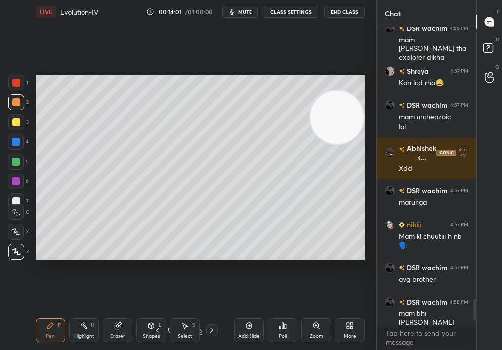
scroll to position [320, 96]
type textarea "x"
click at [348, 322] on icon at bounding box center [350, 326] width 8 height 8
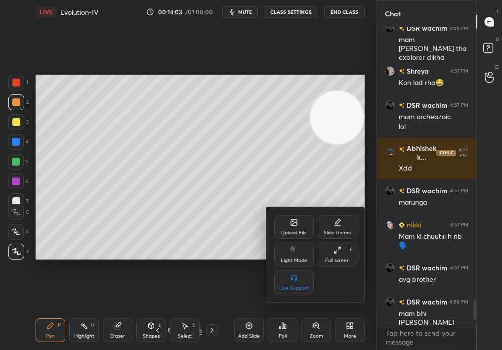
click at [288, 219] on div "Upload File" at bounding box center [294, 227] width 40 height 24
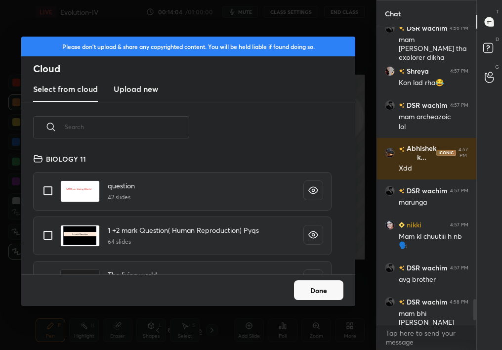
scroll to position [122, 317]
click at [137, 95] on new "Upload new" at bounding box center [136, 89] width 44 height 25
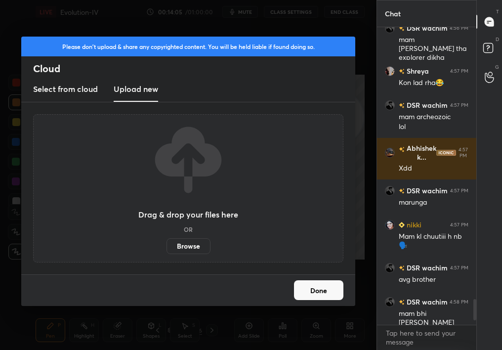
click at [192, 240] on label "Browse" at bounding box center [189, 246] width 44 height 16
click at [167, 240] on input "Browse" at bounding box center [167, 246] width 0 height 16
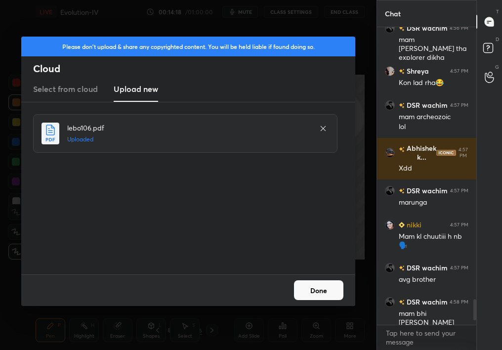
click at [314, 290] on button "Done" at bounding box center [318, 290] width 49 height 20
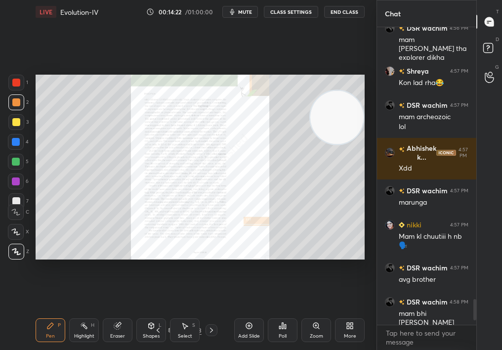
scroll to position [3388, 0]
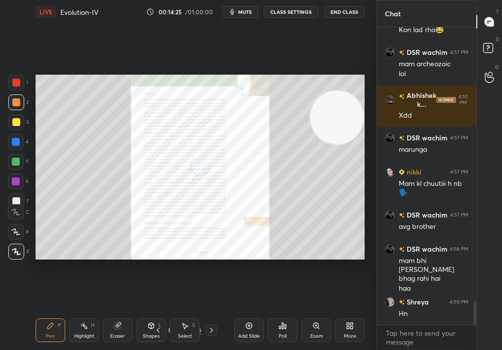
click at [242, 9] on span "mute" at bounding box center [245, 11] width 14 height 7
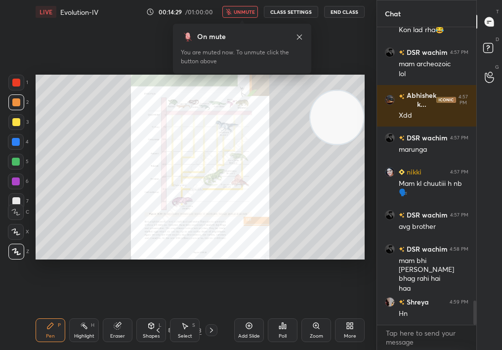
click at [242, 9] on span "unmute" at bounding box center [244, 11] width 21 height 7
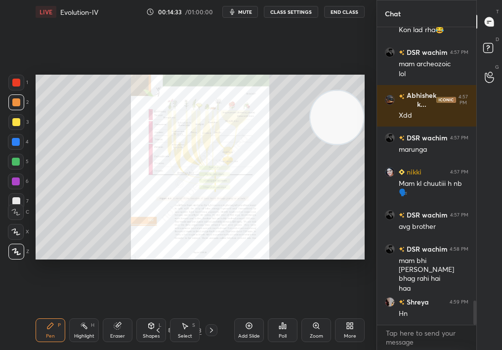
click at [328, 326] on div "Zoom" at bounding box center [317, 330] width 30 height 24
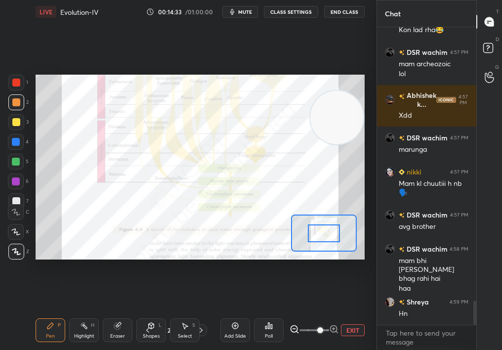
click at [322, 329] on span at bounding box center [315, 330] width 30 height 15
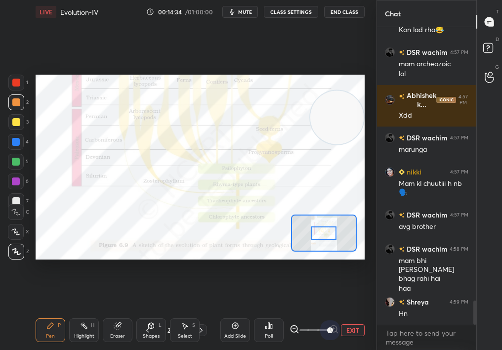
drag, startPoint x: 331, startPoint y: 330, endPoint x: 372, endPoint y: 321, distance: 42.1
click at [372, 320] on div "1 2 3 4 5 6 7 C X Z C X Z E E Erase all H H LIVE Evolution-IV 00:14:34 / 01:00:…" at bounding box center [188, 175] width 377 height 350
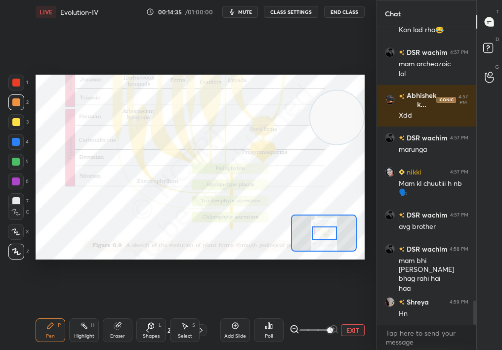
drag, startPoint x: 315, startPoint y: 238, endPoint x: 316, endPoint y: 245, distance: 6.9
click at [317, 240] on div at bounding box center [325, 233] width 26 height 14
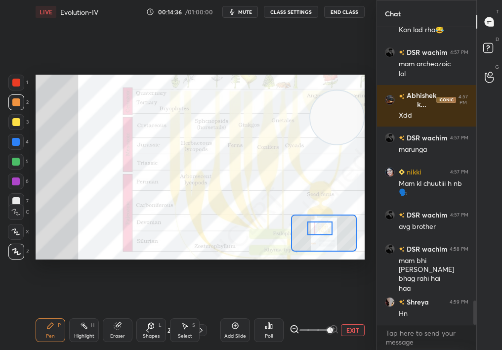
drag, startPoint x: 326, startPoint y: 233, endPoint x: 326, endPoint y: 226, distance: 6.4
click at [327, 226] on div at bounding box center [321, 228] width 26 height 14
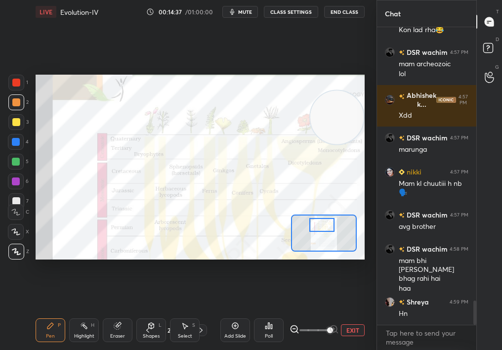
click at [88, 332] on div "Highlight H" at bounding box center [84, 330] width 30 height 24
click at [81, 334] on div "Highlight" at bounding box center [84, 336] width 20 height 5
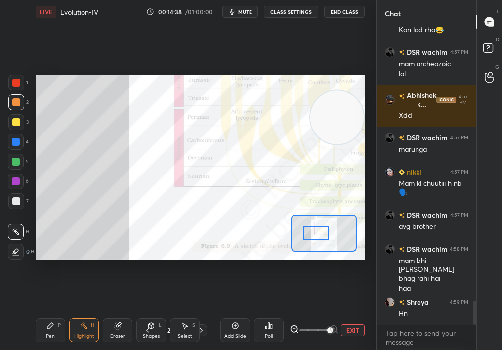
drag, startPoint x: 323, startPoint y: 227, endPoint x: 313, endPoint y: 237, distance: 14.0
click at [313, 237] on div at bounding box center [317, 233] width 26 height 14
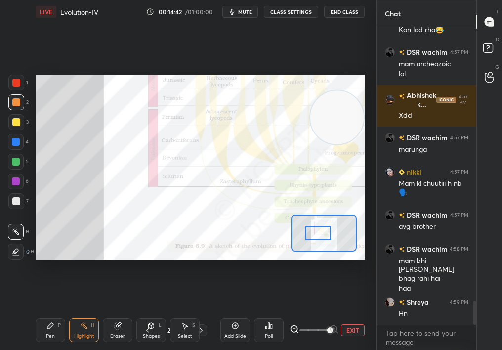
drag, startPoint x: 319, startPoint y: 234, endPoint x: 315, endPoint y: 225, distance: 9.3
click at [315, 226] on div at bounding box center [319, 233] width 26 height 14
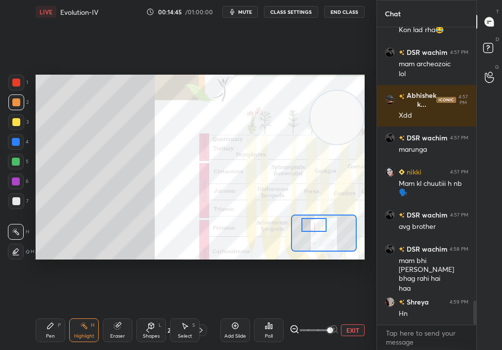
scroll to position [3422, 0]
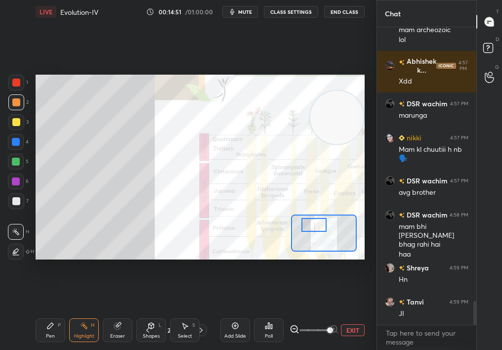
click at [317, 229] on div at bounding box center [324, 233] width 66 height 37
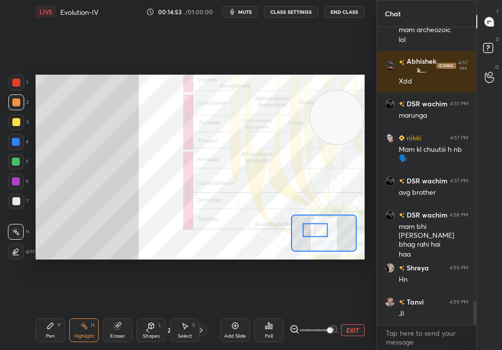
click at [314, 225] on div at bounding box center [316, 230] width 26 height 14
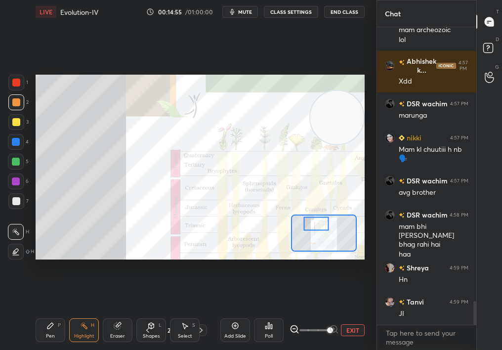
click at [317, 226] on div at bounding box center [317, 224] width 26 height 14
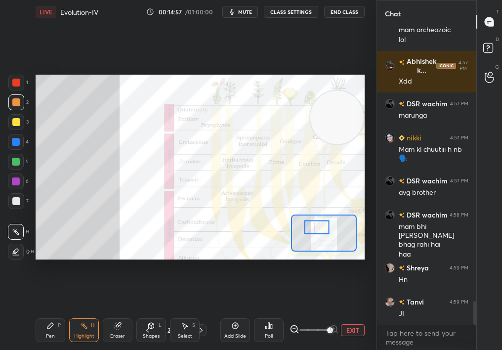
click at [316, 229] on div at bounding box center [317, 227] width 26 height 14
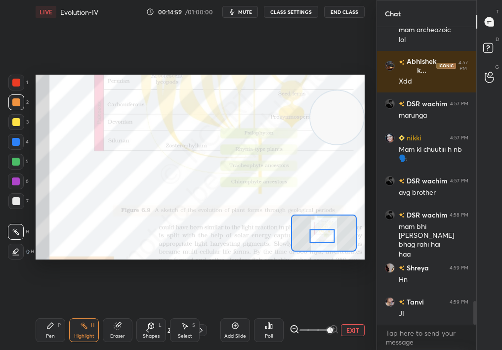
click at [323, 233] on div at bounding box center [322, 236] width 26 height 14
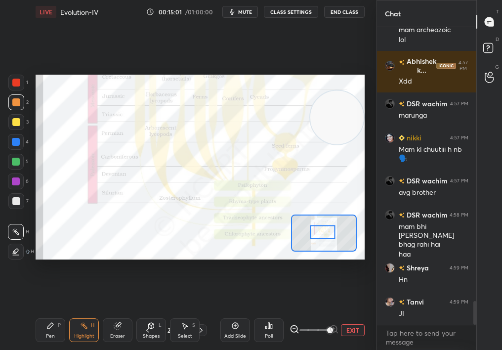
click at [323, 231] on div at bounding box center [323, 232] width 26 height 14
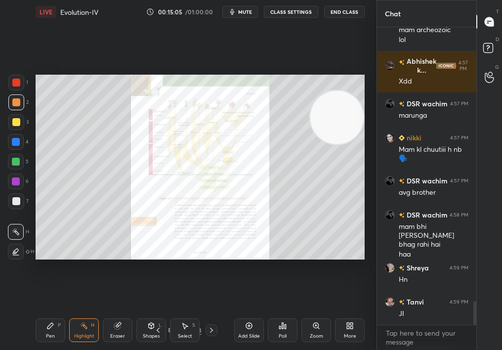
scroll to position [3456, 0]
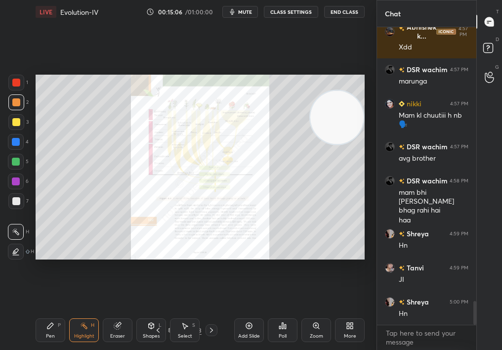
click at [319, 327] on div "Zoom" at bounding box center [317, 330] width 30 height 24
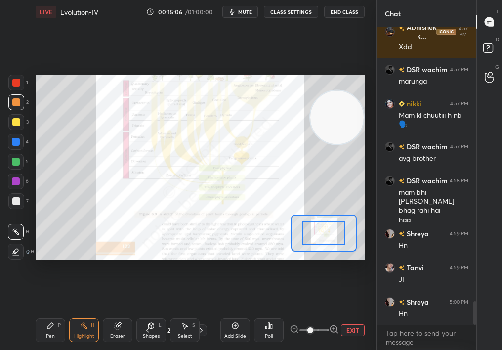
click at [313, 331] on span at bounding box center [311, 330] width 6 height 6
drag, startPoint x: 310, startPoint y: 331, endPoint x: 316, endPoint y: 330, distance: 6.5
click at [313, 330] on span at bounding box center [311, 330] width 6 height 6
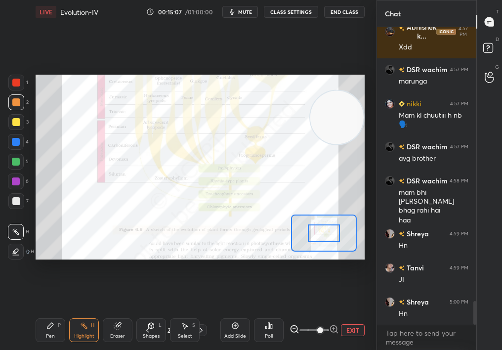
scroll to position [3498, 0]
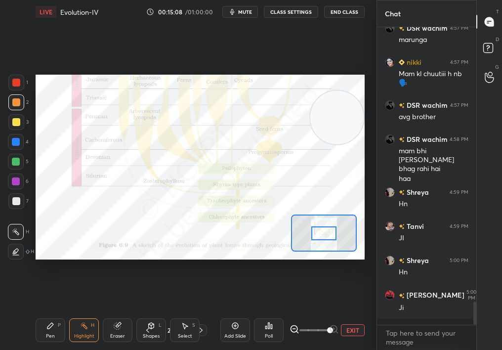
drag, startPoint x: 333, startPoint y: 325, endPoint x: 351, endPoint y: 322, distance: 18.0
click at [352, 322] on div "Add Slide Poll EXIT" at bounding box center [292, 330] width 144 height 55
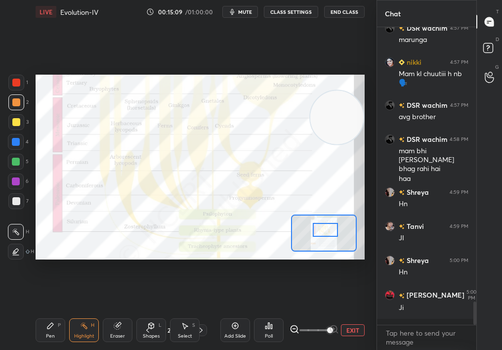
click at [326, 230] on div at bounding box center [326, 230] width 26 height 14
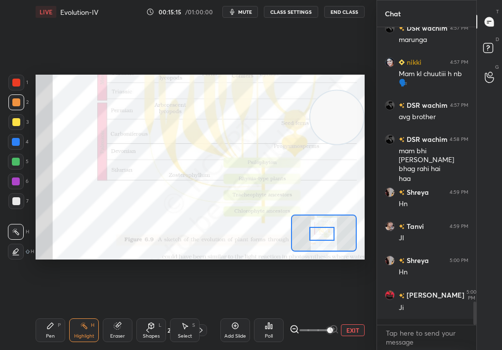
drag, startPoint x: 323, startPoint y: 230, endPoint x: 319, endPoint y: 234, distance: 6.3
click at [319, 234] on div at bounding box center [322, 234] width 26 height 14
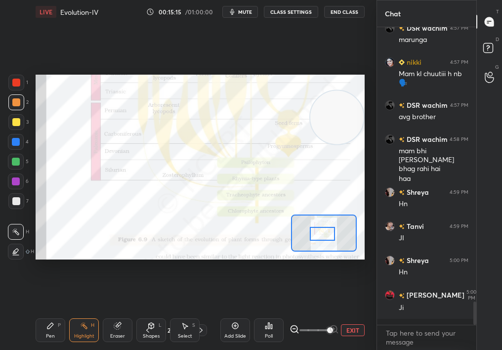
click at [321, 235] on div at bounding box center [323, 234] width 26 height 14
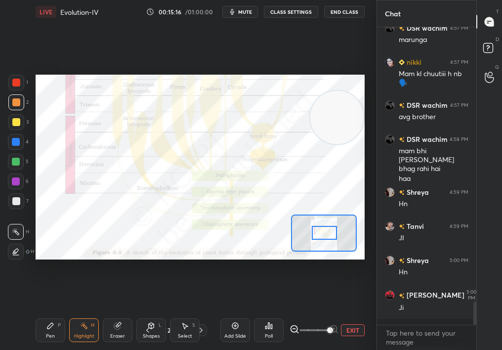
click at [328, 232] on div at bounding box center [325, 233] width 26 height 14
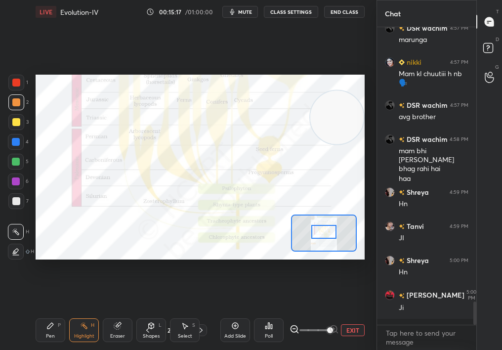
click at [322, 239] on div at bounding box center [324, 232] width 26 height 14
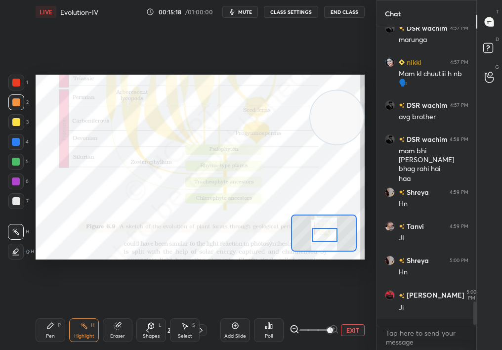
click at [326, 235] on div at bounding box center [325, 235] width 26 height 14
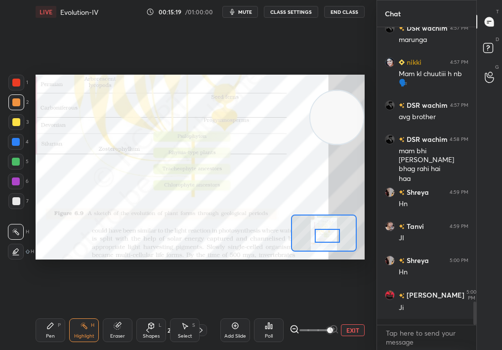
drag, startPoint x: 33, startPoint y: 345, endPoint x: 34, endPoint y: 340, distance: 5.2
click at [35, 339] on div "LIVE Evolution-IV 00:15:19 / 01:00:00 mute CLASS SETTINGS End Class Setting up …" at bounding box center [200, 175] width 337 height 350
click at [29, 343] on div "1 2 3 4 5 6 7 C X Z C X Z E E Erase all H H LIVE Evolution-IV 00:15:19 / 01:00:…" at bounding box center [184, 175] width 369 height 350
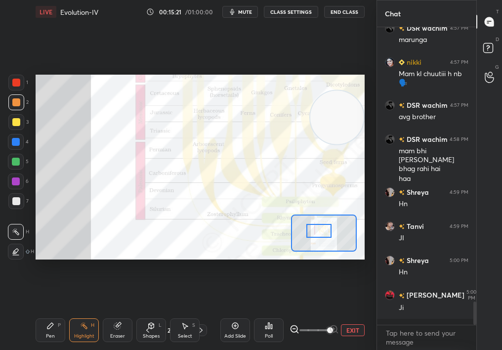
drag, startPoint x: 323, startPoint y: 237, endPoint x: 318, endPoint y: 235, distance: 5.3
click at [318, 234] on div at bounding box center [320, 231] width 26 height 14
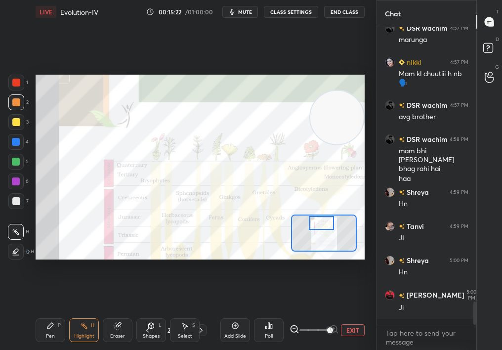
drag, startPoint x: 320, startPoint y: 231, endPoint x: 322, endPoint y: 224, distance: 7.2
click at [322, 224] on div at bounding box center [322, 223] width 26 height 14
click at [76, 330] on div "Highlight H" at bounding box center [84, 330] width 30 height 24
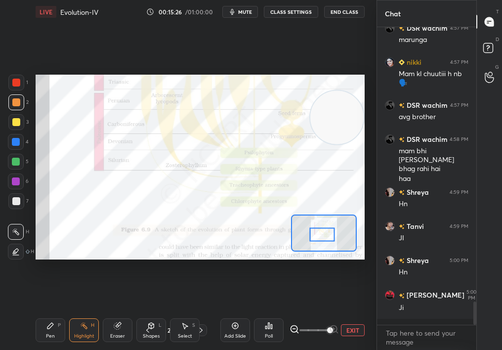
drag, startPoint x: 322, startPoint y: 238, endPoint x: 323, endPoint y: 232, distance: 6.0
click at [323, 232] on div at bounding box center [322, 234] width 26 height 14
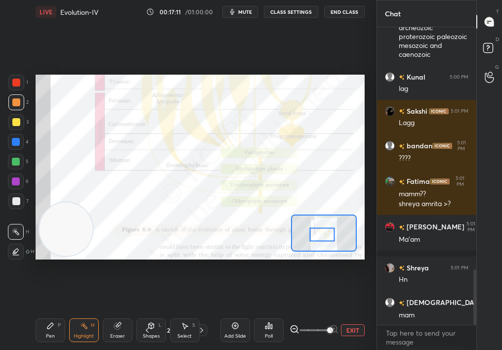
scroll to position [1304, 0]
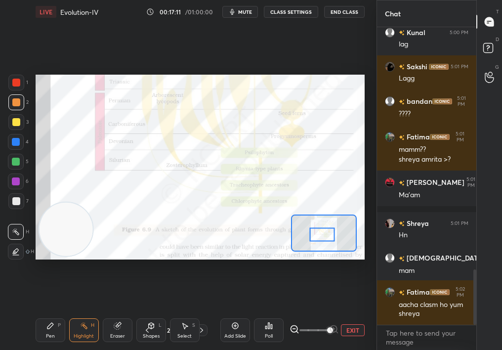
click at [25, 138] on div "4" at bounding box center [18, 142] width 21 height 16
click at [26, 137] on div "4" at bounding box center [18, 142] width 21 height 16
click at [27, 134] on div "4" at bounding box center [18, 142] width 21 height 16
click at [28, 134] on div "1 2 3 4 5 6 7 C X Z C X Z E E Erase all H H" at bounding box center [16, 167] width 32 height 185
click at [31, 107] on div "1 2 3 4 5 6 7 C X Z C X Z E E Erase all H H" at bounding box center [16, 167] width 32 height 185
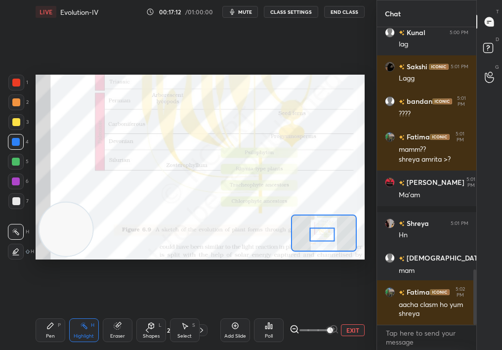
click at [31, 98] on div "1 2 3 4 5 6 7 C X Z C X Z E E Erase all H H LIVE Evolution-IV 00:17:12 / 01:00:…" at bounding box center [184, 175] width 369 height 350
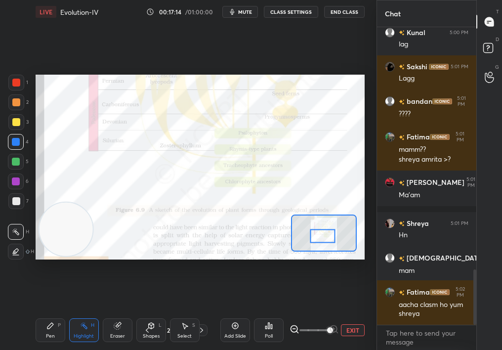
click at [328, 238] on div at bounding box center [323, 236] width 26 height 14
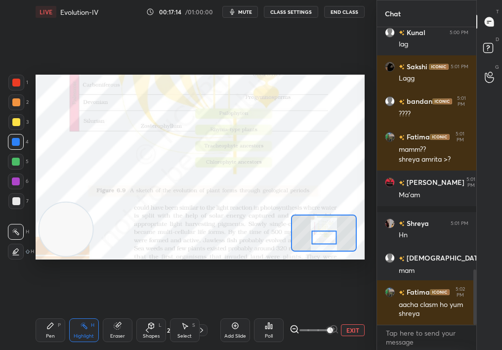
click at [59, 312] on div "Pen P" at bounding box center [51, 330] width 30 height 24
click at [54, 312] on div "Pen P" at bounding box center [51, 330] width 30 height 24
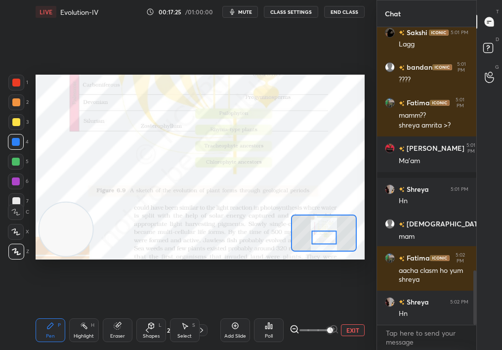
click at [116, 312] on div "Eraser" at bounding box center [118, 330] width 30 height 24
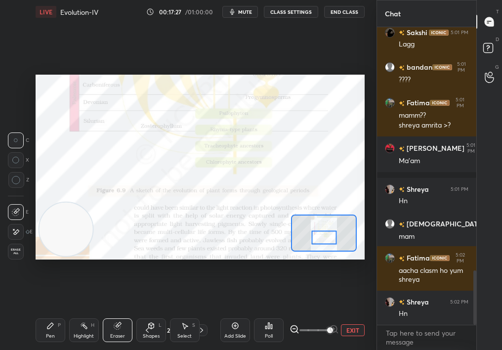
click at [44, 312] on div "Pen P" at bounding box center [51, 330] width 30 height 24
click at [47, 312] on icon at bounding box center [50, 326] width 6 height 6
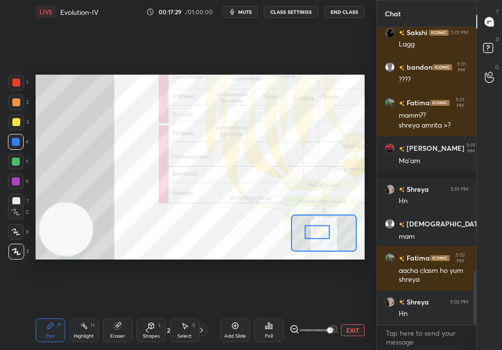
drag, startPoint x: 321, startPoint y: 236, endPoint x: 316, endPoint y: 232, distance: 6.3
click at [316, 232] on div at bounding box center [318, 232] width 26 height 14
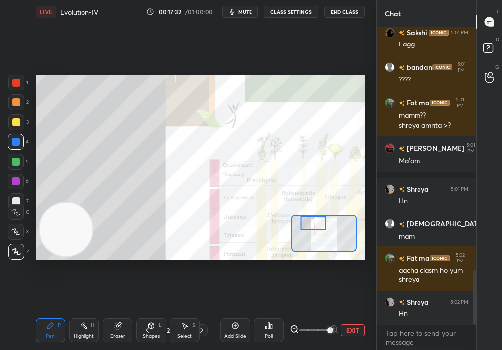
drag, startPoint x: 311, startPoint y: 225, endPoint x: 311, endPoint y: 220, distance: 5.5
click at [311, 220] on div at bounding box center [314, 223] width 26 height 14
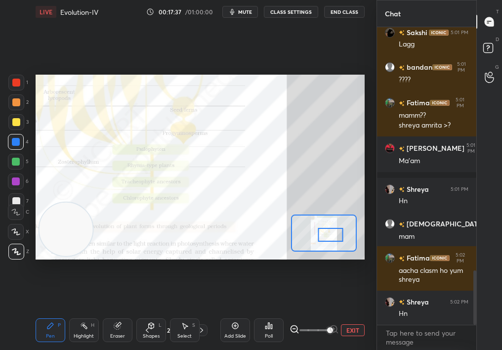
drag, startPoint x: 319, startPoint y: 225, endPoint x: 333, endPoint y: 231, distance: 14.6
click at [332, 231] on div at bounding box center [331, 235] width 26 height 14
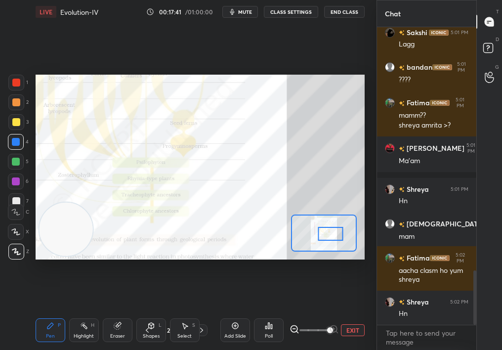
click at [90, 312] on div "Highlight H" at bounding box center [84, 330] width 30 height 24
click at [88, 312] on div "Highlight" at bounding box center [84, 336] width 20 height 5
click at [85, 312] on div "Highlight H" at bounding box center [84, 330] width 30 height 24
click at [35, 312] on div "LIVE Evolution-IV 00:17:54 / 01:00:00 mute CLASS SETTINGS End Class Setting up …" at bounding box center [200, 175] width 337 height 350
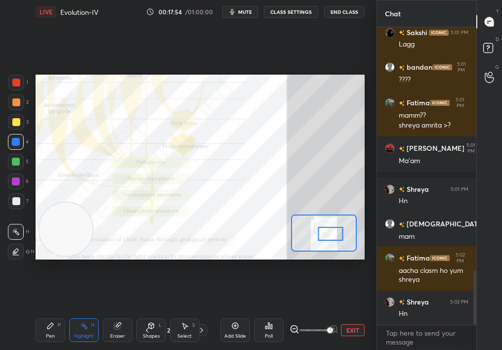
click at [37, 312] on div "Pen P" at bounding box center [51, 330] width 30 height 24
click at [40, 312] on div "Pen P" at bounding box center [51, 330] width 30 height 24
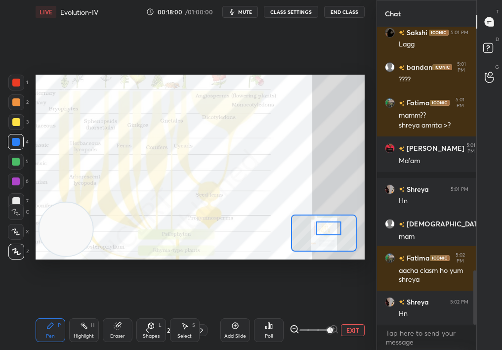
click at [331, 223] on div at bounding box center [329, 228] width 26 height 14
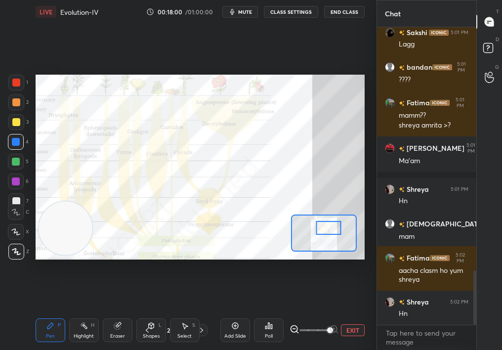
drag, startPoint x: 88, startPoint y: 216, endPoint x: 91, endPoint y: 202, distance: 13.7
click at [91, 203] on video at bounding box center [65, 227] width 53 height 53
drag, startPoint x: 100, startPoint y: 203, endPoint x: 241, endPoint y: 173, distance: 143.5
click at [246, 172] on video at bounding box center [224, 179] width 53 height 53
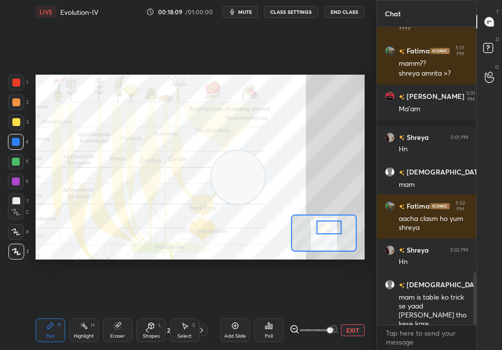
click at [332, 231] on div at bounding box center [329, 227] width 26 height 14
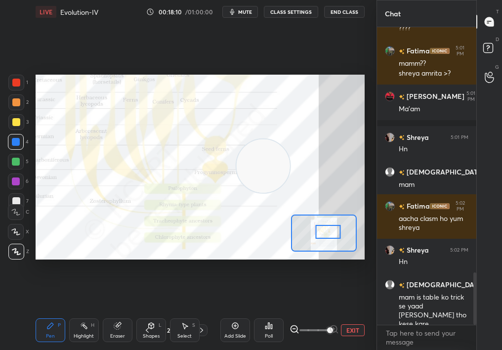
drag, startPoint x: 272, startPoint y: 176, endPoint x: 283, endPoint y: 167, distance: 13.7
click at [283, 167] on video at bounding box center [262, 165] width 53 height 53
click at [353, 312] on button "EXIT" at bounding box center [353, 330] width 24 height 12
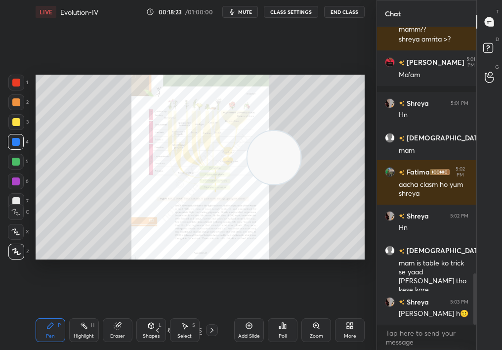
click at [76, 312] on div "Highlight H" at bounding box center [84, 330] width 30 height 24
click at [80, 312] on div "Highlight" at bounding box center [84, 336] width 20 height 5
click at [45, 312] on div "Pen P" at bounding box center [51, 330] width 30 height 24
click at [255, 144] on div "Setting up your live class Poll for secs No correct answer Start poll" at bounding box center [200, 167] width 329 height 185
click at [317, 312] on div "Zoom" at bounding box center [316, 336] width 13 height 5
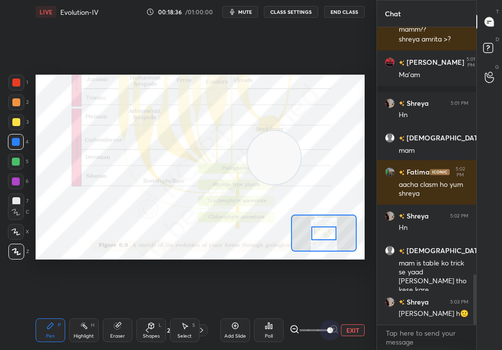
drag, startPoint x: 358, startPoint y: 326, endPoint x: 366, endPoint y: 327, distance: 8.5
click at [365, 312] on div "LIVE Evolution-IV 00:18:36 / 01:00:00 mute CLASS SETTINGS End Class Setting up …" at bounding box center [200, 175] width 337 height 350
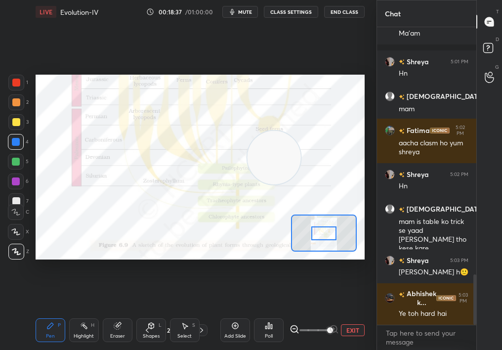
click at [87, 312] on div "Highlight" at bounding box center [84, 336] width 20 height 5
click at [88, 312] on div "Highlight H" at bounding box center [84, 330] width 30 height 24
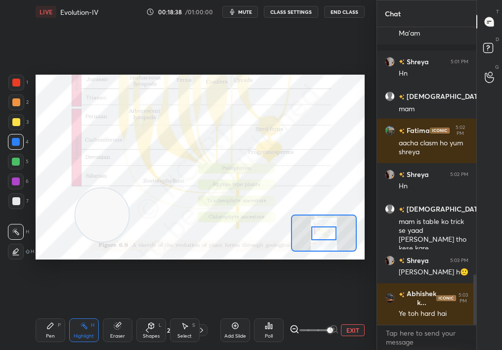
drag, startPoint x: 228, startPoint y: 175, endPoint x: 17, endPoint y: 264, distance: 229.5
click at [16, 264] on div "1 2 3 4 5 6 7 C X Z C X Z E E Erase all H H LIVE Evolution-IV 00:18:38 / 01:00:…" at bounding box center [184, 175] width 369 height 350
click at [47, 312] on div "Pen P" at bounding box center [51, 330] width 30 height 24
click at [53, 312] on icon at bounding box center [50, 326] width 8 height 8
click at [293, 235] on div "Setting up your live class Poll for secs No correct answer Start poll" at bounding box center [200, 167] width 329 height 185
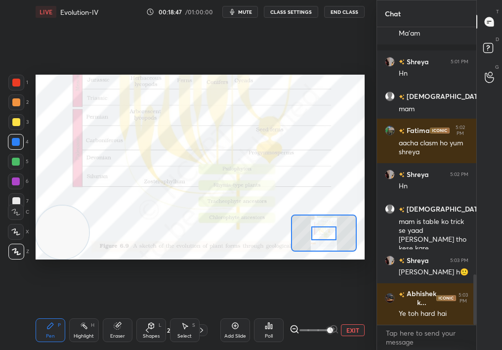
click at [183, 312] on div "Select S" at bounding box center [185, 330] width 30 height 24
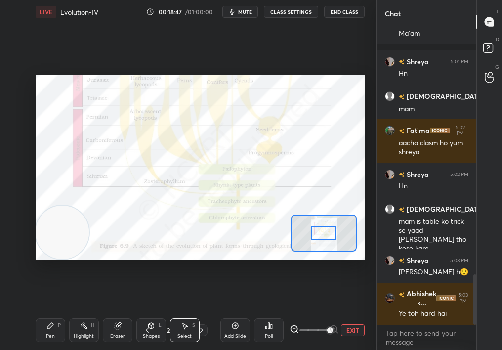
click at [183, 312] on div "Select" at bounding box center [184, 336] width 14 height 5
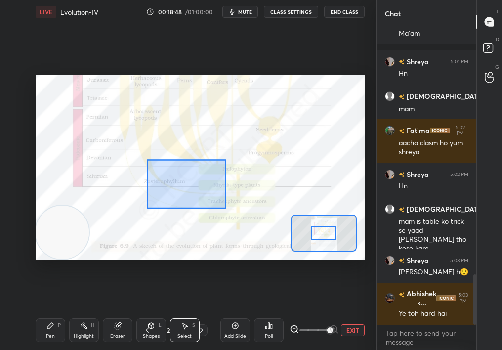
drag, startPoint x: 193, startPoint y: 198, endPoint x: 313, endPoint y: 255, distance: 132.7
click at [313, 254] on div "0 ° Undo Copy Duplicate Duplicate to new slide Delete" at bounding box center [199, 167] width 823 height 464
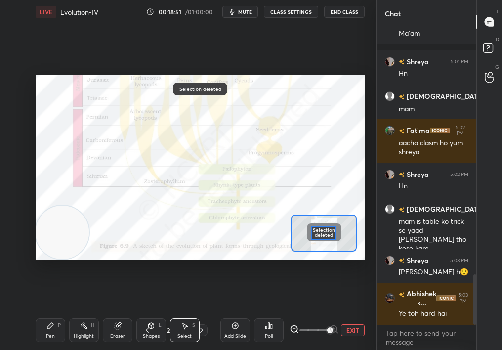
click at [82, 312] on div "Highlight" at bounding box center [84, 336] width 20 height 5
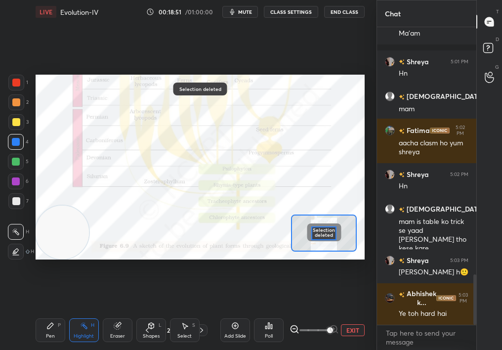
click at [77, 312] on div "Highlight H" at bounding box center [84, 330] width 30 height 24
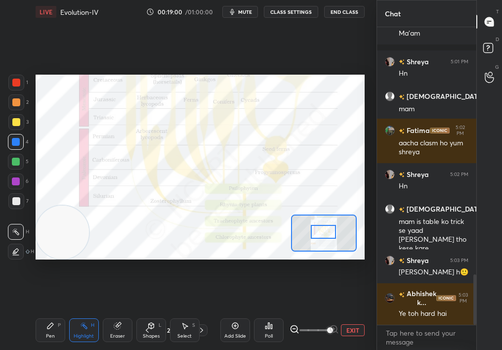
click at [320, 232] on div at bounding box center [324, 232] width 26 height 14
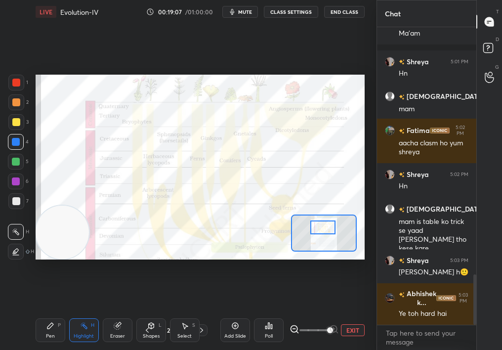
click at [322, 228] on div at bounding box center [323, 227] width 26 height 14
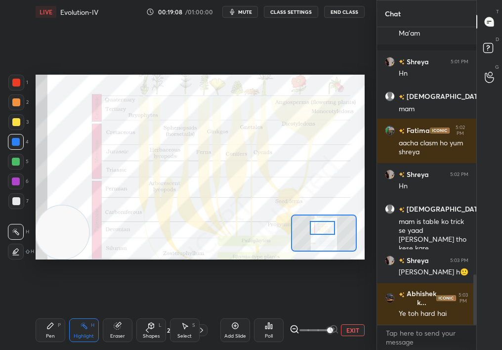
click at [29, 312] on div "1 2 3 4 5 6 7 C X Z C X Z E E Erase all H H LIVE Evolution-IV 00:19:08 / 01:00:…" at bounding box center [184, 175] width 369 height 350
click at [34, 312] on div "LIVE Evolution-IV 00:19:09 / 01:00:00 mute CLASS SETTINGS End Class Setting up …" at bounding box center [200, 175] width 337 height 350
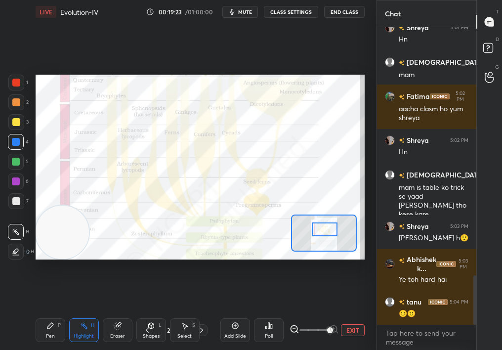
click at [329, 227] on div at bounding box center [325, 229] width 26 height 14
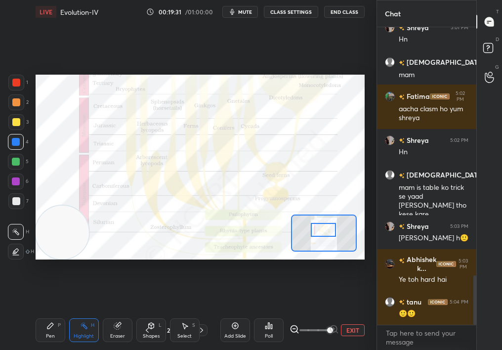
click at [43, 312] on div "Pen P" at bounding box center [51, 330] width 30 height 24
click at [76, 312] on div "Highlight" at bounding box center [84, 336] width 20 height 5
click at [80, 312] on div "Highlight" at bounding box center [84, 336] width 20 height 5
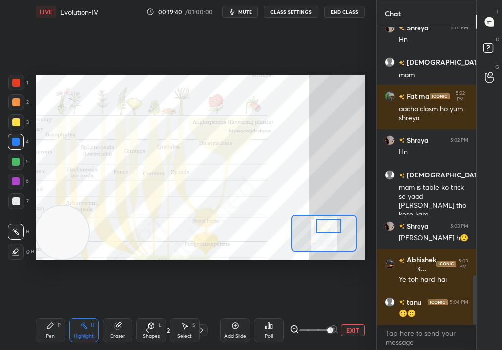
click at [339, 228] on div at bounding box center [329, 227] width 26 height 14
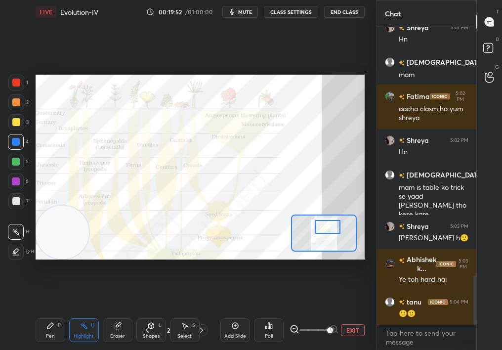
click at [323, 227] on div at bounding box center [328, 227] width 26 height 14
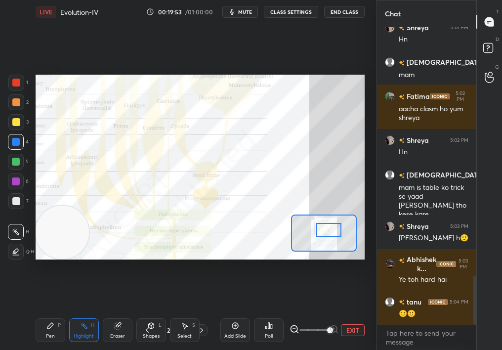
click at [112, 312] on div "Eraser" at bounding box center [118, 330] width 30 height 24
click at [115, 312] on div "Eraser" at bounding box center [118, 330] width 30 height 24
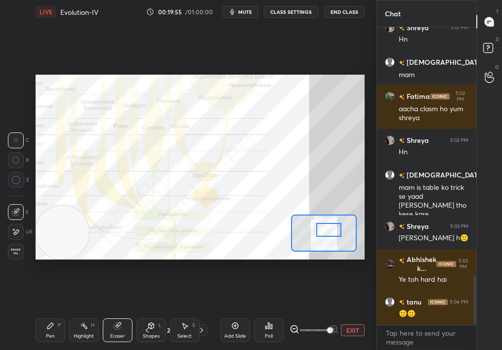
click at [54, 312] on div "Pen P" at bounding box center [51, 330] width 30 height 24
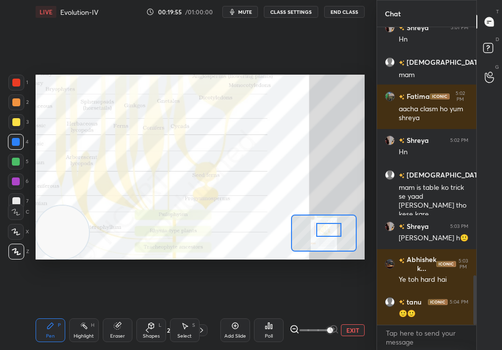
click at [41, 312] on div "Pen P Highlight H Eraser Shapes L Select S 22 / 245 Add Slide Poll EXIT" at bounding box center [200, 330] width 329 height 40
click at [111, 312] on div "Eraser" at bounding box center [118, 330] width 30 height 24
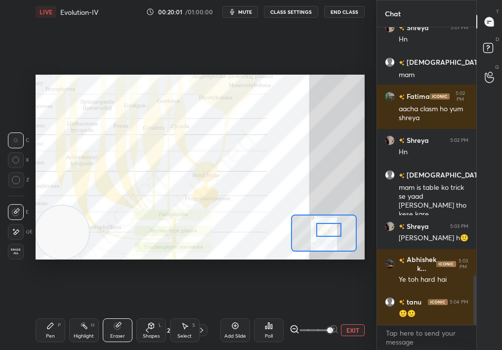
click at [74, 312] on div "Highlight H" at bounding box center [84, 330] width 30 height 24
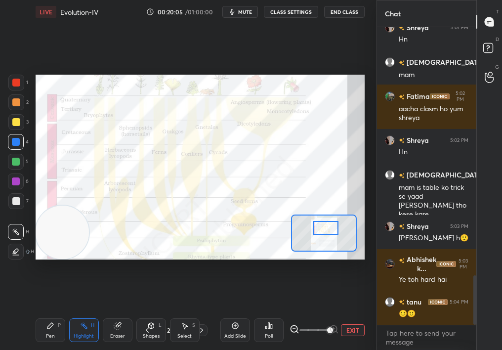
click at [319, 229] on div at bounding box center [326, 228] width 26 height 14
click at [32, 312] on div "1 2 3 4 5 6 7 C X Z C X Z E E Erase all H H LIVE Evolution-IV 00:20:05 / 01:00:…" at bounding box center [184, 175] width 369 height 350
click at [32, 312] on div "LIVE Evolution-IV 00:20:06 / 01:00:00 mute CLASS SETTINGS End Class Setting up …" at bounding box center [200, 175] width 337 height 350
click at [36, 312] on div "Pen P Highlight H Eraser Shapes L Select S 22 / 245 Add Slide Poll EXIT" at bounding box center [200, 330] width 329 height 40
click at [44, 312] on div "Pen P" at bounding box center [51, 330] width 30 height 24
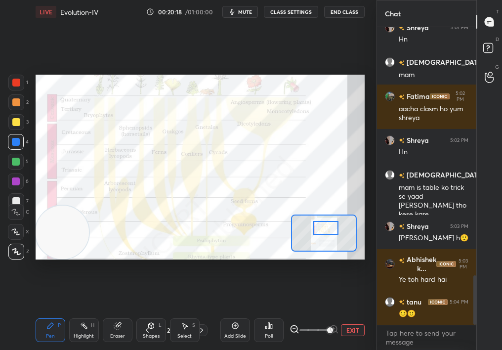
click at [98, 312] on div "Pen P Highlight H Eraser Shapes L Select S" at bounding box center [82, 330] width 92 height 24
click at [114, 312] on div "Eraser" at bounding box center [117, 336] width 15 height 5
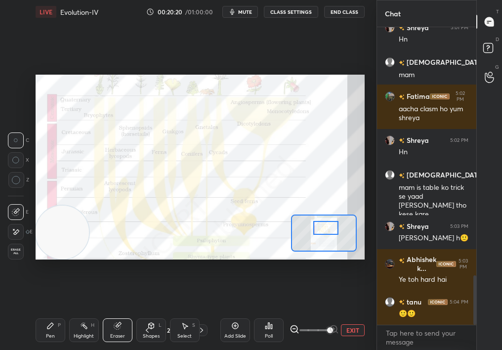
click at [37, 312] on div "1 2 3 4 5 6 7 C X Z C X Z E E Erase all H H LIVE Evolution-IV 00:20:20 / 01:00:…" at bounding box center [184, 175] width 369 height 350
click at [38, 312] on div "Pen P" at bounding box center [51, 330] width 30 height 24
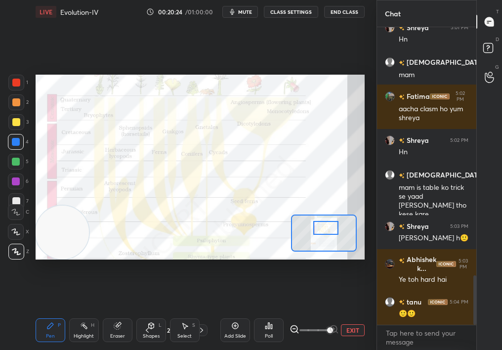
scroll to position [1536, 0]
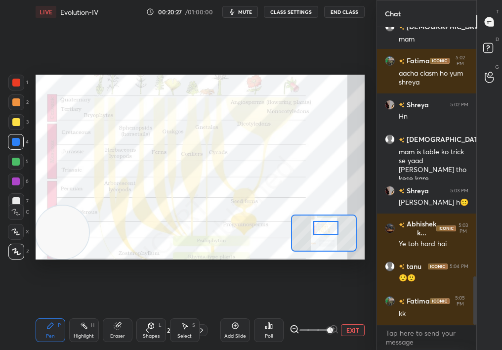
click at [352, 312] on button "EXIT" at bounding box center [353, 330] width 24 height 12
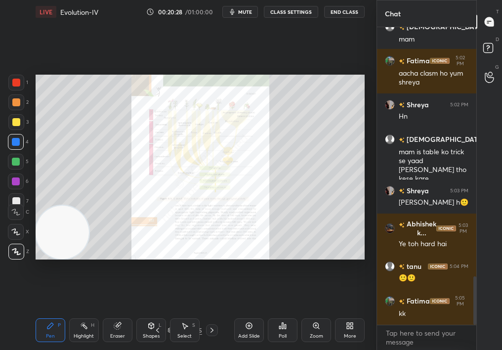
click at [175, 312] on div "Select S" at bounding box center [185, 330] width 30 height 24
click at [193, 312] on div "Select S" at bounding box center [185, 330] width 30 height 24
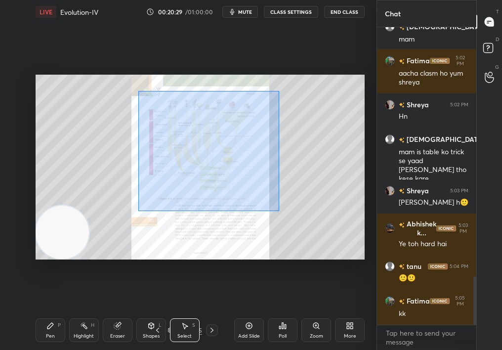
drag, startPoint x: 264, startPoint y: 187, endPoint x: 372, endPoint y: 307, distance: 161.7
click at [378, 308] on div "1 2 3 4 5 6 7 C X Z C X Z E E Erase all H H LIVE Evolution-IV 00:20:29 / 01:00:…" at bounding box center [251, 175] width 502 height 350
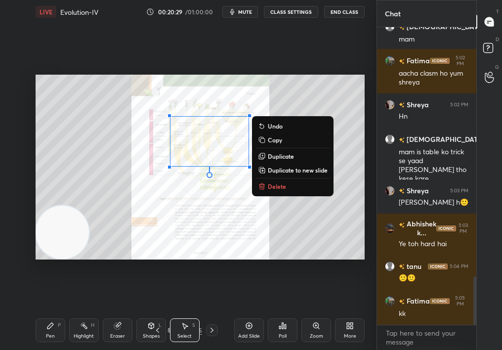
click at [277, 180] on div "0 ° Undo Copy Duplicate Duplicate to new slide Delete" at bounding box center [200, 167] width 329 height 185
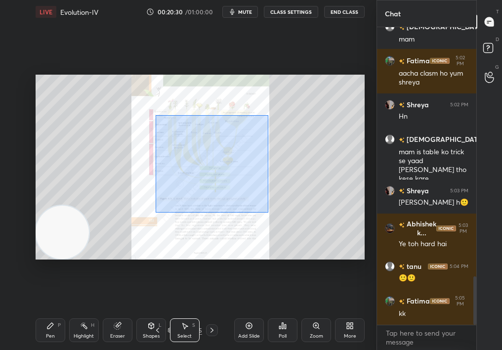
drag, startPoint x: 155, startPoint y: 115, endPoint x: 283, endPoint y: 212, distance: 160.6
click at [283, 211] on div "0 ° Undo Copy Duplicate Duplicate to new slide Delete" at bounding box center [200, 167] width 329 height 185
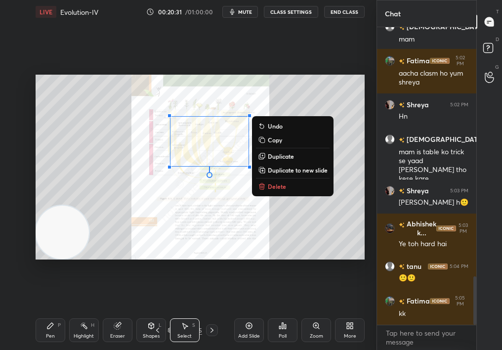
click at [279, 190] on button "Delete" at bounding box center [293, 186] width 74 height 12
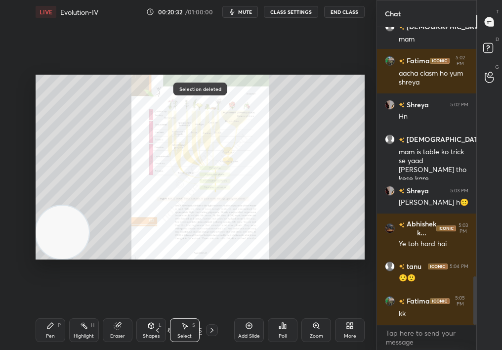
click at [316, 312] on div "Zoom" at bounding box center [317, 330] width 30 height 24
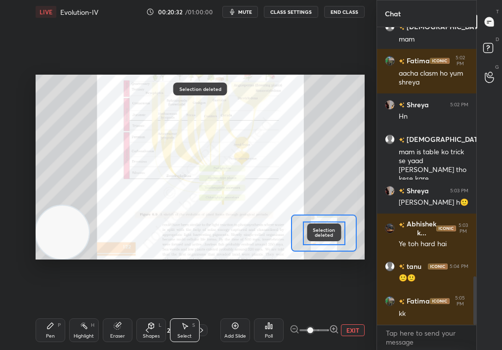
click at [313, 312] on span at bounding box center [311, 330] width 6 height 6
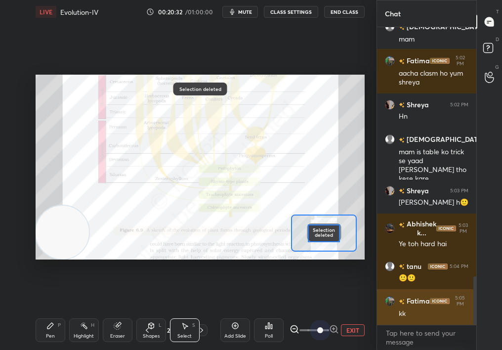
drag, startPoint x: 323, startPoint y: 329, endPoint x: 389, endPoint y: 319, distance: 66.9
click at [390, 312] on div "1 2 3 4 5 6 7 C X Z C X Z E E Erase all H H LIVE Evolution-IV 00:20:32 / 01:00:…" at bounding box center [251, 175] width 502 height 350
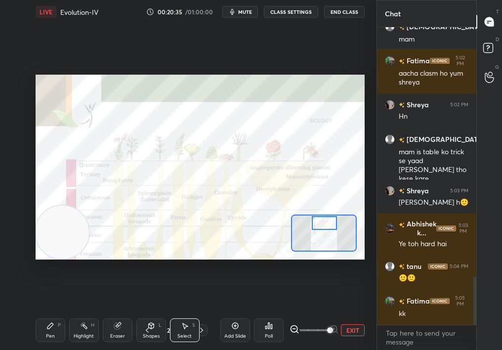
drag, startPoint x: 325, startPoint y: 224, endPoint x: 327, endPoint y: 219, distance: 6.3
click at [327, 219] on div at bounding box center [325, 223] width 26 height 14
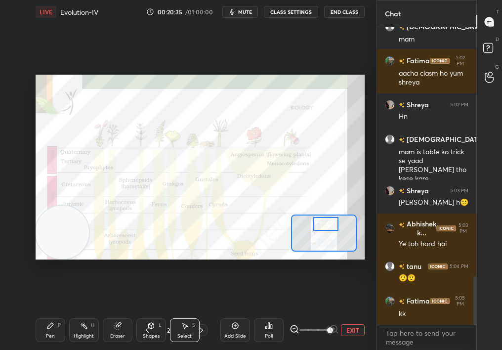
click at [53, 312] on div "Pen P" at bounding box center [51, 330] width 30 height 24
click at [66, 312] on div "Pen P Highlight H Eraser Shapes L Select S" at bounding box center [82, 330] width 92 height 24
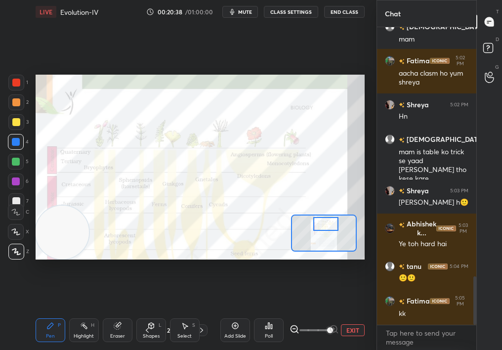
click at [87, 312] on div "Highlight H" at bounding box center [84, 330] width 30 height 24
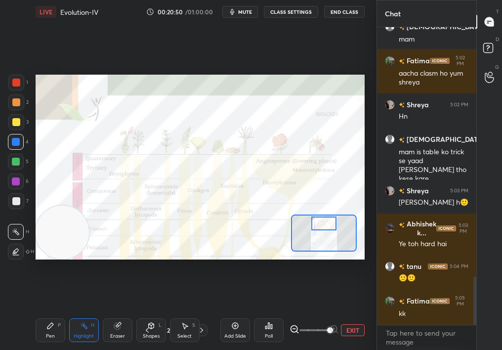
drag, startPoint x: 86, startPoint y: 324, endPoint x: 333, endPoint y: 220, distance: 268.3
click at [334, 220] on div at bounding box center [324, 224] width 26 height 14
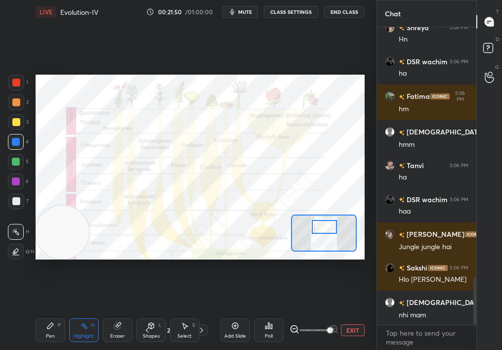
scroll to position [1564, 0]
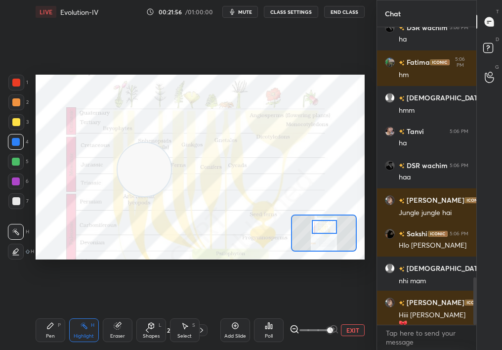
drag, startPoint x: 111, startPoint y: 192, endPoint x: 376, endPoint y: 111, distance: 277.1
click at [381, 111] on div "1 2 3 4 5 6 7 C X Z C X Z E E Erase all H H LIVE Evolution-IV 00:21:56 / 01:00:…" at bounding box center [251, 175] width 502 height 350
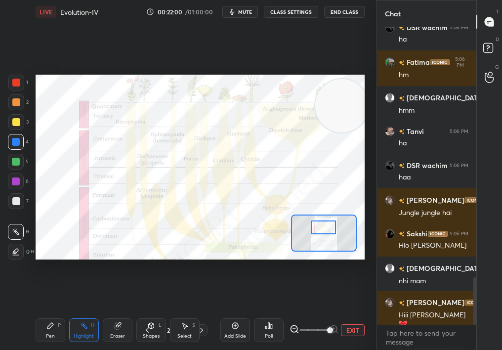
click at [328, 225] on div at bounding box center [324, 227] width 26 height 14
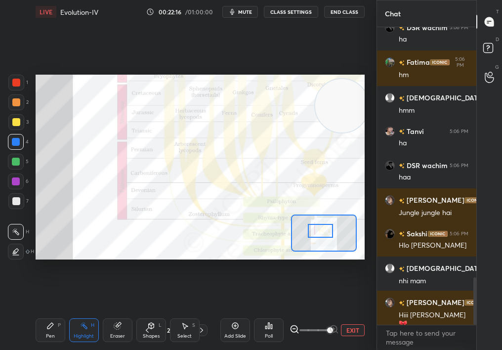
drag, startPoint x: 324, startPoint y: 226, endPoint x: 327, endPoint y: 234, distance: 8.4
click at [327, 234] on div at bounding box center [321, 231] width 26 height 14
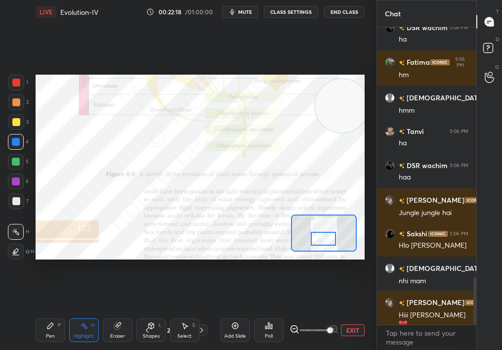
drag, startPoint x: 45, startPoint y: 330, endPoint x: 47, endPoint y: 337, distance: 7.6
click at [47, 312] on div "Pen" at bounding box center [50, 336] width 9 height 5
click at [37, 312] on div "Pen P" at bounding box center [51, 330] width 30 height 24
click at [355, 312] on button "EXIT" at bounding box center [353, 330] width 24 height 12
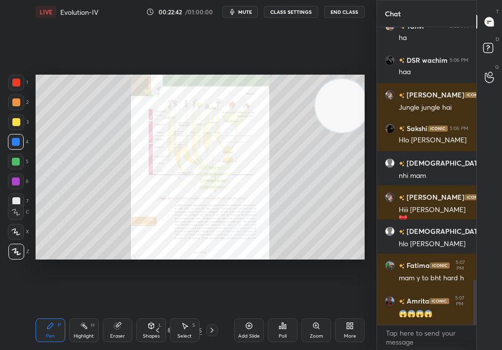
scroll to position [1704, 0]
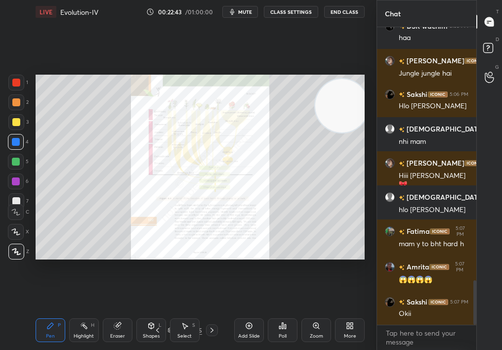
click at [214, 312] on icon at bounding box center [212, 330] width 8 height 8
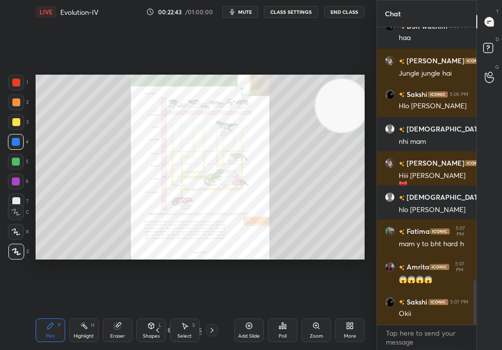
click at [214, 312] on div at bounding box center [212, 330] width 12 height 12
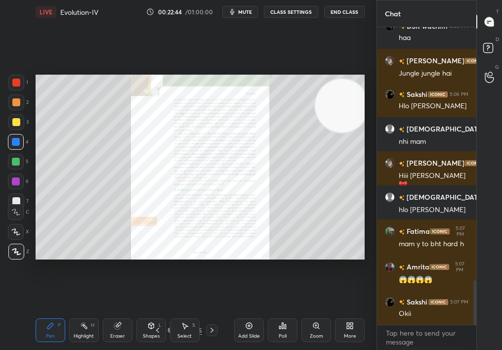
scroll to position [1739, 0]
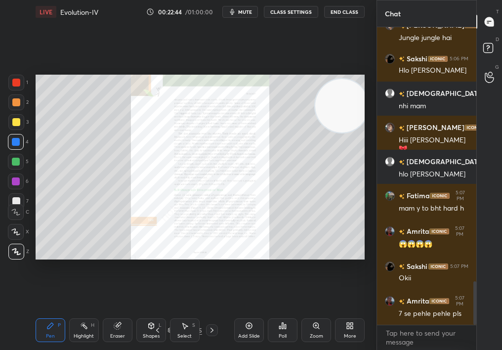
click at [161, 312] on icon at bounding box center [158, 330] width 8 height 8
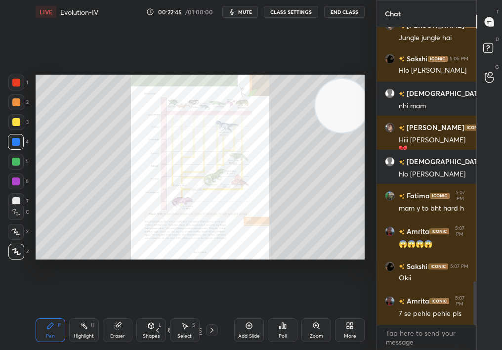
click at [159, 312] on icon at bounding box center [158, 330] width 8 height 8
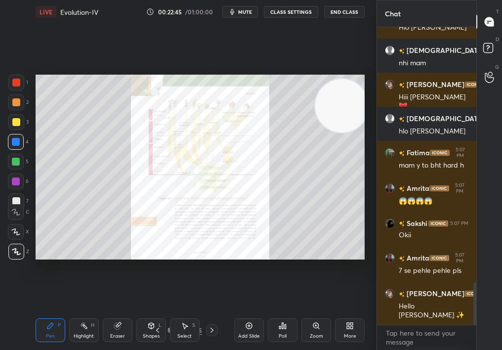
click at [159, 312] on icon at bounding box center [158, 330] width 8 height 8
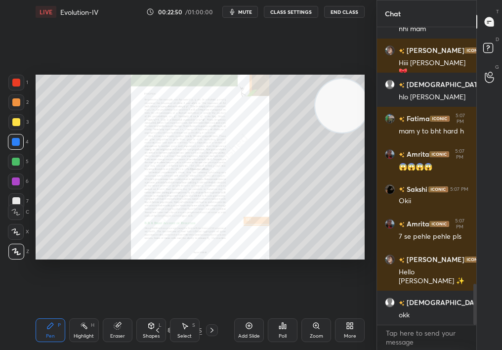
scroll to position [1850, 0]
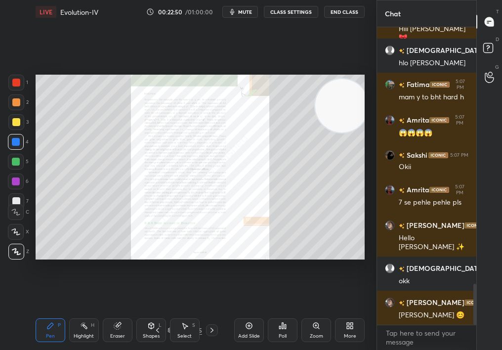
click at [211, 312] on icon at bounding box center [212, 330] width 3 height 5
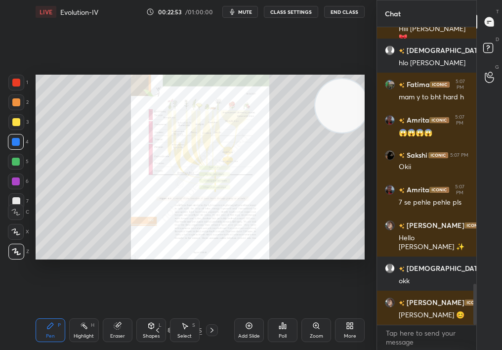
click at [214, 312] on icon at bounding box center [212, 330] width 8 height 8
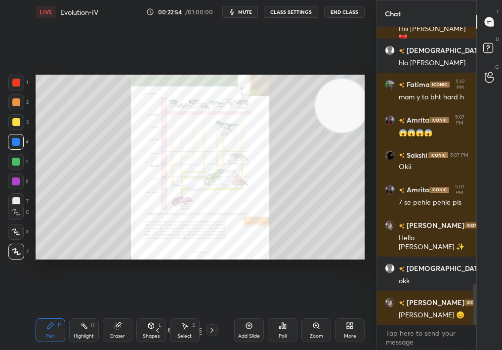
click at [159, 312] on icon at bounding box center [158, 330] width 8 height 8
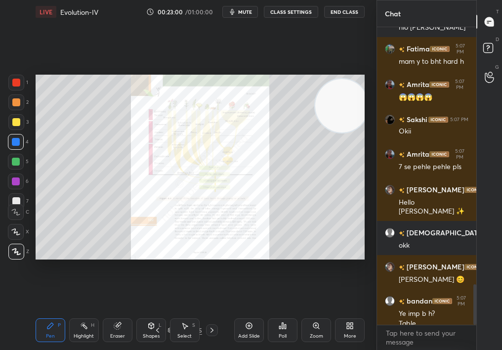
scroll to position [1896, 0]
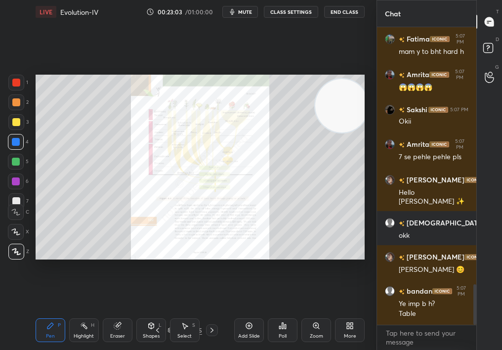
click at [78, 312] on div "Highlight H" at bounding box center [84, 330] width 30 height 24
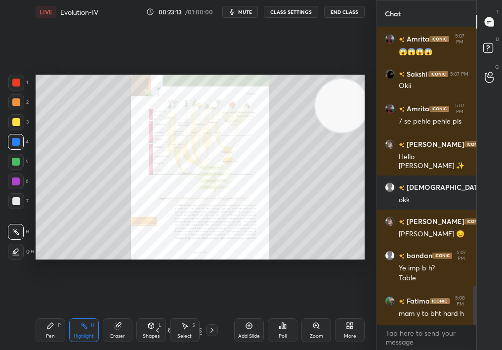
scroll to position [1975, 0]
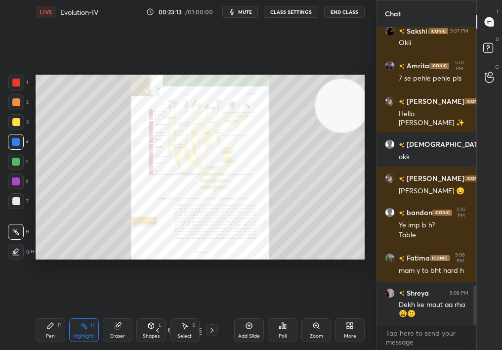
click at [497, 206] on div "T Messages (T) D Doubts (D) G Raise Hand (G)" at bounding box center [490, 175] width 26 height 350
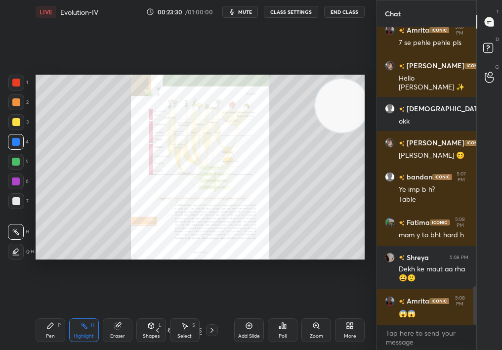
scroll to position [2038, 0]
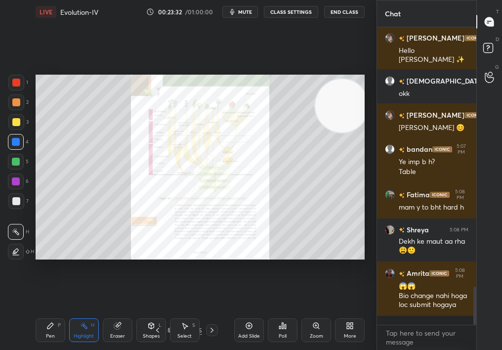
click at [213, 312] on icon at bounding box center [212, 330] width 8 height 8
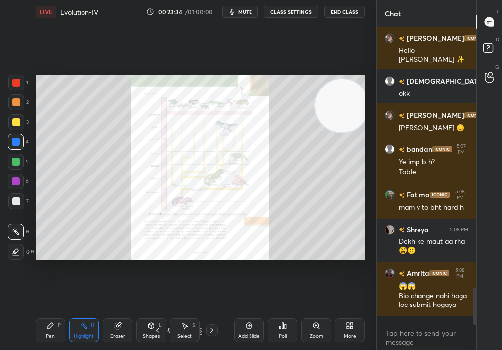
scroll to position [2081, 0]
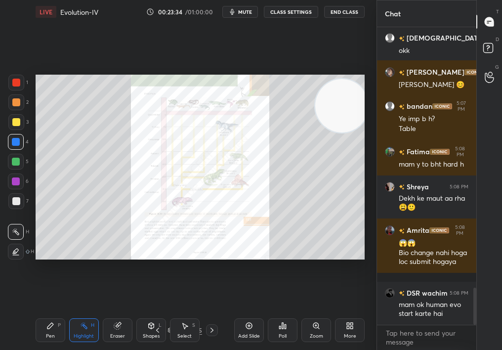
click at [214, 312] on div "Pen P Highlight H Eraser Shapes L Select S 23 / 245 Add Slide Poll Zoom More" at bounding box center [200, 330] width 329 height 40
click at [211, 312] on div at bounding box center [212, 330] width 12 height 12
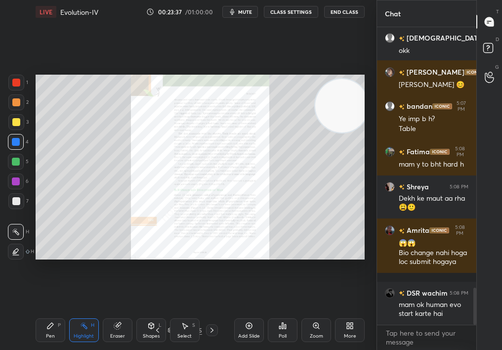
scroll to position [2116, 0]
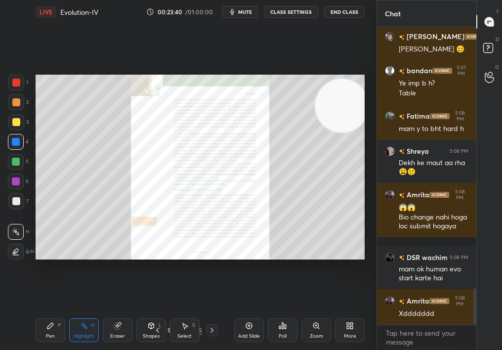
click at [208, 312] on icon at bounding box center [212, 330] width 8 height 8
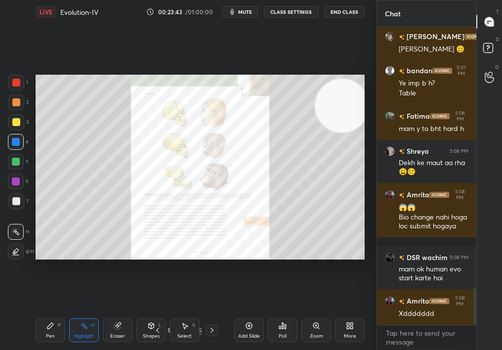
click at [159, 312] on div "Shapes L" at bounding box center [151, 330] width 30 height 24
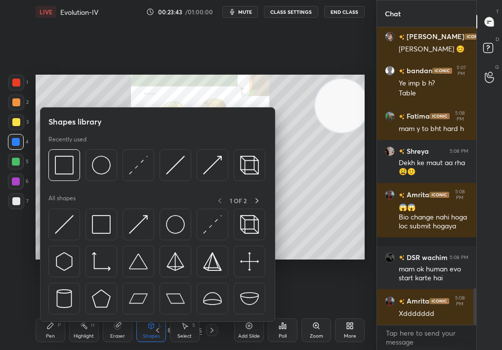
click at [155, 312] on icon at bounding box center [158, 330] width 8 height 8
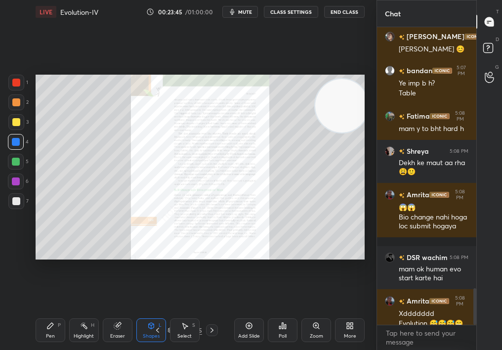
scroll to position [2126, 0]
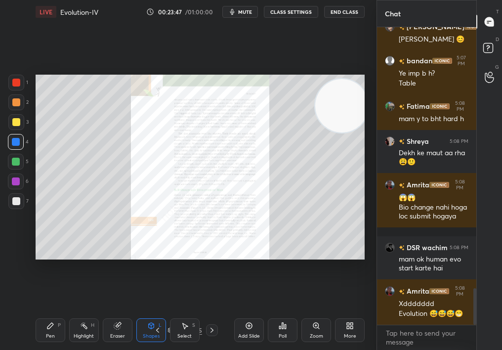
click at [157, 312] on icon at bounding box center [158, 330] width 8 height 8
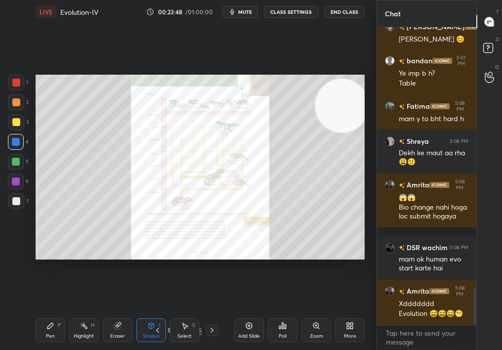
click at [156, 312] on div "Shapes" at bounding box center [151, 336] width 17 height 5
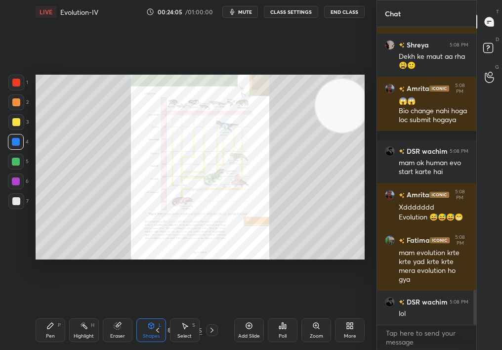
scroll to position [2258, 0]
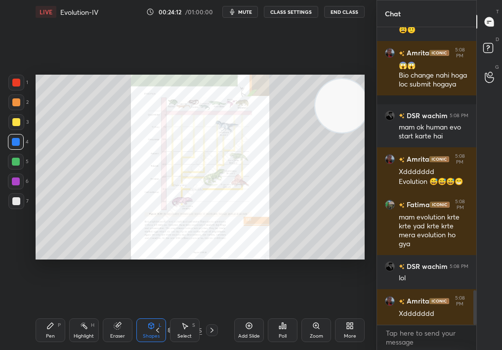
click at [315, 312] on icon at bounding box center [316, 326] width 8 height 8
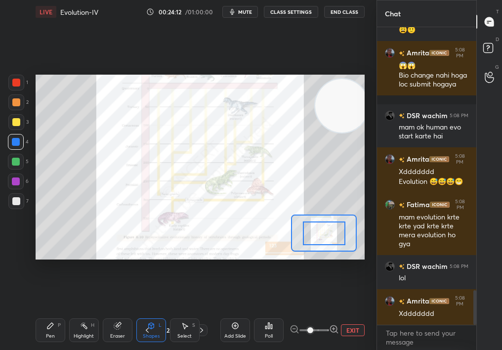
click at [313, 312] on span at bounding box center [311, 330] width 6 height 6
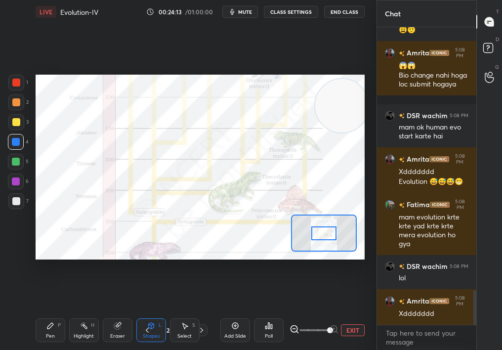
click at [351, 312] on div "EXIT" at bounding box center [327, 330] width 75 height 12
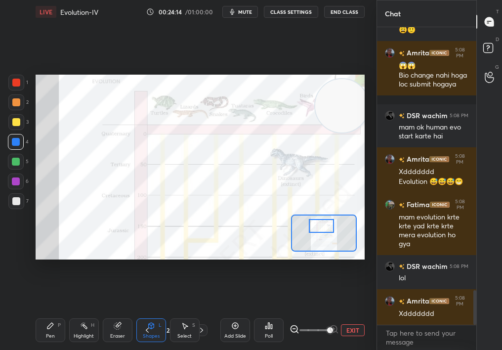
drag, startPoint x: 331, startPoint y: 230, endPoint x: 328, endPoint y: 225, distance: 5.8
click at [328, 225] on div at bounding box center [322, 226] width 26 height 14
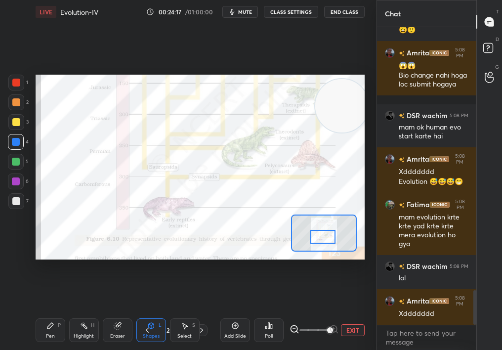
drag, startPoint x: 327, startPoint y: 228, endPoint x: 328, endPoint y: 237, distance: 9.0
click at [328, 236] on div at bounding box center [323, 237] width 26 height 14
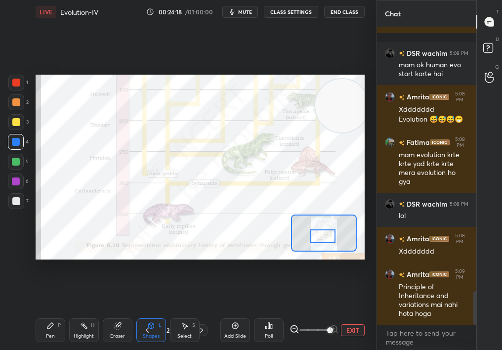
click at [102, 312] on div "Pen P Highlight H Eraser Shapes L Select S" at bounding box center [82, 330] width 92 height 24
click at [98, 312] on div "Pen P Highlight H Eraser Shapes L Select S" at bounding box center [82, 330] width 92 height 24
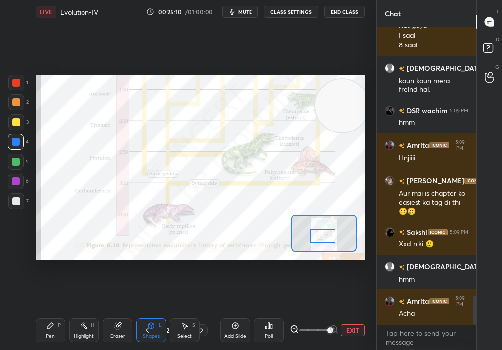
scroll to position [2749, 0]
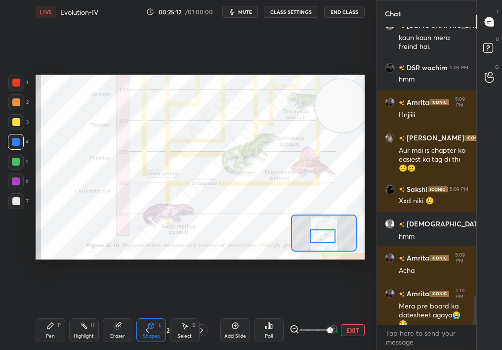
click at [88, 312] on div "Pen P Highlight H Eraser Shapes L Select S" at bounding box center [82, 330] width 92 height 24
click at [79, 312] on div "Pen P Highlight H Eraser Shapes L Select S 23 / 245 Add Slide Poll EXIT" at bounding box center [200, 330] width 329 height 40
click at [73, 312] on div "Highlight H" at bounding box center [84, 330] width 30 height 24
click at [55, 312] on div "Pen P Highlight H Eraser Shapes L Select S 23 / 245 Add Slide Poll EXIT" at bounding box center [200, 330] width 329 height 40
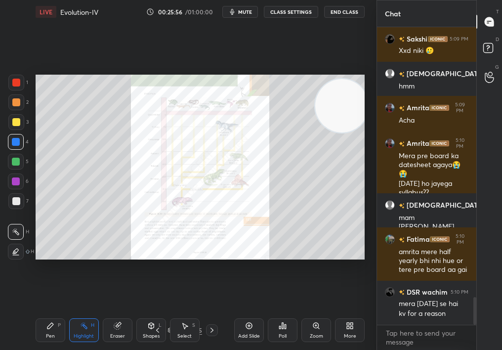
scroll to position [2951, 0]
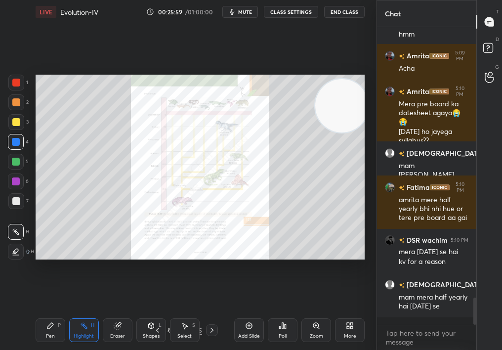
click at [157, 312] on icon at bounding box center [158, 330] width 8 height 8
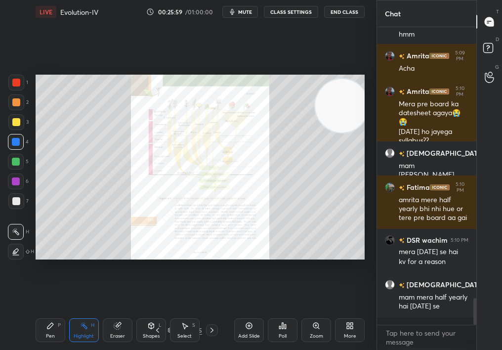
scroll to position [3003, 0]
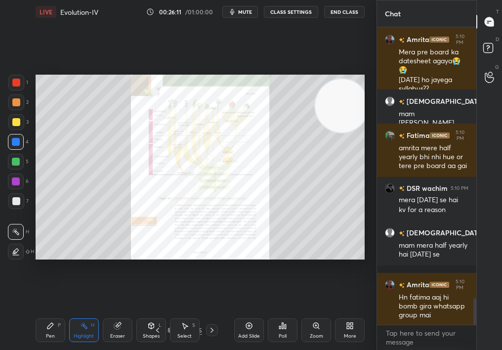
click at [186, 312] on div "Select S" at bounding box center [185, 330] width 30 height 24
click at [183, 312] on div "Select S" at bounding box center [185, 330] width 30 height 24
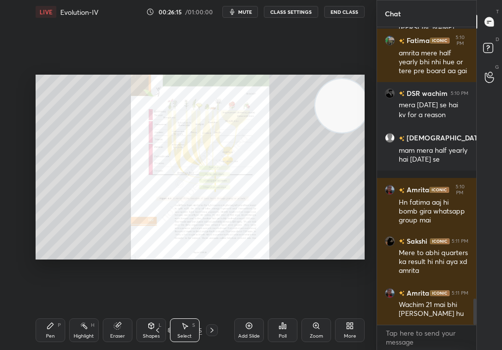
scroll to position [3159, 0]
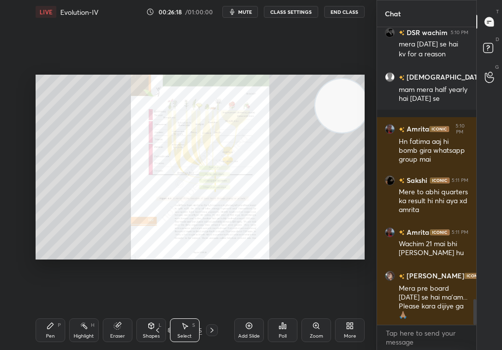
click at [187, 312] on icon at bounding box center [185, 326] width 8 height 8
drag, startPoint x: 130, startPoint y: 184, endPoint x: 316, endPoint y: 331, distance: 237.3
click at [318, 312] on div "LIVE Evolution-IV 00:26:18 / 01:00:00 mute CLASS SETTINGS End Class 0 ° Undo Co…" at bounding box center [200, 175] width 337 height 350
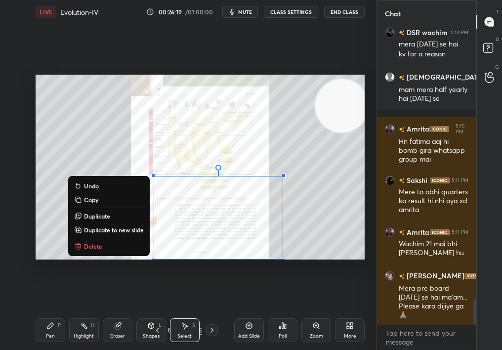
click at [102, 249] on button "Delete" at bounding box center [109, 246] width 74 height 12
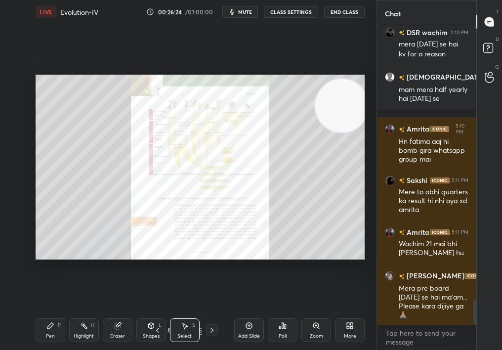
click at [311, 312] on div "Zoom" at bounding box center [317, 330] width 30 height 24
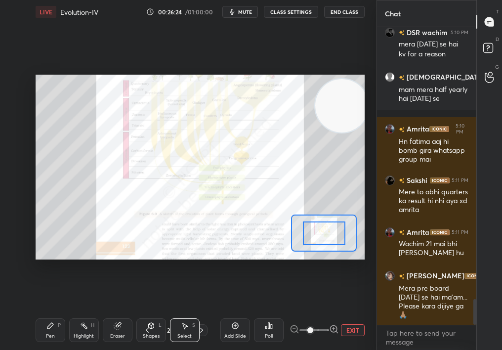
click at [313, 312] on span at bounding box center [311, 330] width 6 height 6
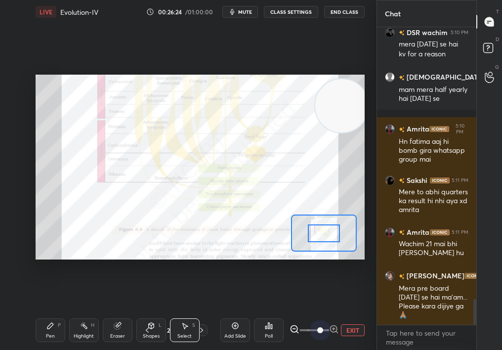
drag, startPoint x: 315, startPoint y: 330, endPoint x: 368, endPoint y: 332, distance: 53.4
click at [368, 312] on div "LIVE Evolution-IV 00:26:24 / 01:00:00 mute CLASS SETTINGS End Class 0 ° Undo Co…" at bounding box center [200, 175] width 337 height 350
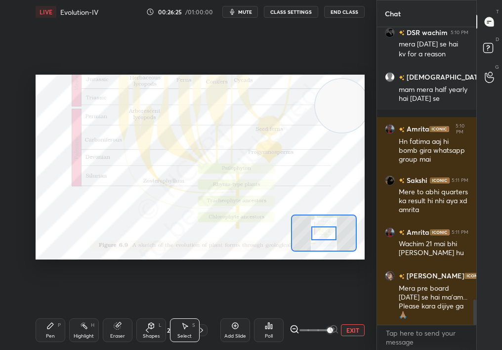
scroll to position [3193, 0]
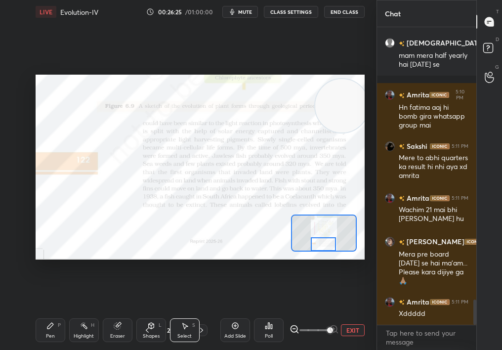
drag, startPoint x: 313, startPoint y: 239, endPoint x: 316, endPoint y: 252, distance: 12.8
click at [317, 251] on div at bounding box center [324, 233] width 66 height 37
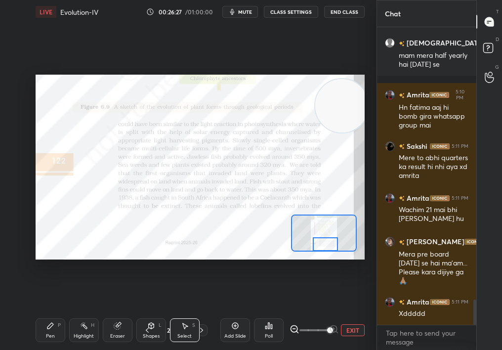
click at [56, 312] on div "Pen P" at bounding box center [51, 330] width 30 height 24
click at [51, 312] on div "Pen P" at bounding box center [51, 330] width 30 height 24
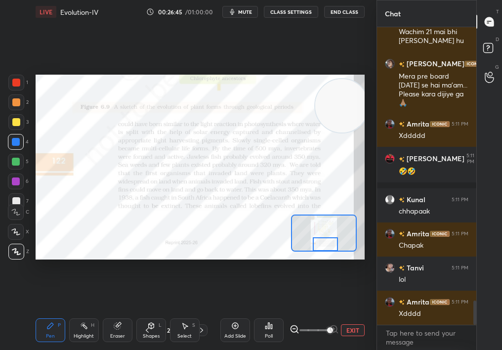
scroll to position [3414, 0]
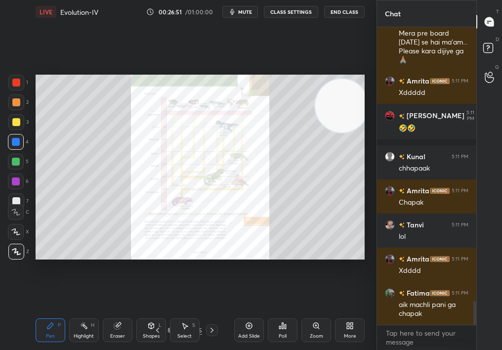
click at [323, 312] on div "Zoom" at bounding box center [317, 330] width 30 height 24
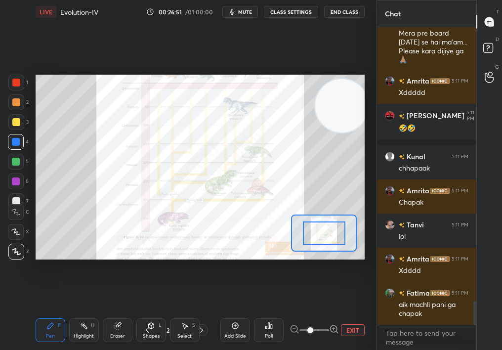
click at [319, 312] on span at bounding box center [315, 330] width 30 height 15
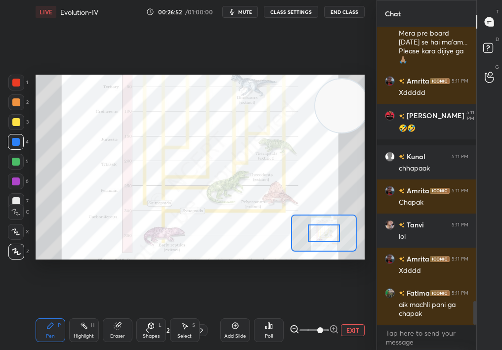
click at [364, 312] on div "Add Slide Poll EXIT" at bounding box center [292, 330] width 144 height 55
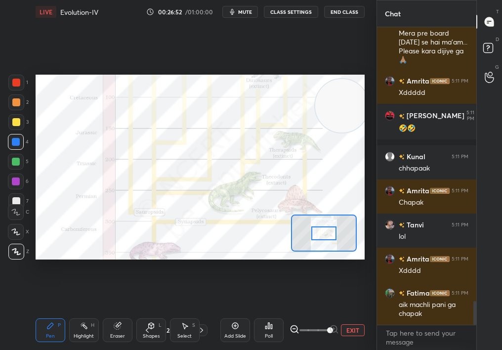
scroll to position [3457, 0]
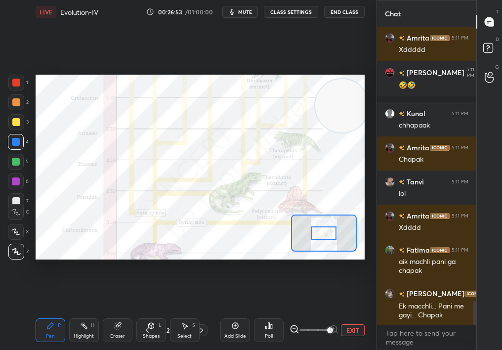
click at [315, 312] on span at bounding box center [315, 330] width 30 height 15
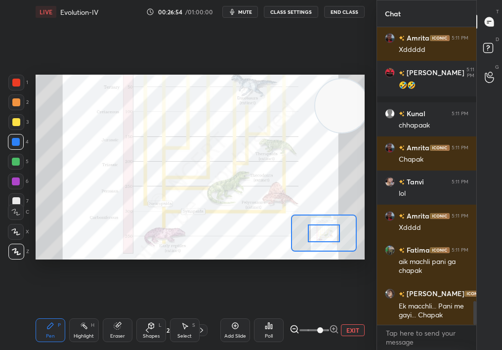
scroll to position [3500, 0]
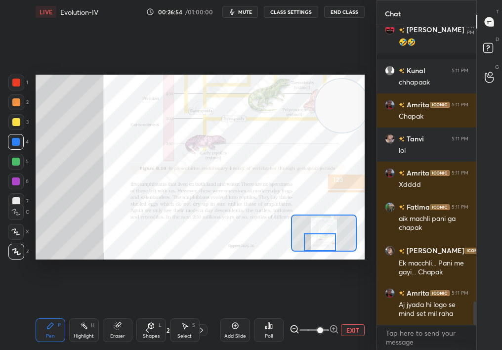
click at [320, 238] on div at bounding box center [320, 241] width 32 height 17
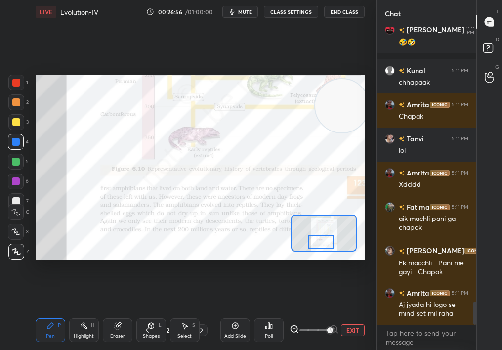
click at [327, 312] on span at bounding box center [330, 330] width 6 height 6
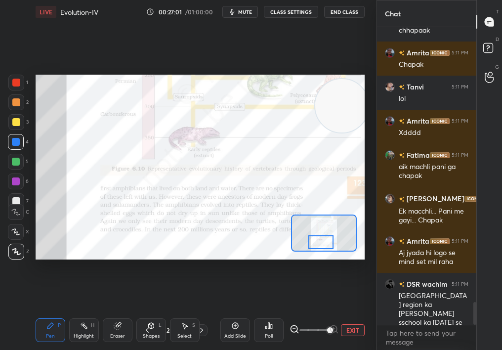
scroll to position [3595, 0]
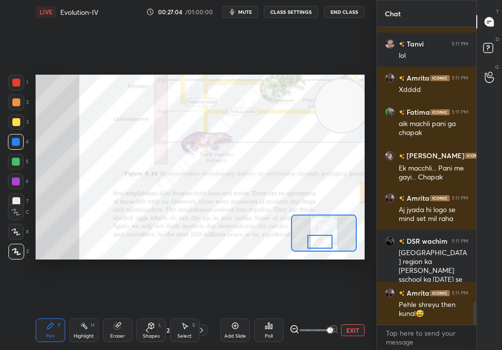
click at [321, 236] on div at bounding box center [324, 233] width 66 height 37
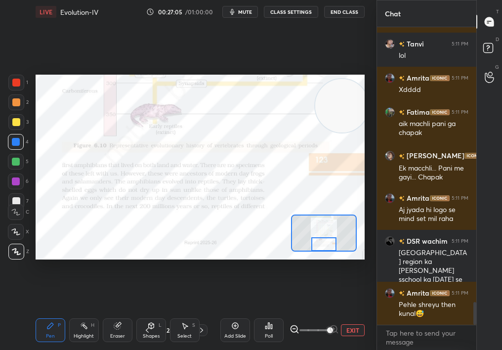
click at [75, 312] on div "Highlight H" at bounding box center [84, 330] width 30 height 24
click at [81, 312] on div "Highlight" at bounding box center [84, 336] width 20 height 5
click at [88, 312] on div "Pen P Highlight H Eraser Shapes L Select S 23 / 245 Add Slide Poll EXIT" at bounding box center [200, 330] width 329 height 40
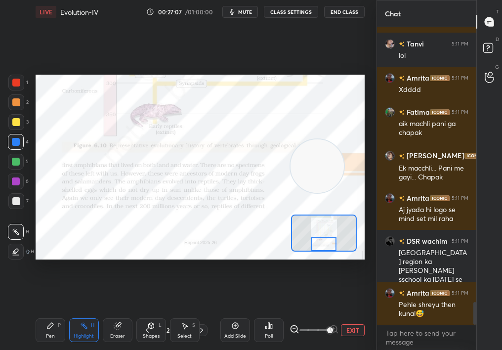
drag, startPoint x: 341, startPoint y: 132, endPoint x: 233, endPoint y: 242, distance: 154.2
click at [291, 193] on video at bounding box center [317, 165] width 53 height 53
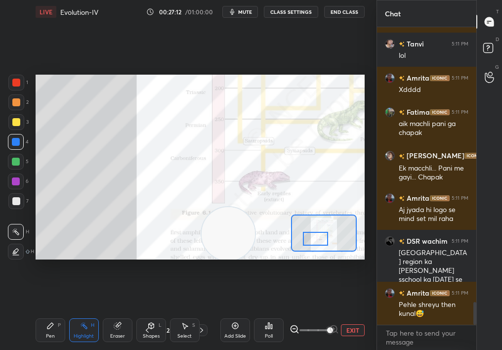
scroll to position [3629, 0]
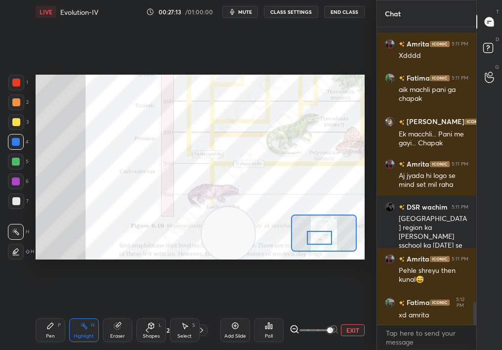
drag, startPoint x: 321, startPoint y: 235, endPoint x: 321, endPoint y: 230, distance: 5.0
click at [321, 231] on div at bounding box center [320, 238] width 26 height 14
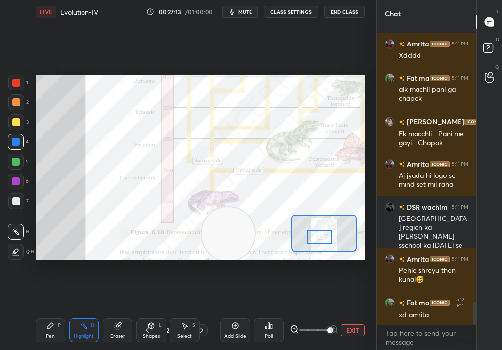
scroll to position [3672, 0]
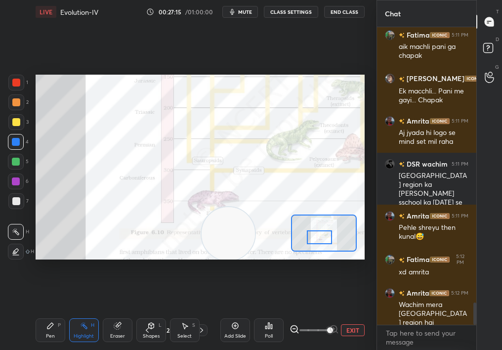
click at [323, 231] on div at bounding box center [320, 237] width 26 height 14
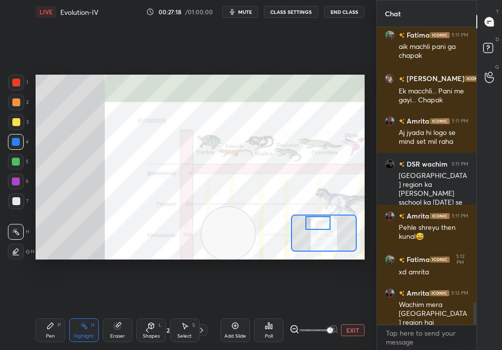
click at [316, 220] on div at bounding box center [319, 223] width 26 height 14
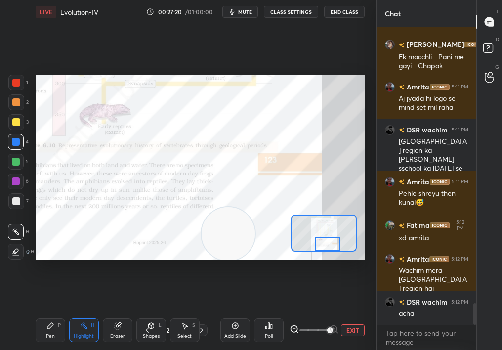
scroll to position [3730, 0]
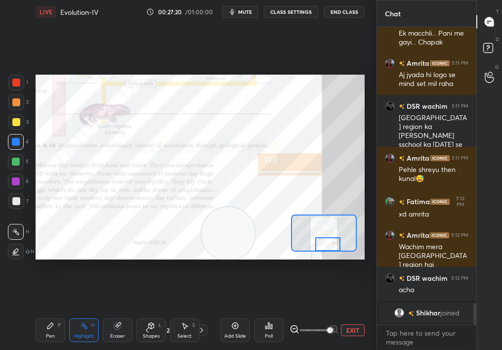
drag, startPoint x: 321, startPoint y: 219, endPoint x: 332, endPoint y: 245, distance: 28.6
click at [331, 245] on div at bounding box center [328, 244] width 26 height 14
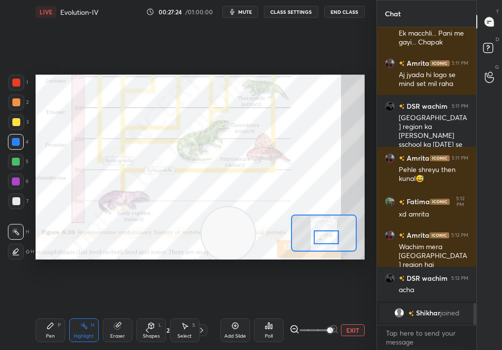
click at [323, 234] on div at bounding box center [327, 237] width 26 height 14
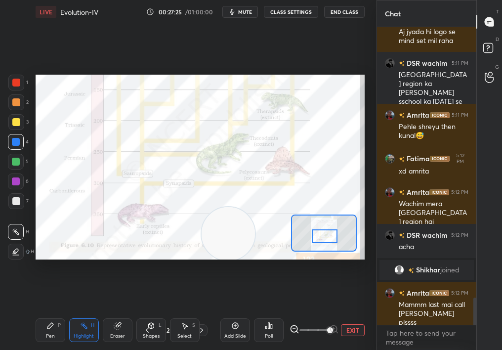
scroll to position [2931, 0]
drag, startPoint x: 232, startPoint y: 234, endPoint x: 357, endPoint y: 174, distance: 139.3
click at [256, 202] on video at bounding box center [228, 228] width 53 height 53
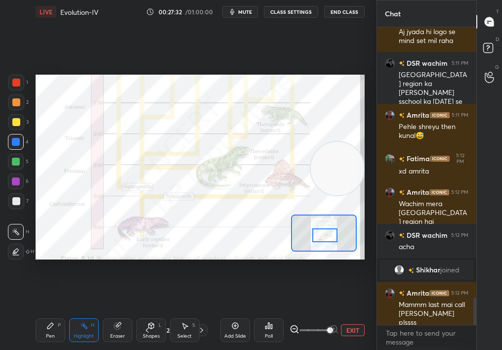
click at [334, 233] on div at bounding box center [325, 235] width 26 height 14
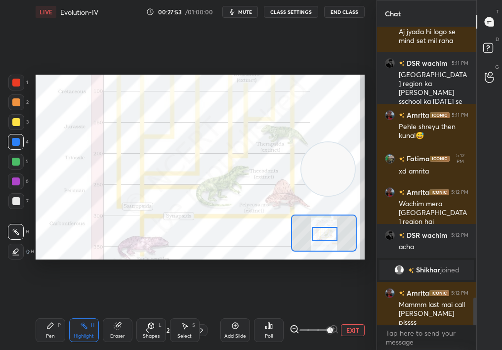
drag, startPoint x: 325, startPoint y: 172, endPoint x: 191, endPoint y: 208, distance: 139.4
click at [302, 196] on video at bounding box center [328, 168] width 53 height 53
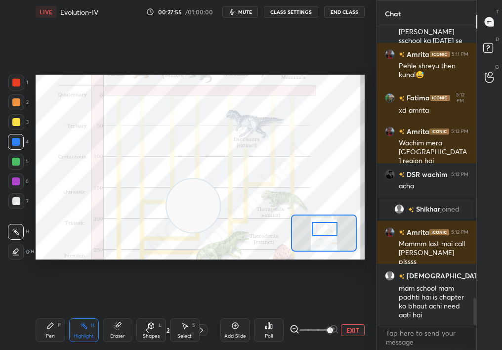
click at [325, 228] on div at bounding box center [325, 229] width 26 height 14
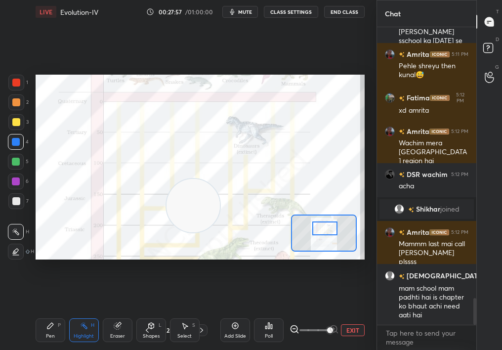
click at [220, 179] on video at bounding box center [193, 205] width 53 height 53
click at [250, 153] on div "Setting up your live class Poll for secs No correct answer Start poll" at bounding box center [200, 167] width 329 height 185
drag, startPoint x: 341, startPoint y: 133, endPoint x: 358, endPoint y: 130, distance: 18.0
click at [359, 130] on video at bounding box center [336, 131] width 53 height 53
drag, startPoint x: 43, startPoint y: 317, endPoint x: 48, endPoint y: 317, distance: 5.5
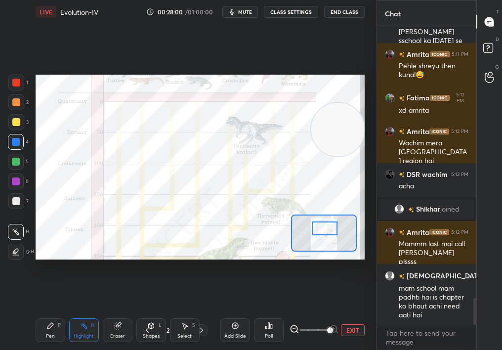
click at [49, 312] on div "Pen P Highlight H Eraser Shapes L Select S 23 / 245 Add Slide Poll EXIT" at bounding box center [200, 330] width 329 height 40
click at [48, 312] on div "Pen P" at bounding box center [51, 330] width 30 height 24
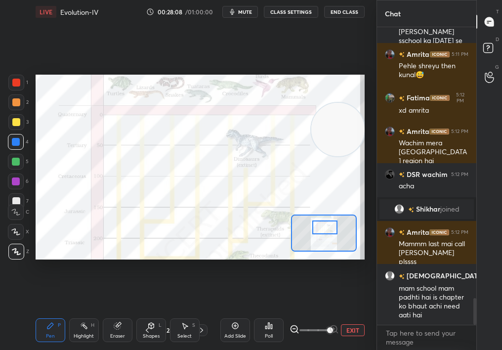
click at [319, 221] on div at bounding box center [325, 227] width 26 height 14
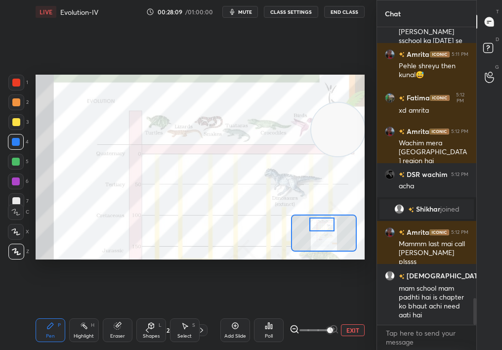
click at [88, 312] on div "Highlight H" at bounding box center [84, 330] width 30 height 24
drag, startPoint x: 353, startPoint y: 144, endPoint x: 360, endPoint y: 145, distance: 7.1
click at [360, 146] on video at bounding box center [336, 128] width 53 height 53
click at [357, 312] on button "EXIT" at bounding box center [353, 330] width 24 height 12
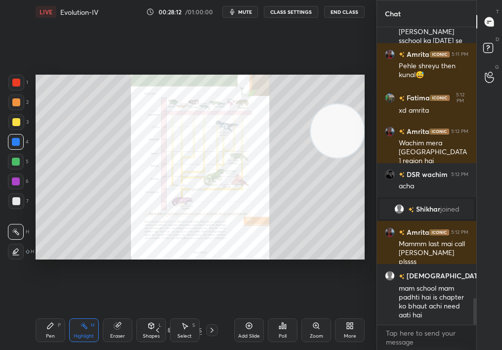
click at [313, 312] on div "Zoom" at bounding box center [317, 330] width 30 height 24
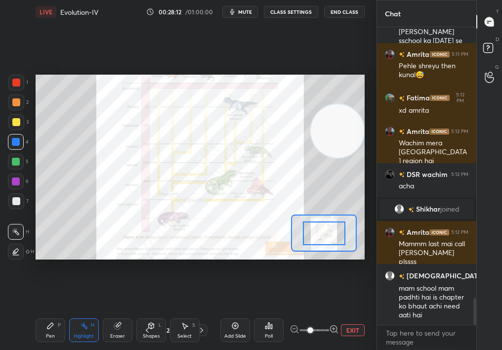
click at [376, 312] on div "1 2 3 4 5 6 7 C X Z C X Z E E Erase all H H LIVE Evolution-IV 00:28:12 / 01:00:…" at bounding box center [188, 175] width 377 height 350
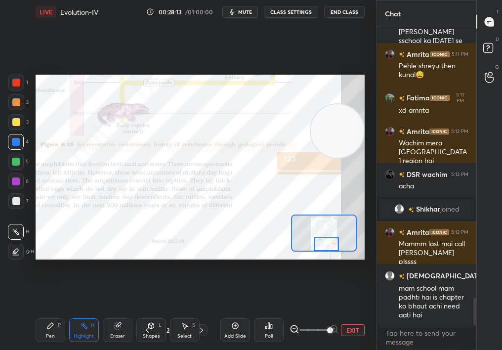
drag, startPoint x: 334, startPoint y: 227, endPoint x: 337, endPoint y: 251, distance: 23.9
click at [337, 251] on div at bounding box center [324, 233] width 66 height 37
click at [41, 312] on div "Pen P" at bounding box center [51, 330] width 30 height 24
drag, startPoint x: 46, startPoint y: 329, endPoint x: 52, endPoint y: 329, distance: 5.9
click at [54, 312] on div "Pen P" at bounding box center [51, 330] width 30 height 24
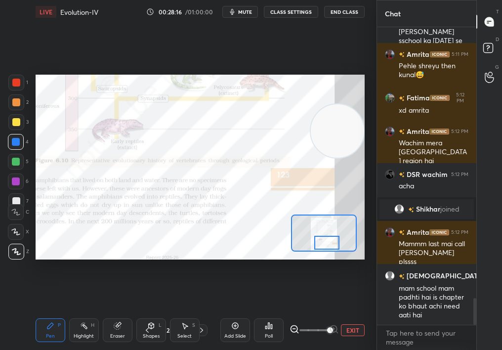
scroll to position [3034, 0]
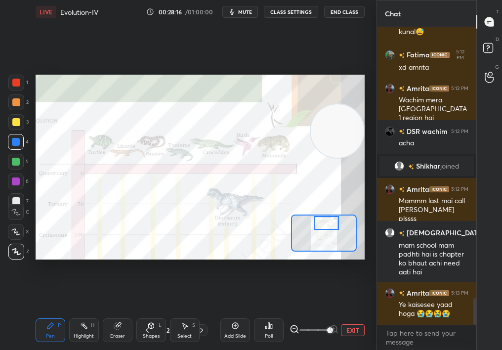
drag, startPoint x: 324, startPoint y: 237, endPoint x: 319, endPoint y: 215, distance: 23.2
click at [319, 215] on div at bounding box center [324, 233] width 66 height 37
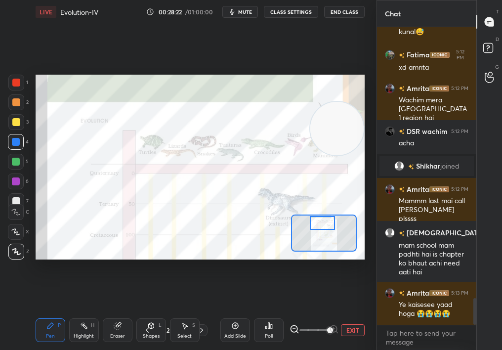
click at [296, 218] on div "Setting up your live class Poll for secs No correct answer Start poll" at bounding box center [200, 167] width 329 height 185
click at [355, 312] on div "Add Slide Poll EXIT" at bounding box center [292, 330] width 144 height 55
click at [361, 312] on div "Add Slide Poll EXIT" at bounding box center [292, 330] width 144 height 55
click at [358, 312] on button "EXIT" at bounding box center [353, 330] width 24 height 12
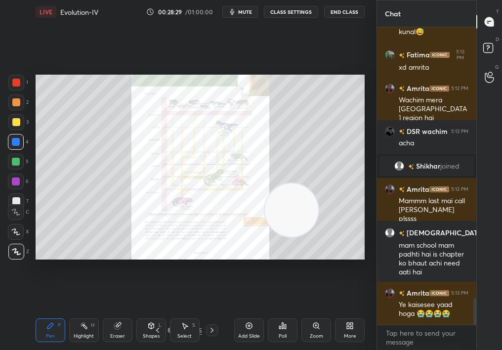
click at [189, 312] on div "Select" at bounding box center [184, 336] width 14 height 5
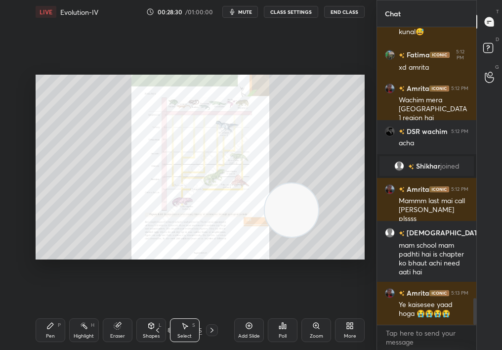
click at [185, 312] on div "Select" at bounding box center [184, 336] width 14 height 5
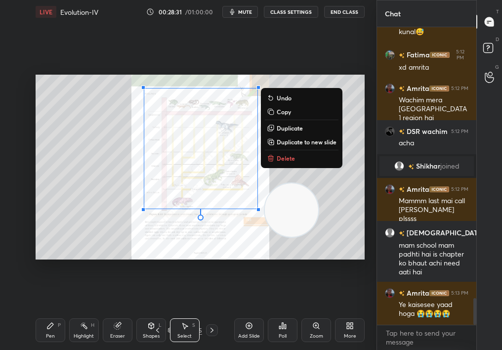
drag, startPoint x: 170, startPoint y: 120, endPoint x: 367, endPoint y: 296, distance: 264.4
click at [370, 296] on div "1 2 3 4 5 6 7 C X Z C X Z E E Erase all H H LIVE Evolution-IV 00:28:31 / 01:00:…" at bounding box center [188, 175] width 377 height 350
click at [283, 157] on p "Delete" at bounding box center [286, 158] width 18 height 8
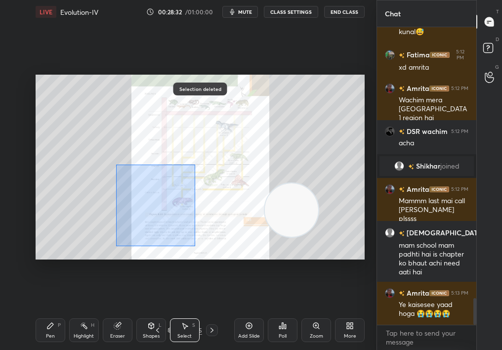
drag, startPoint x: 179, startPoint y: 236, endPoint x: 271, endPoint y: 294, distance: 108.0
click at [272, 295] on div "0 ° Undo Copy Duplicate Duplicate to new slide Delete Selection deleted Setting…" at bounding box center [200, 167] width 337 height 287
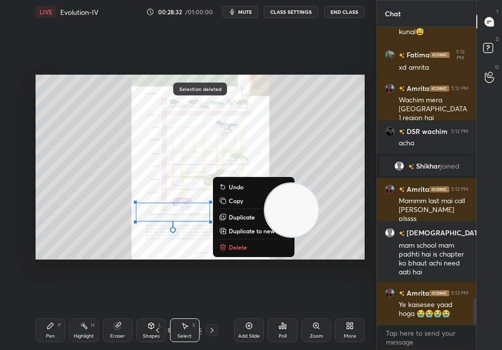
click at [230, 255] on div "0 ° Undo Copy Duplicate Duplicate to new slide Delete" at bounding box center [200, 167] width 329 height 185
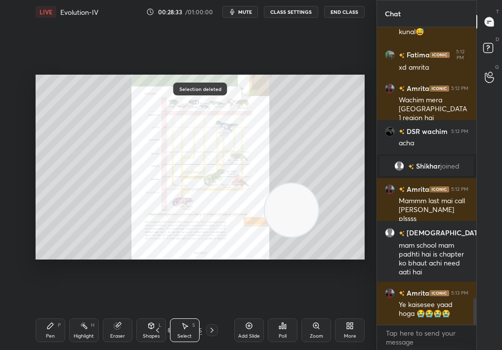
click at [38, 312] on div "Pen P" at bounding box center [51, 330] width 30 height 24
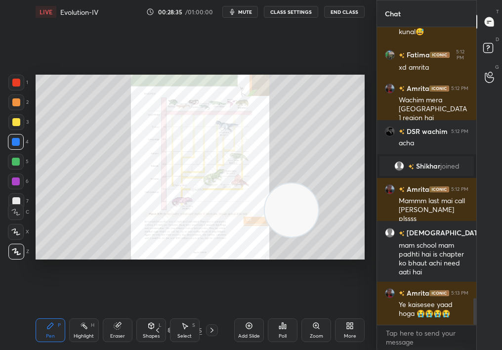
click at [159, 312] on div "Shapes L" at bounding box center [151, 330] width 30 height 24
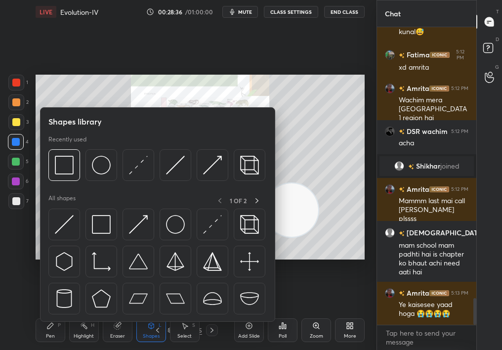
click at [159, 312] on icon at bounding box center [158, 330] width 8 height 8
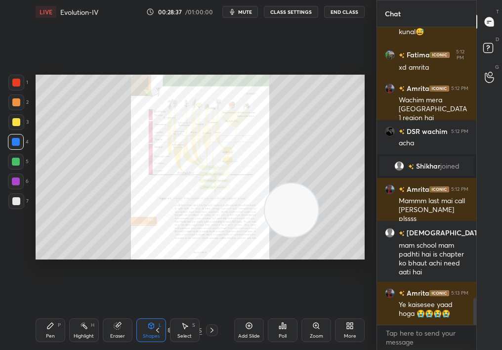
click at [173, 272] on div "Setting up your live class Poll for secs No correct answer Start poll" at bounding box center [200, 167] width 337 height 287
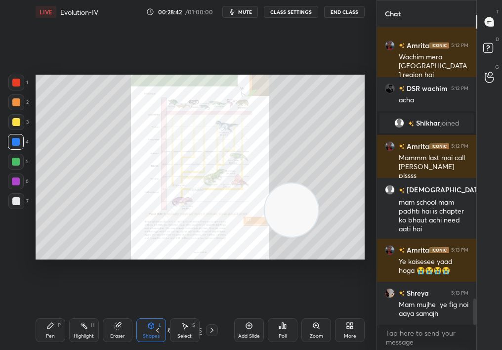
click at [183, 312] on div "Select S" at bounding box center [185, 330] width 30 height 24
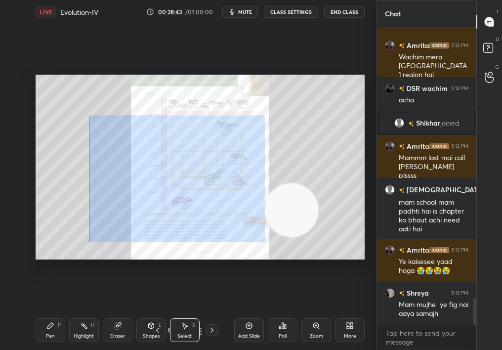
drag, startPoint x: 84, startPoint y: 113, endPoint x: 313, endPoint y: 289, distance: 288.8
click at [315, 289] on div "0 ° Undo Copy Duplicate Duplicate to new slide Delete Setting up your live clas…" at bounding box center [200, 167] width 337 height 287
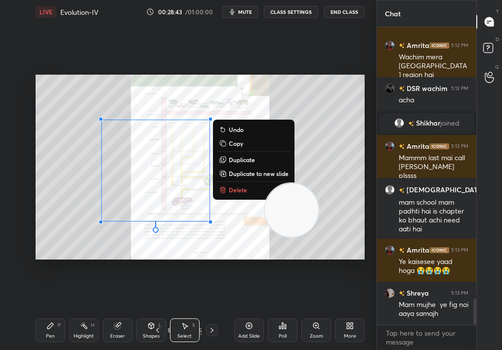
click at [244, 188] on p "Delete" at bounding box center [238, 190] width 18 height 8
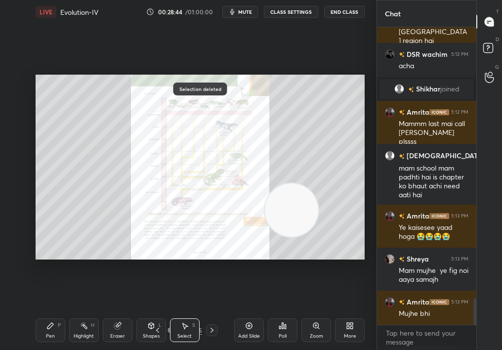
click at [52, 312] on div "Pen P" at bounding box center [51, 330] width 30 height 24
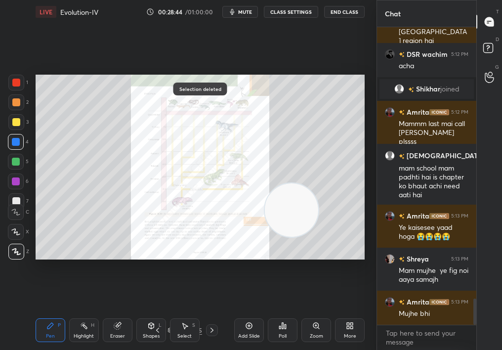
click at [53, 312] on div "Pen P" at bounding box center [51, 330] width 30 height 24
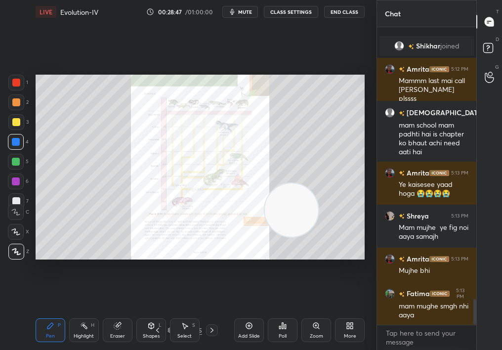
scroll to position [3189, 0]
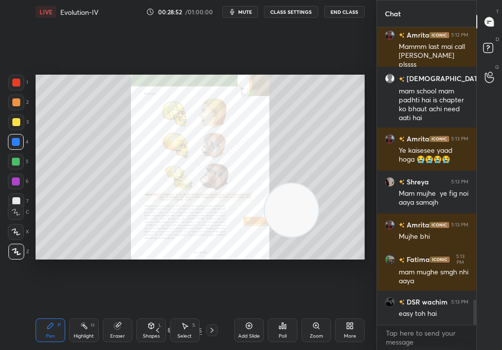
click at [295, 308] on div "Poll" at bounding box center [283, 330] width 30 height 55
click at [312, 312] on div "Zoom" at bounding box center [317, 330] width 30 height 24
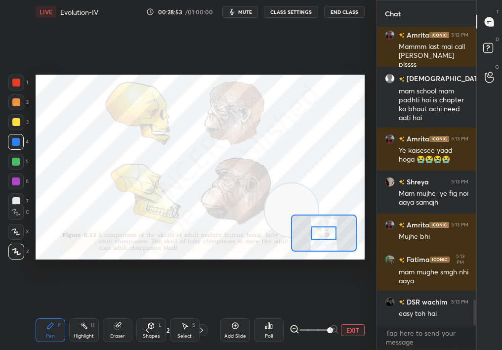
drag, startPoint x: 345, startPoint y: 339, endPoint x: 362, endPoint y: 339, distance: 16.8
click at [361, 312] on div "Add Slide Poll EXIT" at bounding box center [292, 330] width 144 height 55
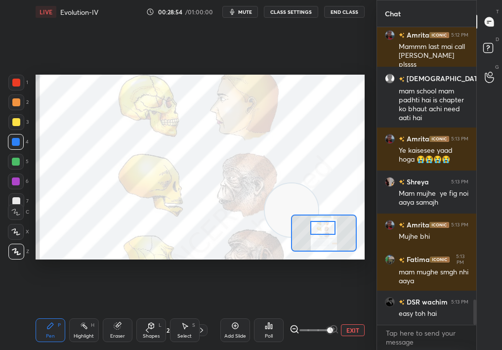
drag, startPoint x: 327, startPoint y: 235, endPoint x: 326, endPoint y: 230, distance: 5.0
click at [326, 230] on div at bounding box center [323, 228] width 26 height 14
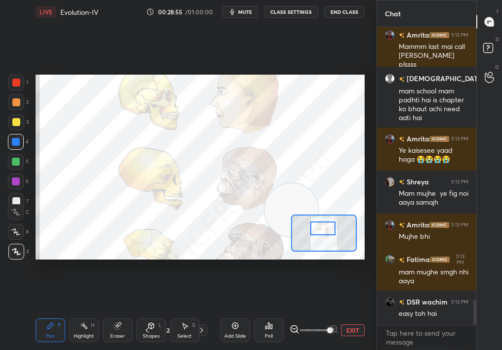
click at [356, 312] on div "Add Slide Poll EXIT" at bounding box center [292, 330] width 144 height 55
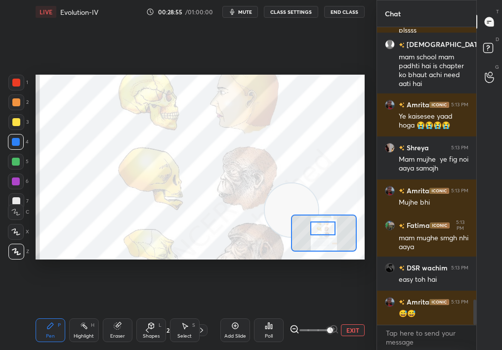
click at [358, 312] on button "EXIT" at bounding box center [353, 330] width 24 height 12
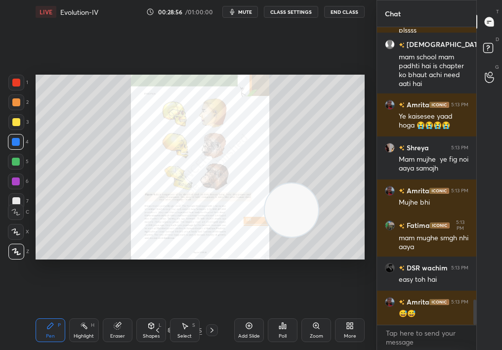
click at [315, 312] on div "Zoom" at bounding box center [317, 330] width 30 height 24
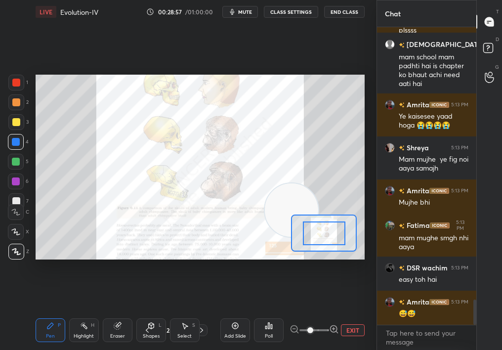
click at [313, 312] on span at bounding box center [311, 330] width 6 height 6
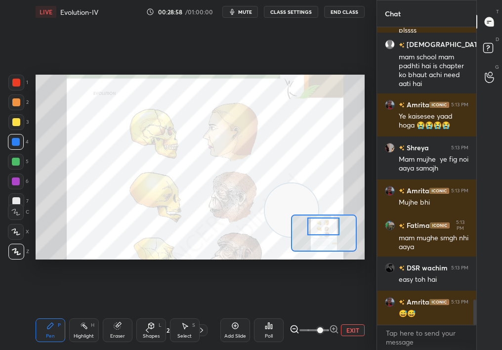
drag, startPoint x: 329, startPoint y: 232, endPoint x: 331, endPoint y: 227, distance: 5.6
click at [331, 227] on div at bounding box center [324, 226] width 32 height 17
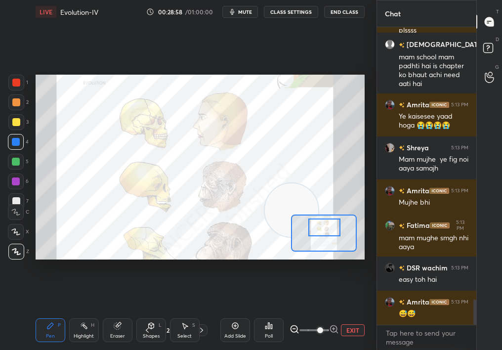
click at [325, 233] on div at bounding box center [324, 227] width 32 height 17
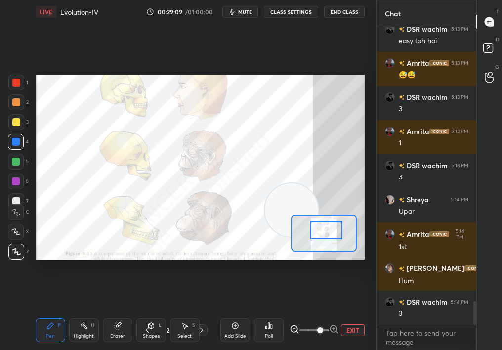
scroll to position [3496, 0]
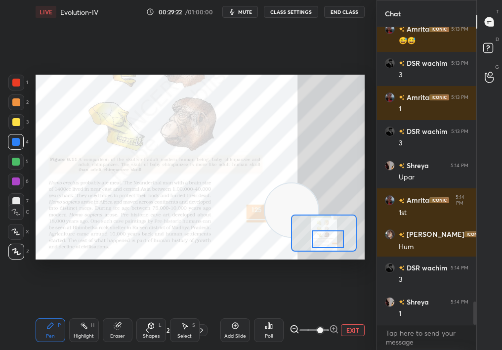
drag, startPoint x: 333, startPoint y: 235, endPoint x: 333, endPoint y: 241, distance: 5.9
click at [333, 240] on div at bounding box center [328, 238] width 32 height 17
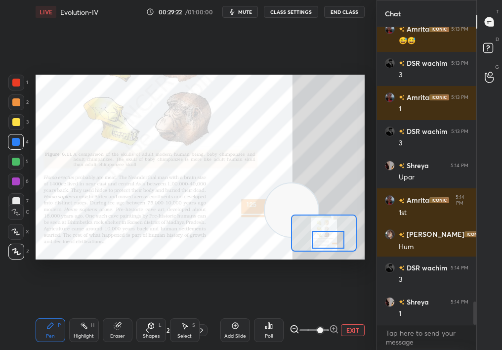
scroll to position [3557, 0]
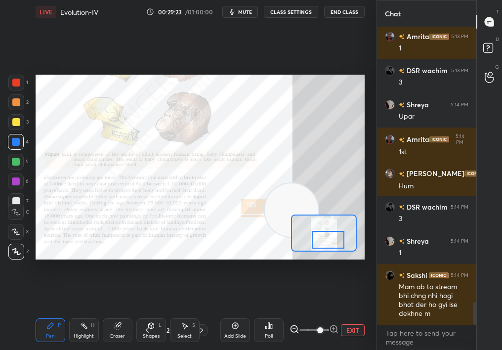
click at [355, 312] on button "EXIT" at bounding box center [353, 330] width 24 height 12
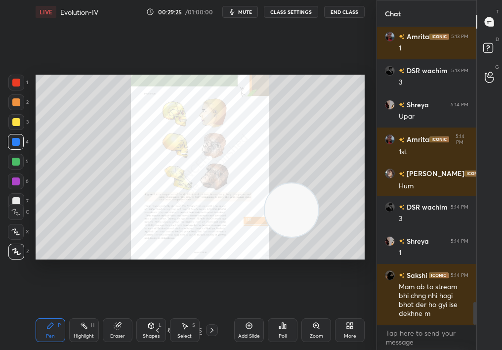
scroll to position [3591, 0]
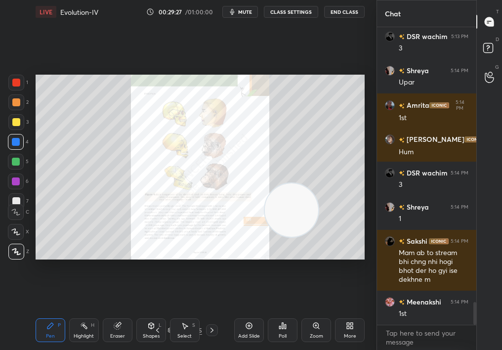
click at [321, 312] on div "Zoom" at bounding box center [317, 330] width 30 height 24
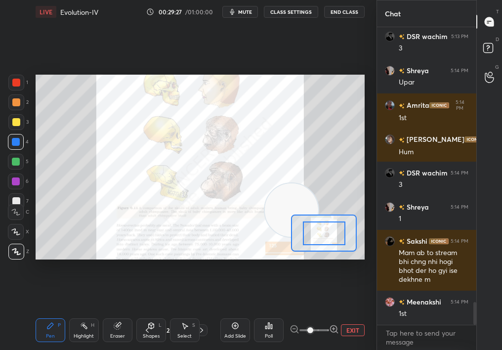
click at [313, 312] on span at bounding box center [311, 330] width 6 height 6
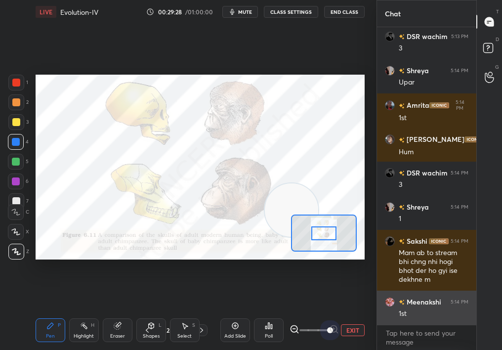
drag, startPoint x: 327, startPoint y: 333, endPoint x: 398, endPoint y: 310, distance: 74.4
click at [399, 308] on div "1 2 3 4 5 6 7 C X Z C X Z E E Erase all H H LIVE Evolution-IV 00:29:28 / 01:00:…" at bounding box center [251, 175] width 502 height 350
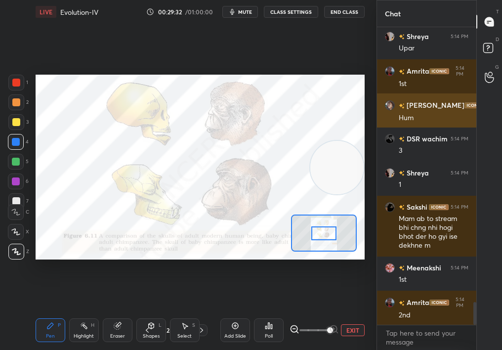
drag, startPoint x: 324, startPoint y: 190, endPoint x: 410, endPoint y: 109, distance: 118.2
click at [411, 108] on div "1 2 3 4 5 6 7 C X Z C X Z E E Erase all H H LIVE Evolution-IV 00:29:32 / 01:00:…" at bounding box center [251, 175] width 502 height 350
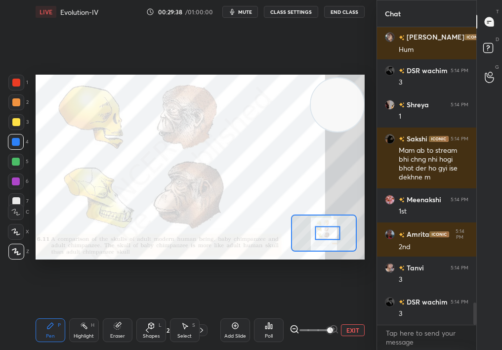
scroll to position [3736, 0]
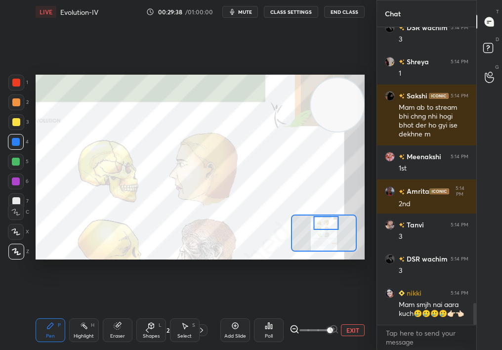
drag, startPoint x: 318, startPoint y: 234, endPoint x: 319, endPoint y: 223, distance: 10.9
click at [319, 223] on div at bounding box center [326, 223] width 26 height 14
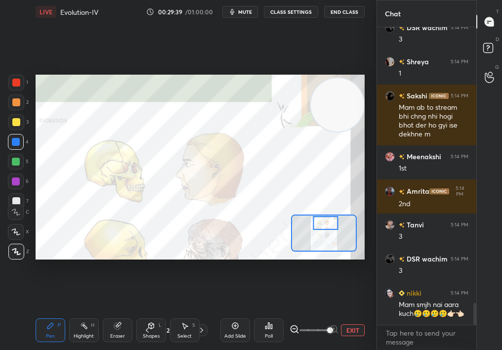
click at [350, 312] on button "EXIT" at bounding box center [353, 330] width 24 height 12
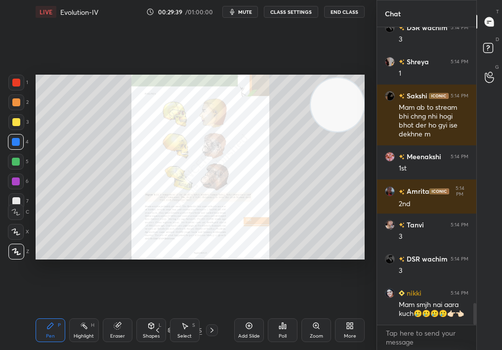
scroll to position [3770, 0]
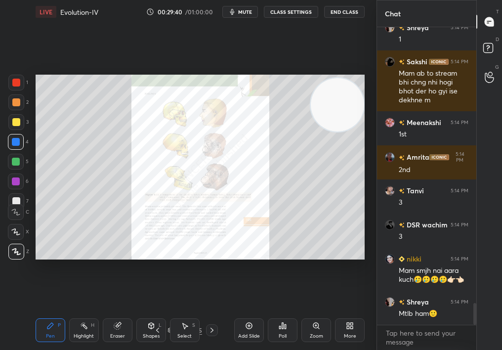
click at [189, 312] on div "Select S" at bounding box center [185, 330] width 30 height 24
click at [196, 312] on div "Select S" at bounding box center [185, 330] width 30 height 24
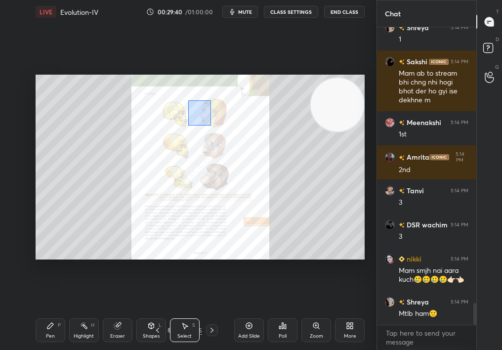
drag, startPoint x: 211, startPoint y: 125, endPoint x: 337, endPoint y: 338, distance: 247.6
click at [339, 312] on div "LIVE Evolution-IV 00:29:40 / 01:00:00 mute CLASS SETTINGS End Class 0 ° Undo Co…" at bounding box center [200, 175] width 337 height 350
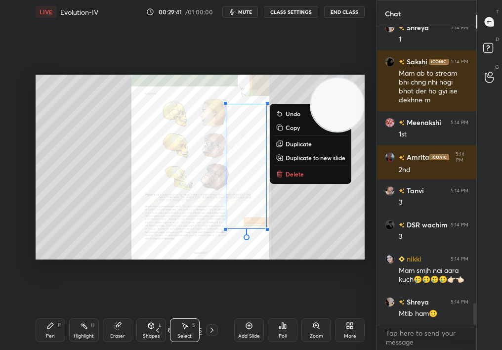
scroll to position [3804, 0]
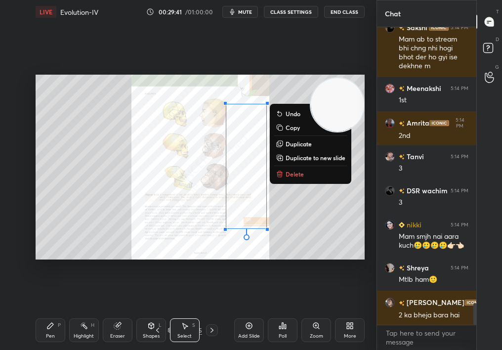
click at [293, 173] on p "Delete" at bounding box center [295, 174] width 18 height 8
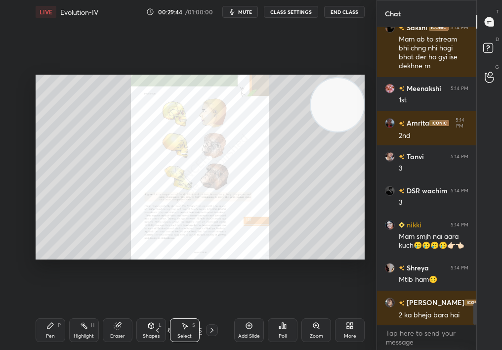
scroll to position [3838, 0]
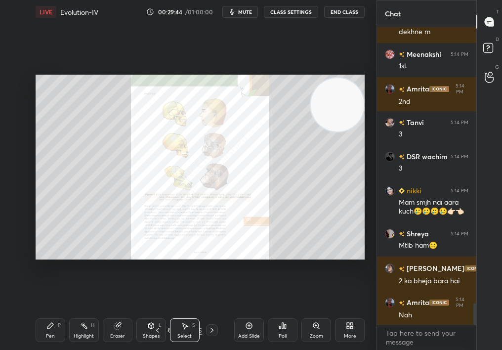
click at [49, 312] on icon at bounding box center [50, 326] width 6 height 6
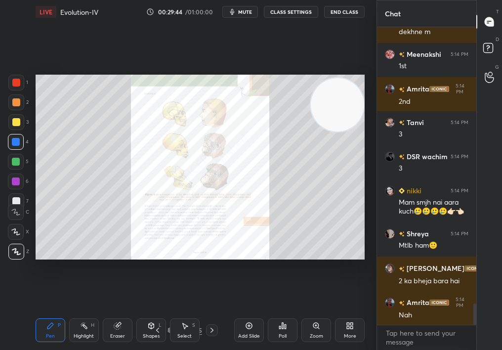
click at [36, 312] on div "Pen P" at bounding box center [51, 330] width 30 height 24
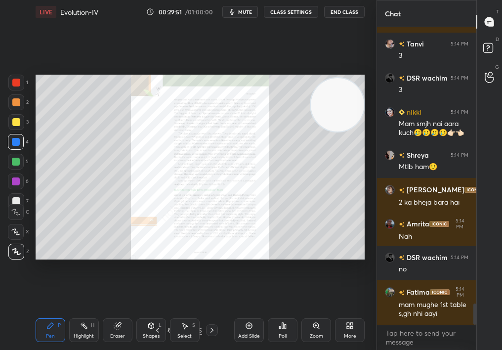
scroll to position [3951, 0]
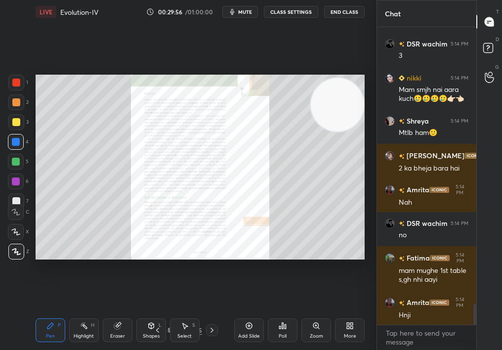
click at [263, 312] on div "Add Slide" at bounding box center [249, 330] width 30 height 24
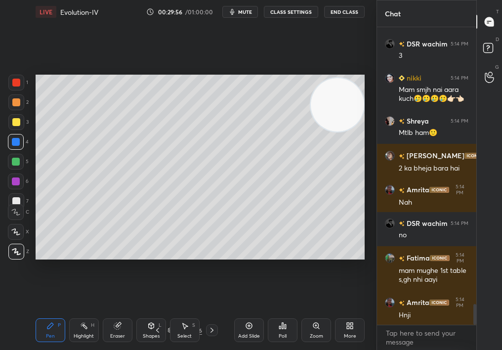
scroll to position [3985, 0]
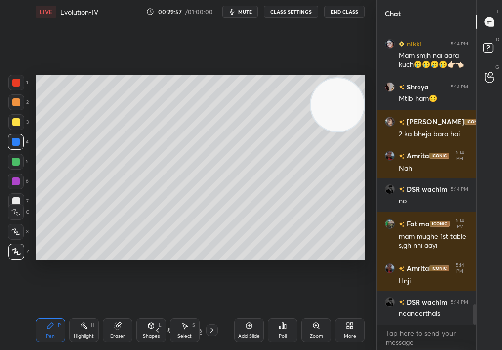
click at [311, 312] on div "Zoom" at bounding box center [317, 330] width 30 height 24
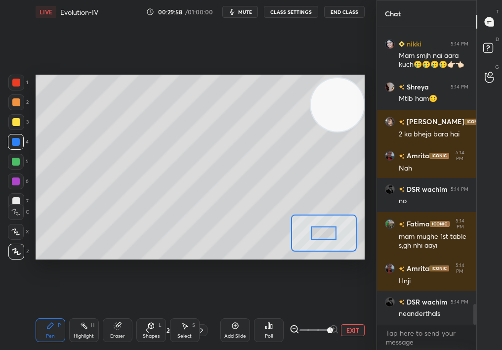
click at [355, 312] on div "EXIT" at bounding box center [327, 330] width 75 height 12
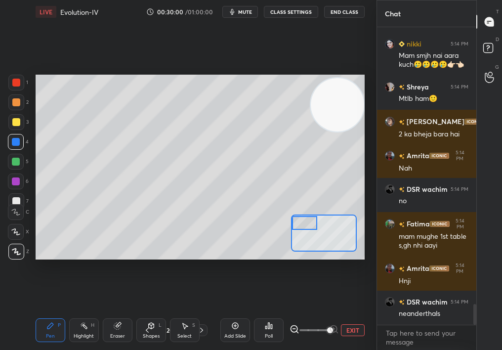
click at [263, 216] on div "Setting up your live class Poll for secs No correct answer Start poll" at bounding box center [200, 167] width 329 height 185
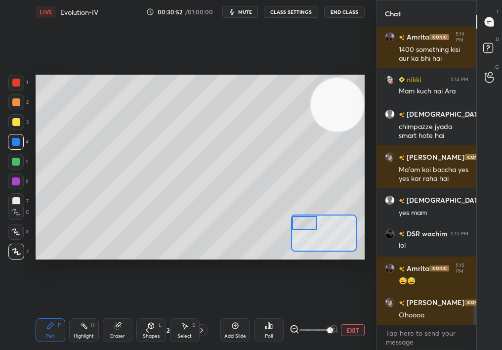
scroll to position [4354, 0]
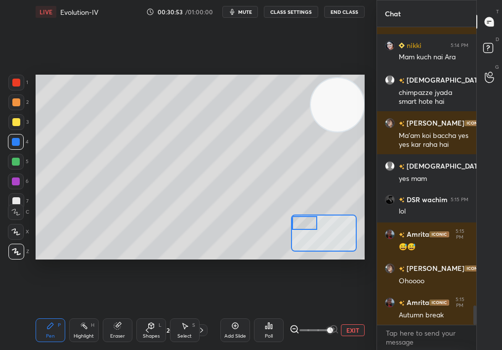
click at [264, 312] on div "Poll" at bounding box center [269, 330] width 30 height 24
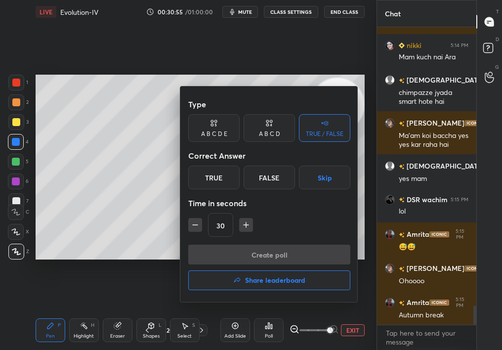
click at [127, 234] on div at bounding box center [251, 175] width 502 height 350
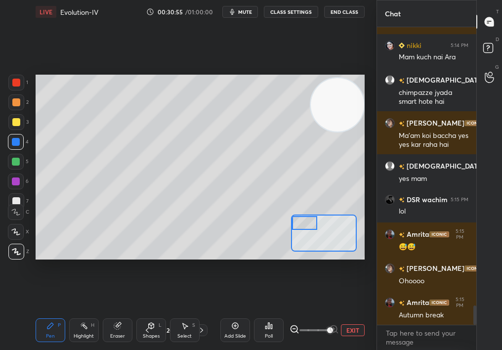
click at [41, 312] on div "Pen P" at bounding box center [51, 330] width 30 height 24
click at [34, 312] on div "LIVE Evolution-IV 00:30:55 / 01:00:00 mute CLASS SETTINGS End Class Setting up …" at bounding box center [200, 175] width 337 height 350
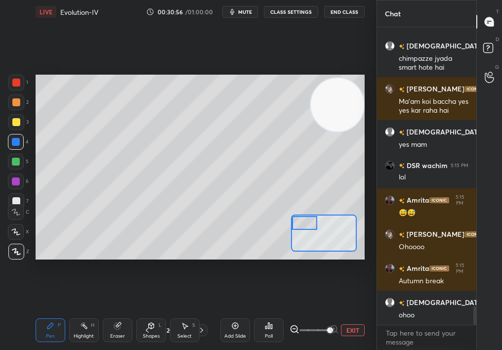
click at [23, 231] on div at bounding box center [16, 232] width 16 height 16
click at [17, 230] on div at bounding box center [16, 232] width 16 height 16
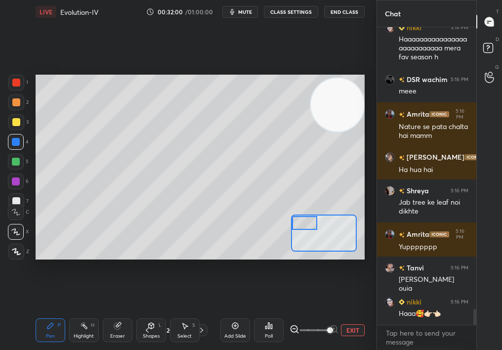
scroll to position [5281, 0]
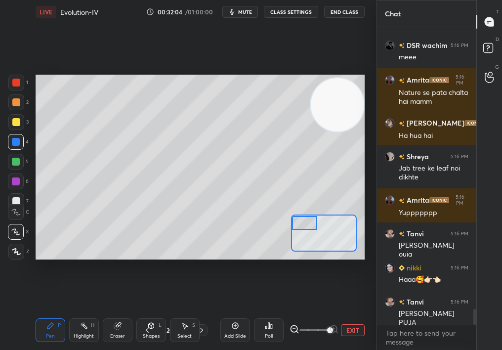
click at [156, 312] on div "Shapes" at bounding box center [151, 336] width 17 height 5
drag, startPoint x: 110, startPoint y: 329, endPoint x: 108, endPoint y: 324, distance: 5.2
click at [109, 312] on div "Eraser" at bounding box center [118, 330] width 30 height 24
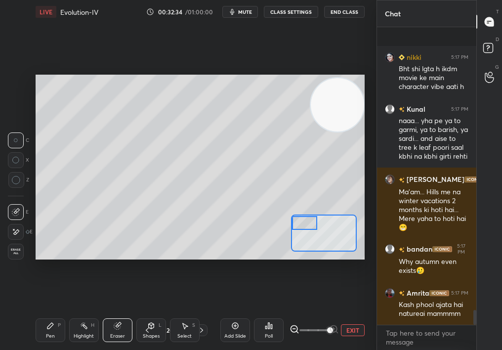
scroll to position [5724, 0]
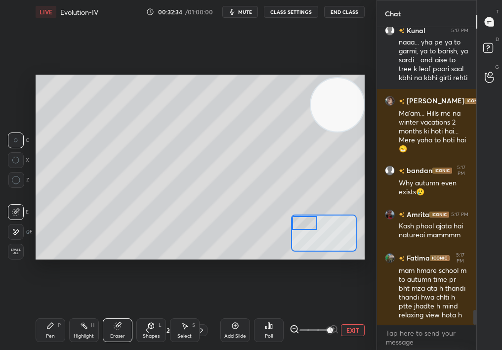
click at [246, 11] on span "mute" at bounding box center [245, 11] width 14 height 7
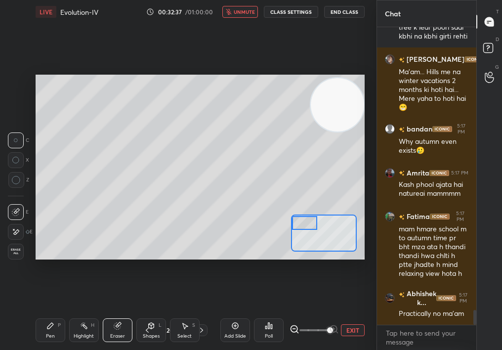
click at [244, 6] on button "unmute" at bounding box center [240, 12] width 36 height 12
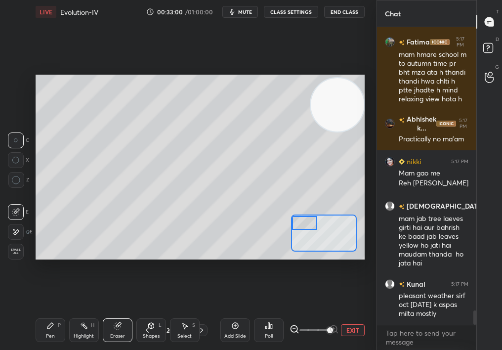
scroll to position [5975, 0]
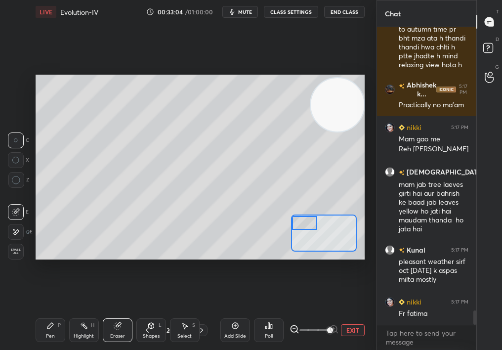
click at [51, 312] on div "Pen P" at bounding box center [51, 330] width 30 height 24
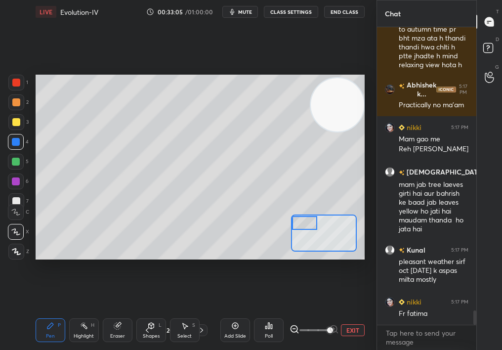
click at [39, 312] on div "Pen P" at bounding box center [51, 330] width 30 height 24
click at [12, 102] on div at bounding box center [16, 102] width 8 height 8
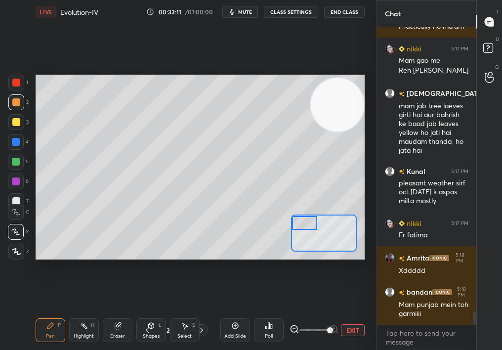
scroll to position [6089, 0]
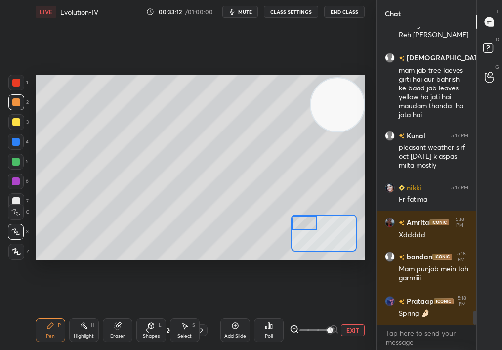
click at [15, 148] on div at bounding box center [16, 142] width 16 height 16
click at [15, 155] on div "1 2 3 4 5 6 7" at bounding box center [18, 144] width 21 height 138
click at [13, 163] on div at bounding box center [16, 162] width 8 height 8
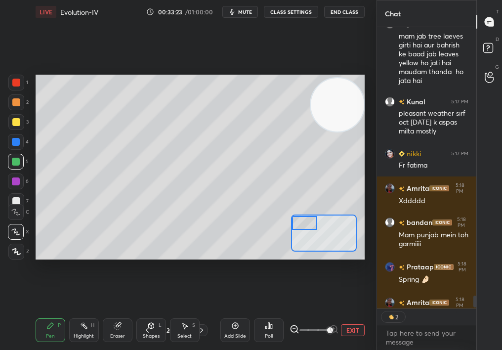
scroll to position [6209, 0]
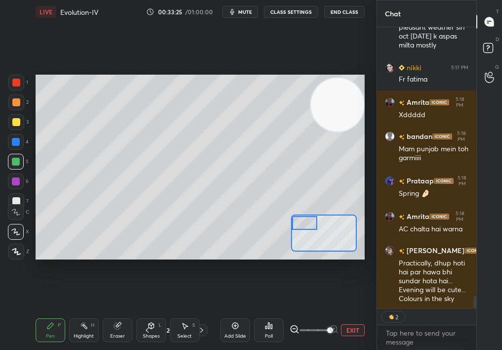
click at [15, 123] on div at bounding box center [16, 122] width 8 height 8
click at [18, 120] on div at bounding box center [16, 122] width 8 height 8
click at [19, 120] on div at bounding box center [16, 122] width 8 height 8
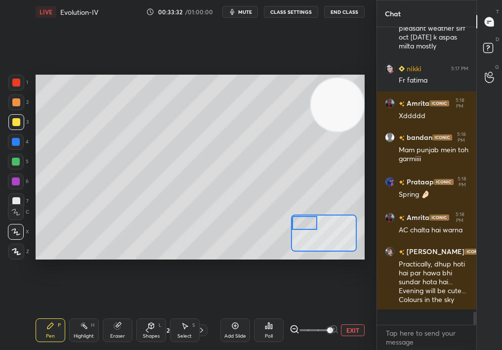
scroll to position [6193, 0]
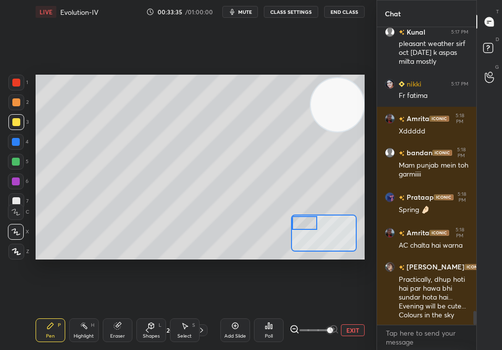
click at [123, 312] on div "Eraser" at bounding box center [118, 330] width 30 height 24
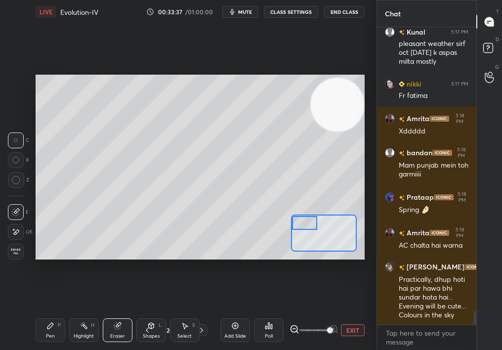
click at [49, 312] on div "Pen P" at bounding box center [51, 330] width 30 height 24
click at [45, 312] on div "Pen P" at bounding box center [51, 330] width 30 height 24
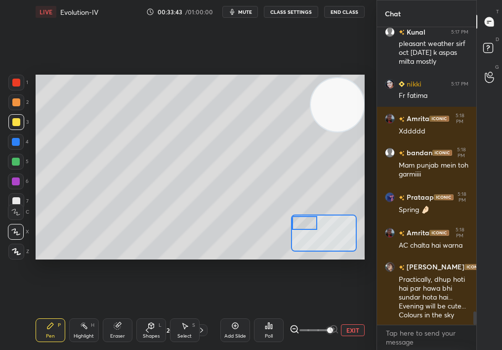
scroll to position [6227, 0]
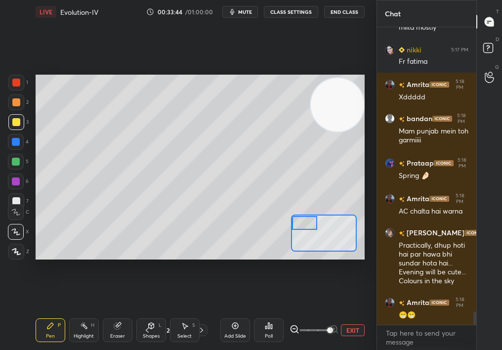
click at [248, 13] on span "mute" at bounding box center [245, 11] width 14 height 7
click at [246, 11] on span "unmute" at bounding box center [244, 11] width 21 height 7
click at [14, 142] on div at bounding box center [16, 142] width 8 height 8
click at [13, 141] on div at bounding box center [16, 142] width 8 height 8
click at [106, 312] on div "Eraser" at bounding box center [118, 330] width 30 height 24
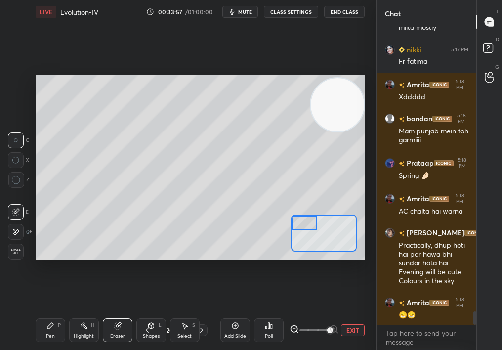
click at [44, 312] on div "Pen P" at bounding box center [51, 330] width 30 height 24
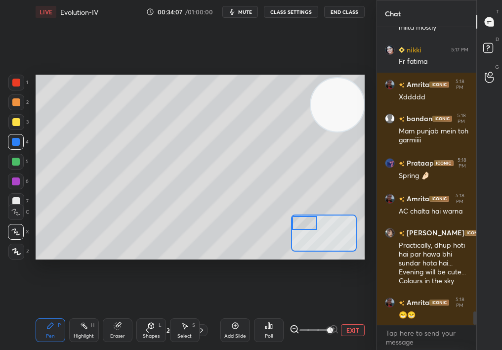
scroll to position [6296, 0]
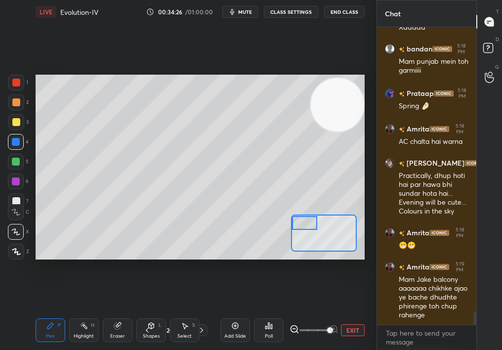
click at [11, 139] on div at bounding box center [16, 142] width 16 height 16
click at [15, 115] on div at bounding box center [16, 122] width 16 height 16
click at [120, 312] on div "Eraser" at bounding box center [117, 336] width 15 height 5
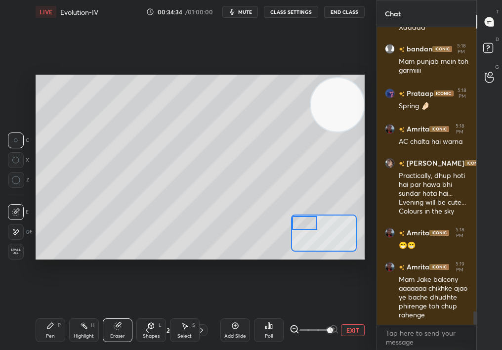
click at [120, 312] on div "Eraser" at bounding box center [118, 330] width 30 height 24
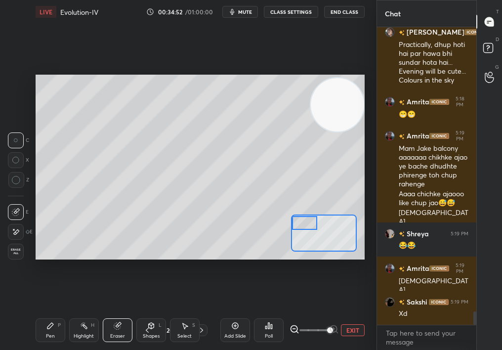
scroll to position [6462, 0]
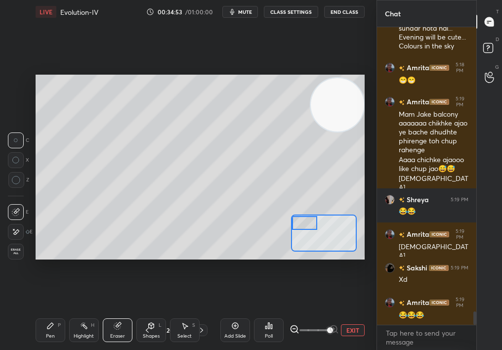
click at [39, 312] on div "Pen P Highlight H Eraser Shapes L Select S 20 / 246 Add Slide Poll EXIT" at bounding box center [200, 330] width 329 height 40
click at [41, 312] on div "Pen P" at bounding box center [51, 330] width 30 height 24
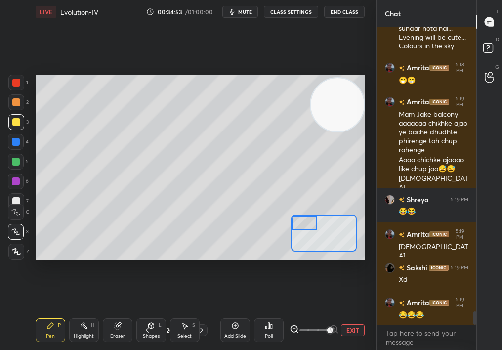
click at [45, 312] on div "Pen P Highlight H Eraser Shapes L Select S 20 / 246 Add Slide Poll EXIT" at bounding box center [200, 330] width 329 height 40
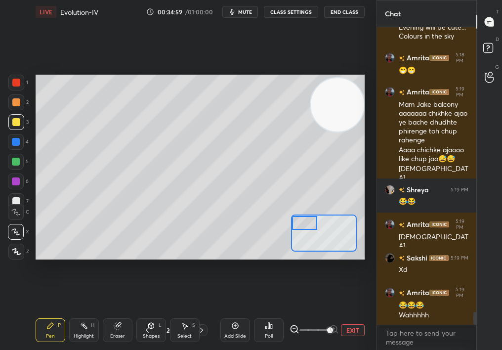
click at [17, 141] on div at bounding box center [16, 142] width 8 height 8
click at [17, 139] on div at bounding box center [16, 142] width 8 height 8
click at [17, 121] on div at bounding box center [16, 122] width 8 height 8
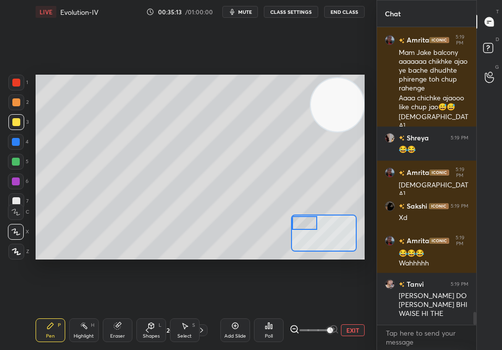
click at [17, 105] on div at bounding box center [16, 102] width 16 height 16
click at [18, 102] on div at bounding box center [16, 102] width 8 height 8
click at [15, 201] on div "C" at bounding box center [18, 210] width 21 height 20
click at [14, 198] on div at bounding box center [16, 201] width 8 height 8
click at [15, 197] on div at bounding box center [16, 201] width 8 height 8
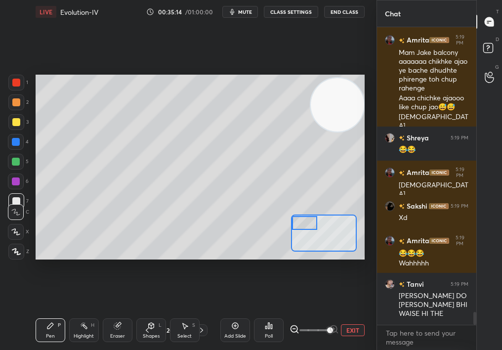
click at [15, 198] on div at bounding box center [16, 201] width 8 height 8
click at [14, 124] on div at bounding box center [16, 122] width 8 height 8
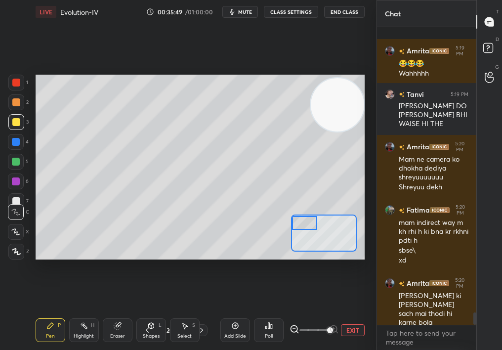
scroll to position [6774, 0]
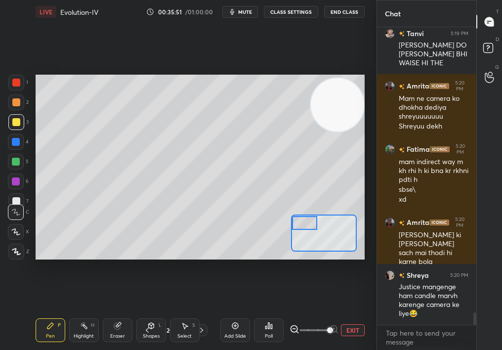
click at [85, 312] on div "Highlight H" at bounding box center [84, 330] width 30 height 24
click at [87, 312] on icon at bounding box center [84, 326] width 8 height 8
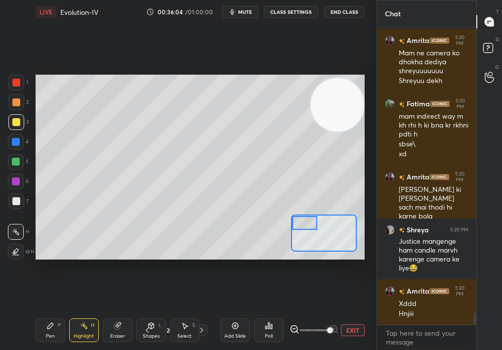
scroll to position [6854, 0]
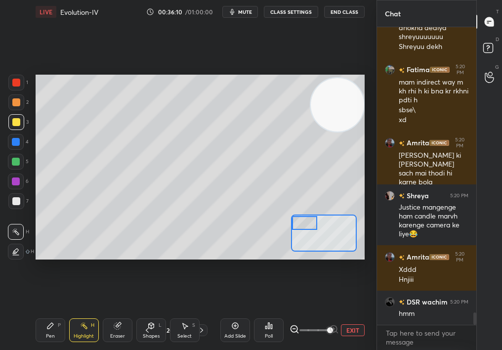
click at [49, 312] on div "Pen P" at bounding box center [51, 330] width 30 height 24
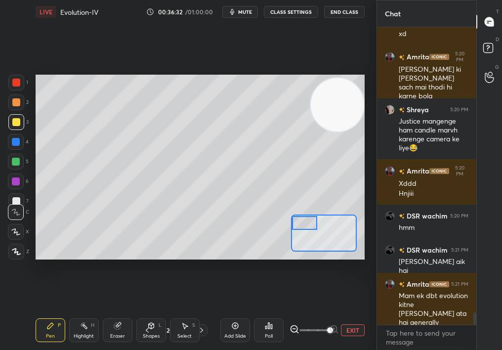
scroll to position [6974, 0]
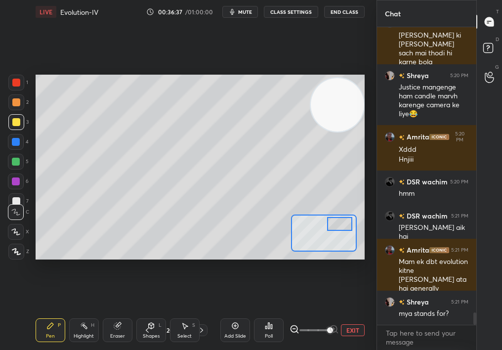
drag, startPoint x: 326, startPoint y: 225, endPoint x: 345, endPoint y: 225, distance: 18.8
click at [345, 226] on div at bounding box center [340, 224] width 26 height 14
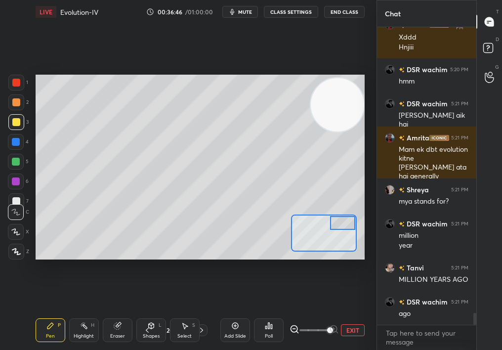
scroll to position [7120, 0]
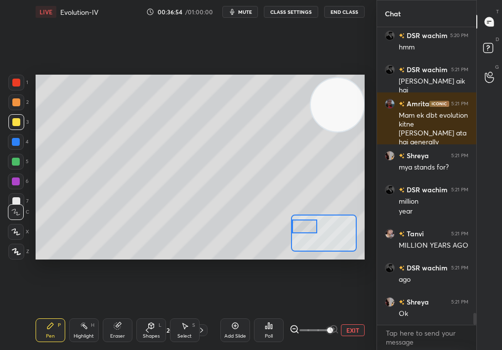
drag, startPoint x: 331, startPoint y: 226, endPoint x: 292, endPoint y: 232, distance: 39.5
click at [293, 232] on div at bounding box center [305, 227] width 26 height 14
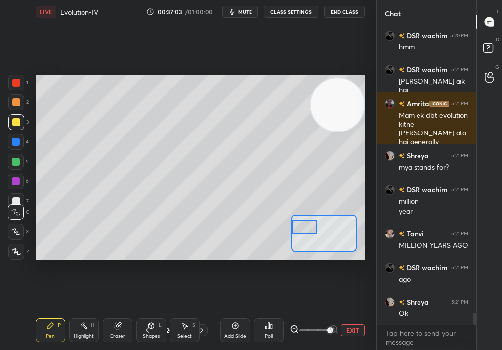
click at [42, 312] on div "Pen P" at bounding box center [51, 330] width 30 height 24
click at [41, 312] on div "Pen P" at bounding box center [51, 330] width 30 height 24
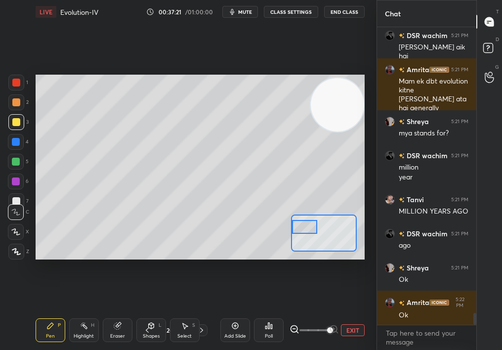
click at [311, 234] on div at bounding box center [305, 227] width 26 height 14
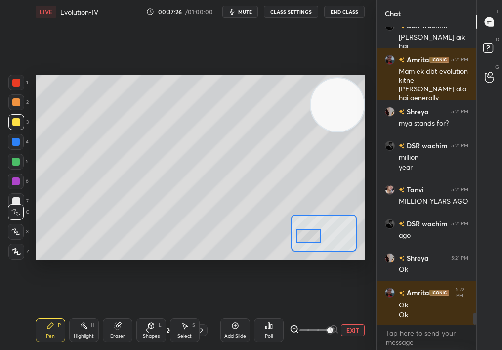
click at [18, 110] on div "2" at bounding box center [18, 104] width 20 height 20
click at [19, 106] on div at bounding box center [16, 102] width 16 height 16
click at [366, 145] on div "Setting up your live class Poll for secs No correct answer Start poll" at bounding box center [200, 167] width 337 height 287
click at [293, 312] on icon at bounding box center [295, 329] width 10 height 10
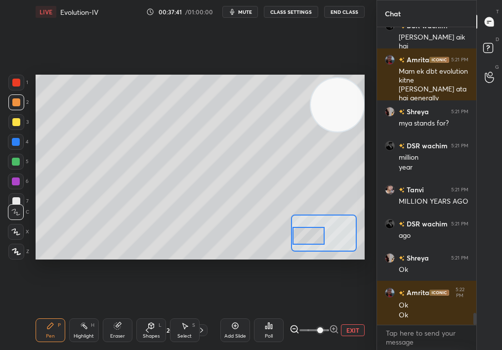
click at [319, 312] on span at bounding box center [320, 330] width 6 height 6
click at [14, 160] on div at bounding box center [16, 162] width 16 height 16
click at [14, 161] on div at bounding box center [16, 162] width 8 height 8
click at [16, 165] on div at bounding box center [16, 162] width 16 height 16
drag, startPoint x: 307, startPoint y: 236, endPoint x: 315, endPoint y: 237, distance: 8.4
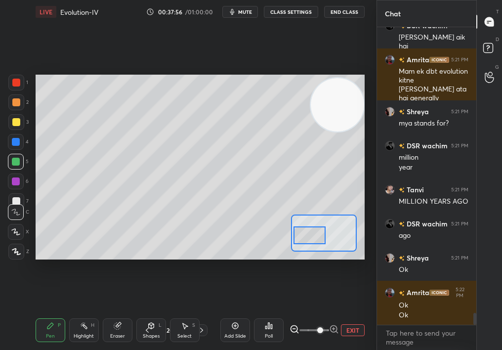
click at [315, 237] on div at bounding box center [310, 234] width 32 height 17
click at [317, 219] on div "Setting up your live class Poll for secs No correct answer Start poll" at bounding box center [200, 167] width 329 height 185
drag, startPoint x: 318, startPoint y: 231, endPoint x: 312, endPoint y: 223, distance: 10.3
click at [312, 223] on div at bounding box center [312, 224] width 32 height 17
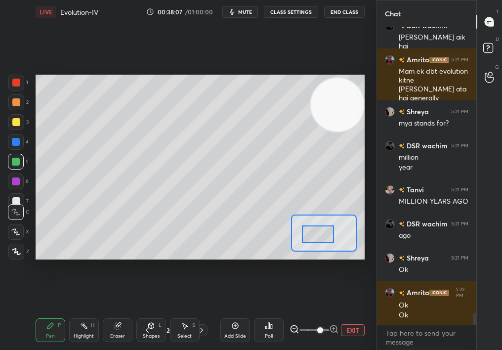
drag, startPoint x: 305, startPoint y: 233, endPoint x: 310, endPoint y: 239, distance: 8.0
click at [311, 239] on div at bounding box center [318, 233] width 32 height 17
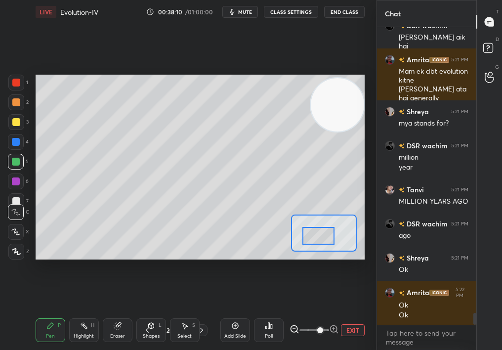
click at [354, 312] on button "EXIT" at bounding box center [353, 330] width 24 height 12
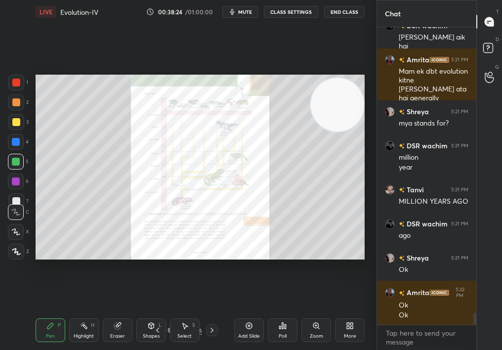
click at [318, 312] on div "Zoom" at bounding box center [316, 336] width 13 height 5
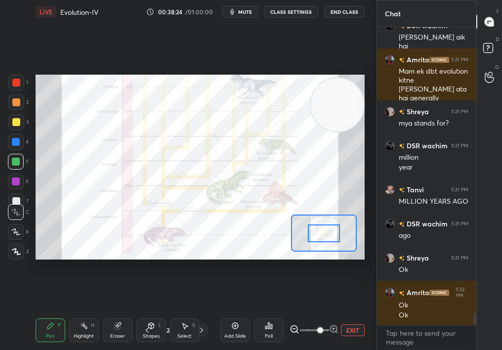
click at [322, 312] on span at bounding box center [315, 330] width 30 height 15
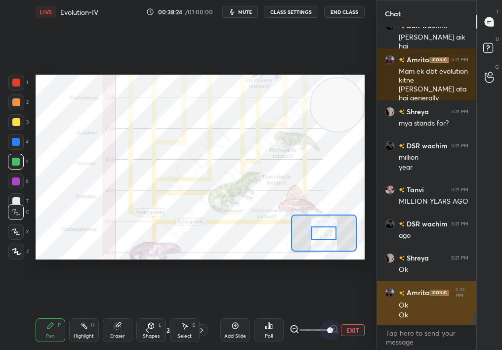
drag, startPoint x: 325, startPoint y: 327, endPoint x: 397, endPoint y: 323, distance: 72.3
click at [396, 312] on div "1 2 3 4 5 6 7 C X Z C X Z E E Erase all H H LIVE Evolution-IV 00:38:24 / 01:00:…" at bounding box center [251, 175] width 502 height 350
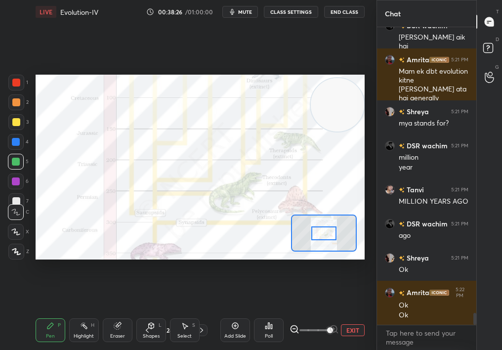
click at [147, 312] on icon at bounding box center [147, 330] width 8 height 8
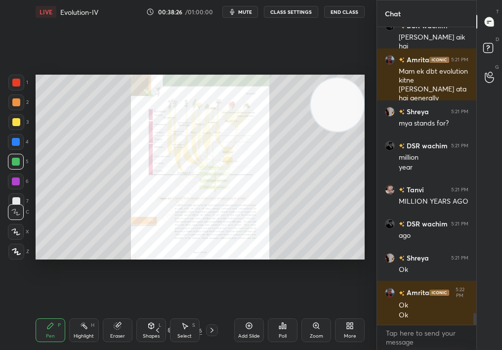
click at [147, 312] on div "Shapes L" at bounding box center [151, 330] width 30 height 24
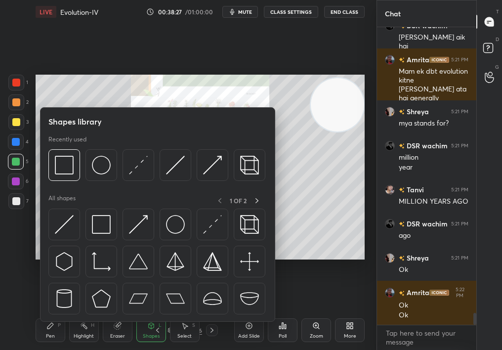
click at [308, 265] on div "Setting up your live class Poll for secs No correct answer Start poll" at bounding box center [200, 167] width 337 height 287
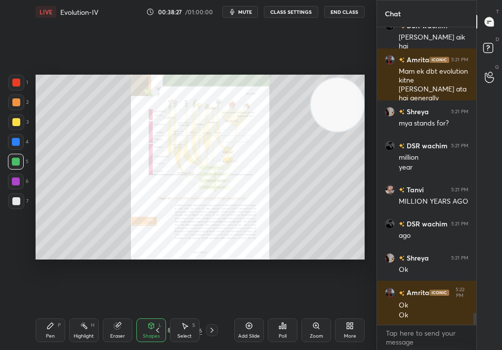
click at [309, 312] on div "Add Slide Poll Zoom More" at bounding box center [299, 330] width 131 height 55
click at [310, 312] on div "Zoom" at bounding box center [316, 336] width 13 height 5
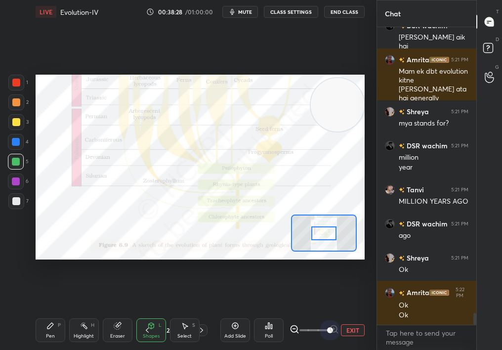
drag, startPoint x: 351, startPoint y: 337, endPoint x: 382, endPoint y: 330, distance: 32.4
click at [382, 312] on div "1 2 3 4 5 6 7 C X Z C X Z E E Erase all H H LIVE Evolution-IV 00:38:28 / 01:00:…" at bounding box center [251, 175] width 502 height 350
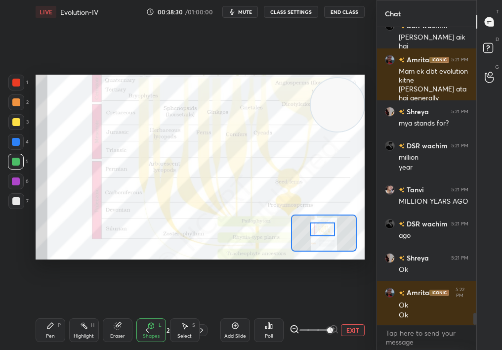
click at [328, 229] on div at bounding box center [323, 229] width 26 height 14
click at [69, 312] on div "Highlight H" at bounding box center [84, 330] width 30 height 24
click at [68, 312] on div "Pen P Highlight H Eraser Shapes L Select S" at bounding box center [82, 330] width 92 height 24
drag, startPoint x: 29, startPoint y: 325, endPoint x: 34, endPoint y: 328, distance: 6.0
click at [36, 312] on div "LIVE Evolution-IV 00:38:37 / 01:00:00 mute CLASS SETTINGS End Class Setting up …" at bounding box center [200, 175] width 337 height 350
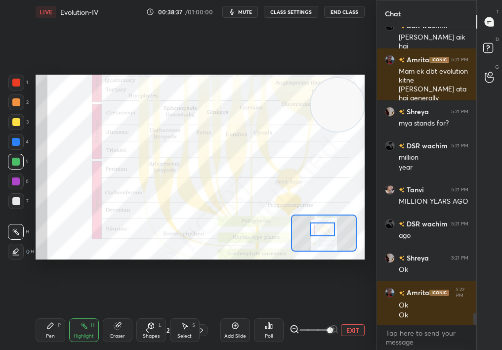
scroll to position [7200, 0]
click at [45, 312] on div "Pen P" at bounding box center [51, 330] width 30 height 24
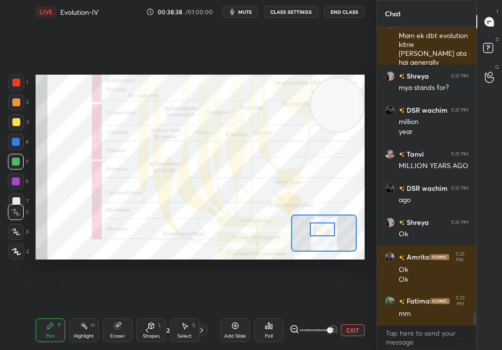
click at [314, 233] on div at bounding box center [323, 229] width 26 height 14
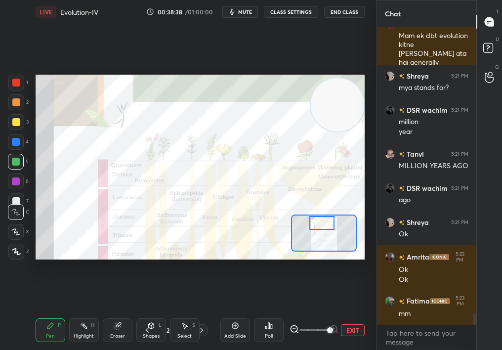
drag, startPoint x: 324, startPoint y: 232, endPoint x: 321, endPoint y: 219, distance: 13.2
click at [321, 220] on div at bounding box center [322, 223] width 26 height 14
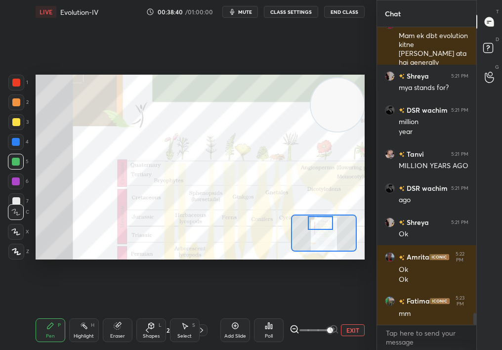
drag, startPoint x: 124, startPoint y: 322, endPoint x: 118, endPoint y: 325, distance: 6.2
click at [118, 312] on div "Eraser" at bounding box center [118, 330] width 30 height 24
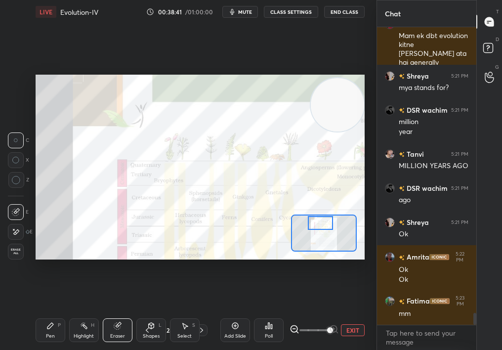
click at [49, 312] on div "Pen" at bounding box center [50, 336] width 9 height 5
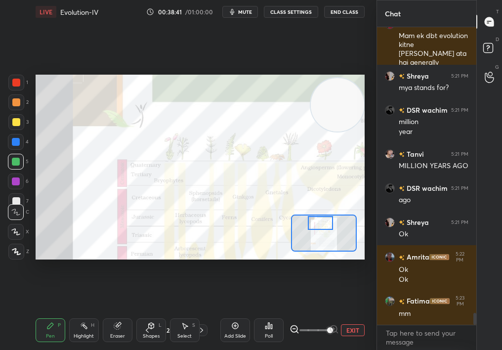
click at [42, 312] on div "Pen P" at bounding box center [51, 330] width 30 height 24
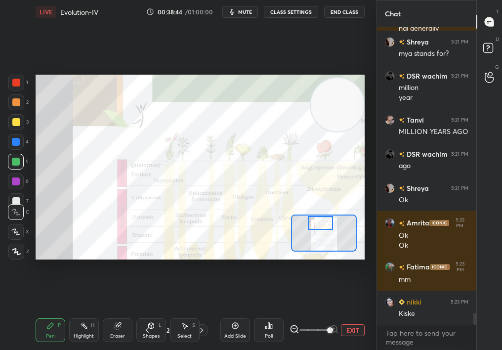
click at [10, 83] on div at bounding box center [16, 83] width 16 height 16
click at [14, 79] on div at bounding box center [16, 83] width 8 height 8
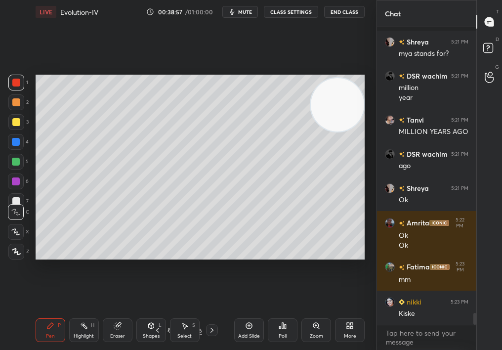
scroll to position [7277, 0]
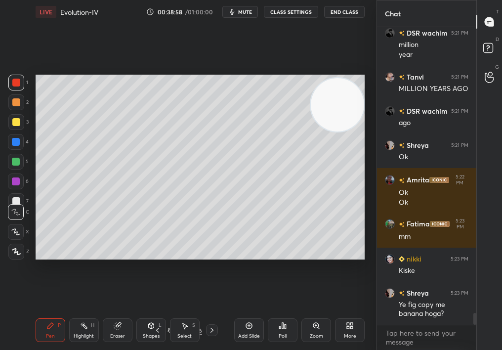
click at [339, 312] on div "More" at bounding box center [350, 330] width 30 height 24
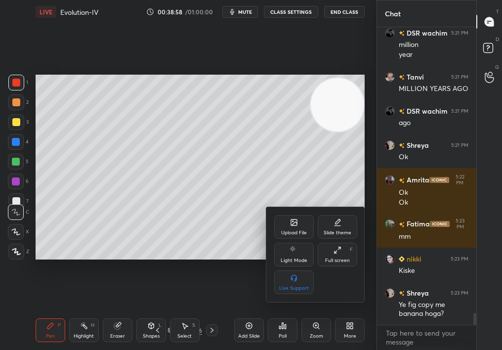
click at [321, 312] on div at bounding box center [251, 175] width 502 height 350
click at [316, 312] on div "Upload File Slide theme Light Mode Full screen F Live Support" at bounding box center [251, 175] width 502 height 350
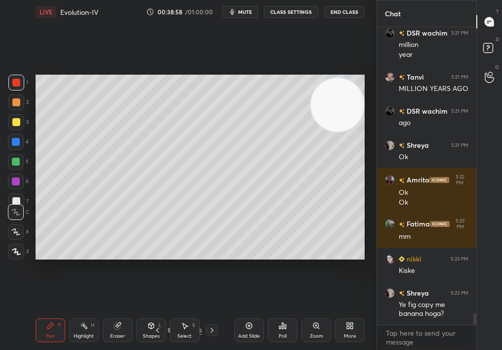
click at [311, 312] on div "Zoom" at bounding box center [316, 336] width 13 height 5
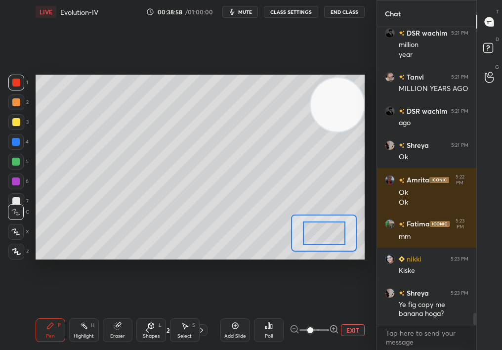
click at [313, 312] on span at bounding box center [311, 330] width 6 height 6
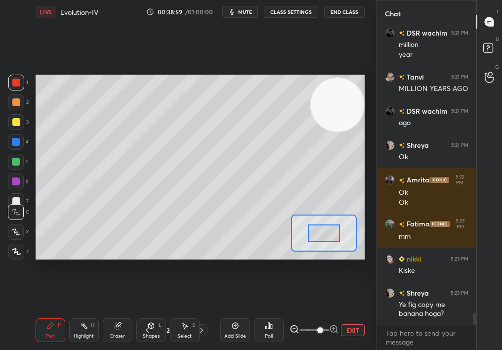
drag, startPoint x: 323, startPoint y: 331, endPoint x: 331, endPoint y: 332, distance: 7.6
click at [323, 312] on span at bounding box center [320, 330] width 6 height 6
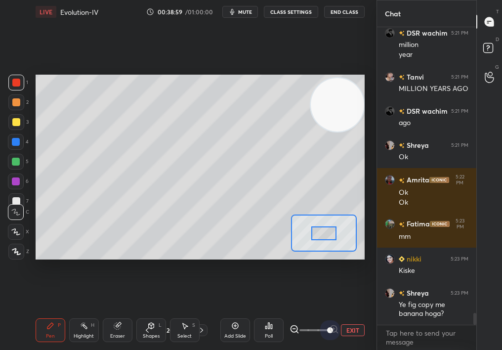
drag, startPoint x: 333, startPoint y: 329, endPoint x: 351, endPoint y: 330, distance: 17.8
click at [350, 312] on div "EXIT" at bounding box center [327, 330] width 75 height 12
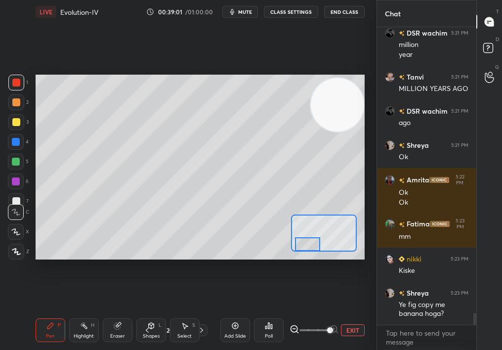
click at [299, 258] on div "Setting up your live class Poll for secs No correct answer Start poll" at bounding box center [200, 167] width 329 height 185
click at [318, 312] on span at bounding box center [315, 330] width 30 height 15
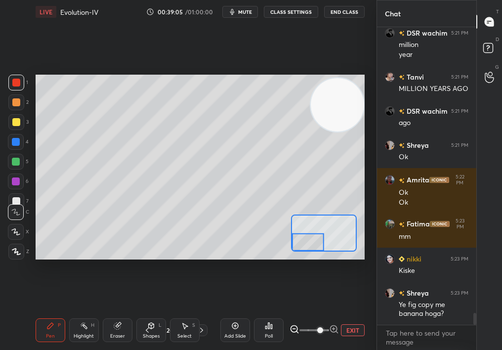
click at [354, 312] on div "EXIT" at bounding box center [327, 330] width 75 height 12
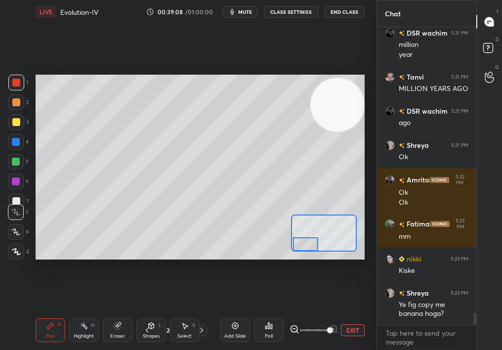
click at [307, 253] on div "Setting up your live class Poll for secs No correct answer Start poll" at bounding box center [200, 167] width 329 height 185
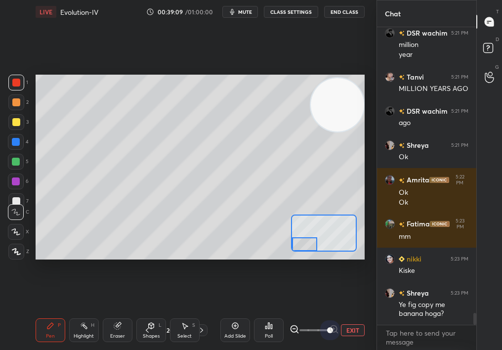
drag, startPoint x: 354, startPoint y: 333, endPoint x: 360, endPoint y: 331, distance: 6.7
click at [361, 312] on div "EXIT" at bounding box center [327, 330] width 75 height 12
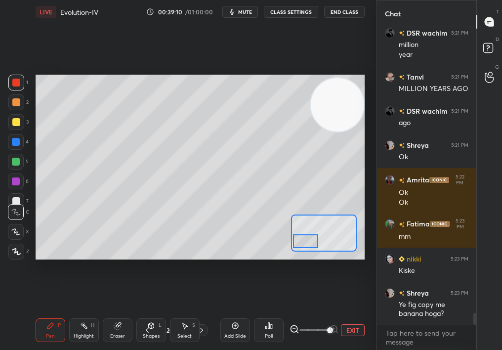
scroll to position [7311, 0]
click at [319, 238] on div at bounding box center [306, 241] width 26 height 14
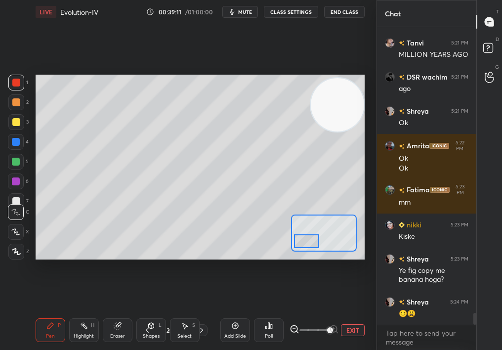
click at [354, 312] on button "EXIT" at bounding box center [353, 330] width 24 height 12
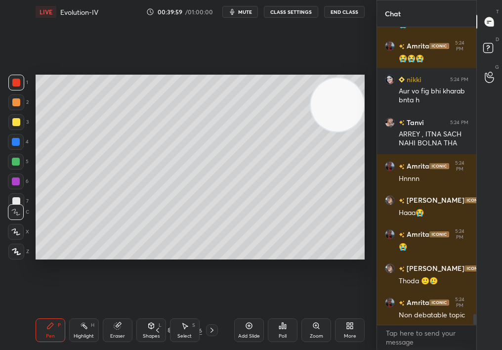
scroll to position [7758, 0]
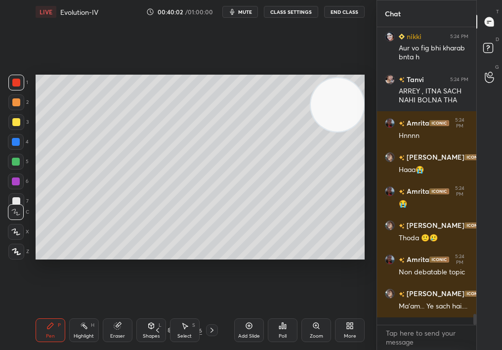
click at [320, 312] on icon at bounding box center [316, 326] width 8 height 8
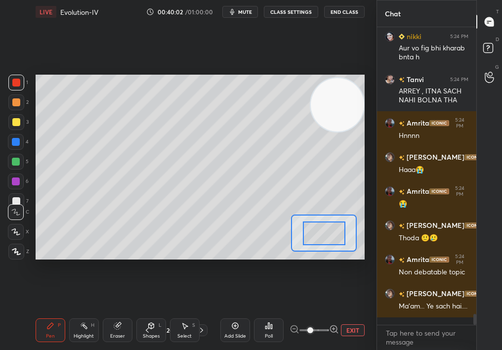
click at [319, 312] on span at bounding box center [315, 330] width 30 height 15
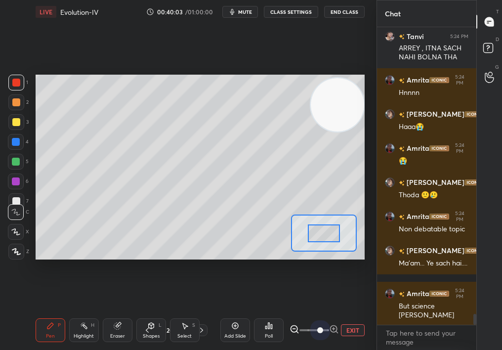
drag, startPoint x: 319, startPoint y: 331, endPoint x: 359, endPoint y: 323, distance: 40.8
click at [359, 312] on div "Add Slide Poll EXIT" at bounding box center [292, 330] width 144 height 55
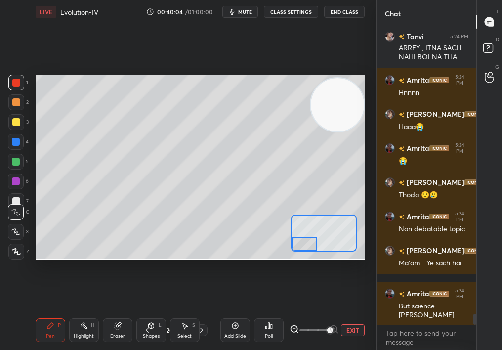
scroll to position [7837, 0]
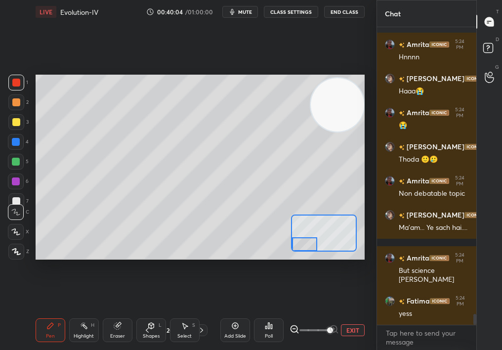
drag, startPoint x: 320, startPoint y: 230, endPoint x: 307, endPoint y: 240, distance: 16.5
click at [307, 240] on div at bounding box center [305, 244] width 26 height 14
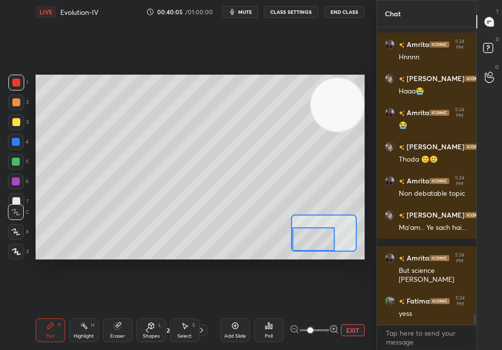
click at [310, 312] on span at bounding box center [315, 330] width 30 height 15
click at [313, 312] on span at bounding box center [311, 330] width 6 height 6
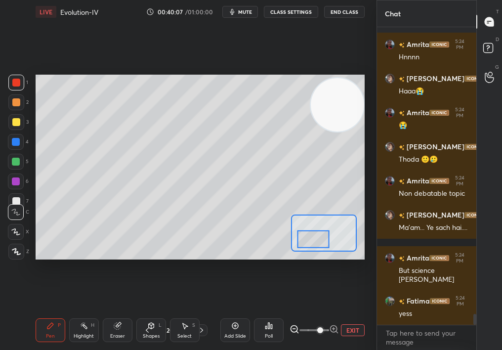
click at [308, 312] on span at bounding box center [315, 330] width 30 height 15
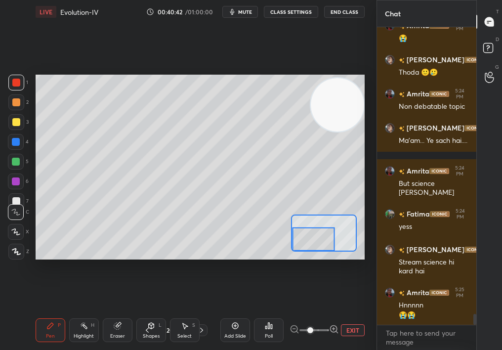
scroll to position [7967, 0]
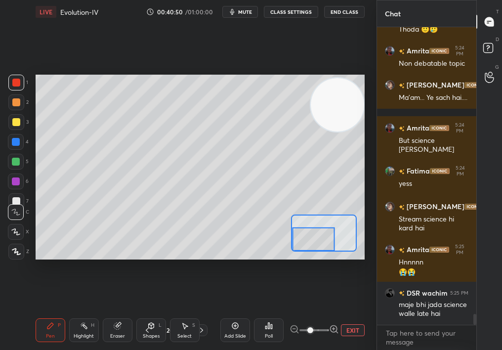
click at [19, 228] on div at bounding box center [16, 232] width 16 height 16
click at [16, 234] on icon at bounding box center [15, 231] width 9 height 7
click at [17, 235] on icon at bounding box center [16, 232] width 8 height 6
click at [17, 233] on icon at bounding box center [15, 231] width 9 height 7
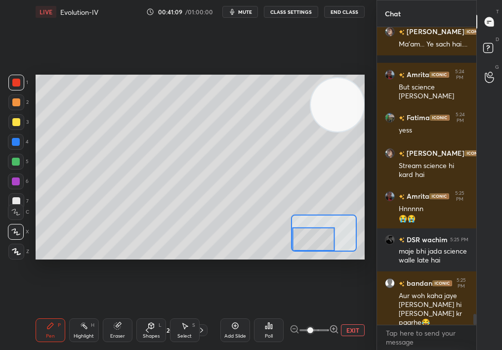
scroll to position [8063, 0]
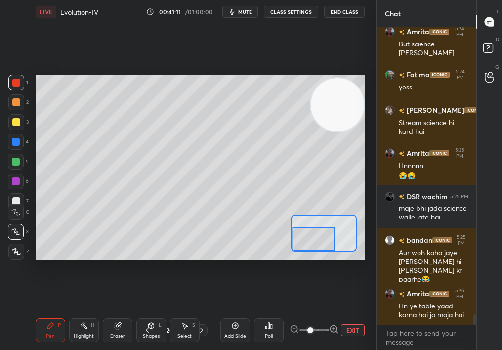
click at [311, 239] on div at bounding box center [313, 238] width 43 height 23
click at [14, 184] on div at bounding box center [16, 182] width 16 height 16
click at [14, 160] on div at bounding box center [16, 162] width 8 height 8
click at [16, 158] on div at bounding box center [16, 162] width 8 height 8
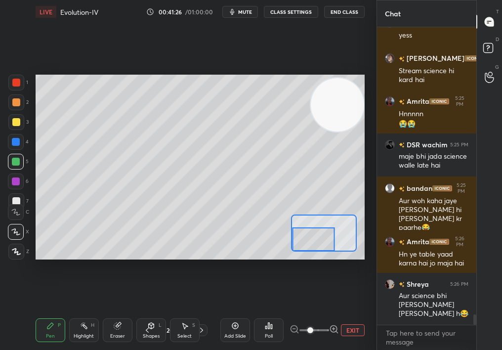
click at [98, 263] on div "Setting up your live class Poll for secs No correct answer Start poll" at bounding box center [200, 167] width 337 height 287
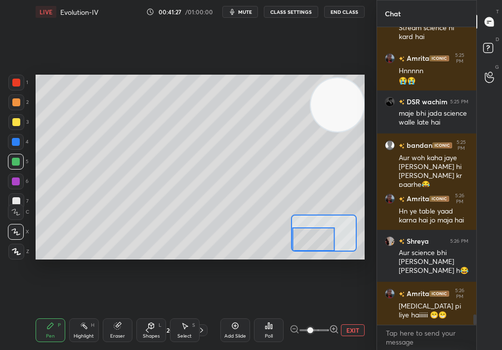
click at [99, 263] on div "Setting up your live class Poll for secs No correct answer Start poll" at bounding box center [200, 167] width 337 height 287
click at [102, 261] on div "Setting up your live class Poll for secs No correct answer Start poll" at bounding box center [200, 167] width 337 height 287
click at [108, 312] on div "Pen P Highlight H Eraser Shapes L Select S 20 / 246 Add Slide Poll EXIT" at bounding box center [200, 330] width 329 height 40
click at [111, 312] on div "Eraser" at bounding box center [118, 330] width 30 height 24
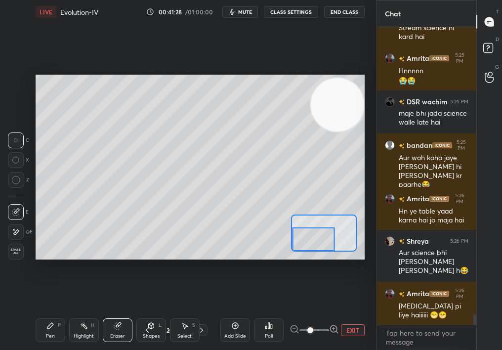
click at [116, 312] on icon at bounding box center [118, 326] width 8 height 8
click at [87, 265] on div "Setting up your live class Poll for secs No correct answer Start poll" at bounding box center [200, 167] width 337 height 287
click at [56, 312] on div "Pen P" at bounding box center [51, 330] width 30 height 24
click at [52, 312] on icon at bounding box center [50, 326] width 8 height 8
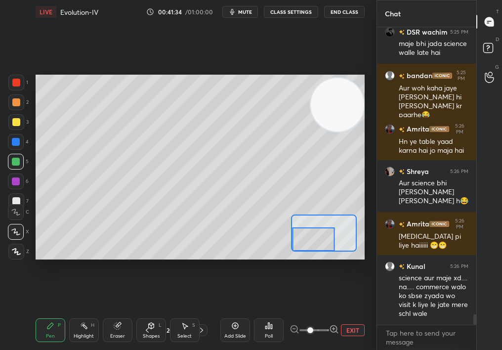
scroll to position [8262, 0]
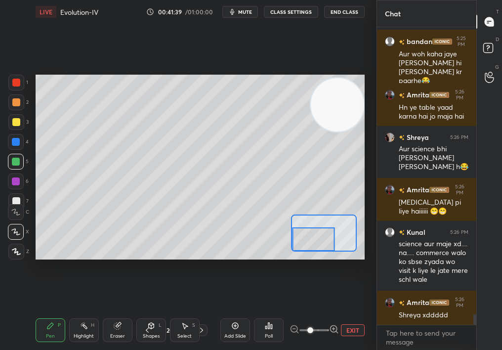
click at [122, 312] on div "Eraser" at bounding box center [118, 330] width 30 height 24
click at [123, 312] on div "Eraser" at bounding box center [118, 330] width 30 height 24
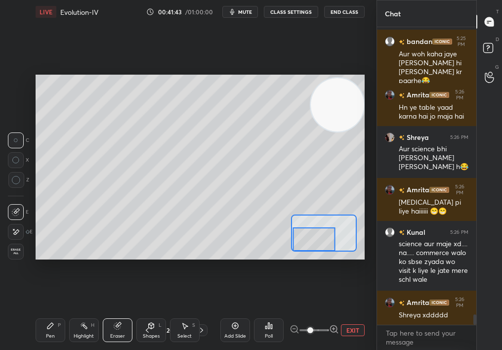
drag, startPoint x: 325, startPoint y: 230, endPoint x: 327, endPoint y: 237, distance: 7.7
click at [327, 237] on div at bounding box center [314, 238] width 43 height 23
drag, startPoint x: 322, startPoint y: 236, endPoint x: 322, endPoint y: 241, distance: 5.0
click at [322, 241] on div at bounding box center [314, 238] width 43 height 23
click at [54, 312] on div "Pen" at bounding box center [50, 336] width 9 height 5
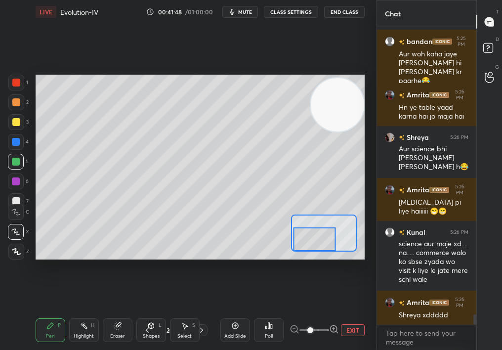
click at [52, 312] on div "Pen P" at bounding box center [51, 330] width 30 height 24
click at [58, 312] on div "Pen P" at bounding box center [51, 330] width 30 height 24
click at [338, 251] on div at bounding box center [324, 233] width 66 height 37
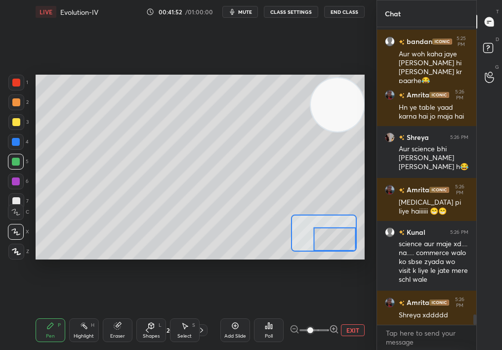
scroll to position [8314, 0]
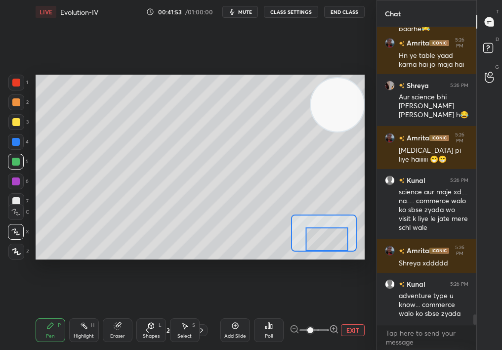
click at [324, 244] on div at bounding box center [327, 238] width 43 height 23
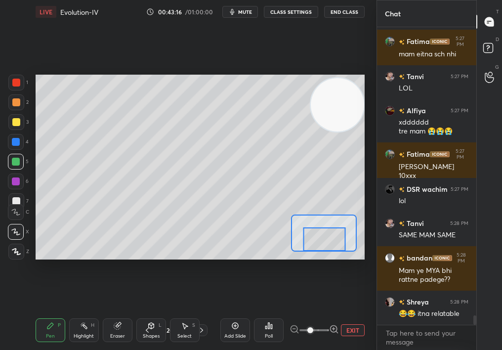
scroll to position [9047, 0]
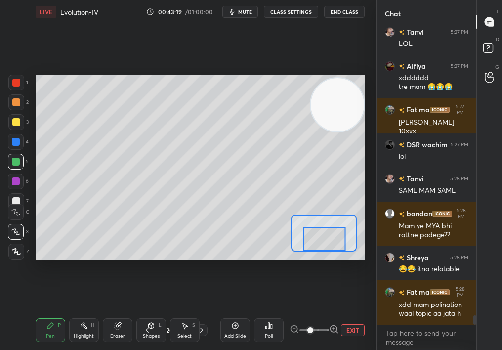
click at [12, 102] on div at bounding box center [16, 102] width 8 height 8
click at [16, 101] on div at bounding box center [16, 102] width 8 height 8
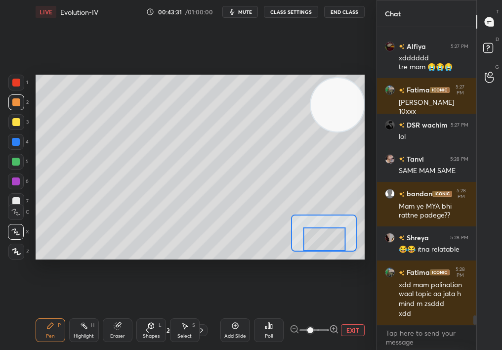
scroll to position [9111, 0]
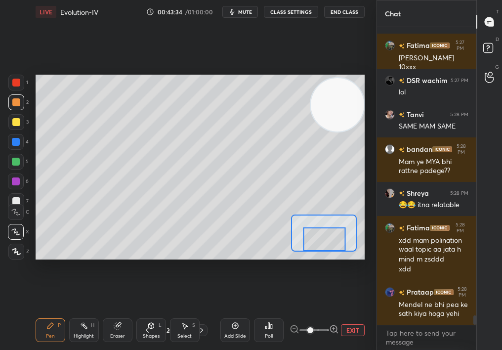
click at [352, 312] on button "EXIT" at bounding box center [353, 330] width 24 height 12
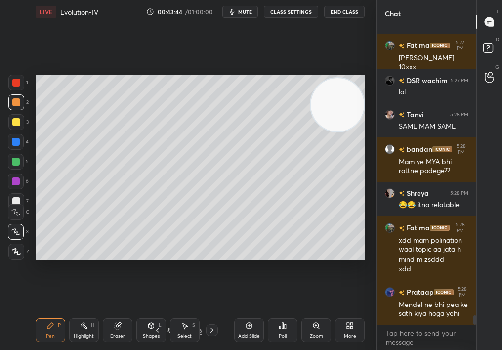
scroll to position [9207, 0]
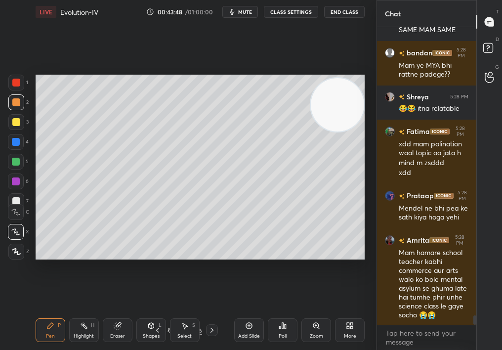
click at [248, 312] on icon at bounding box center [249, 326] width 8 height 8
click at [320, 312] on div "Zoom" at bounding box center [317, 330] width 30 height 24
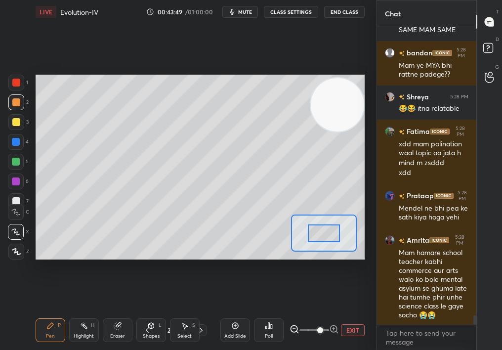
click at [320, 312] on span at bounding box center [320, 330] width 6 height 6
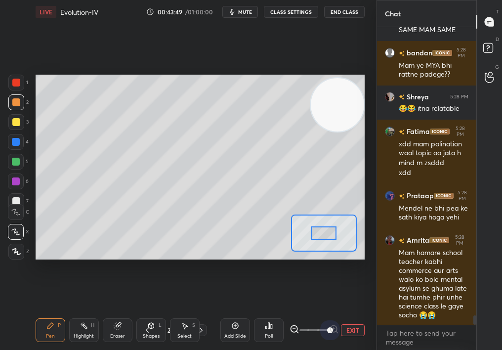
drag, startPoint x: 333, startPoint y: 327, endPoint x: 399, endPoint y: 327, distance: 66.2
click at [398, 312] on div "1 2 3 4 5 6 7 C X Z C X Z E E Erase all H H LIVE Evolution-IV 00:43:49 / 01:00:…" at bounding box center [251, 175] width 502 height 350
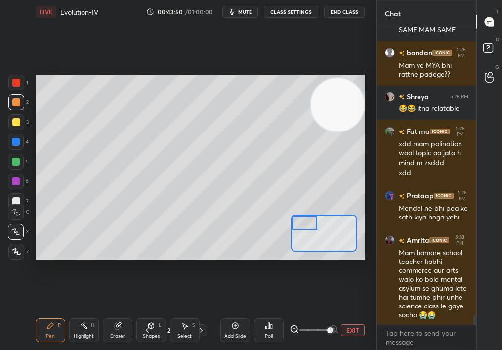
click at [296, 214] on div "Setting up your live class Poll for secs No correct answer Start poll" at bounding box center [200, 167] width 329 height 185
click at [39, 312] on div "Pen P Highlight H Eraser Shapes L Select S 21 / 247 Add Slide Poll EXIT" at bounding box center [200, 330] width 329 height 40
click at [12, 221] on div "X" at bounding box center [18, 230] width 21 height 20
click at [15, 214] on div at bounding box center [16, 212] width 16 height 16
click at [14, 212] on div at bounding box center [16, 212] width 16 height 16
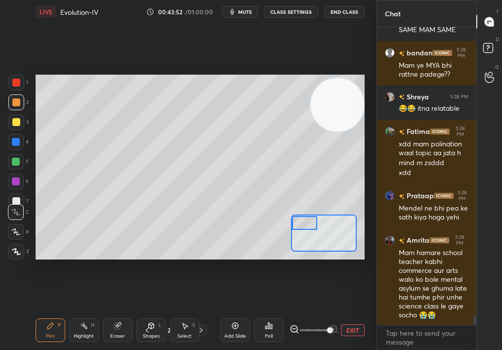
click at [21, 209] on div at bounding box center [16, 212] width 16 height 16
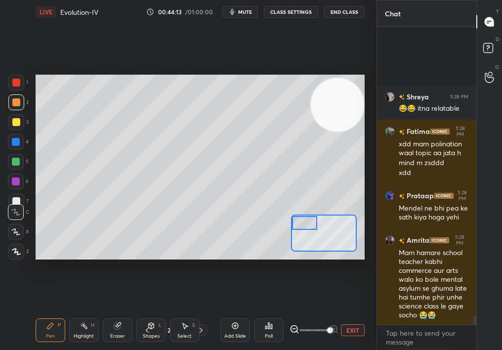
scroll to position [9348, 0]
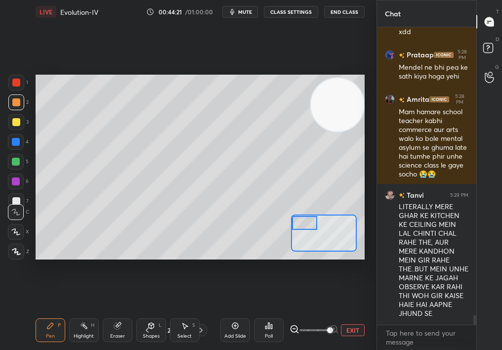
click at [13, 128] on div at bounding box center [16, 122] width 16 height 16
click at [14, 124] on div at bounding box center [16, 122] width 8 height 8
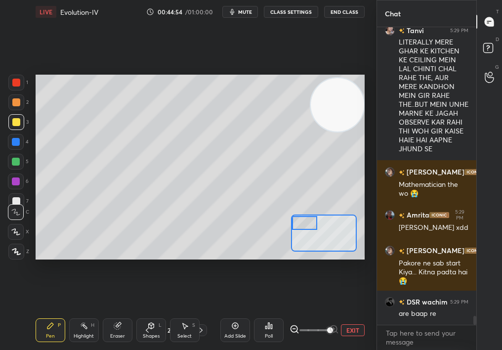
scroll to position [9547, 0]
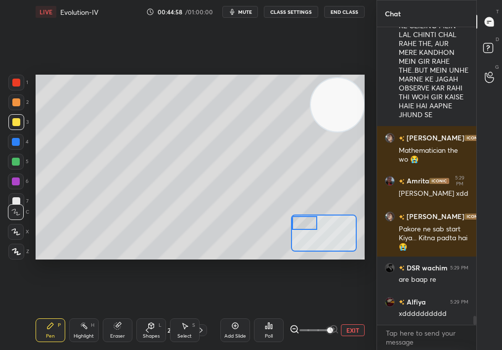
click at [353, 312] on button "EXIT" at bounding box center [353, 330] width 24 height 12
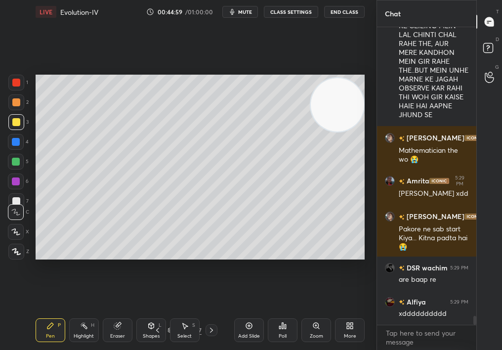
click at [312, 312] on div "Zoom" at bounding box center [317, 330] width 30 height 24
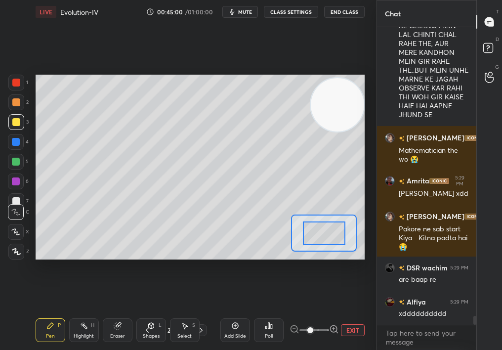
click at [313, 312] on span at bounding box center [311, 330] width 6 height 6
drag, startPoint x: 315, startPoint y: 328, endPoint x: 330, endPoint y: 323, distance: 15.6
click at [313, 312] on span at bounding box center [311, 330] width 6 height 6
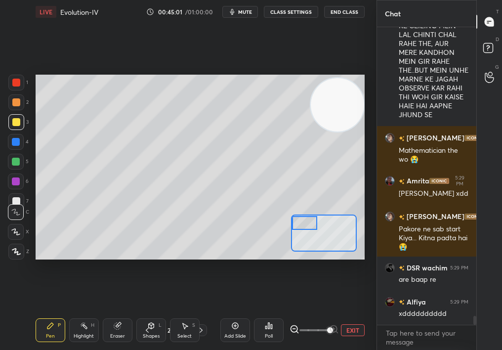
drag, startPoint x: 313, startPoint y: 228, endPoint x: 298, endPoint y: 216, distance: 20.4
click at [298, 216] on div at bounding box center [305, 223] width 26 height 14
click at [311, 312] on span at bounding box center [315, 330] width 30 height 15
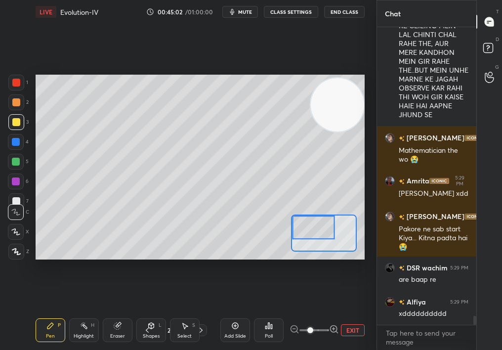
click at [317, 228] on div at bounding box center [313, 227] width 43 height 23
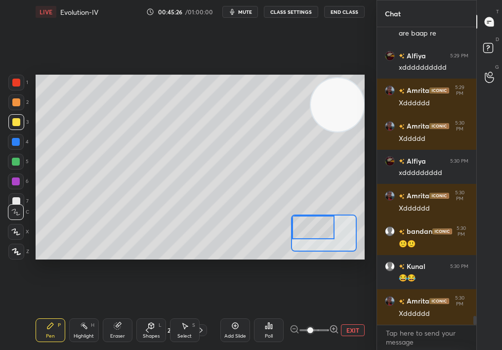
scroll to position [9829, 0]
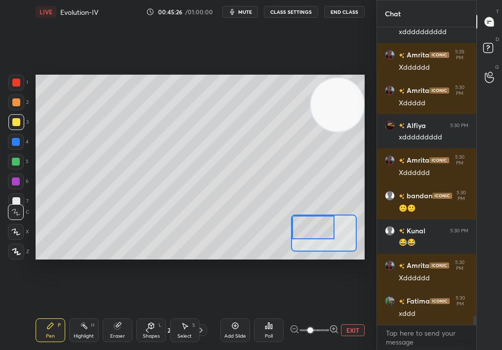
click at [50, 312] on icon at bounding box center [50, 326] width 8 height 8
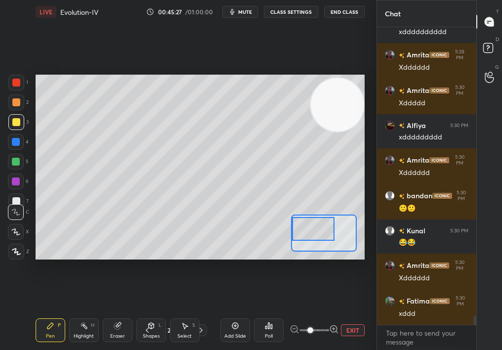
click at [305, 233] on div at bounding box center [313, 228] width 43 height 23
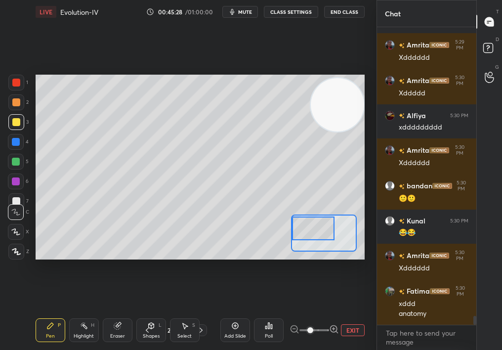
click at [18, 115] on div at bounding box center [16, 122] width 16 height 16
click at [16, 104] on div at bounding box center [16, 102] width 16 height 16
click at [20, 102] on div at bounding box center [16, 102] width 16 height 16
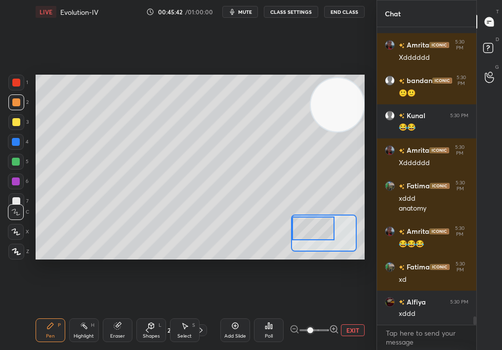
scroll to position [9980, 0]
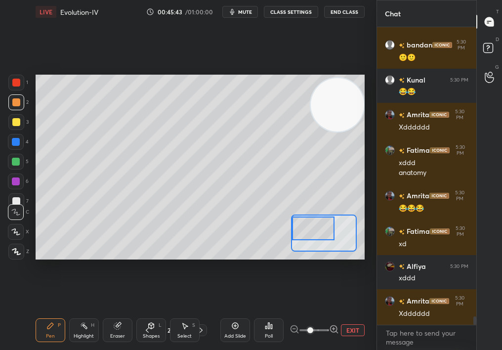
click at [9, 123] on div "1 2 3 4 5 6 7 C X Z C X Z E E Erase all H H" at bounding box center [16, 167] width 32 height 185
click at [13, 120] on div at bounding box center [16, 122] width 16 height 16
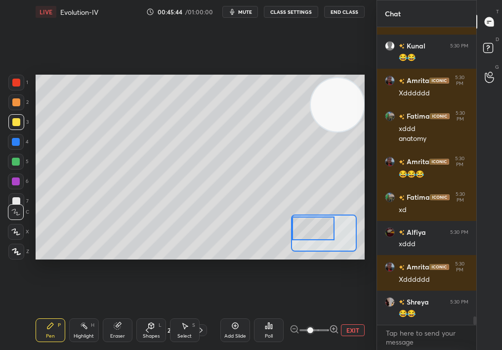
click at [23, 165] on div "5" at bounding box center [18, 164] width 21 height 20
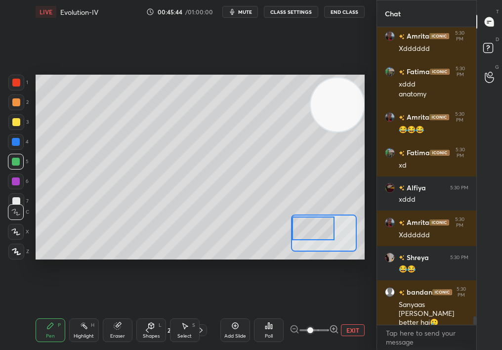
click at [21, 162] on div at bounding box center [16, 162] width 16 height 16
click at [14, 164] on div at bounding box center [16, 162] width 8 height 8
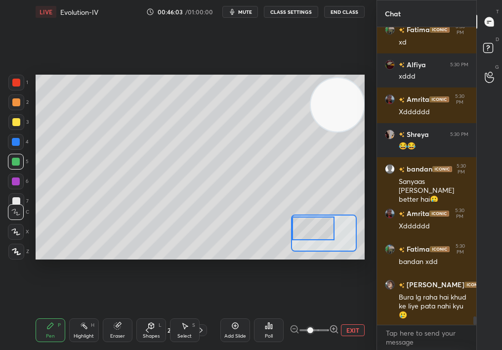
scroll to position [10226, 0]
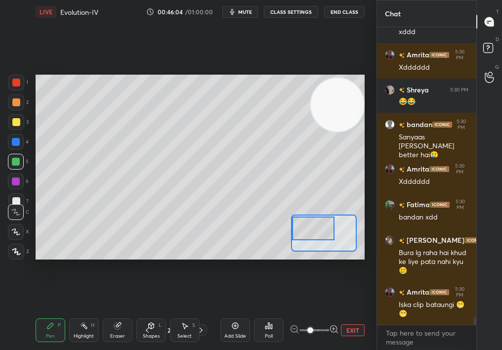
click at [16, 147] on div at bounding box center [16, 142] width 16 height 16
click at [14, 139] on div at bounding box center [16, 142] width 8 height 8
click at [16, 125] on div at bounding box center [16, 122] width 16 height 16
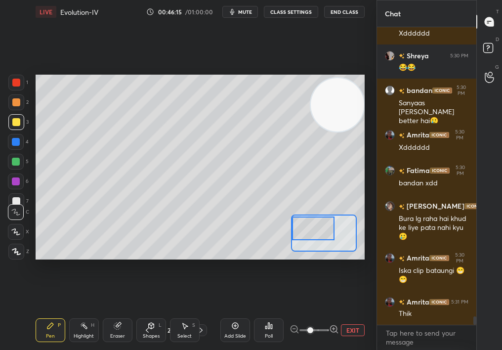
click at [121, 312] on div "Eraser" at bounding box center [118, 330] width 30 height 24
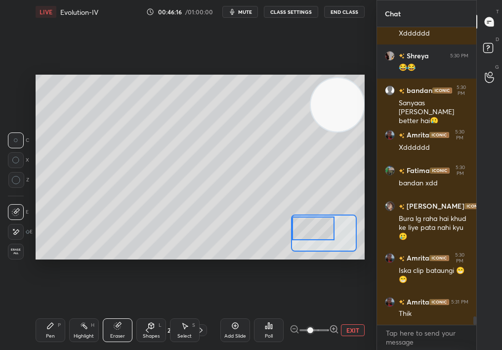
click at [44, 312] on div "Pen P" at bounding box center [51, 330] width 30 height 24
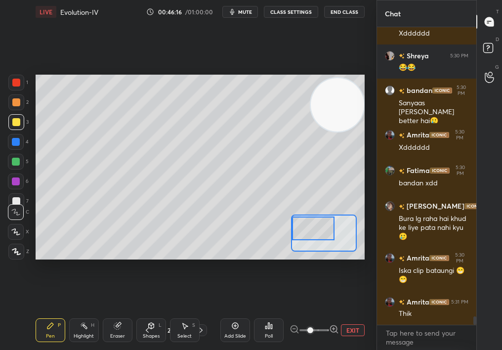
click at [46, 312] on icon at bounding box center [50, 326] width 8 height 8
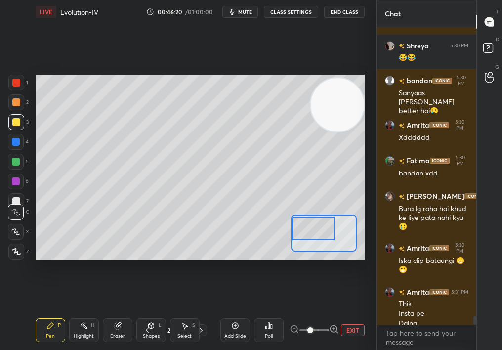
scroll to position [10280, 0]
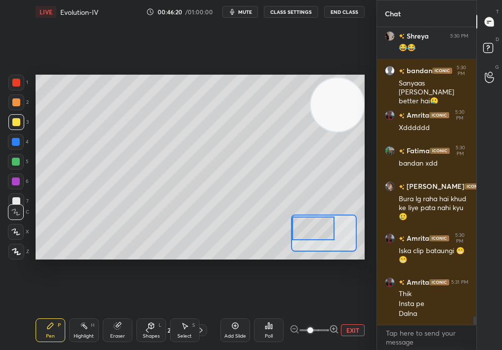
click at [15, 102] on div at bounding box center [16, 102] width 8 height 8
click at [17, 102] on div at bounding box center [16, 102] width 8 height 8
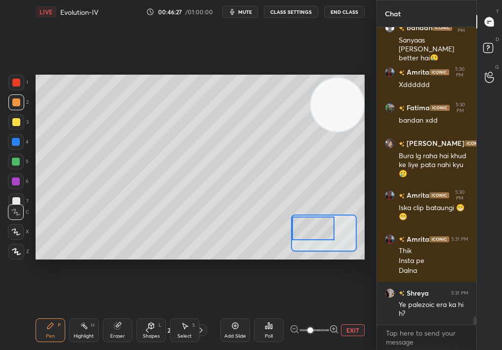
click at [330, 233] on div at bounding box center [313, 228] width 43 height 23
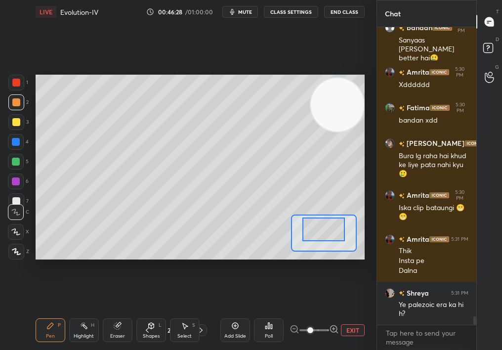
scroll to position [10357, 0]
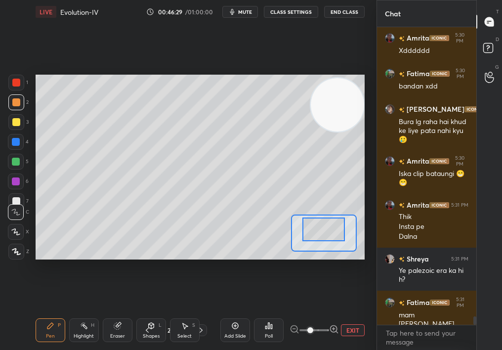
click at [330, 233] on div at bounding box center [324, 229] width 43 height 23
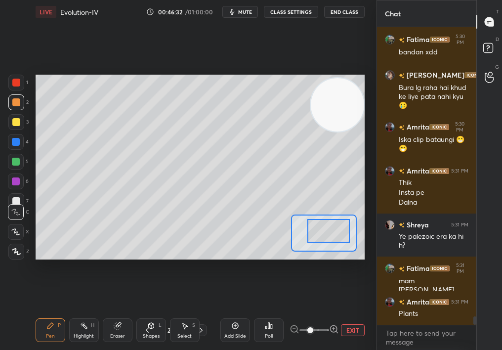
scroll to position [10425, 0]
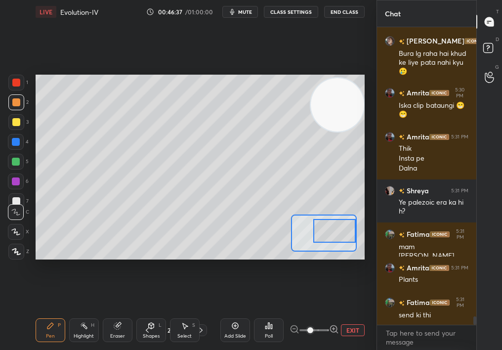
click at [331, 234] on div at bounding box center [334, 230] width 43 height 23
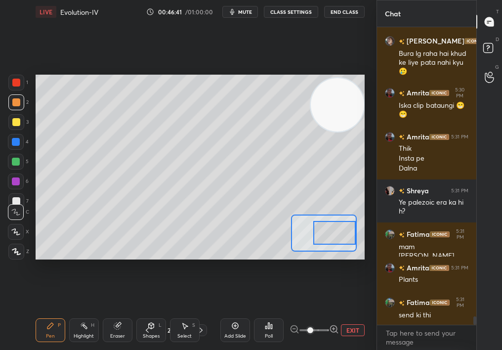
click at [349, 312] on div "EXIT" at bounding box center [327, 330] width 75 height 12
click at [343, 312] on div "Add Slide Poll EXIT" at bounding box center [292, 330] width 144 height 55
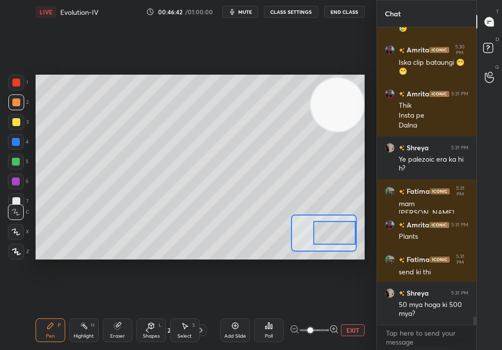
click at [354, 312] on button "EXIT" at bounding box center [353, 330] width 24 height 12
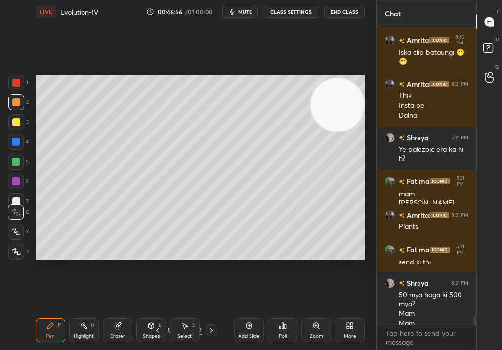
scroll to position [10488, 0]
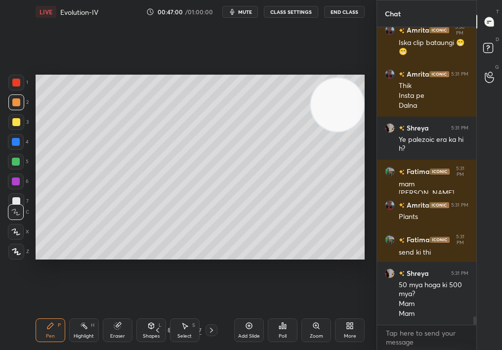
click at [11, 125] on div at bounding box center [16, 122] width 16 height 16
click at [19, 123] on div at bounding box center [16, 122] width 8 height 8
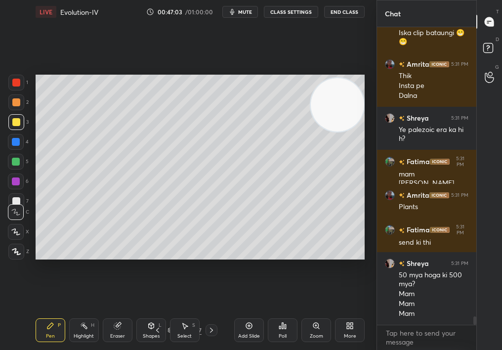
scroll to position [10532, 0]
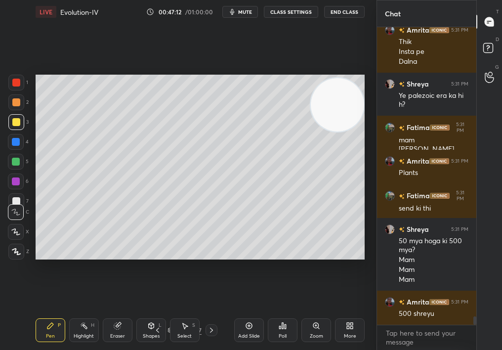
click at [16, 105] on div at bounding box center [16, 102] width 16 height 16
click at [367, 220] on div "Setting up your live class Poll for secs No correct answer Start poll" at bounding box center [200, 167] width 337 height 287
click at [365, 222] on div "Setting up your live class Poll for secs No correct answer Start poll" at bounding box center [200, 167] width 337 height 287
click at [366, 224] on div "Setting up your live class Poll for secs No correct answer Start poll" at bounding box center [200, 167] width 337 height 287
click at [18, 248] on div at bounding box center [16, 252] width 16 height 16
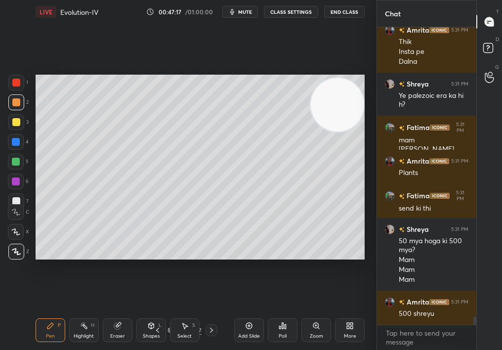
drag, startPoint x: 16, startPoint y: 249, endPoint x: 15, endPoint y: 254, distance: 5.5
click at [15, 255] on div at bounding box center [16, 252] width 16 height 16
click at [15, 267] on div "1 2 3 4 5 6 7 C X Z C X Z E E Erase all H H LIVE Evolution-IV 00:47:17 / 01:00:…" at bounding box center [184, 175] width 369 height 350
click at [253, 312] on div "Add Slide" at bounding box center [249, 330] width 30 height 24
click at [16, 122] on div at bounding box center [16, 122] width 8 height 8
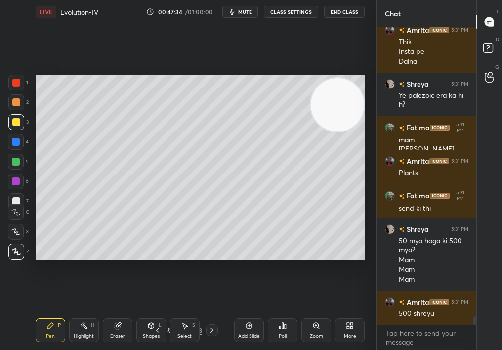
click at [15, 122] on div at bounding box center [16, 122] width 8 height 8
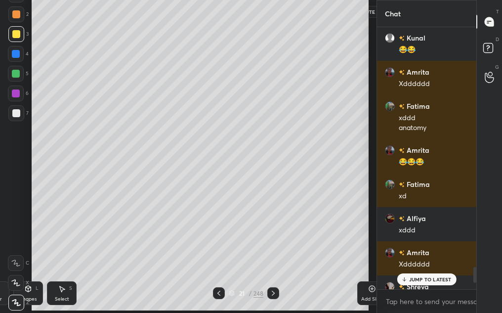
scroll to position [3, 3]
type textarea "x"
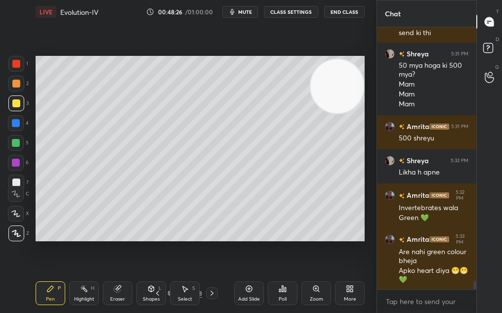
click at [249, 15] on span "mute" at bounding box center [245, 11] width 14 height 7
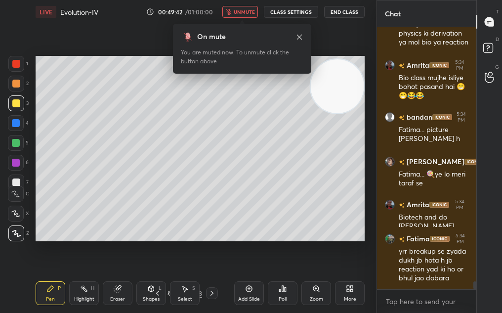
scroll to position [8318, 0]
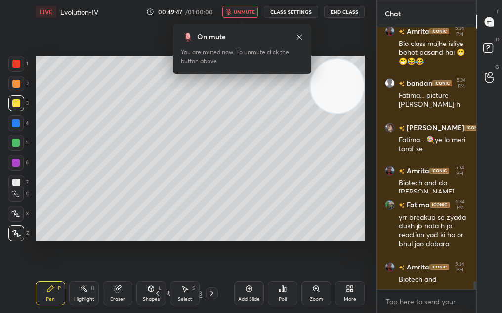
click at [249, 15] on span "unmute" at bounding box center [244, 11] width 21 height 7
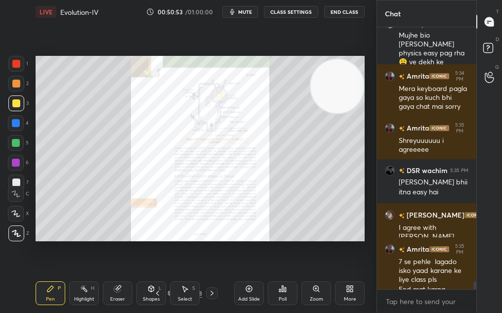
scroll to position [8614, 0]
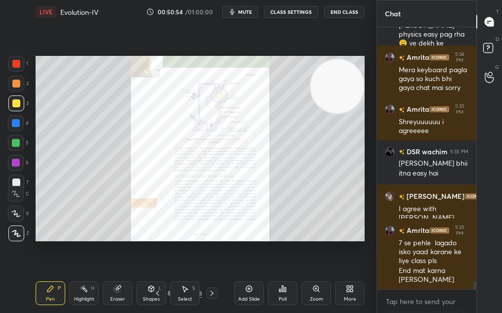
click at [167, 291] on div "12 / 248" at bounding box center [185, 293] width 66 height 12
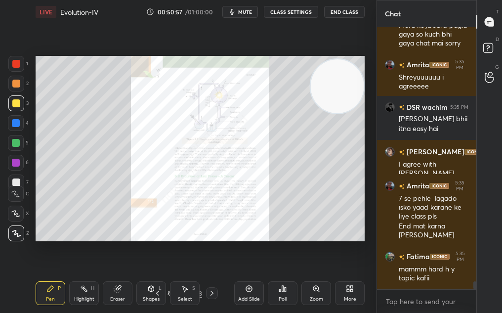
click at [169, 294] on icon at bounding box center [171, 293] width 6 height 6
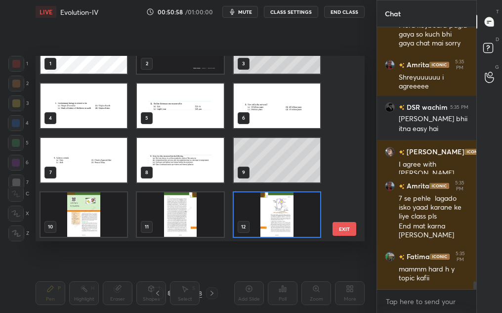
scroll to position [0, 0]
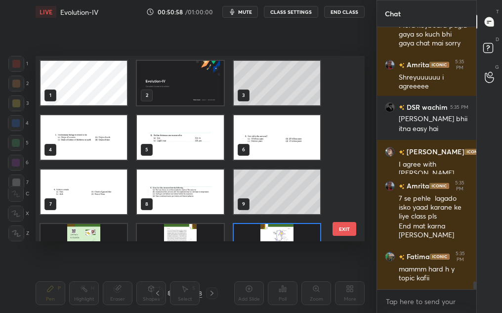
click at [190, 119] on img "grid" at bounding box center [180, 137] width 87 height 44
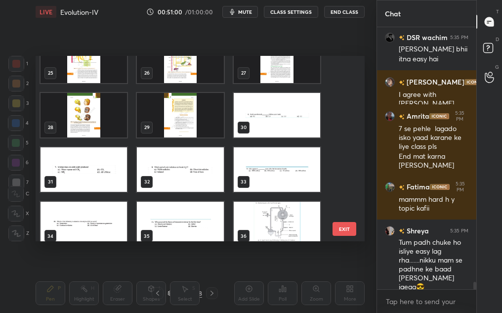
scroll to position [464, 0]
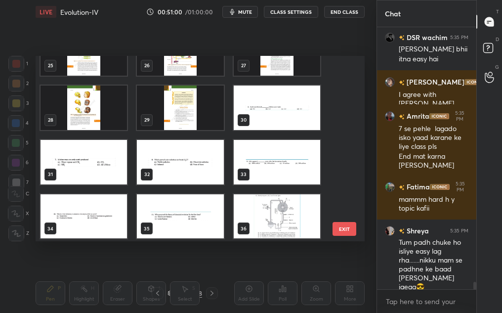
click at [208, 163] on div "22 23 24 25 26 27 28 29 30 31 32 33 34 35 36" at bounding box center [192, 148] width 312 height 185
click at [208, 163] on img "grid" at bounding box center [180, 162] width 87 height 44
click at [208, 162] on img "grid" at bounding box center [180, 162] width 87 height 44
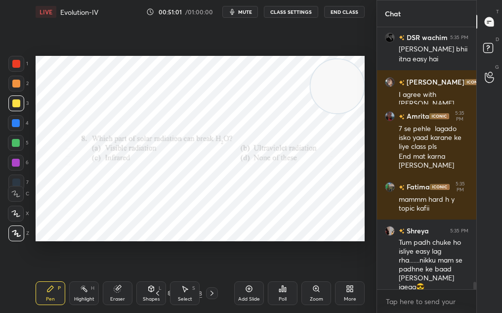
click at [208, 162] on img "grid" at bounding box center [180, 162] width 87 height 44
click at [279, 288] on icon at bounding box center [283, 289] width 8 height 8
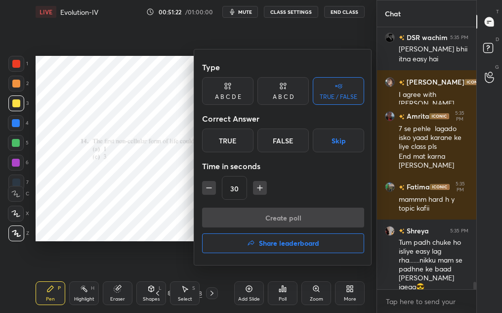
click at [292, 106] on div "Type A B C D E A B C D TRUE / FALSE Correct Answer True False Skip Time in seco…" at bounding box center [283, 132] width 162 height 150
click at [285, 77] on div "Type" at bounding box center [283, 67] width 162 height 20
click at [281, 104] on div "A B C D" at bounding box center [283, 91] width 51 height 28
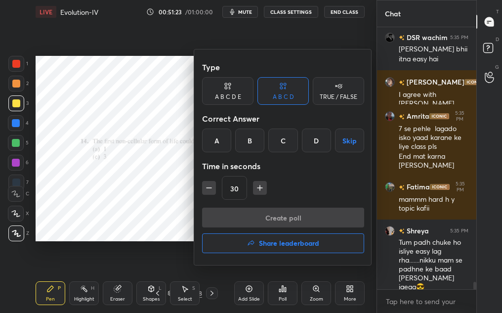
click at [277, 145] on div "C" at bounding box center [282, 141] width 29 height 24
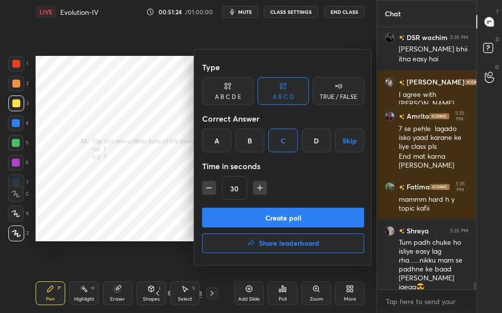
click at [291, 215] on button "Create poll" at bounding box center [283, 218] width 162 height 20
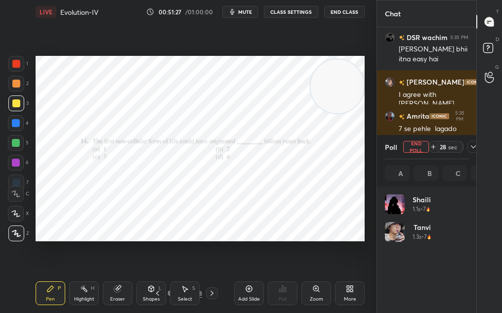
scroll to position [8826, 0]
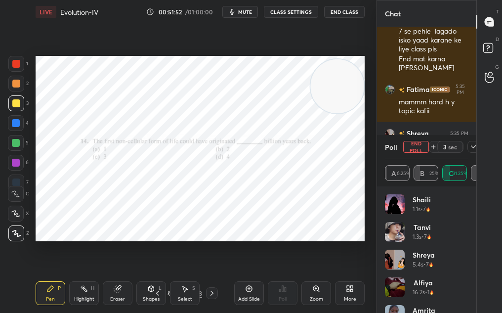
click at [474, 149] on icon at bounding box center [474, 147] width 8 height 8
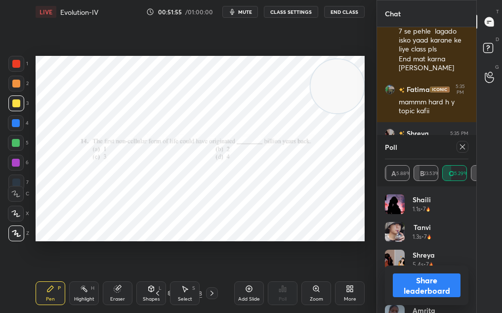
scroll to position [116, 81]
click at [460, 153] on div "Poll" at bounding box center [427, 147] width 84 height 24
click at [461, 148] on icon at bounding box center [462, 146] width 5 height 5
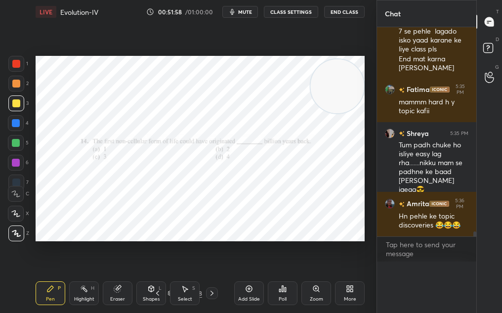
scroll to position [247, 96]
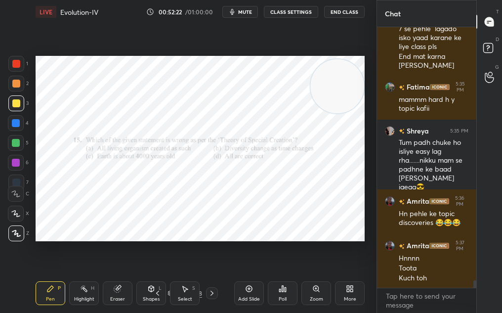
click at [18, 60] on div at bounding box center [16, 64] width 8 height 8
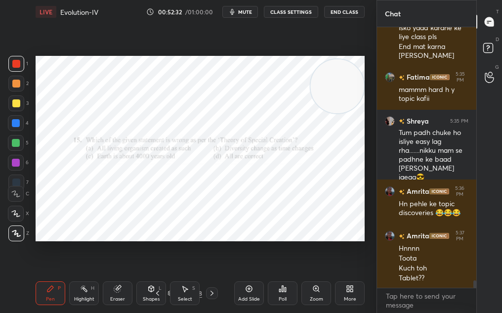
click at [278, 294] on div "Poll" at bounding box center [283, 293] width 30 height 24
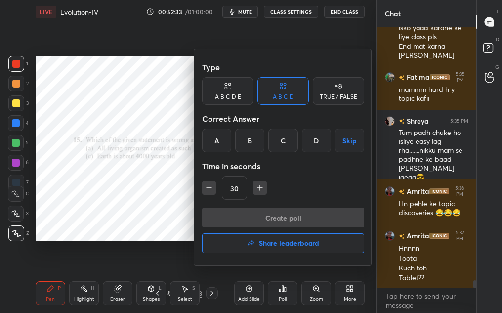
click at [248, 131] on div "B" at bounding box center [249, 141] width 29 height 24
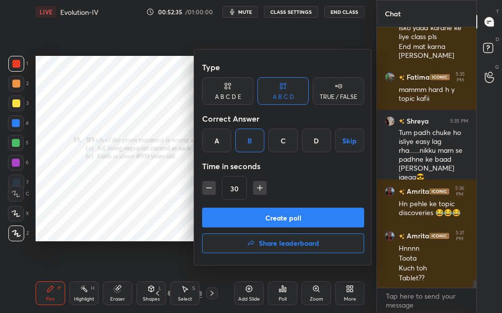
click at [260, 213] on button "Create poll" at bounding box center [283, 218] width 162 height 20
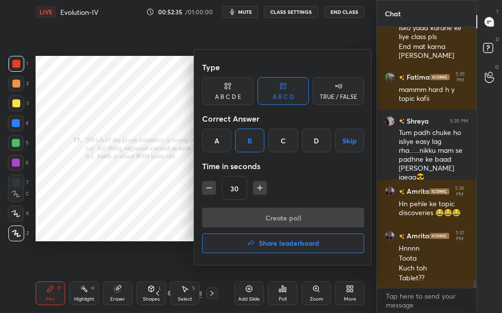
scroll to position [237, 96]
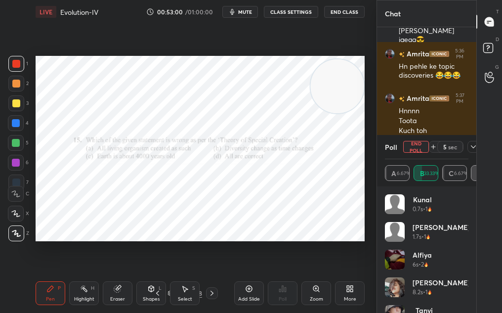
click at [408, 149] on button "End Poll" at bounding box center [416, 147] width 26 height 12
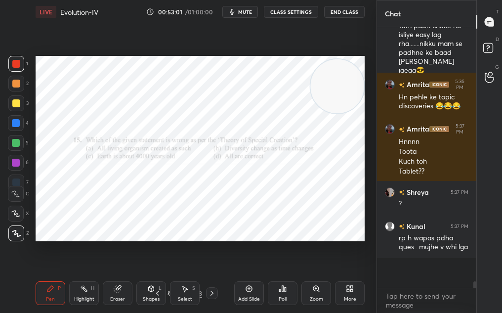
scroll to position [249, 96]
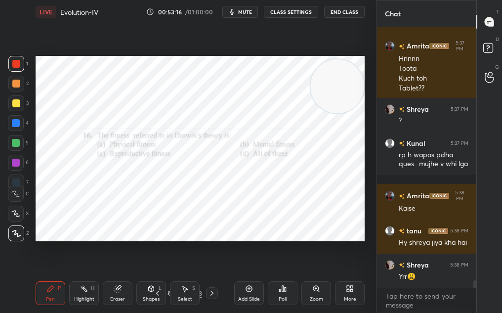
click at [282, 289] on icon at bounding box center [282, 289] width 1 height 6
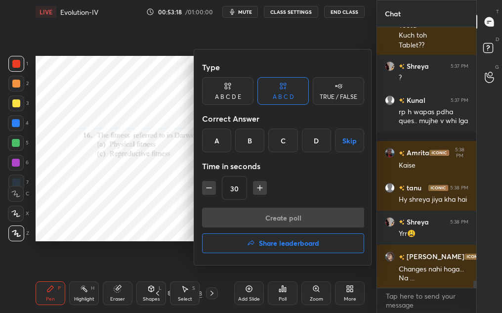
click at [278, 142] on div "C" at bounding box center [282, 141] width 29 height 24
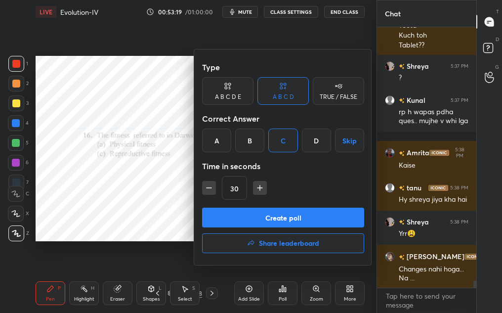
click at [293, 225] on button "Create poll" at bounding box center [283, 218] width 162 height 20
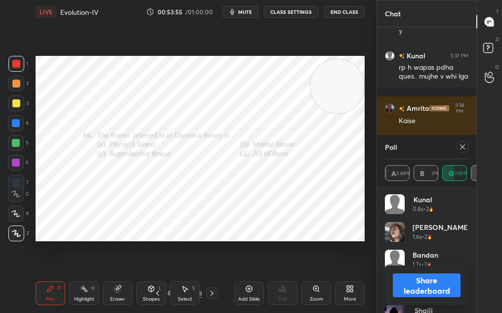
click at [463, 144] on icon at bounding box center [463, 147] width 8 height 8
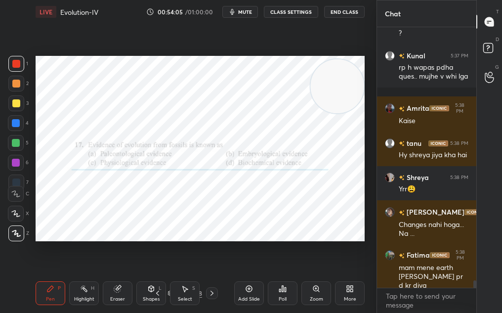
click at [290, 288] on div "Poll" at bounding box center [283, 293] width 30 height 24
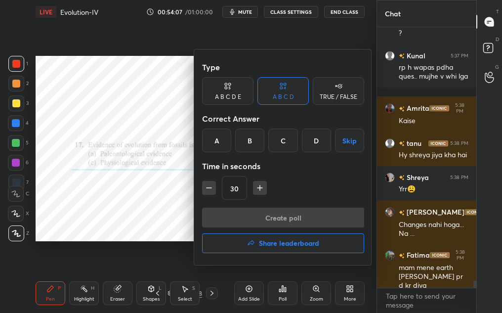
click at [221, 140] on div "A" at bounding box center [216, 141] width 29 height 24
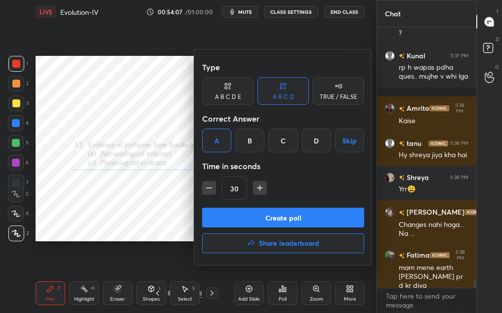
click at [262, 202] on div "Type A B C D E A B C D TRUE / FALSE Correct Answer A B C D Skip Time in seconds…" at bounding box center [283, 132] width 162 height 150
click at [266, 213] on button "Create poll" at bounding box center [283, 218] width 162 height 20
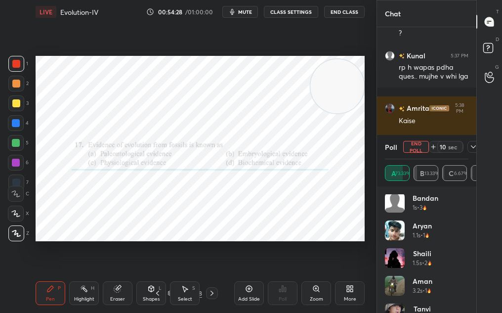
scroll to position [186, 0]
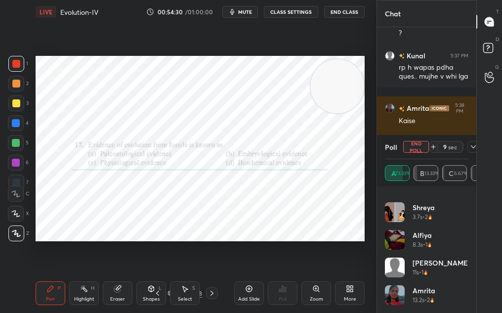
click at [473, 146] on icon at bounding box center [474, 147] width 8 height 8
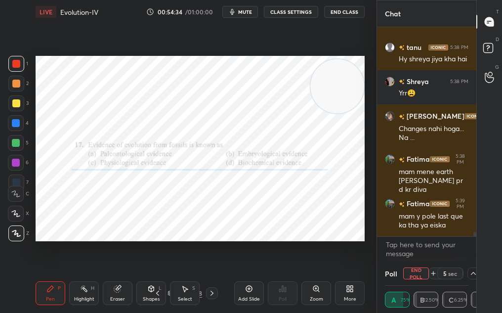
scroll to position [9254, 0]
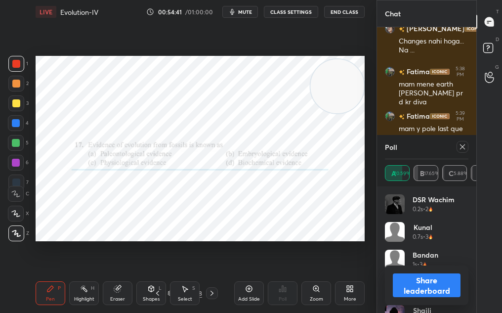
click at [463, 148] on icon at bounding box center [462, 146] width 5 height 5
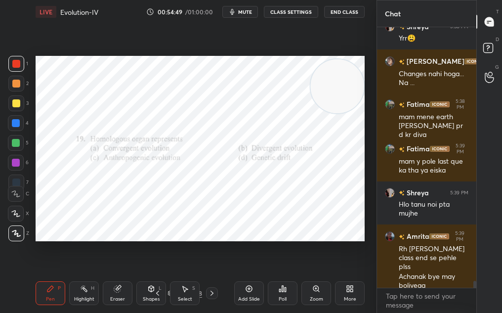
click at [275, 285] on div "Poll" at bounding box center [283, 293] width 30 height 24
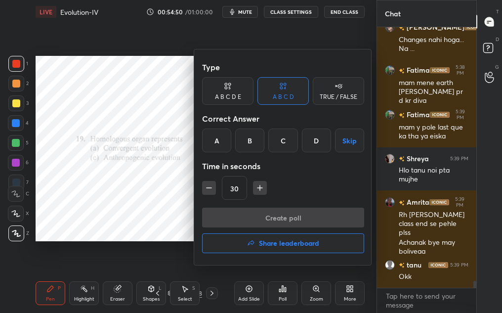
click at [247, 137] on div "B" at bounding box center [249, 141] width 29 height 24
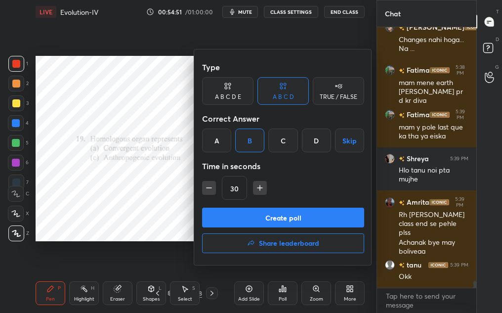
click at [269, 220] on button "Create poll" at bounding box center [283, 218] width 162 height 20
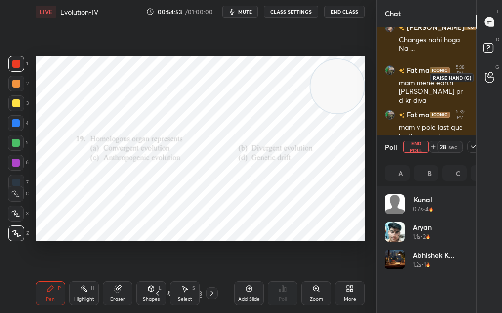
click at [485, 77] on icon at bounding box center [489, 77] width 9 height 11
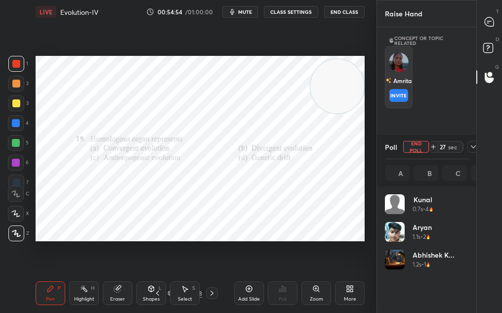
click at [401, 70] on img "grid" at bounding box center [399, 62] width 20 height 20
click at [401, 93] on button "INVITE" at bounding box center [399, 95] width 19 height 13
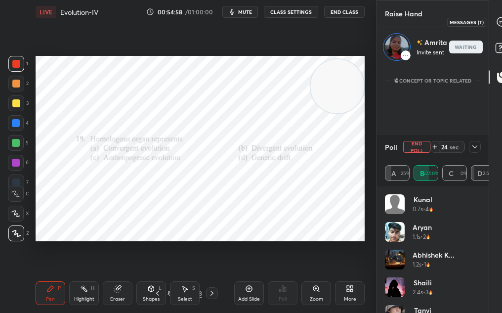
click at [500, 27] on div at bounding box center [502, 22] width 20 height 18
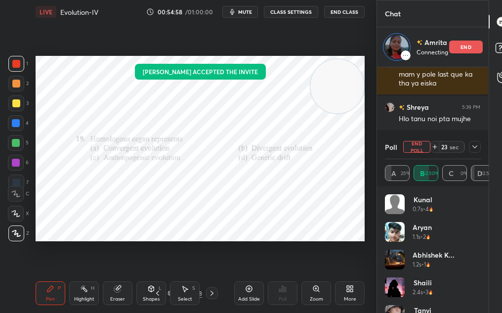
click at [477, 147] on icon at bounding box center [475, 147] width 8 height 8
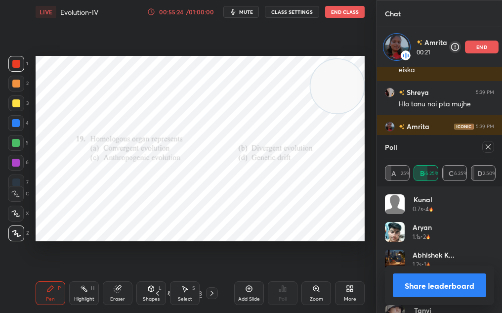
click at [416, 275] on button "Share leaderboard" at bounding box center [439, 285] width 93 height 24
type textarea "x"
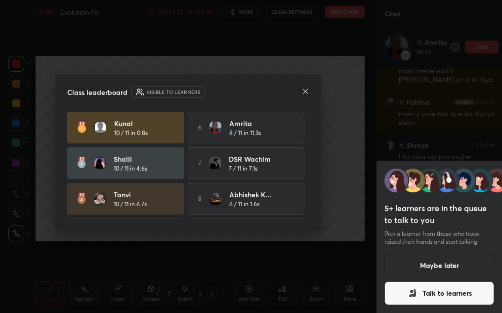
click at [302, 88] on icon at bounding box center [306, 92] width 8 height 8
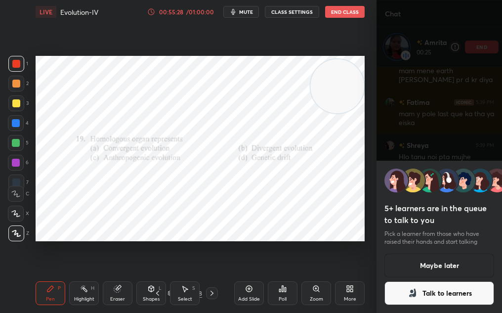
click at [152, 12] on icon at bounding box center [151, 12] width 8 height 8
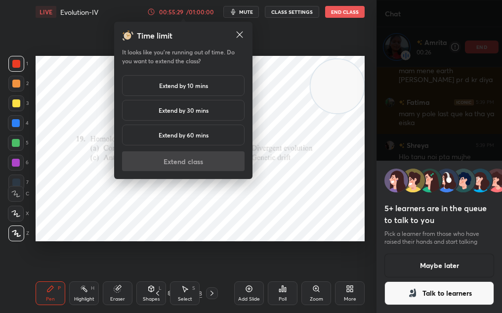
click at [171, 99] on div "Extend by 10 mins Extend by 30 mins Extend by 60 mins" at bounding box center [183, 112] width 123 height 74
click at [174, 112] on h5 "Extend by 30 mins" at bounding box center [184, 110] width 50 height 9
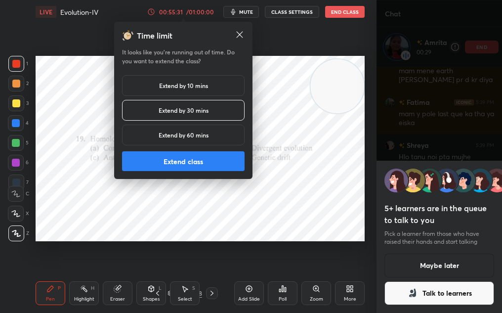
click at [203, 167] on button "Extend class" at bounding box center [183, 161] width 123 height 20
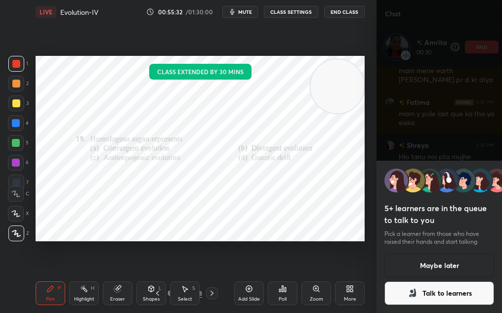
click at [409, 287] on icon at bounding box center [413, 293] width 12 height 12
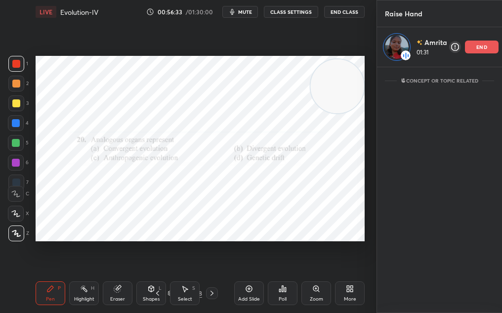
click at [487, 50] on div "end" at bounding box center [482, 47] width 34 height 13
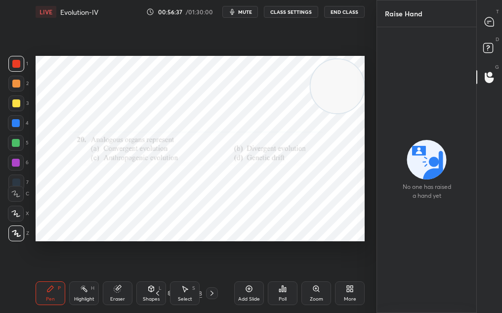
click at [273, 294] on div "Poll" at bounding box center [283, 293] width 30 height 24
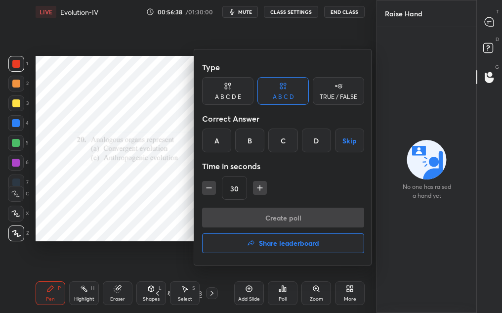
click at [215, 138] on div "A" at bounding box center [216, 141] width 29 height 24
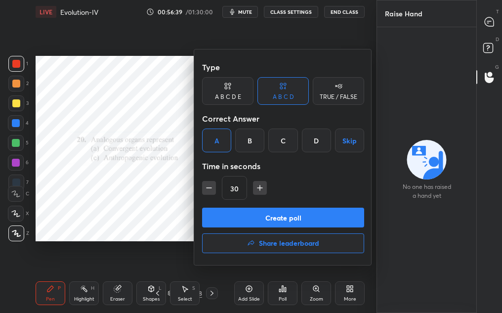
click at [227, 219] on button "Create poll" at bounding box center [283, 218] width 162 height 20
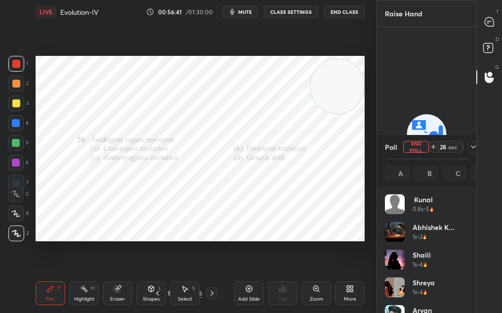
scroll to position [116, 81]
drag, startPoint x: 393, startPoint y: 262, endPoint x: 363, endPoint y: 244, distance: 34.8
click at [393, 262] on img "grid" at bounding box center [395, 260] width 20 height 20
click at [252, 13] on span "mute" at bounding box center [245, 11] width 14 height 7
click at [421, 144] on button "End Poll" at bounding box center [416, 147] width 26 height 12
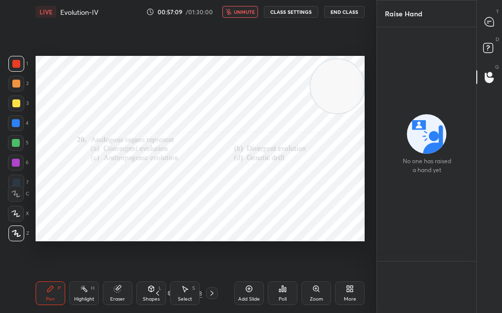
scroll to position [0, 0]
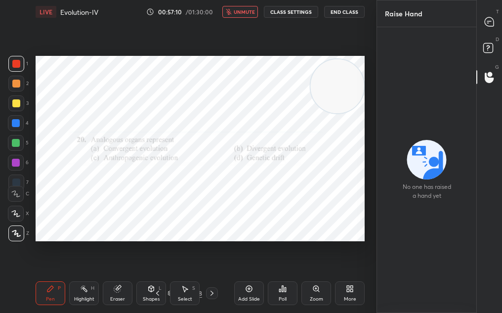
click at [245, 4] on div "LIVE Evolution-IV 00:57:10 / 01:30:00 unmute CLASS SETTINGS End Class" at bounding box center [200, 12] width 329 height 24
click at [246, 15] on button "unmute" at bounding box center [240, 12] width 36 height 12
click at [239, 287] on div "Add Slide" at bounding box center [249, 293] width 30 height 24
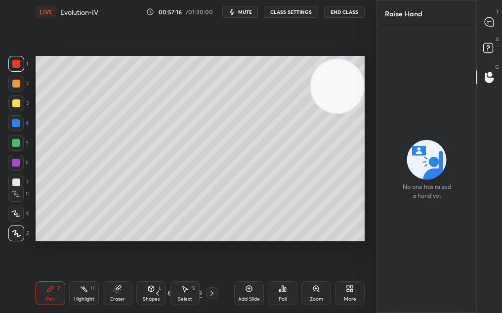
click at [289, 285] on div "Poll" at bounding box center [283, 293] width 30 height 24
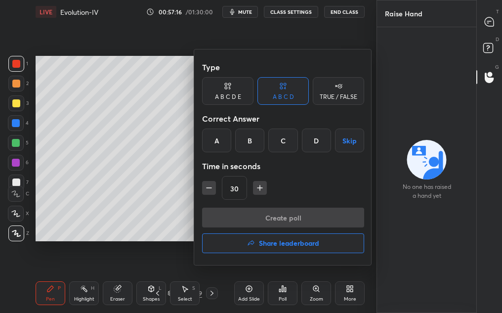
click at [264, 266] on div at bounding box center [251, 156] width 502 height 313
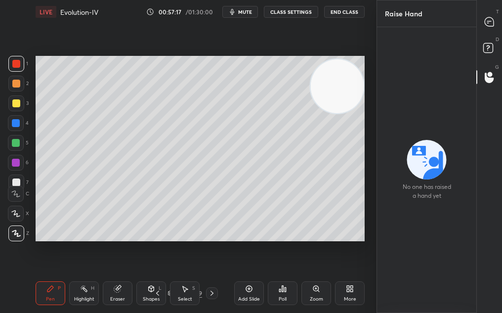
click at [274, 285] on div "Poll" at bounding box center [283, 293] width 30 height 24
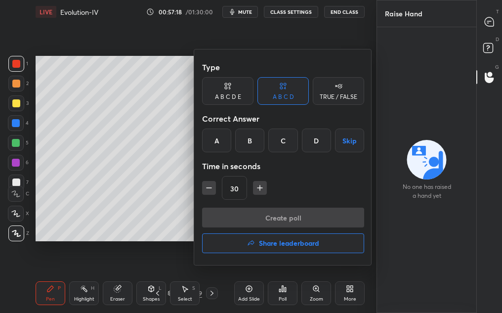
click at [285, 243] on h4 "Share leaderboard" at bounding box center [289, 243] width 60 height 7
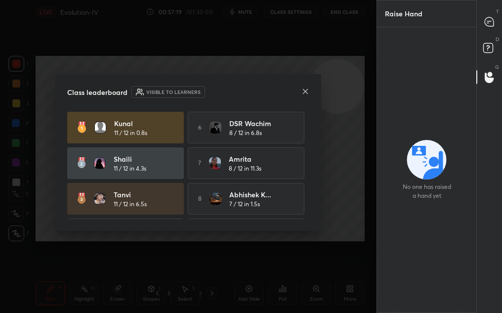
scroll to position [70, 0]
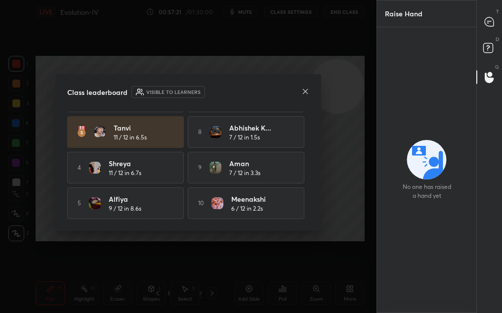
click at [302, 93] on icon at bounding box center [306, 92] width 8 height 8
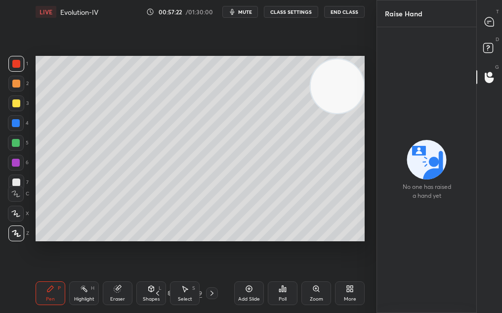
click at [347, 8] on button "End Class" at bounding box center [344, 12] width 41 height 12
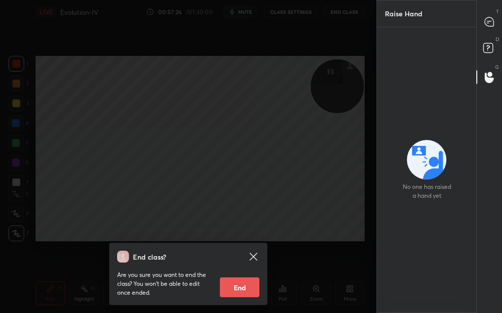
click at [239, 284] on button "End" at bounding box center [240, 287] width 40 height 20
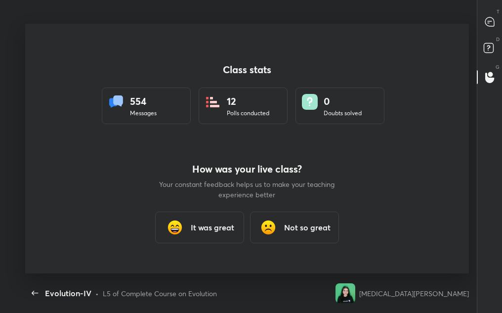
scroll to position [49188, 48943]
